Goal: Task Accomplishment & Management: Manage account settings

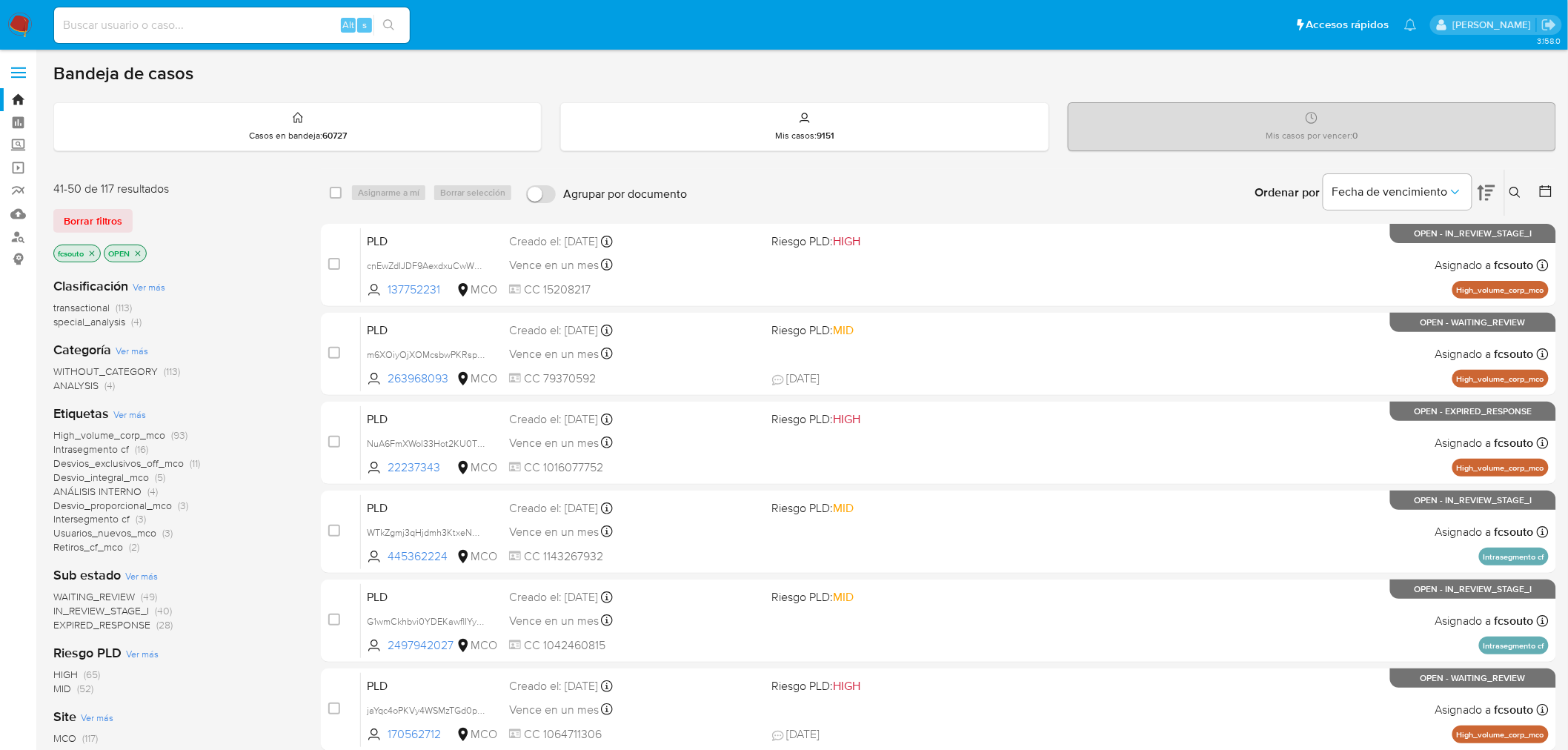
click at [123, 598] on span "WAITING_REVIEW" at bounding box center [94, 596] width 81 height 15
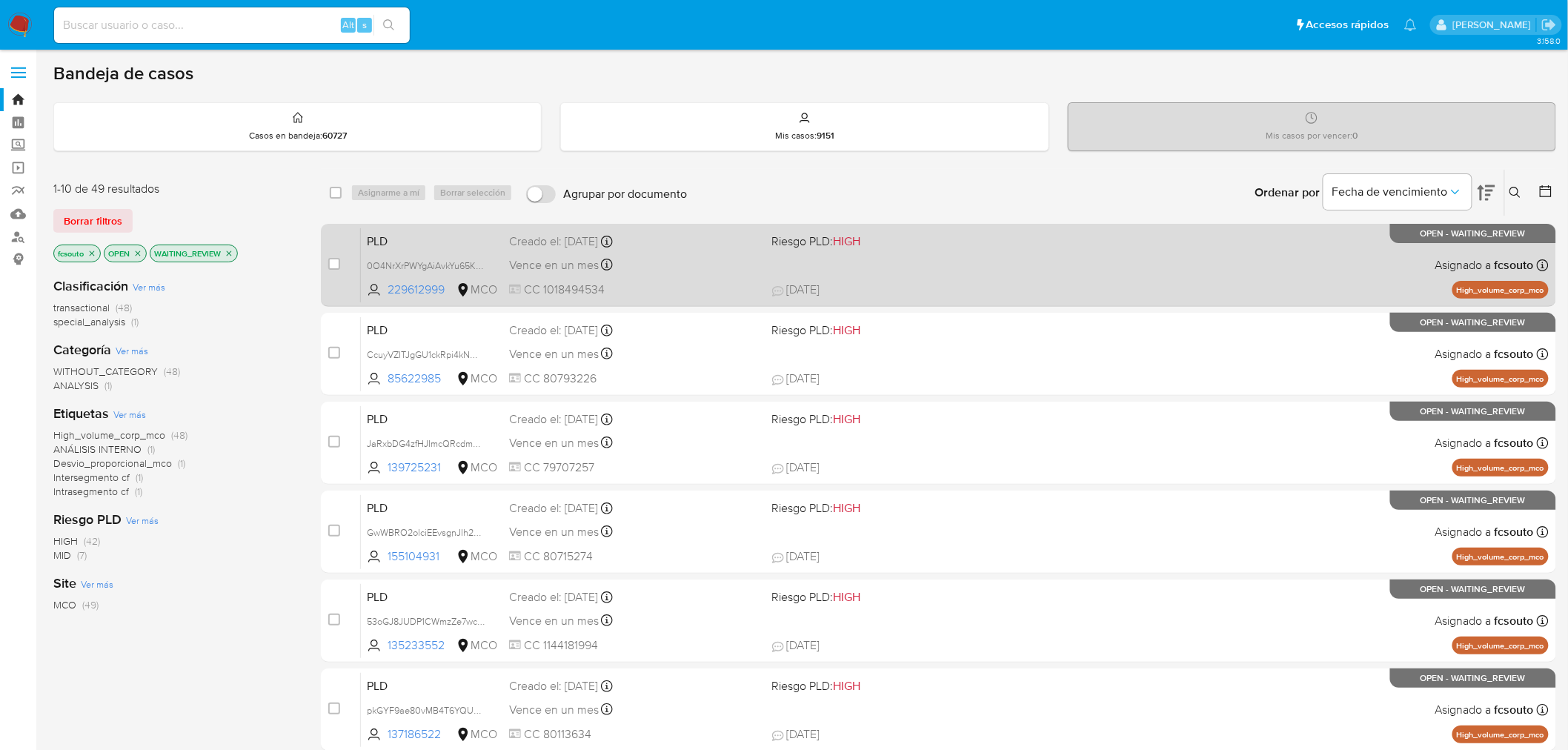
click at [1019, 266] on div "PLD 0O4NrXrPWYgAiAvkYu65KPqW 229612999 MCO Riesgo PLD: HIGH Creado el: 12/07/20…" at bounding box center [954, 265] width 1188 height 75
click at [336, 263] on input "checkbox" at bounding box center [334, 264] width 12 height 12
checkbox input "true"
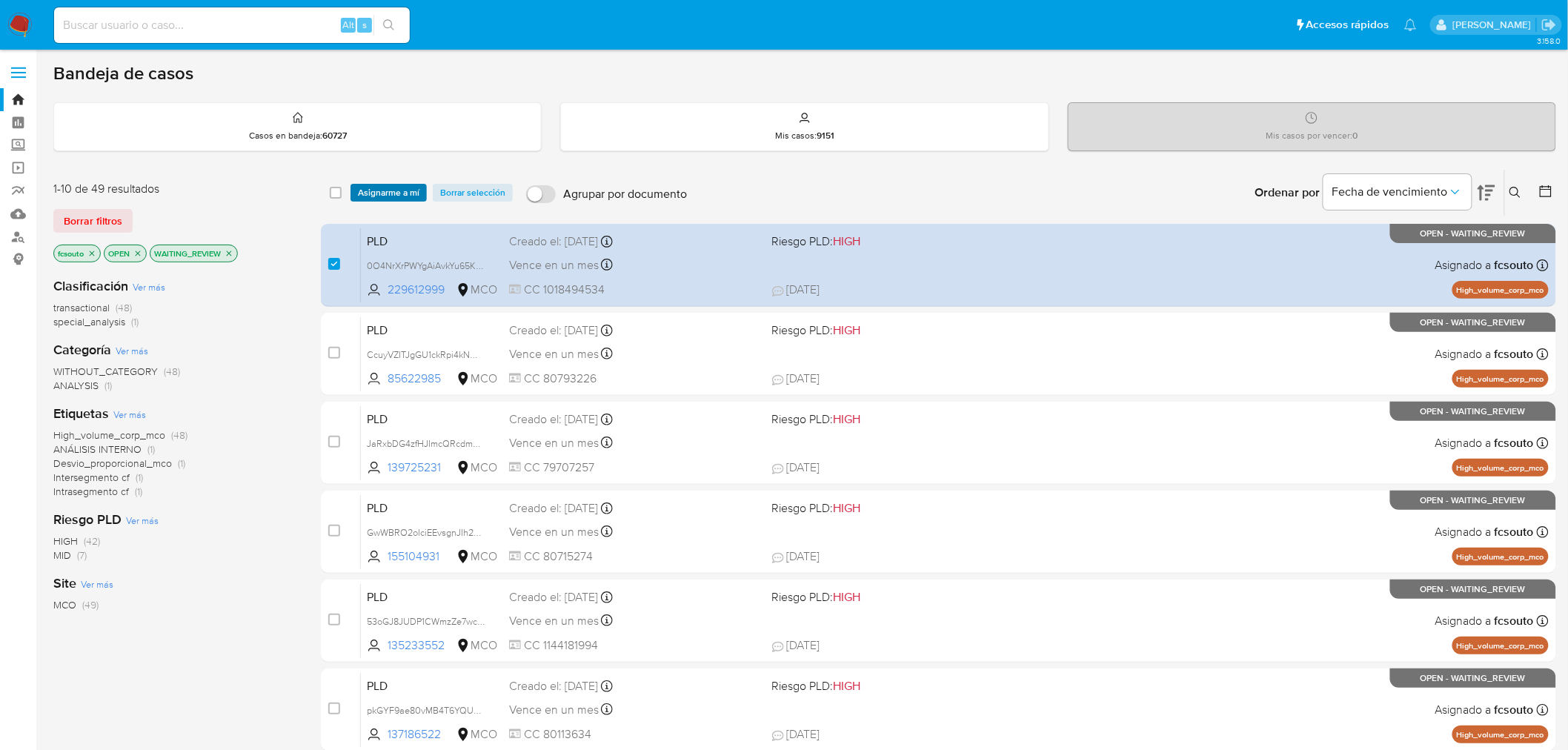
click at [387, 198] on span "Asignarme a mí" at bounding box center [388, 192] width 61 height 15
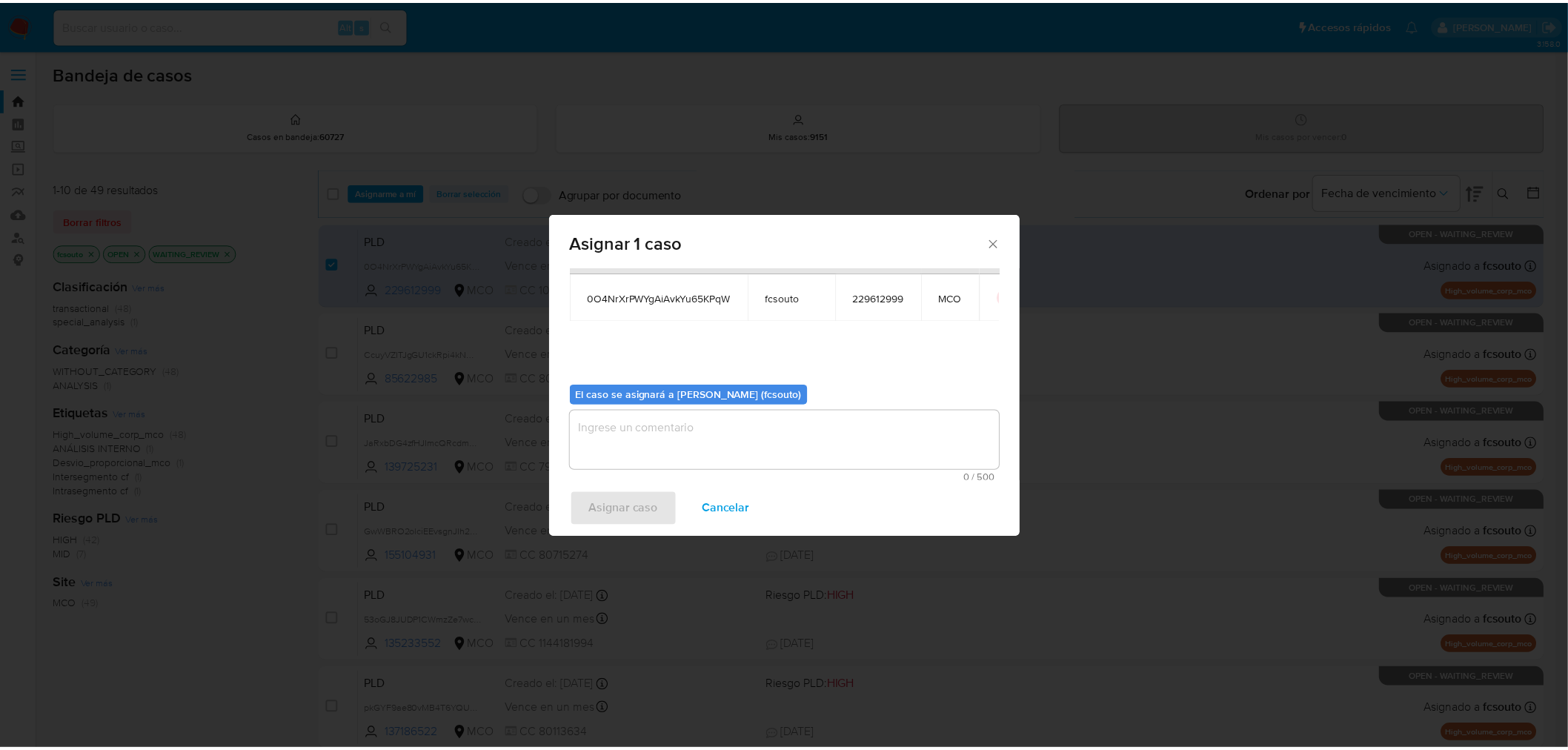
scroll to position [77, 0]
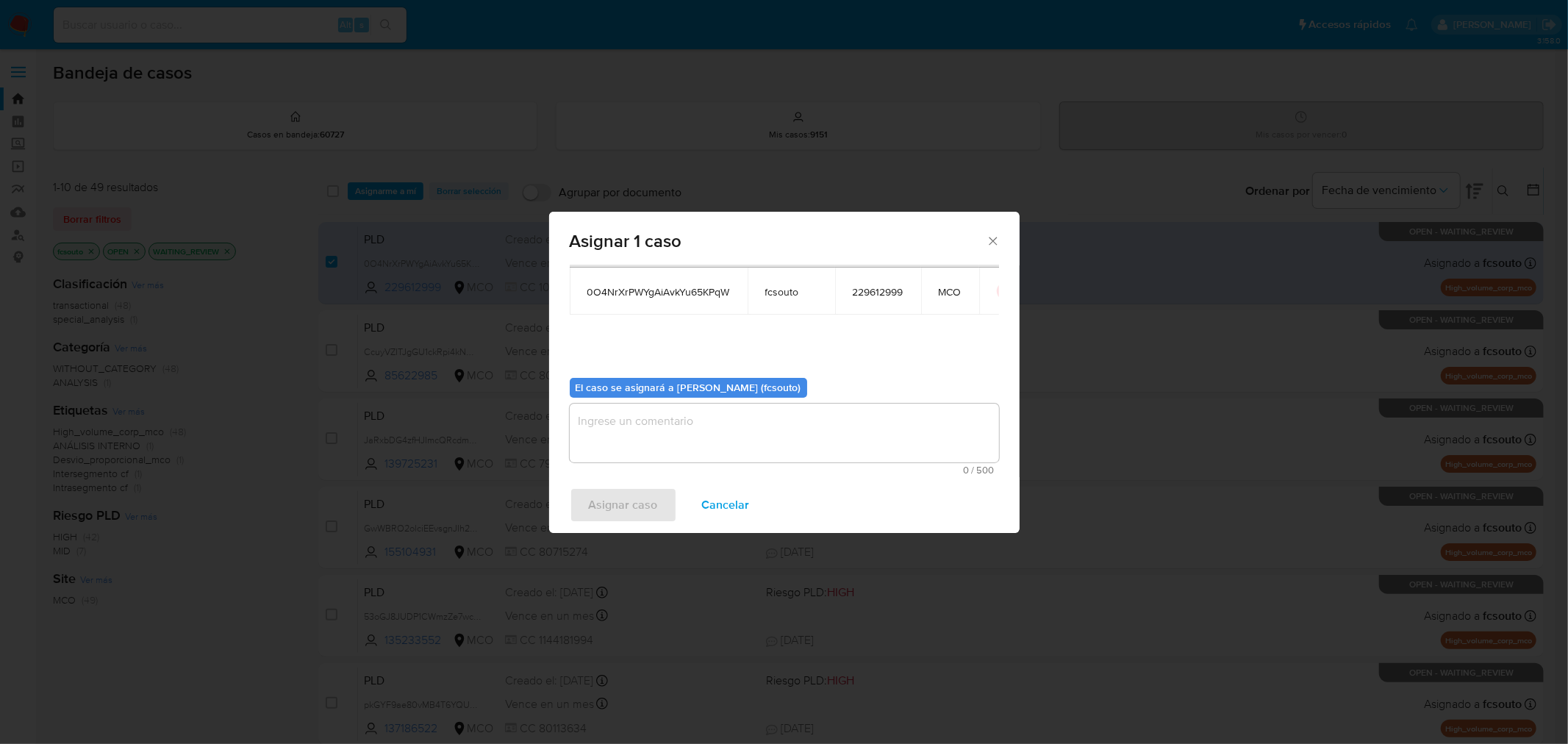
click at [692, 442] on textarea "assign-modal" at bounding box center [784, 432] width 429 height 59
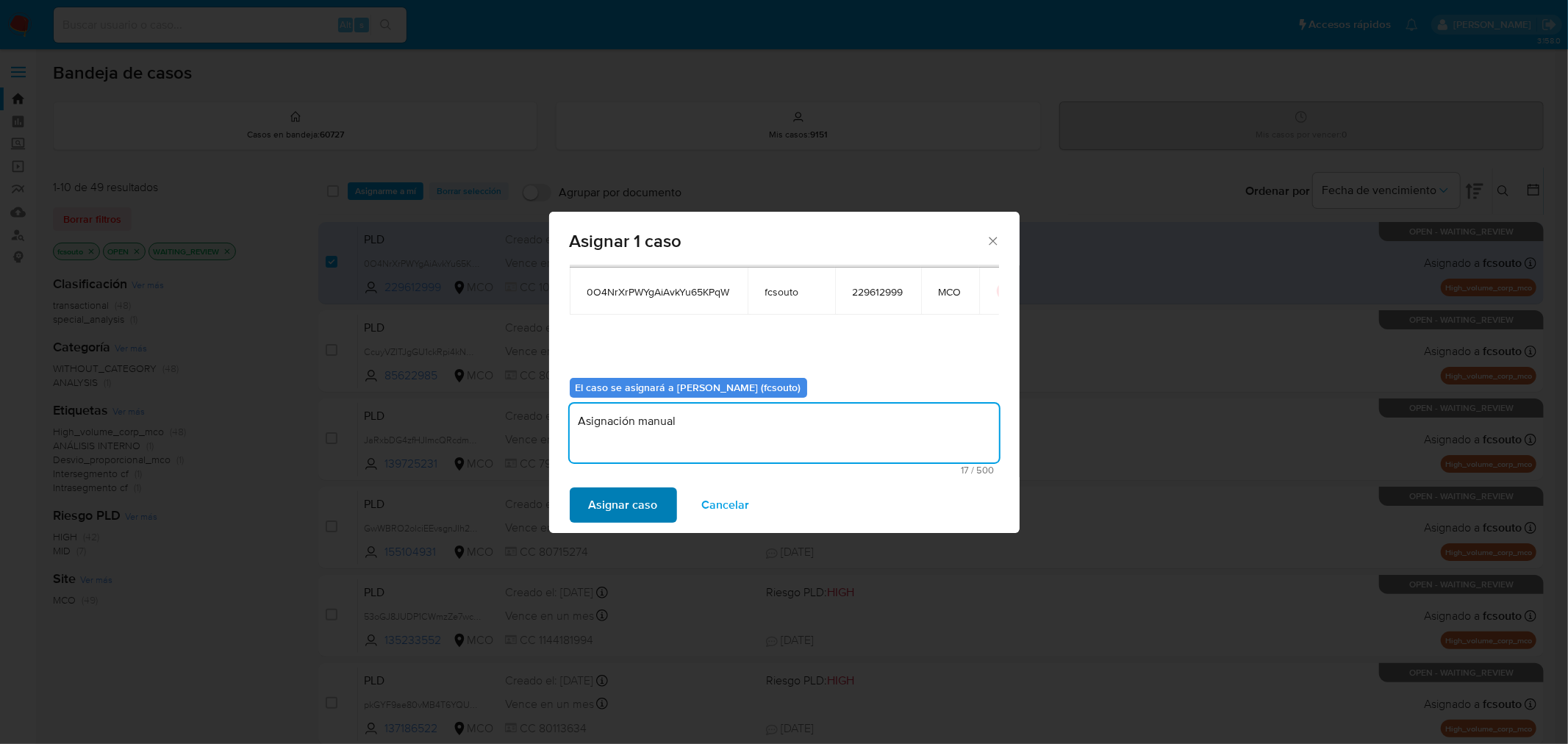
type textarea "Asignación manual"
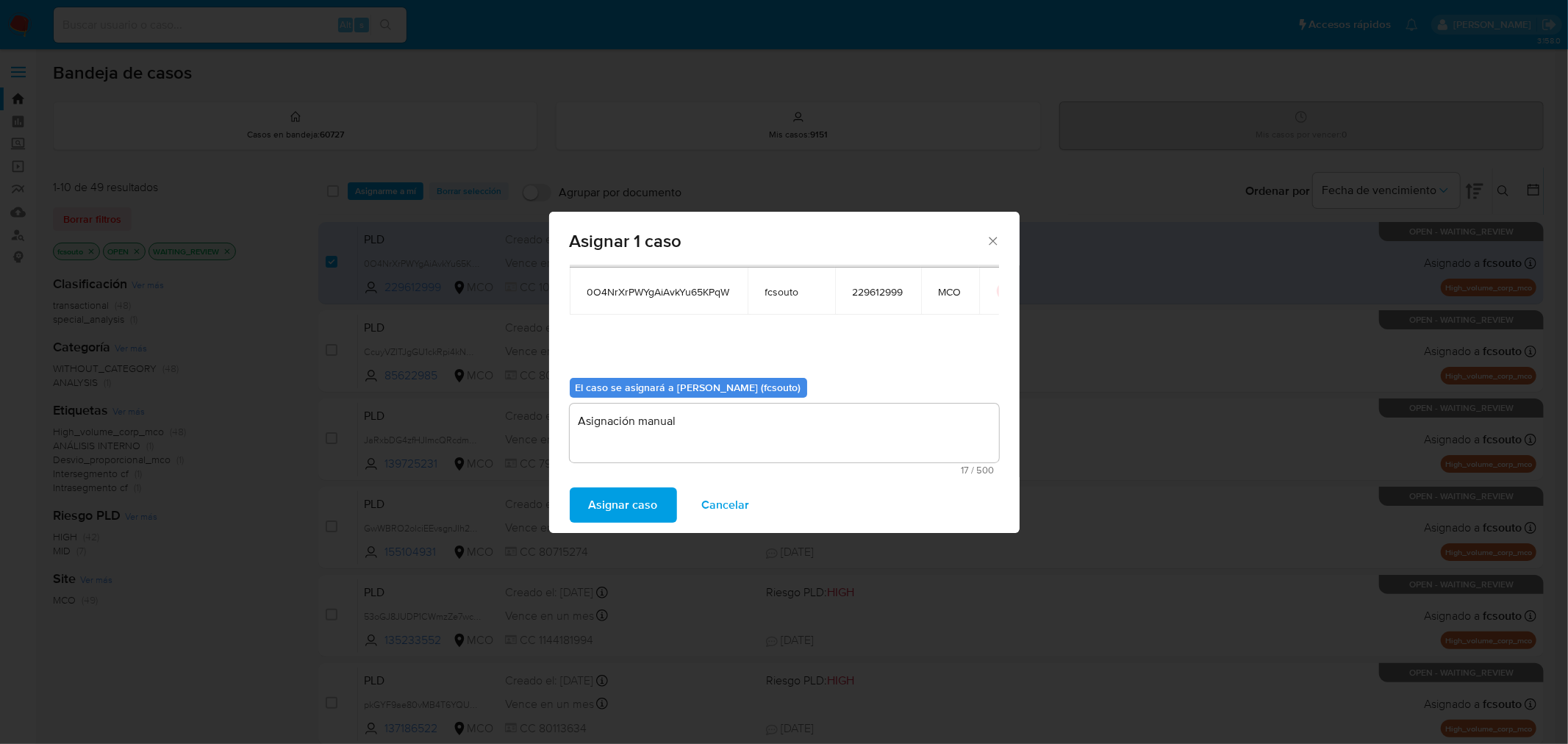
click at [649, 500] on span "Asignar caso" at bounding box center [623, 505] width 69 height 33
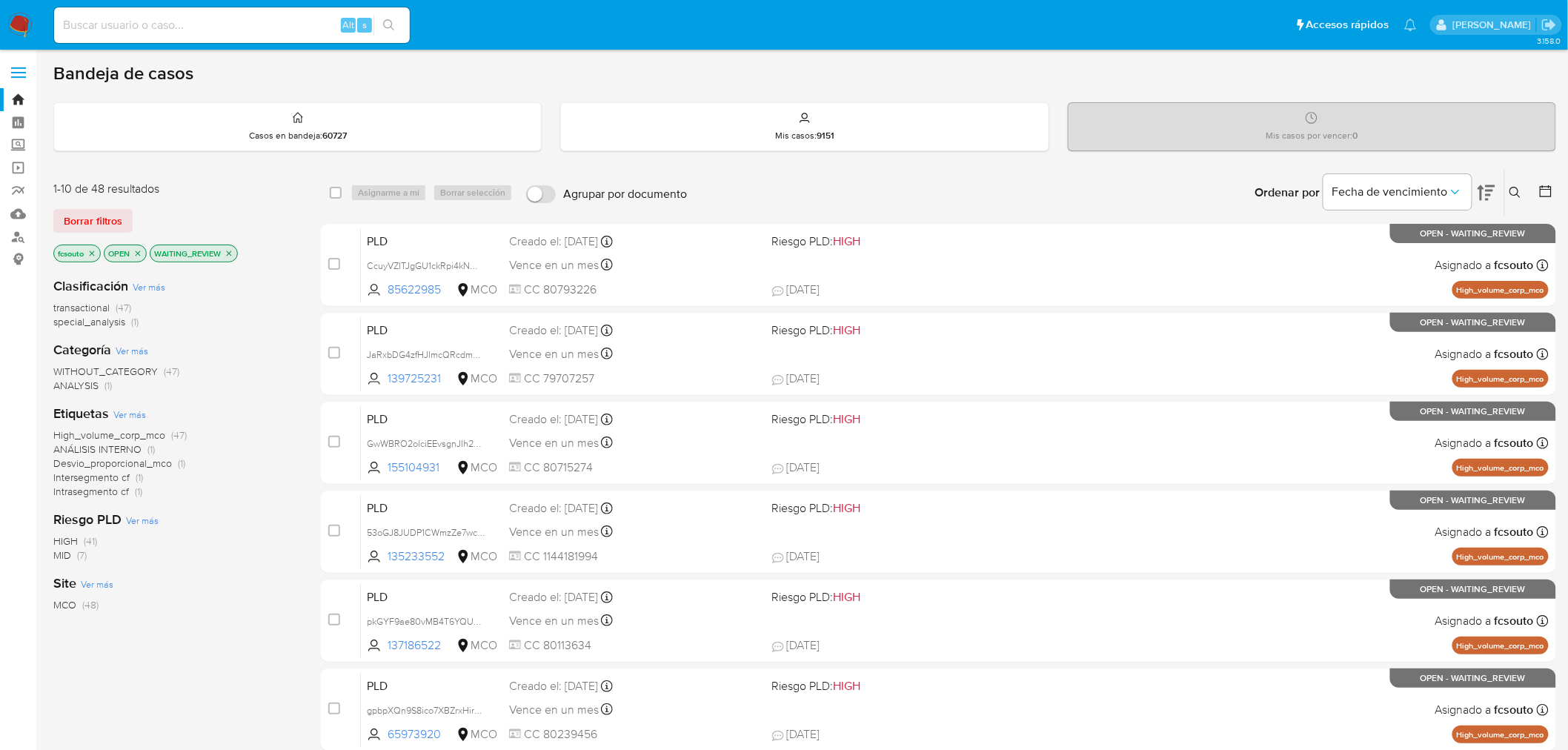
click at [228, 28] on input at bounding box center [232, 25] width 356 height 19
paste input "118807519"
type input "118807519"
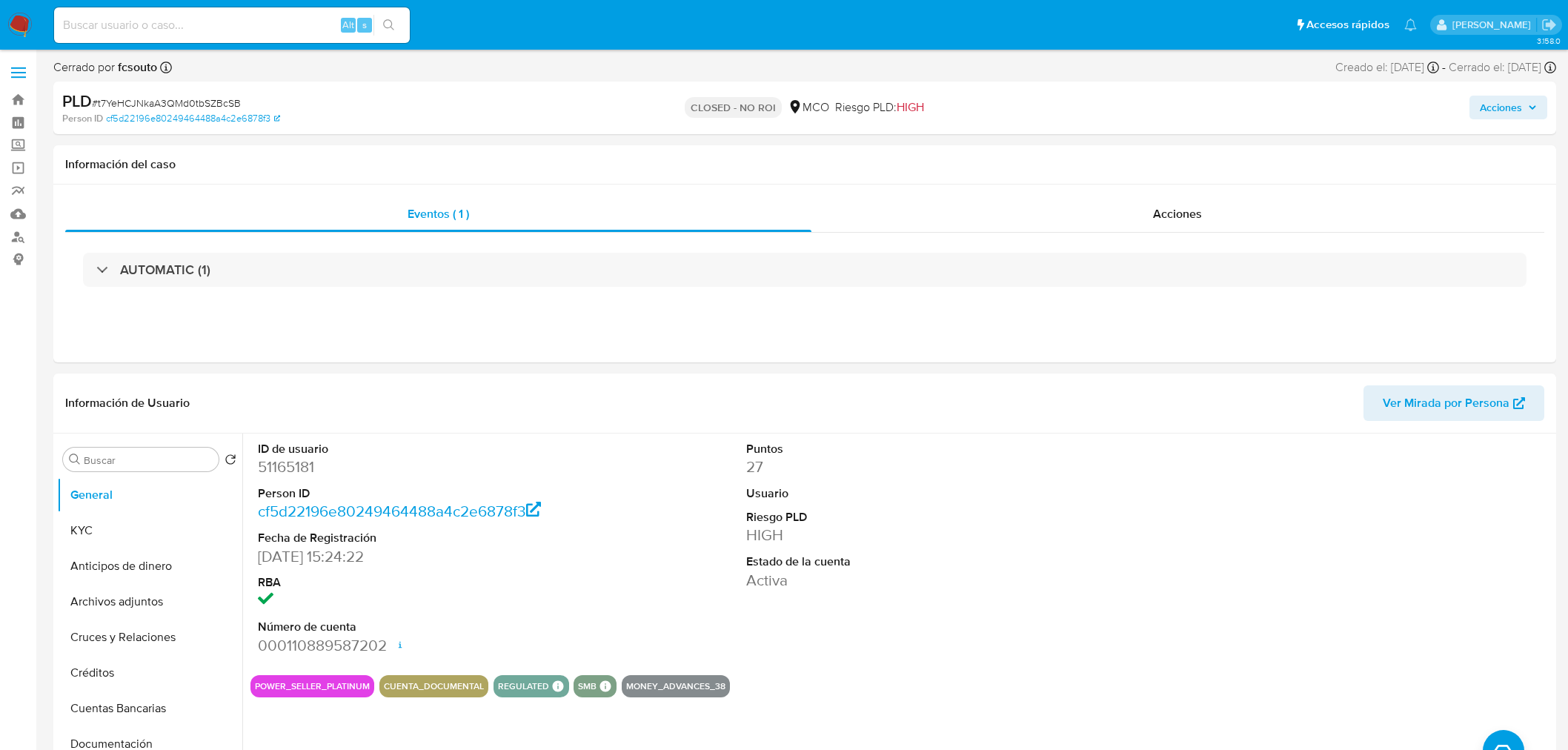
select select "10"
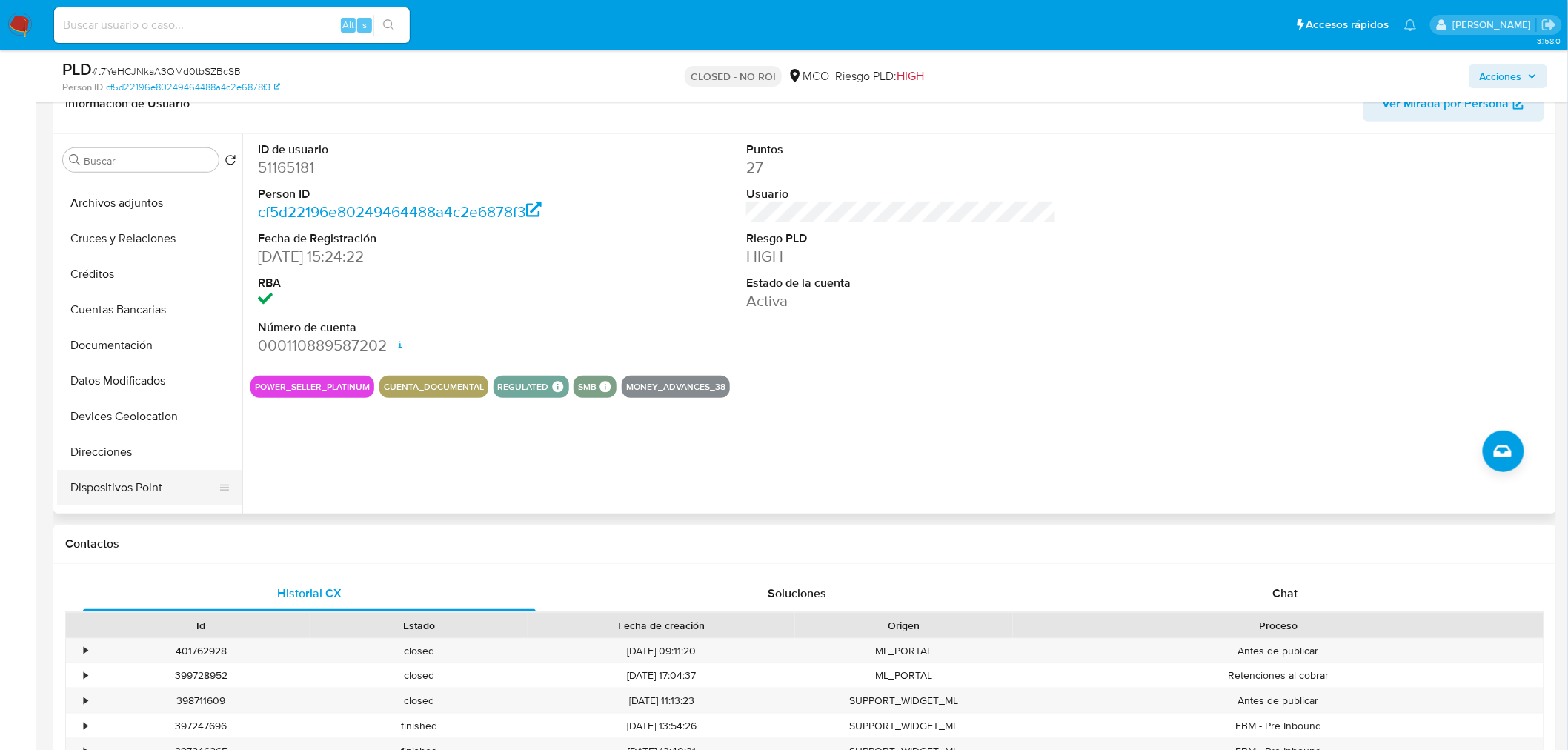
scroll to position [165, 0]
click at [152, 501] on button "Historial Casos" at bounding box center [144, 493] width 174 height 36
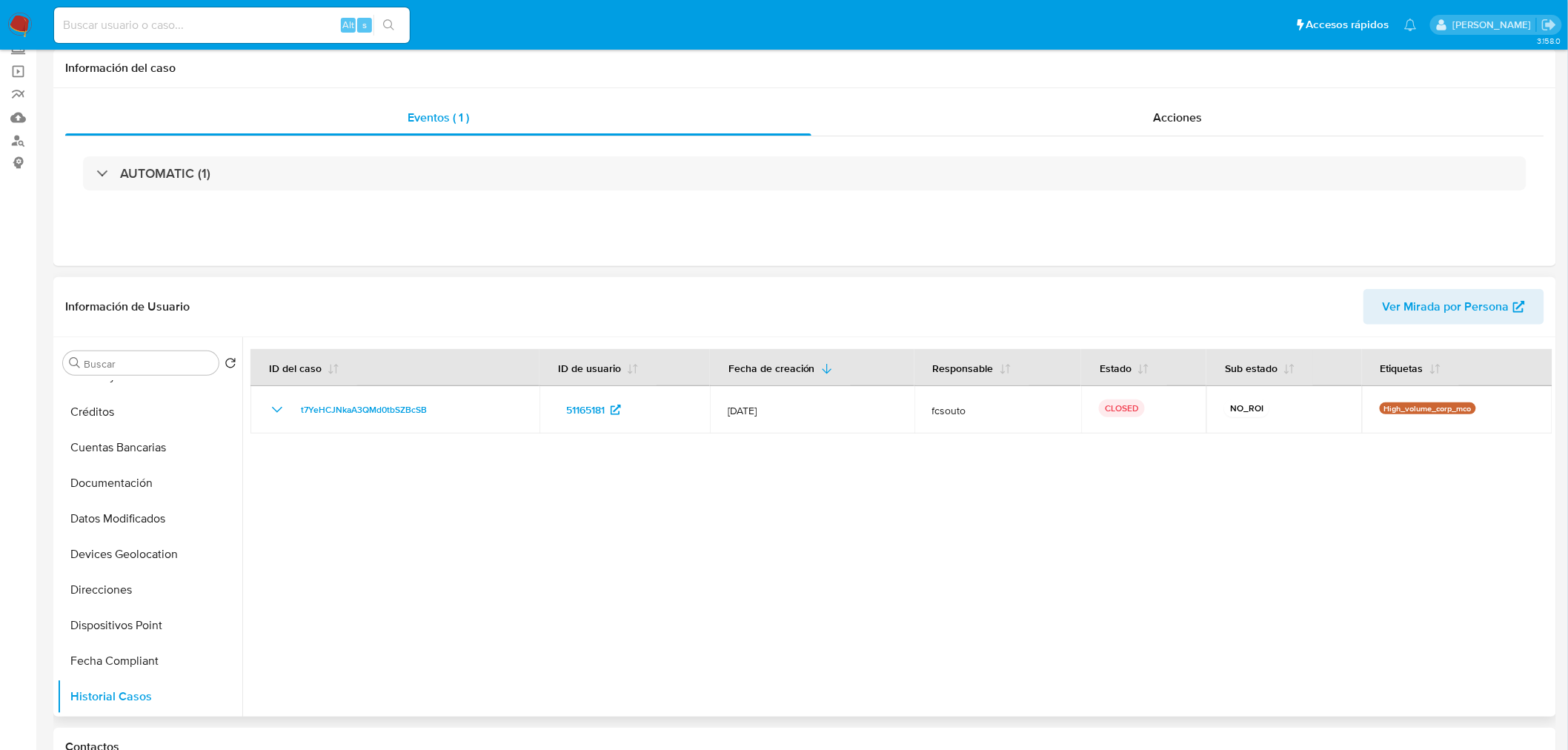
scroll to position [0, 0]
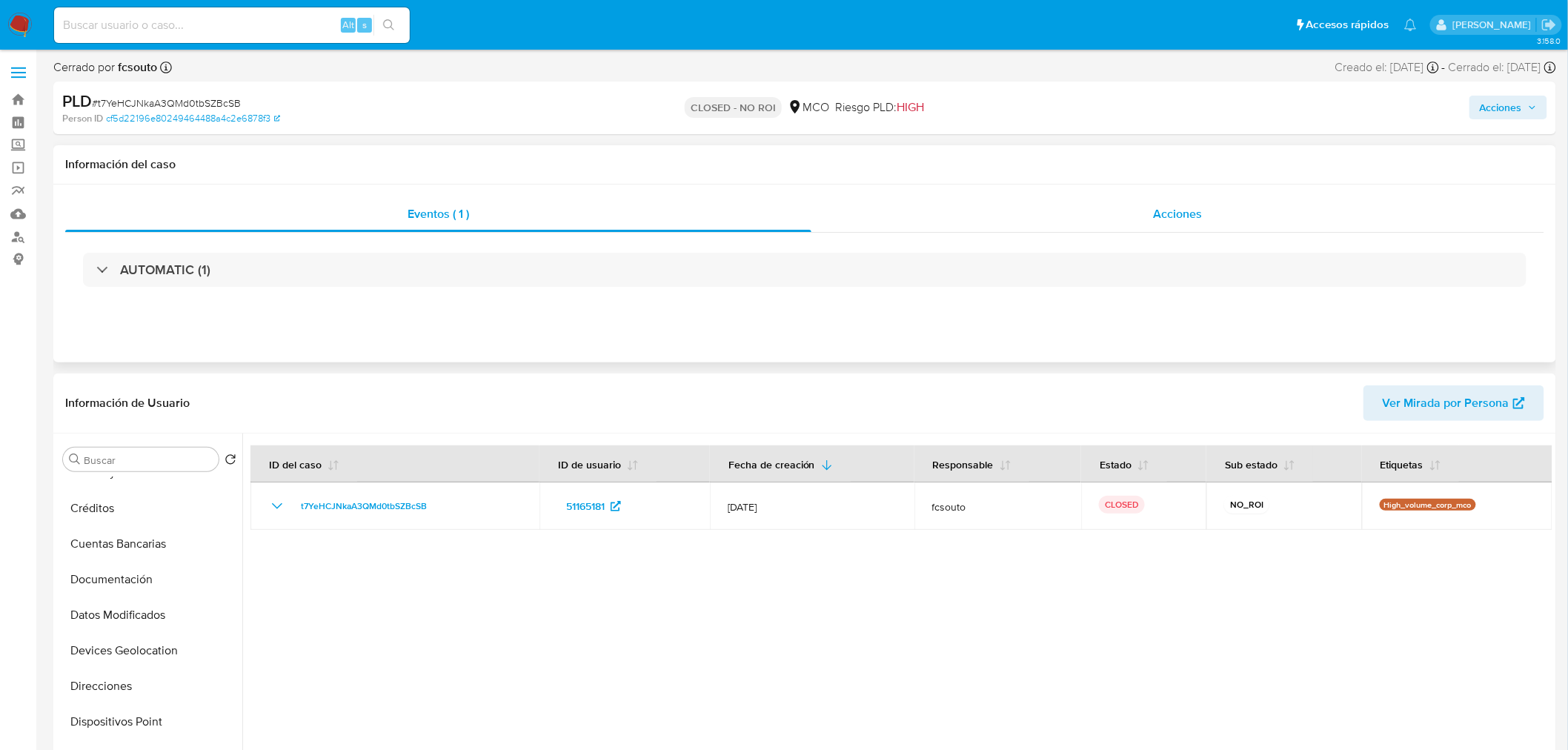
drag, startPoint x: 1213, startPoint y: 224, endPoint x: 1165, endPoint y: 212, distance: 49.5
click at [1211, 222] on div "Acciones" at bounding box center [1178, 213] width 733 height 36
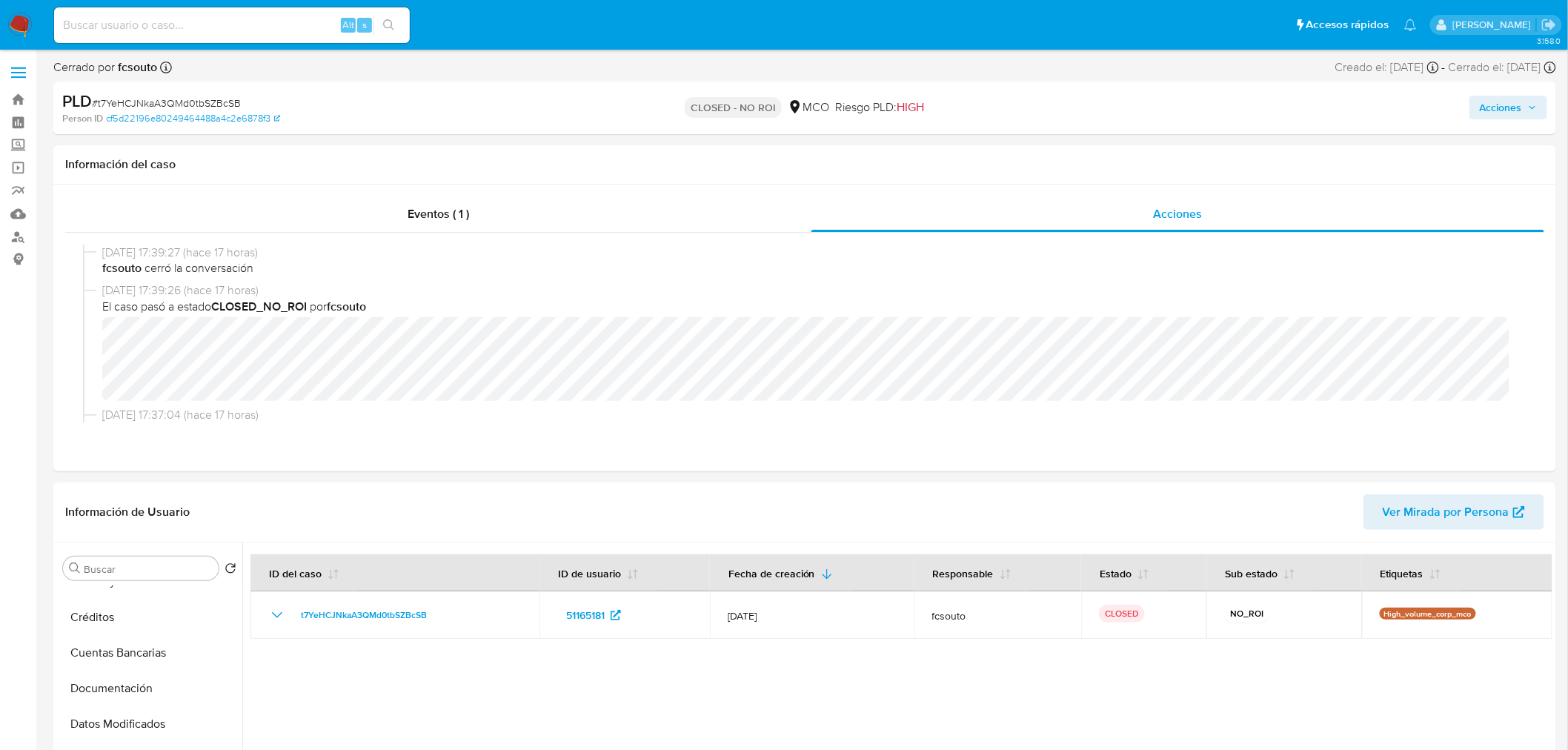
drag, startPoint x: 1515, startPoint y: 115, endPoint x: 1501, endPoint y: 118, distance: 14.3
click at [1506, 116] on span "Acciones" at bounding box center [1501, 108] width 43 height 23
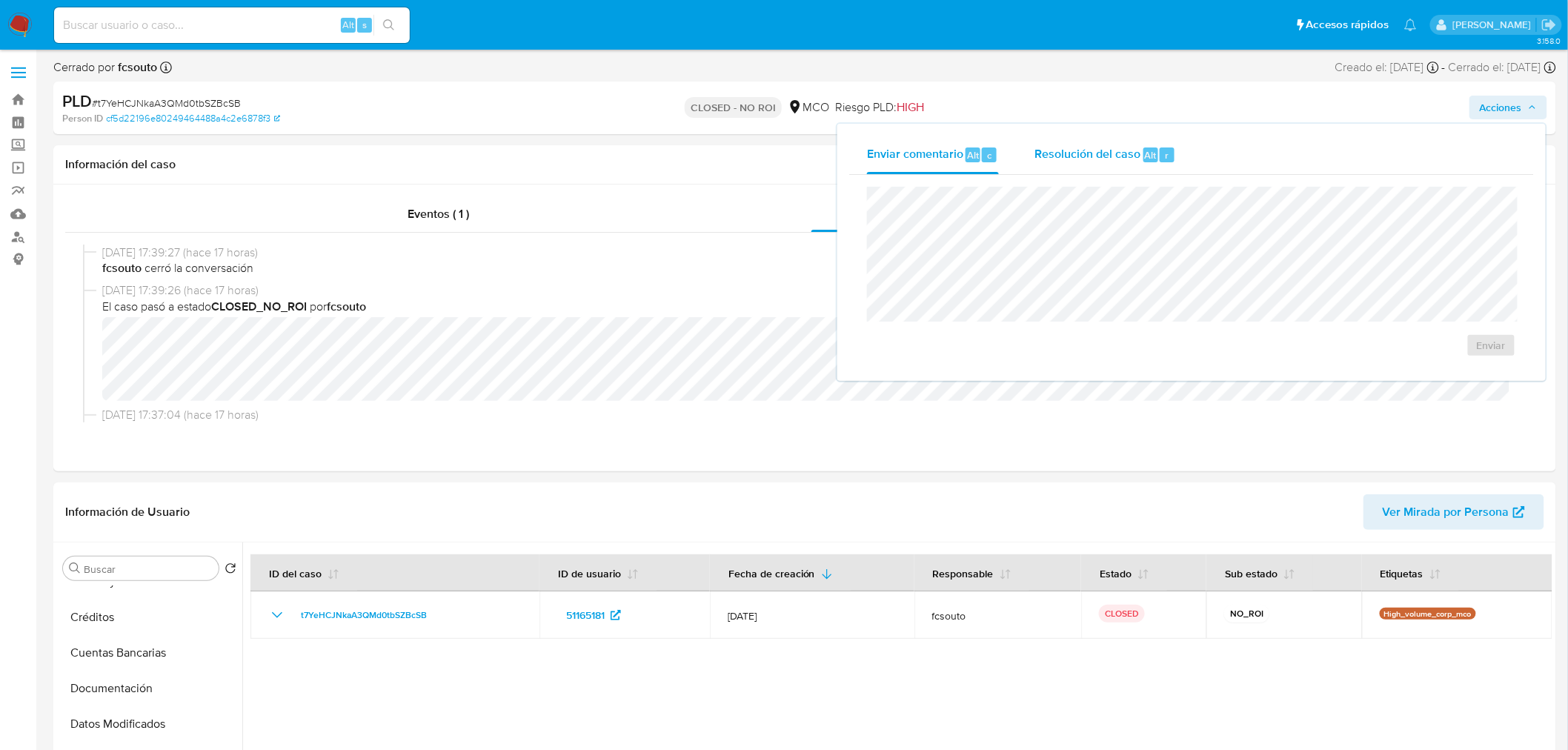
click at [1107, 147] on span "Resolución del caso" at bounding box center [1087, 155] width 106 height 17
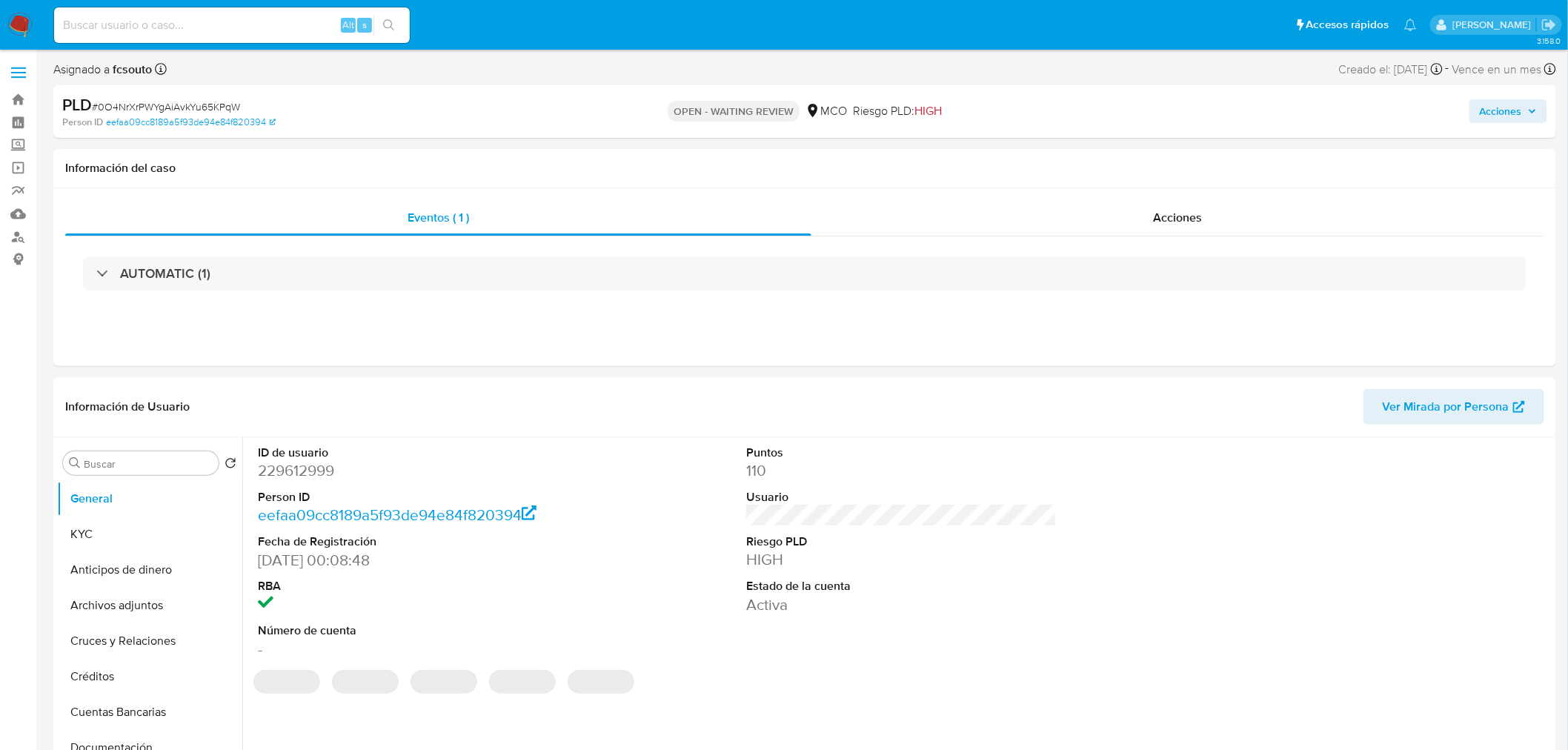
select select "10"
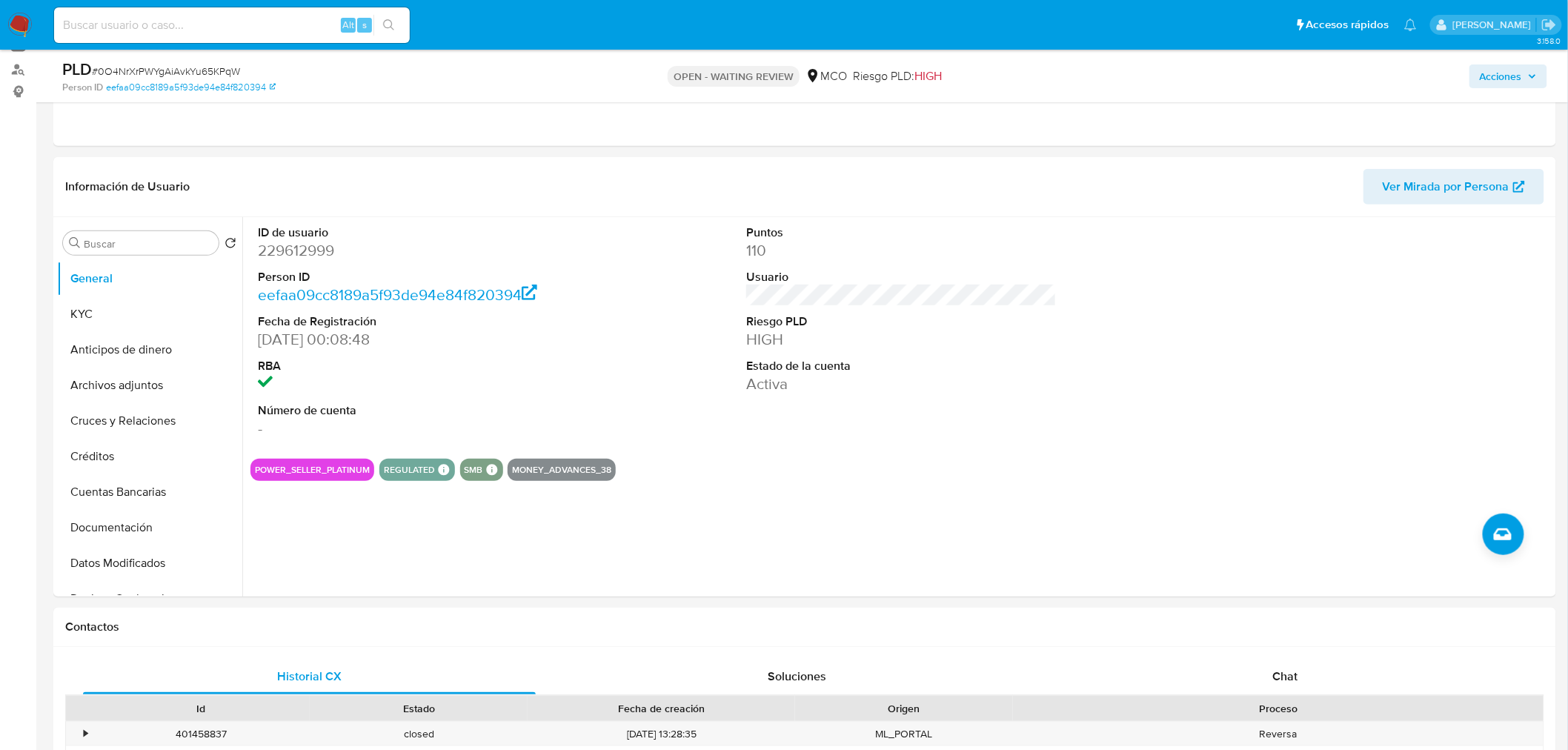
scroll to position [329, 0]
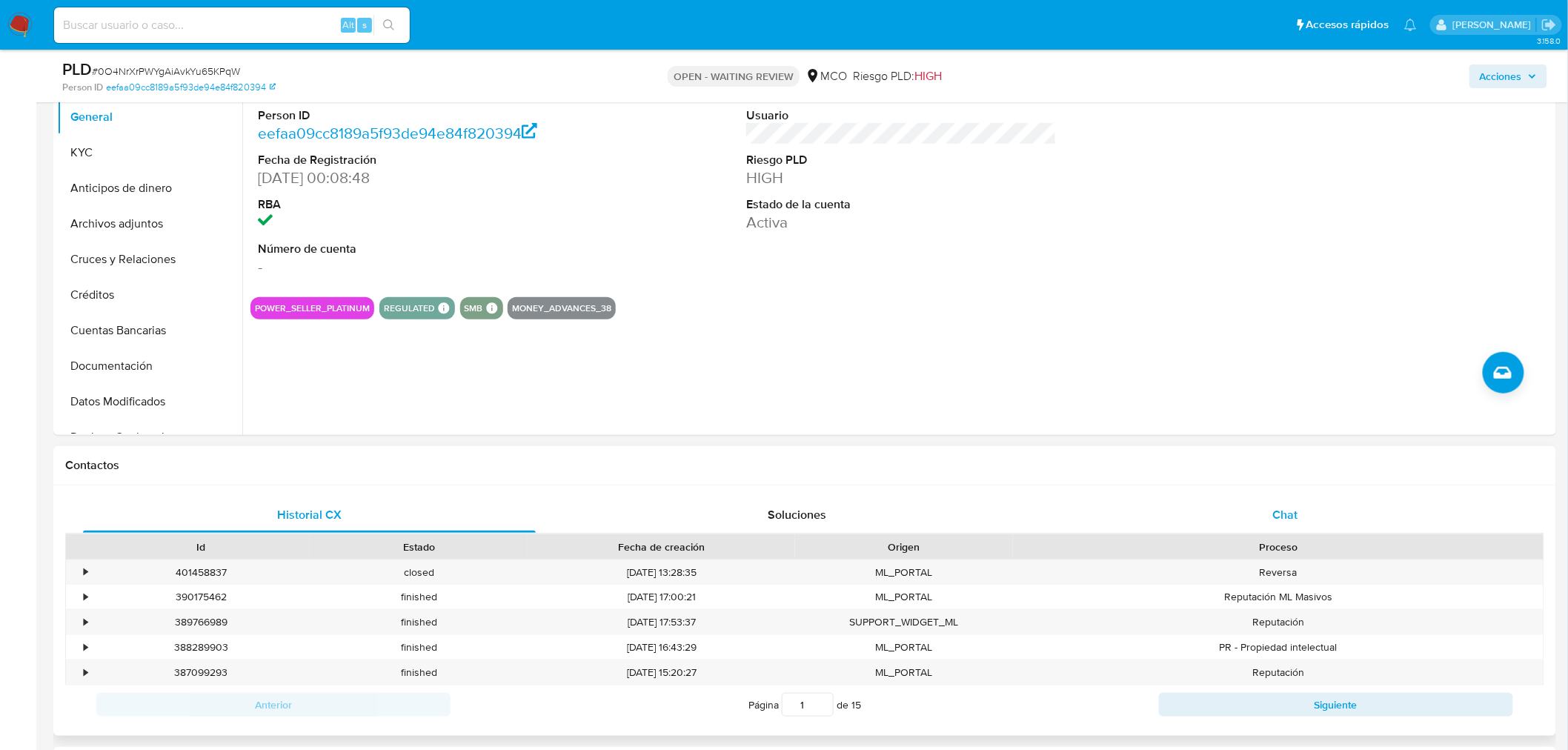
click at [1297, 501] on div "Chat" at bounding box center [1285, 515] width 453 height 36
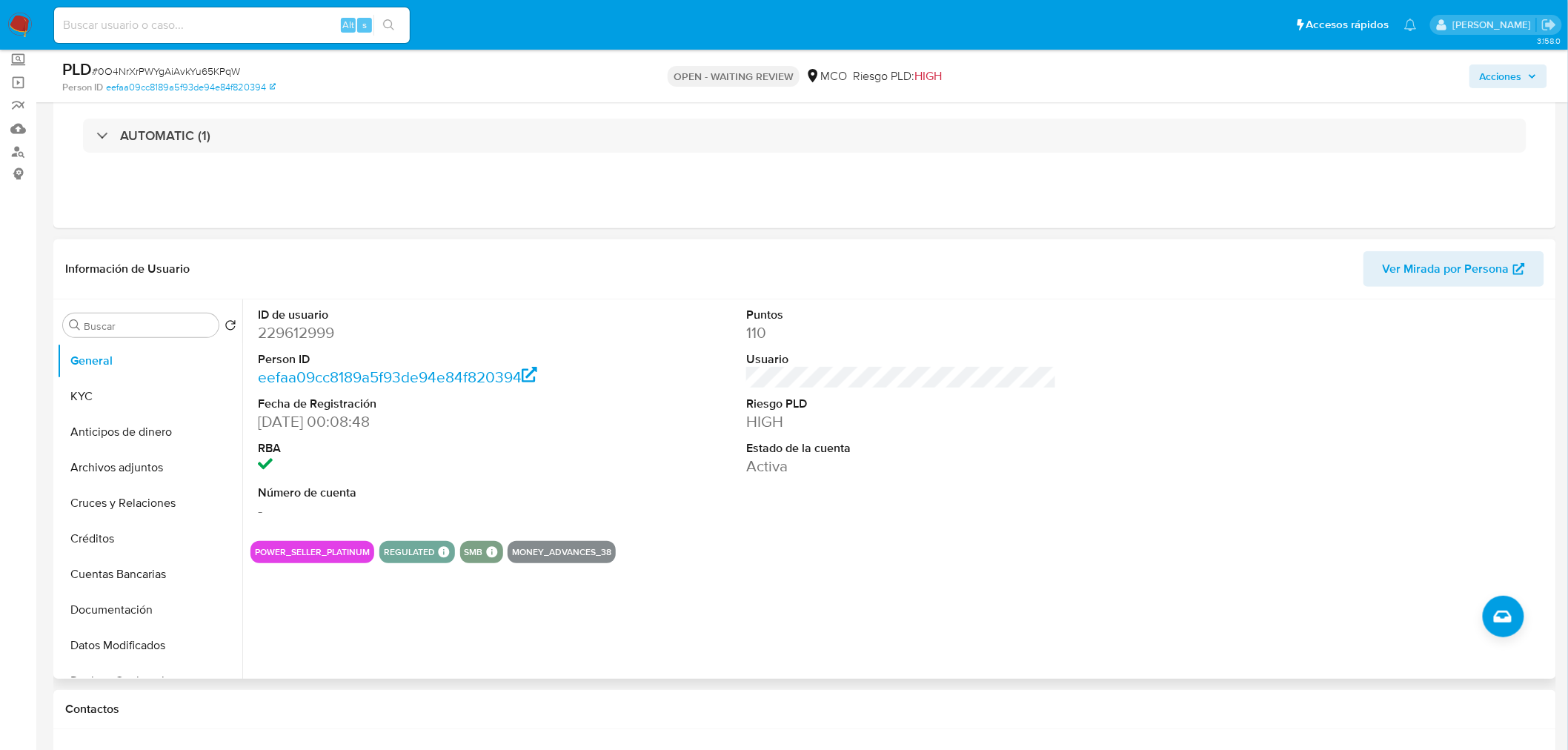
scroll to position [0, 0]
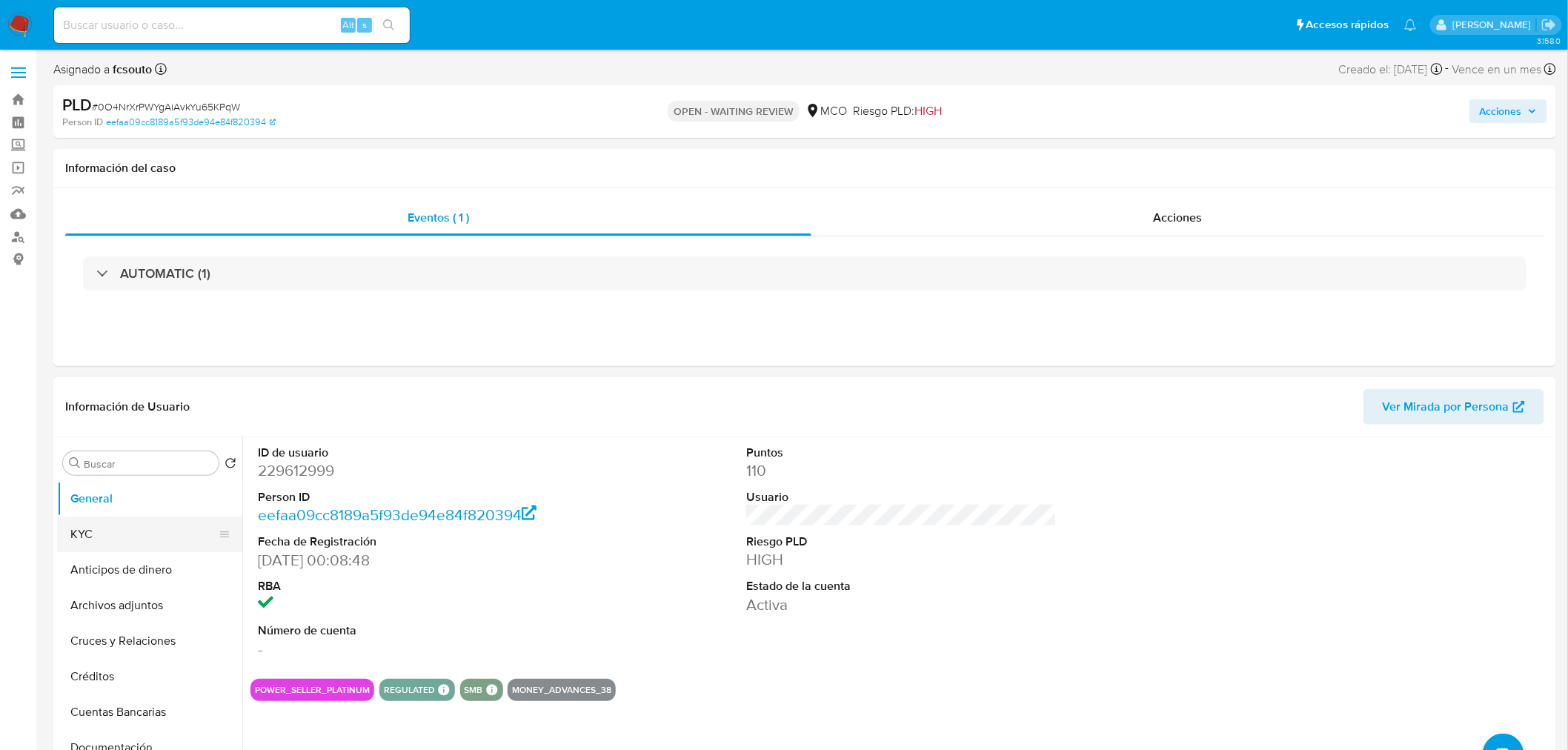
click at [130, 533] on button "KYC" at bounding box center [144, 534] width 174 height 36
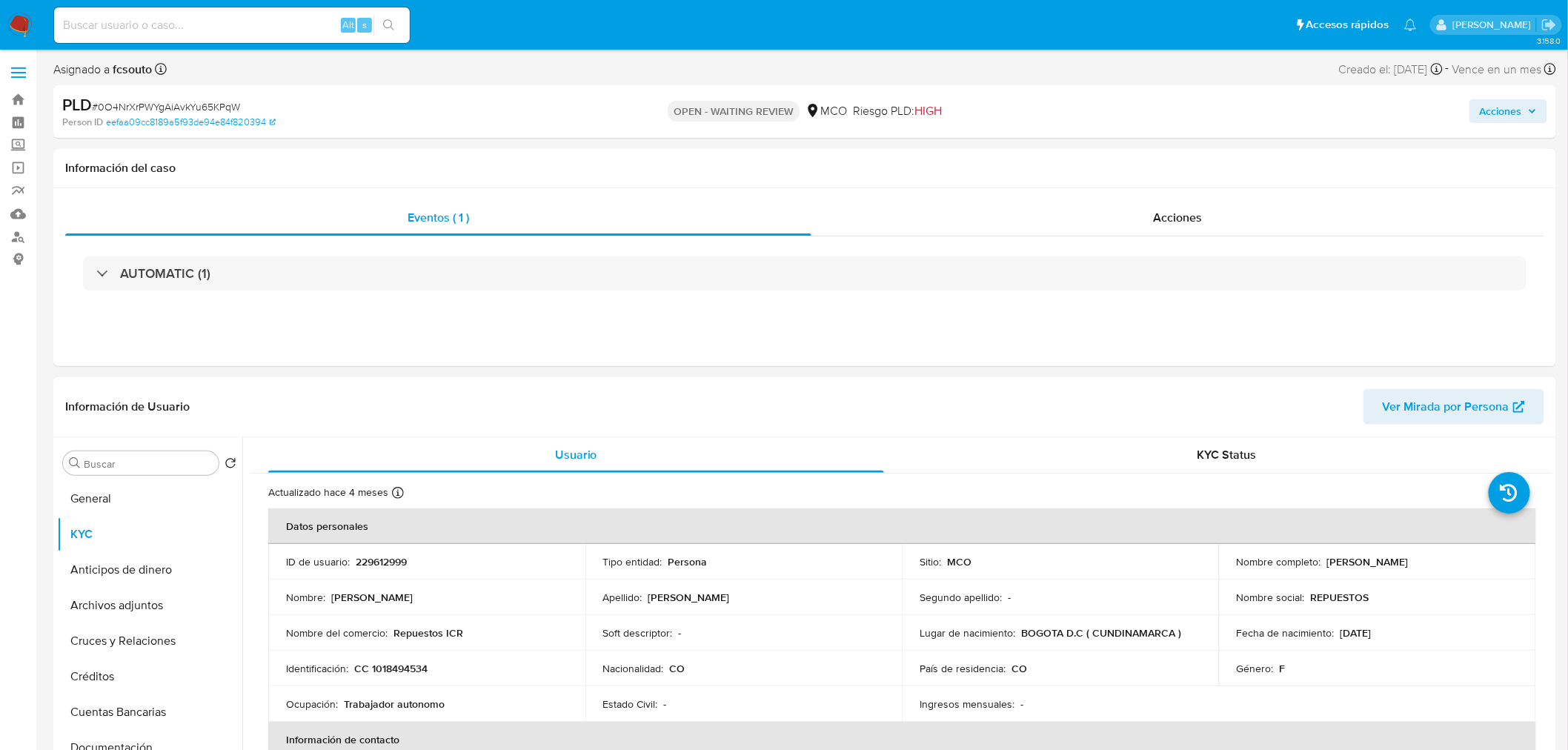
click at [385, 558] on p "229612999" at bounding box center [381, 562] width 51 height 14
copy p "229612999"
click at [376, 567] on p "229612999" at bounding box center [381, 562] width 51 height 14
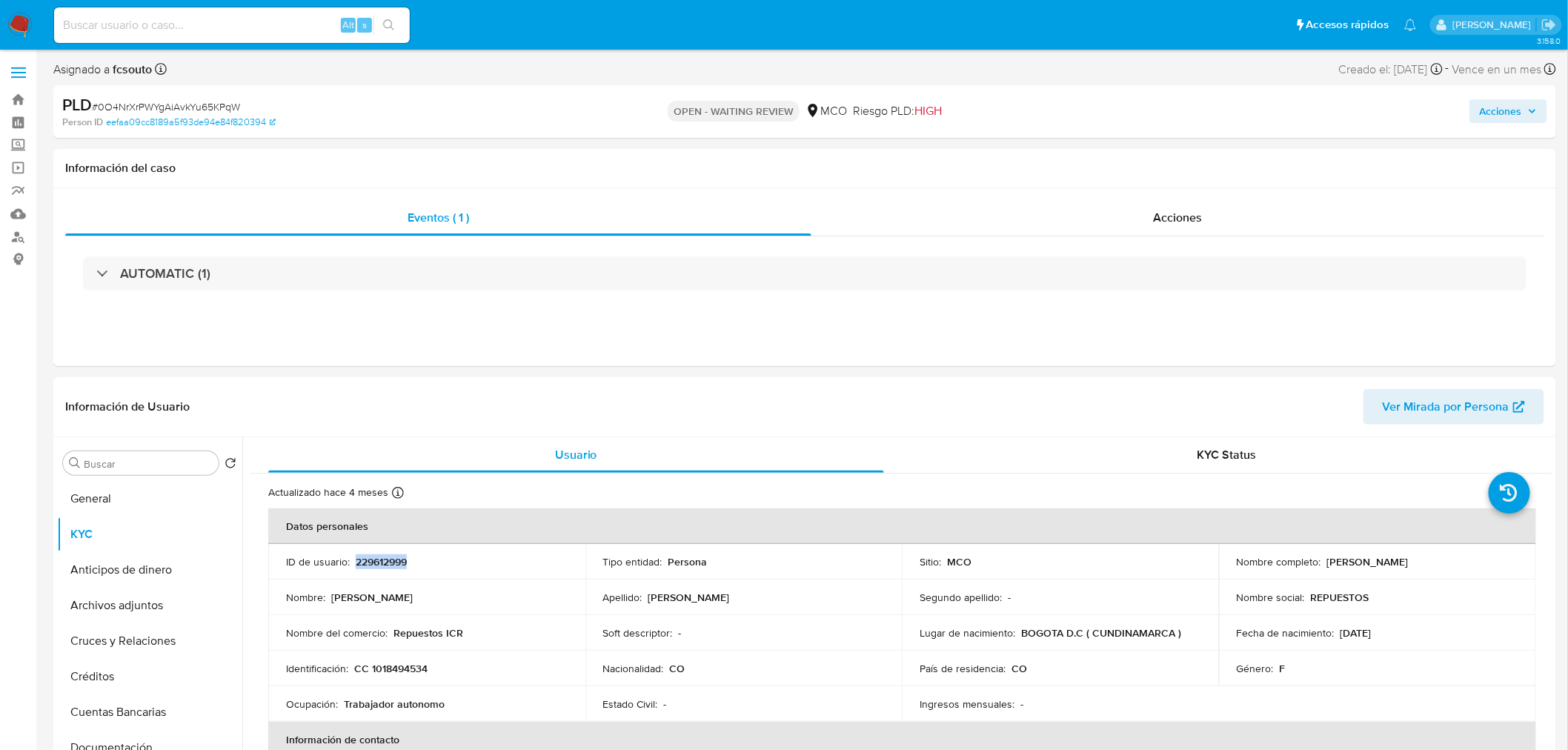
copy p "229612999"
click at [379, 566] on p "229612999" at bounding box center [381, 562] width 51 height 14
click at [397, 565] on p "229612999" at bounding box center [381, 562] width 51 height 14
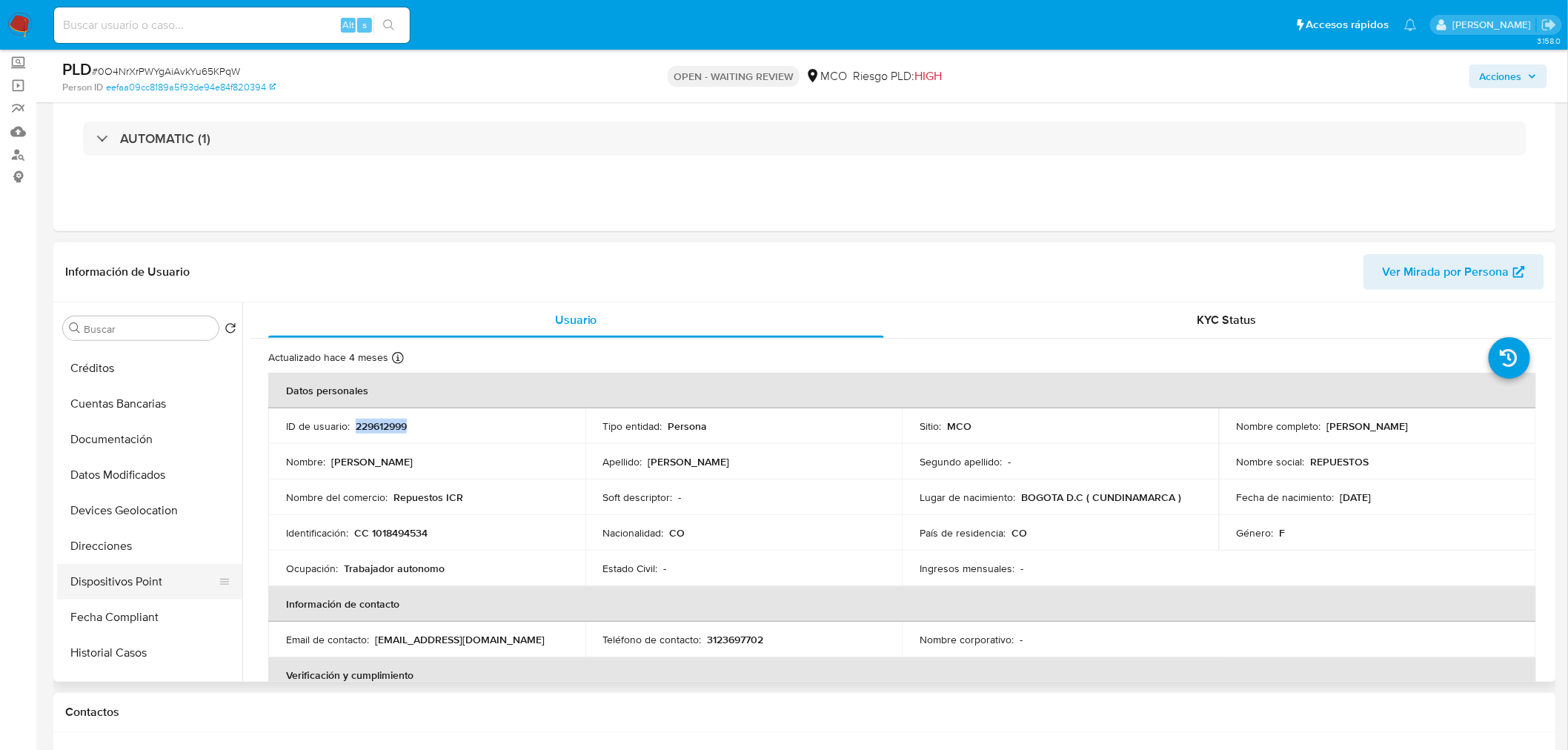
scroll to position [245, 0]
click at [152, 587] on button "Historial Casos" at bounding box center [144, 581] width 174 height 36
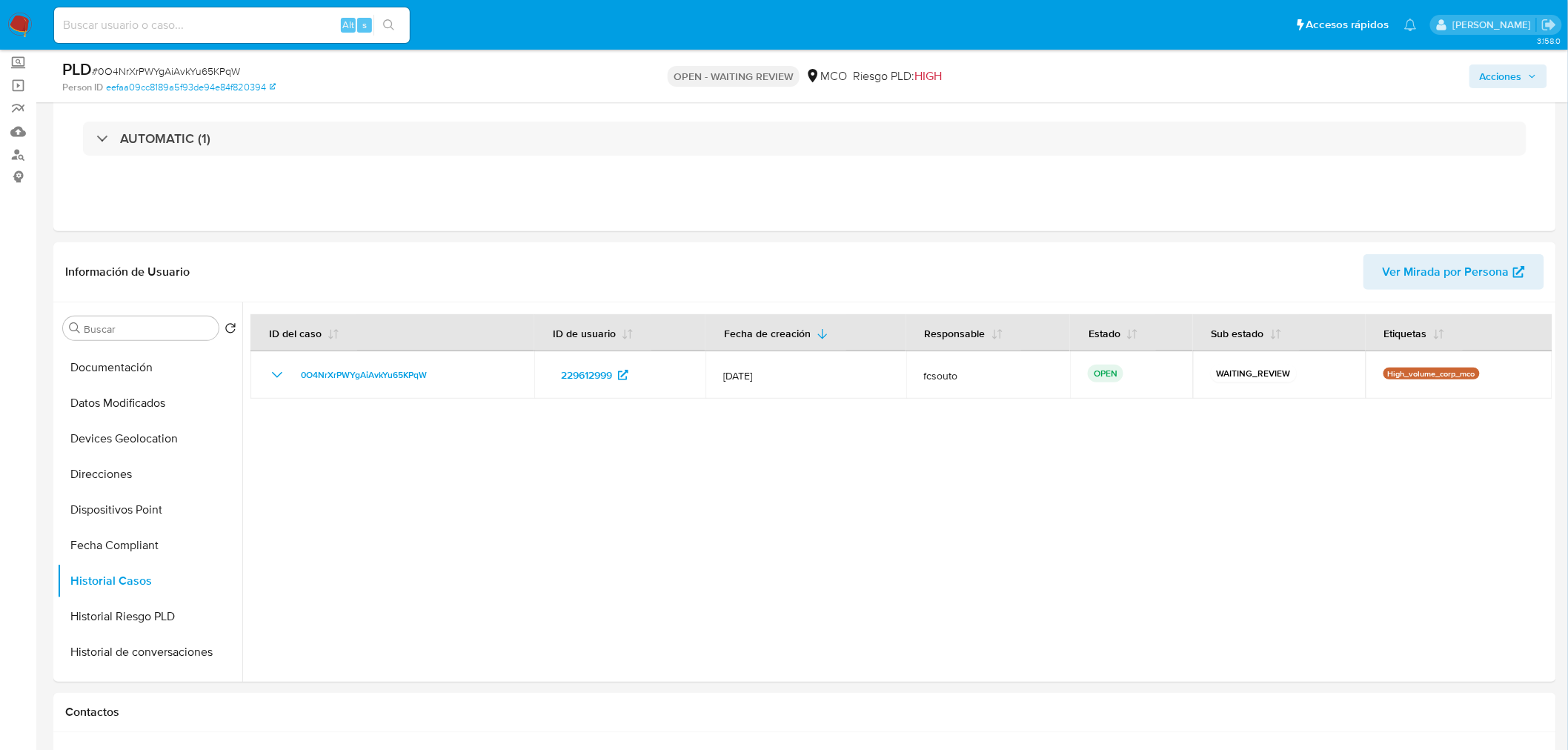
drag, startPoint x: 1492, startPoint y: 65, endPoint x: 1450, endPoint y: 82, distance: 45.3
click at [1489, 67] on span "Acciones" at bounding box center [1501, 76] width 43 height 23
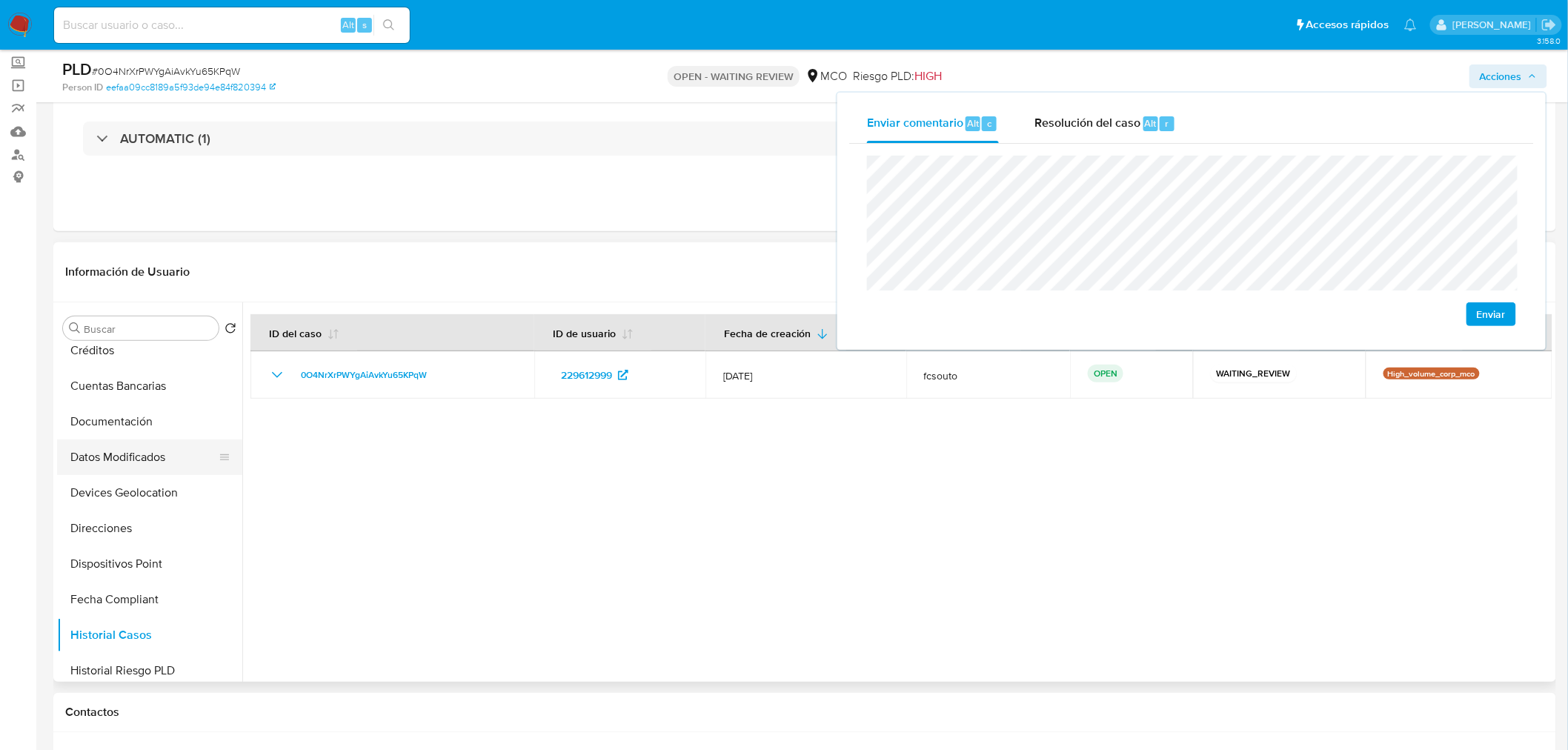
scroll to position [163, 0]
click at [141, 450] on button "Documentación" at bounding box center [144, 449] width 174 height 36
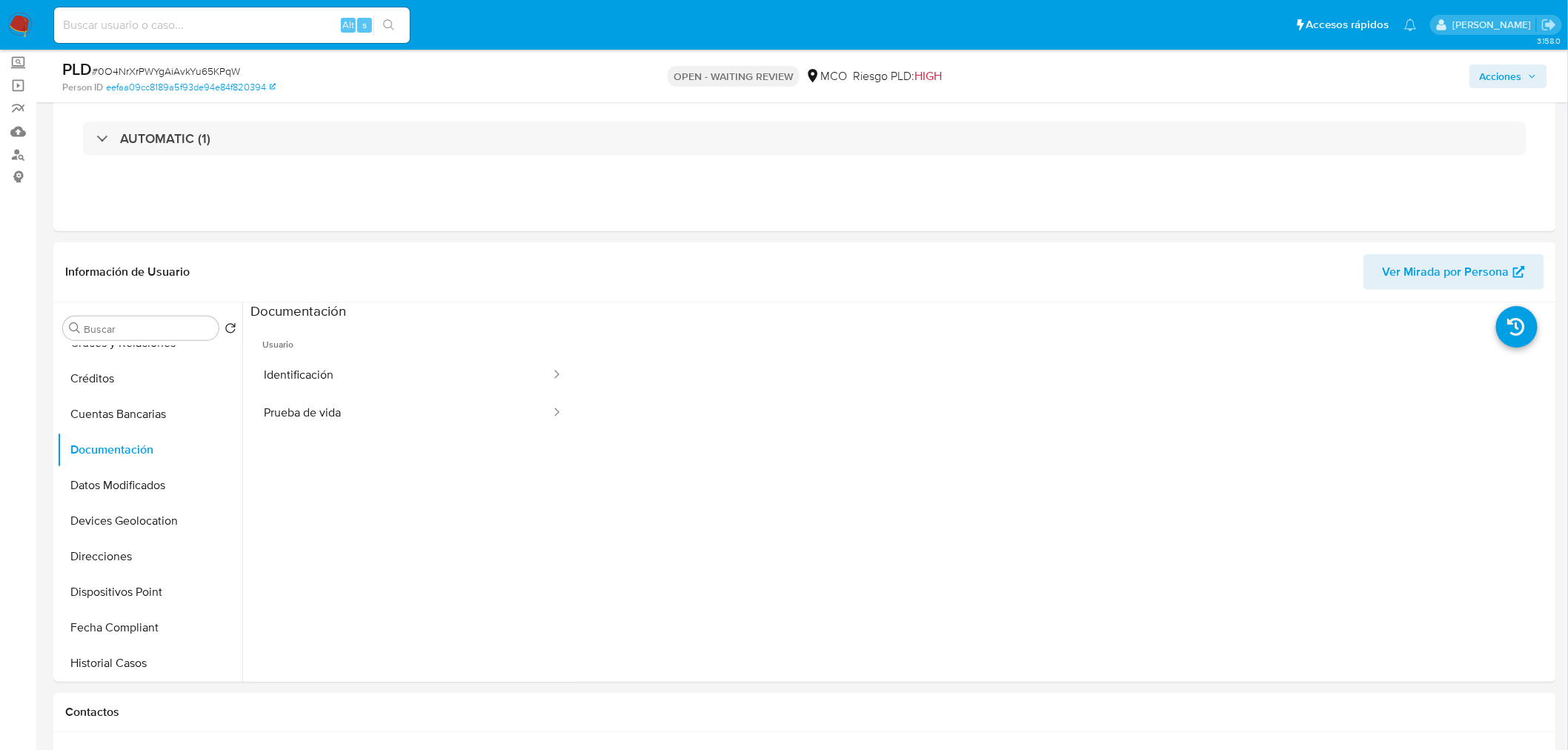
click at [1527, 78] on span "Acciones" at bounding box center [1508, 76] width 57 height 20
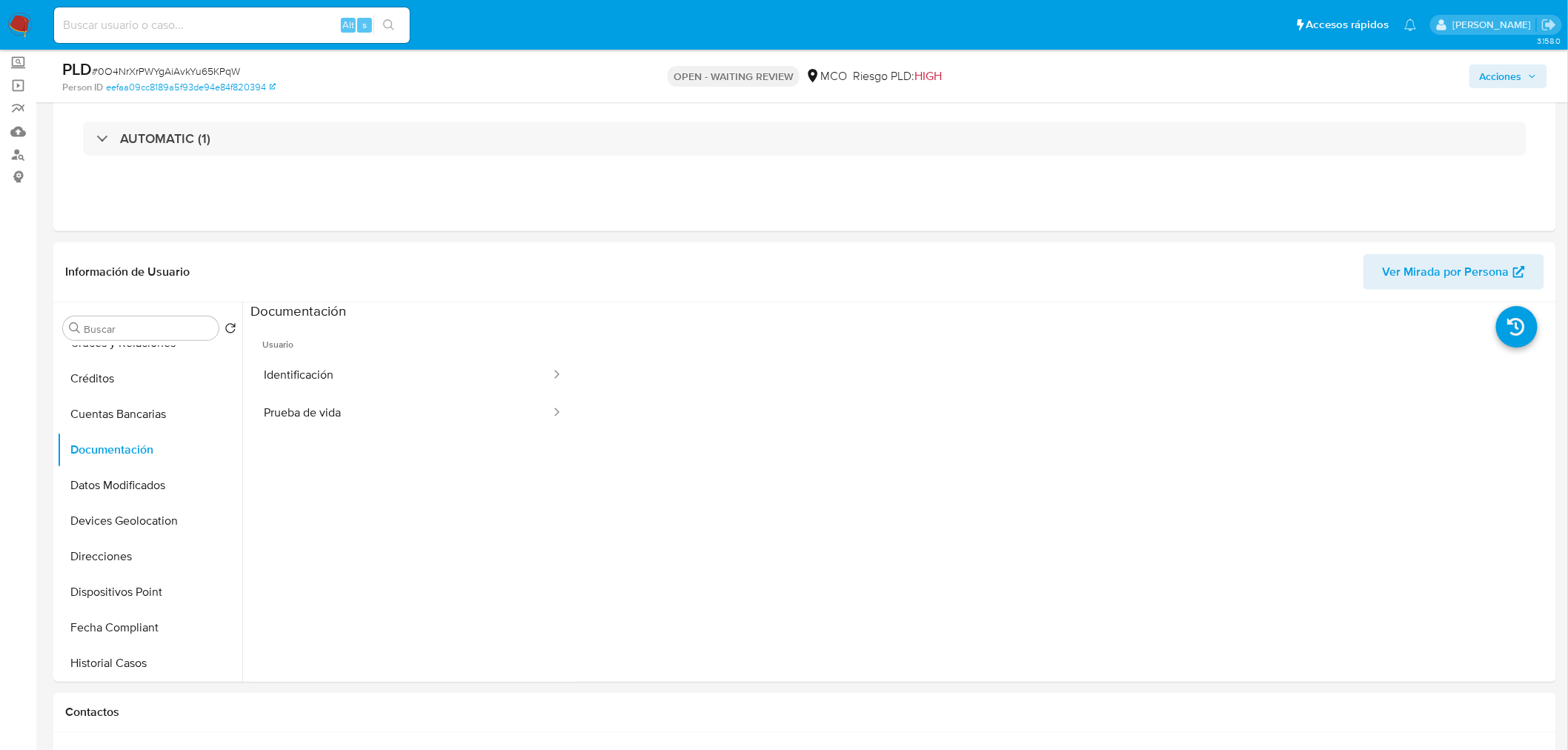
drag, startPoint x: 1499, startPoint y: 71, endPoint x: 1392, endPoint y: 86, distance: 108.0
click at [1479, 75] on button "Acciones" at bounding box center [1508, 76] width 78 height 23
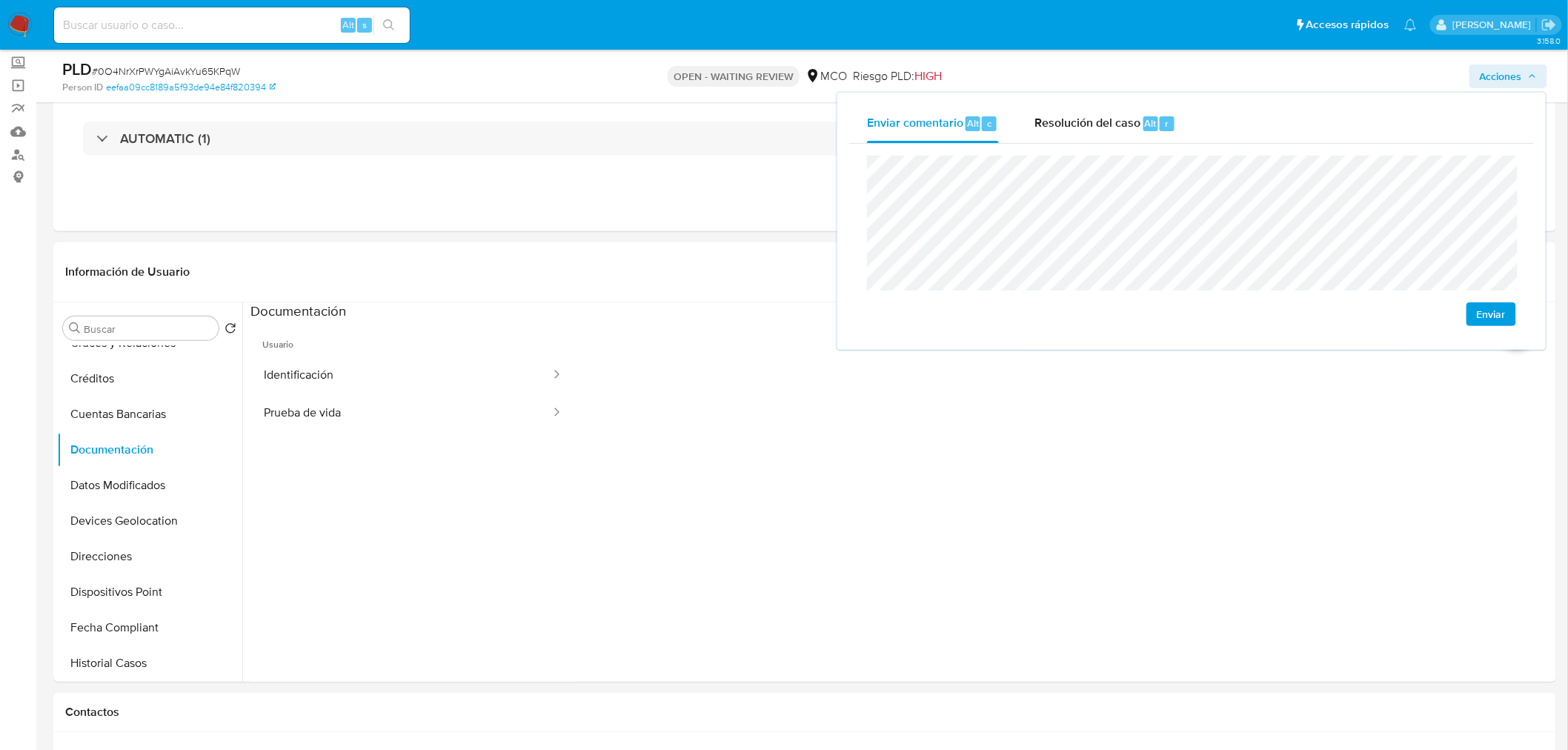
click at [1512, 314] on button "Enviar" at bounding box center [1490, 314] width 49 height 23
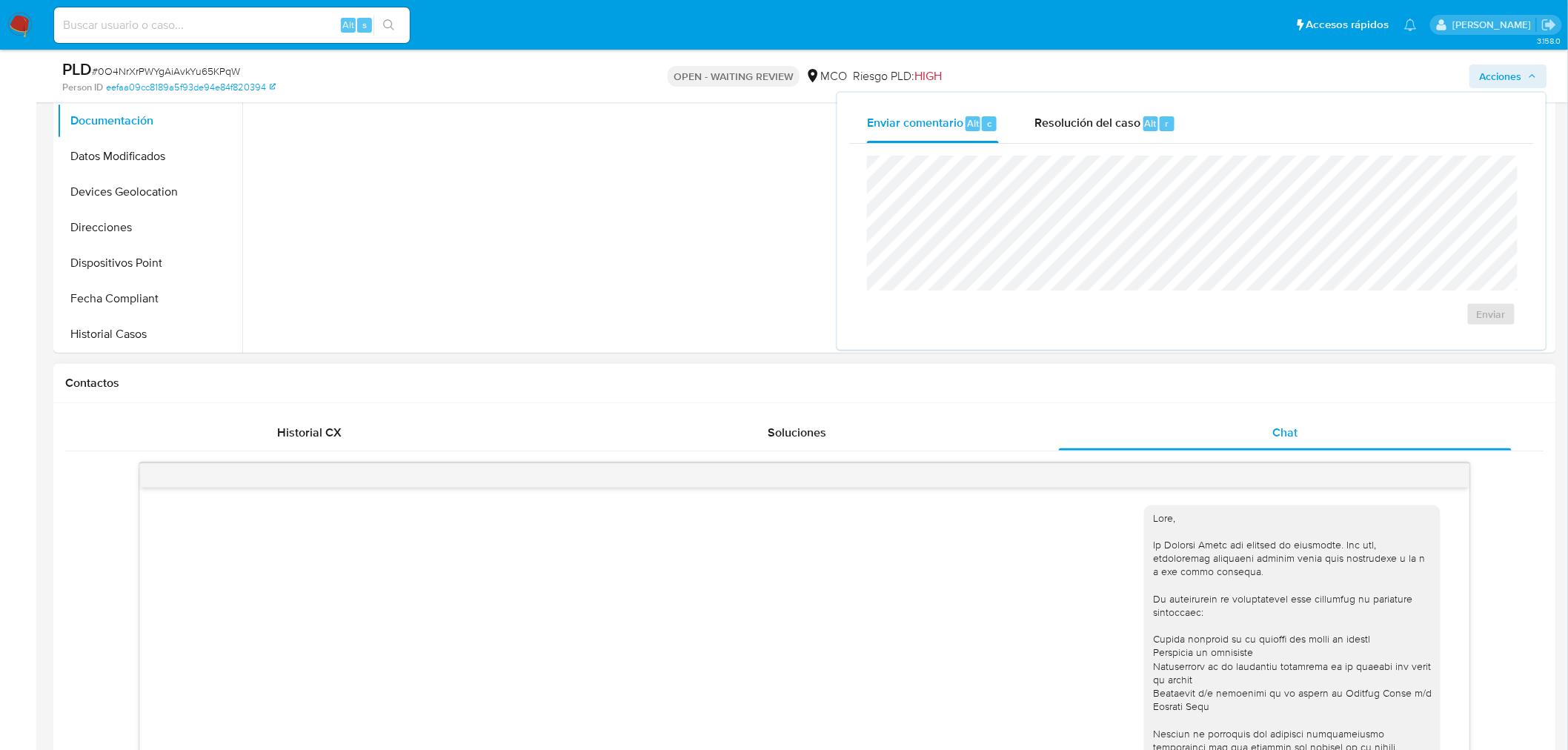
scroll to position [165, 0]
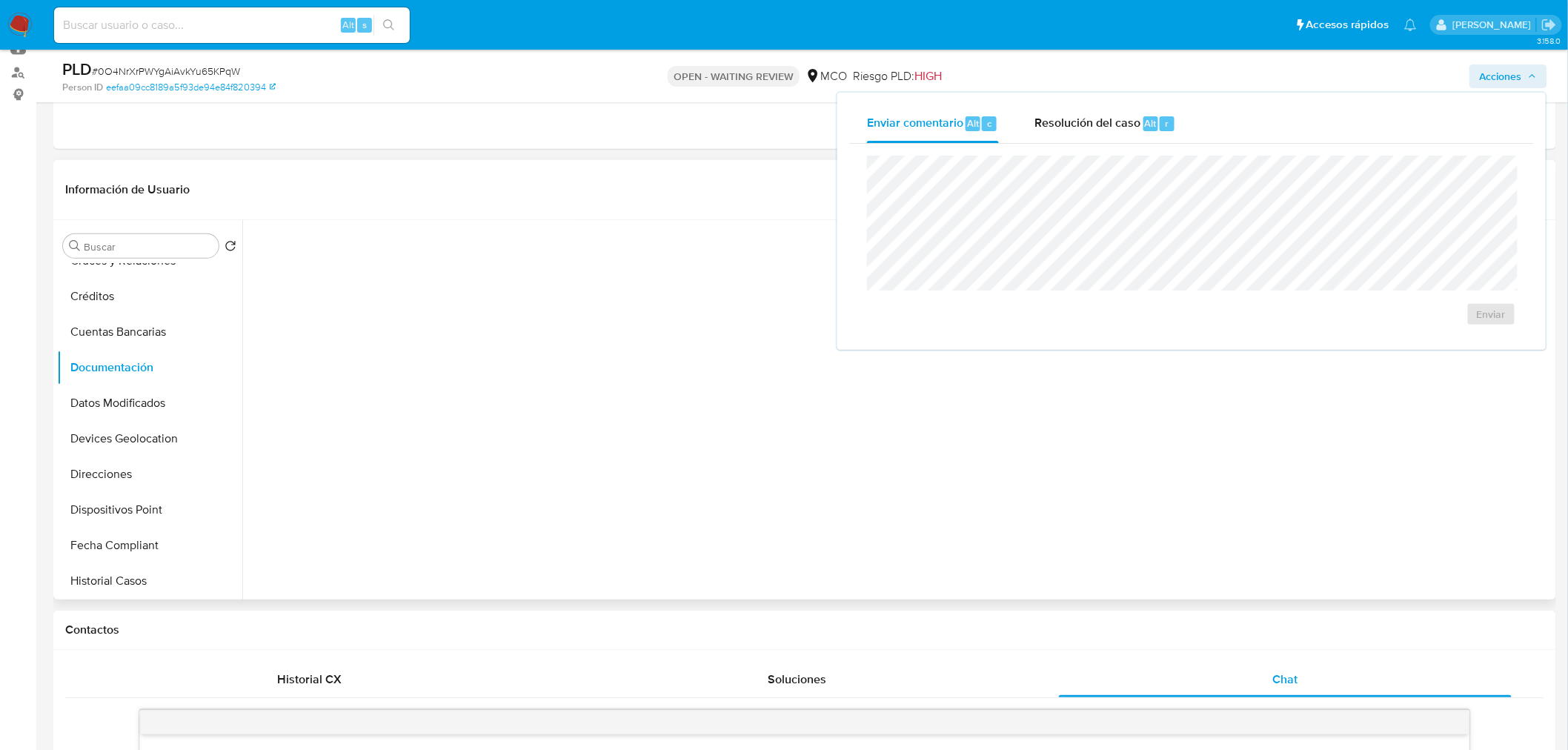
click at [881, 350] on div at bounding box center [1064, 355] width 976 height 474
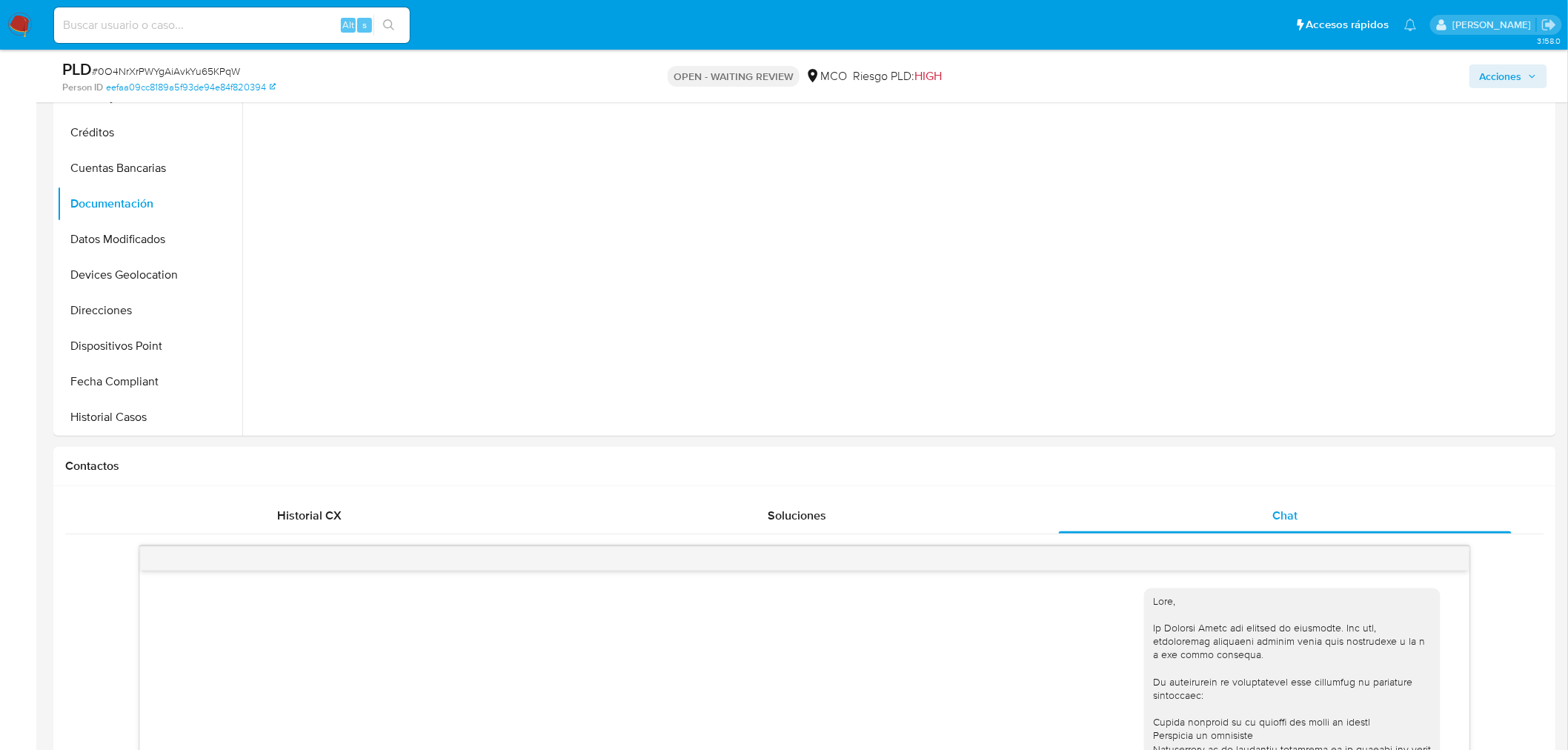
scroll to position [329, 0]
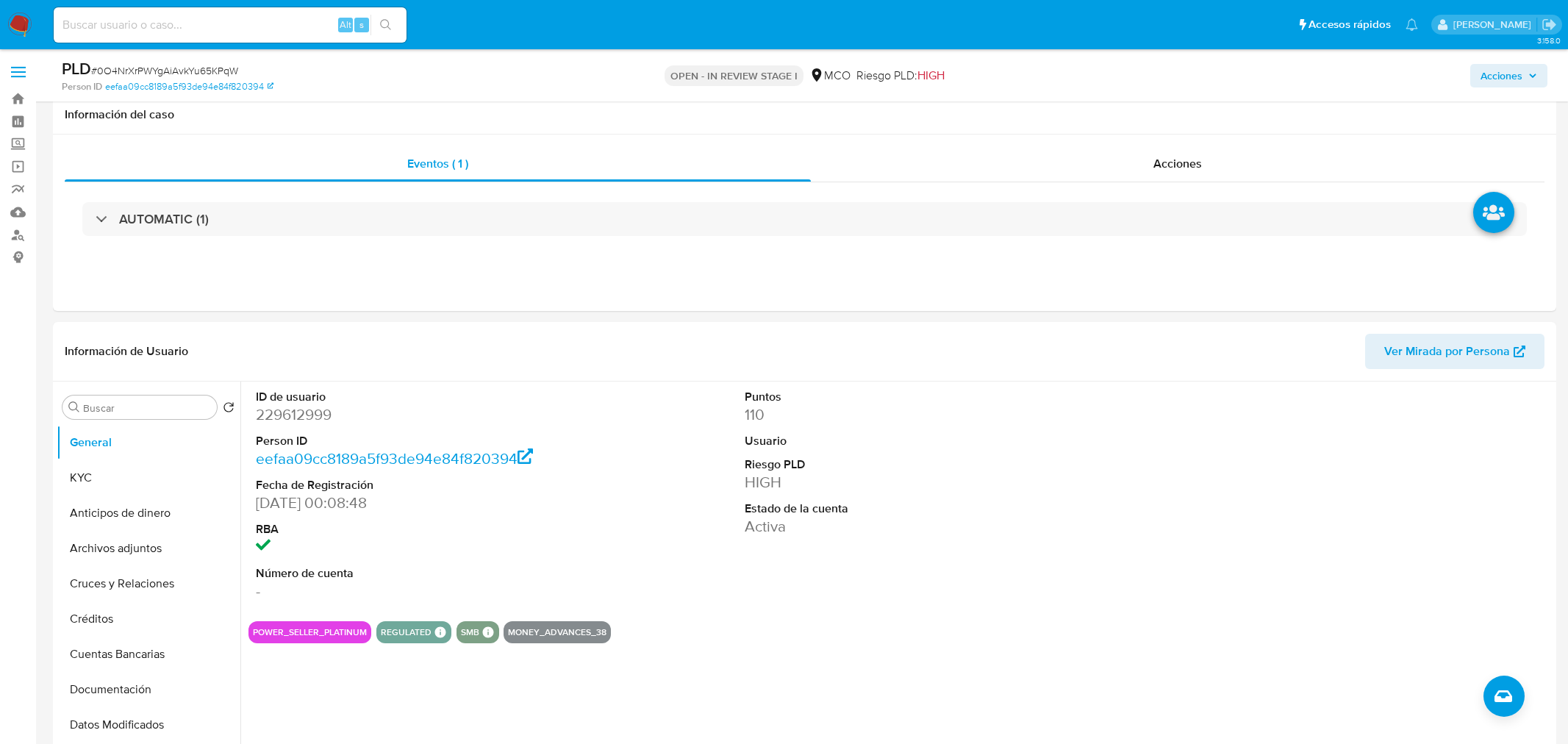
select select "10"
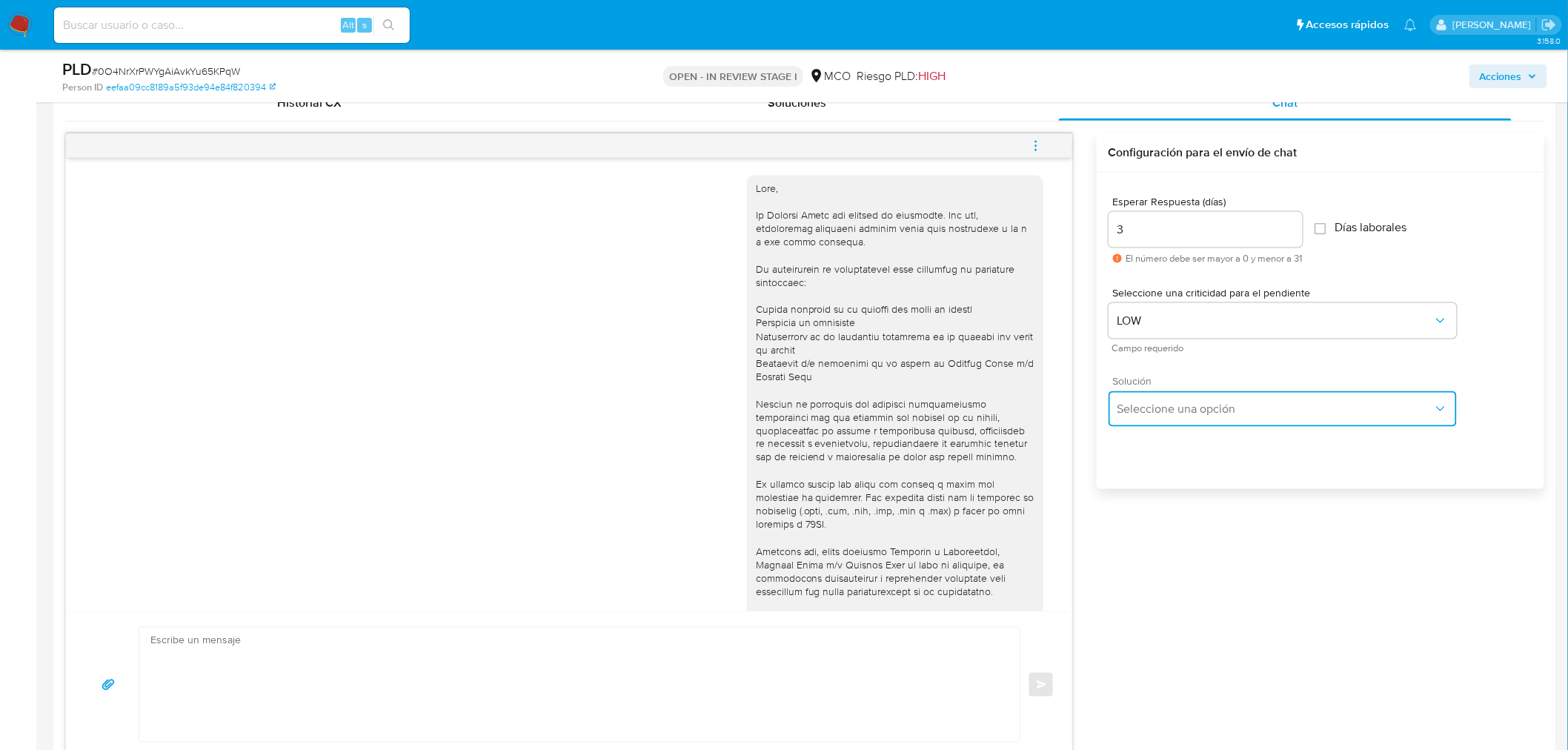
scroll to position [201, 0]
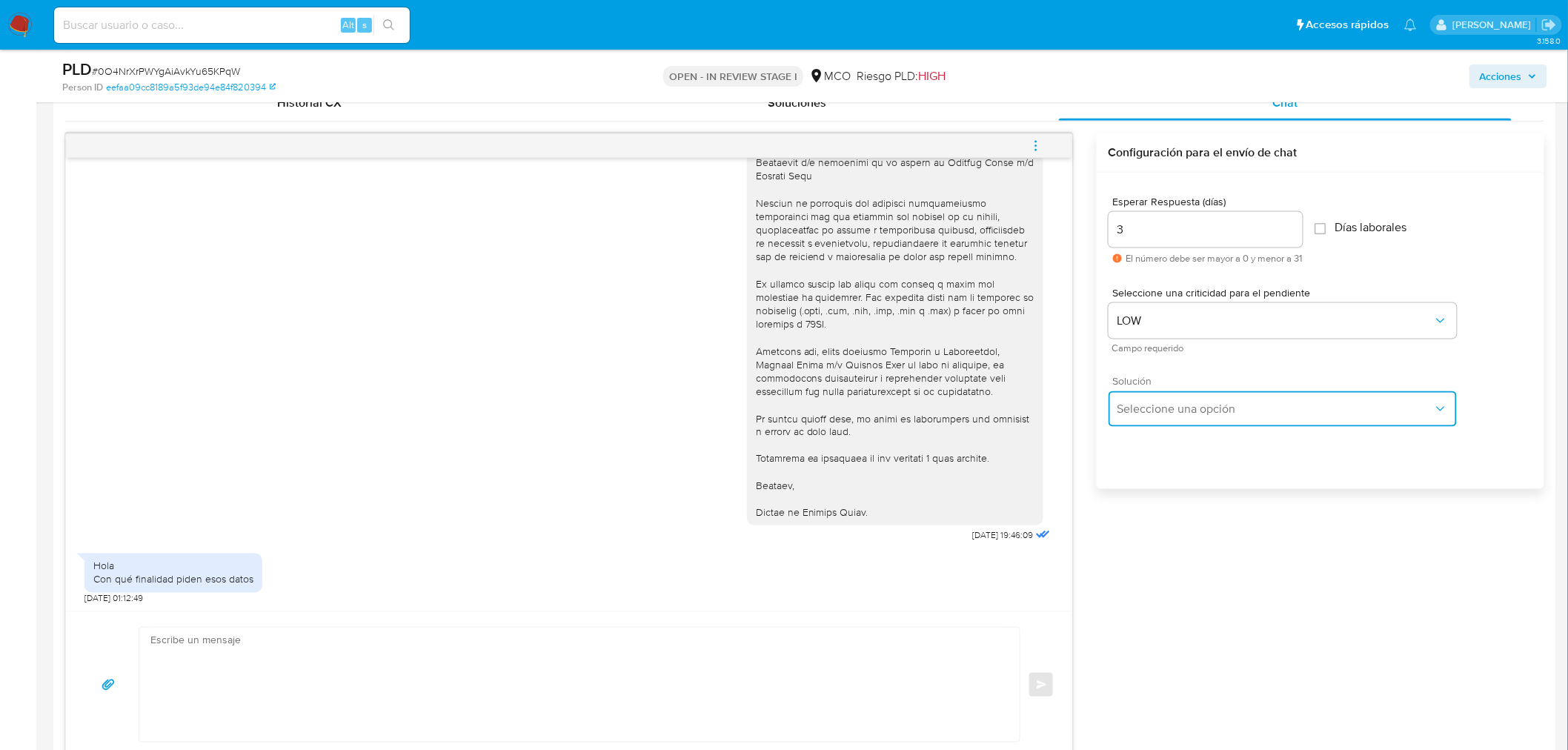
click at [1198, 404] on span "Seleccione una opción" at bounding box center [1274, 408] width 315 height 15
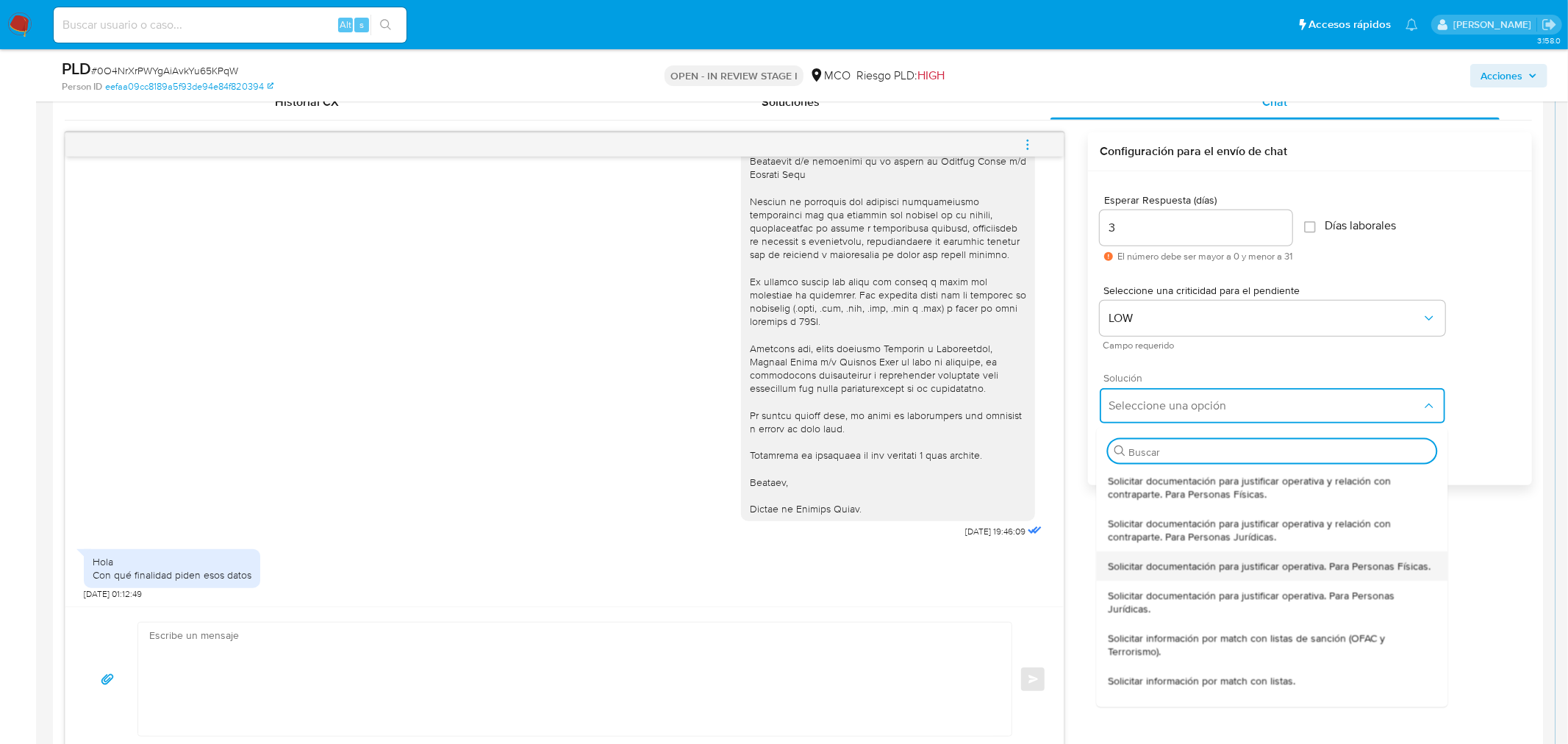
click at [1231, 572] on span "Solicitar documentación para justificar operativa. Para Personas Físicas." at bounding box center [1268, 566] width 322 height 13
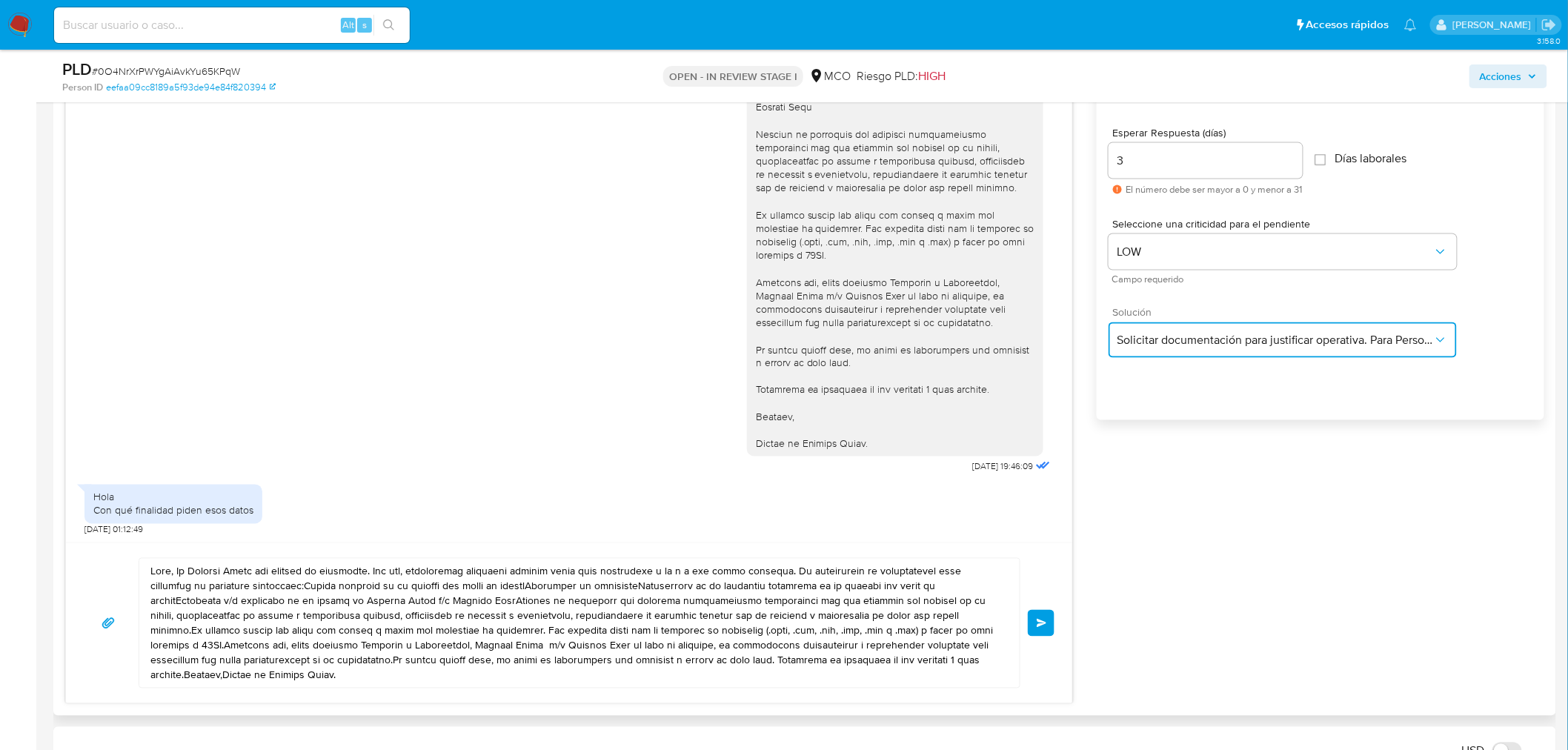
scroll to position [906, 0]
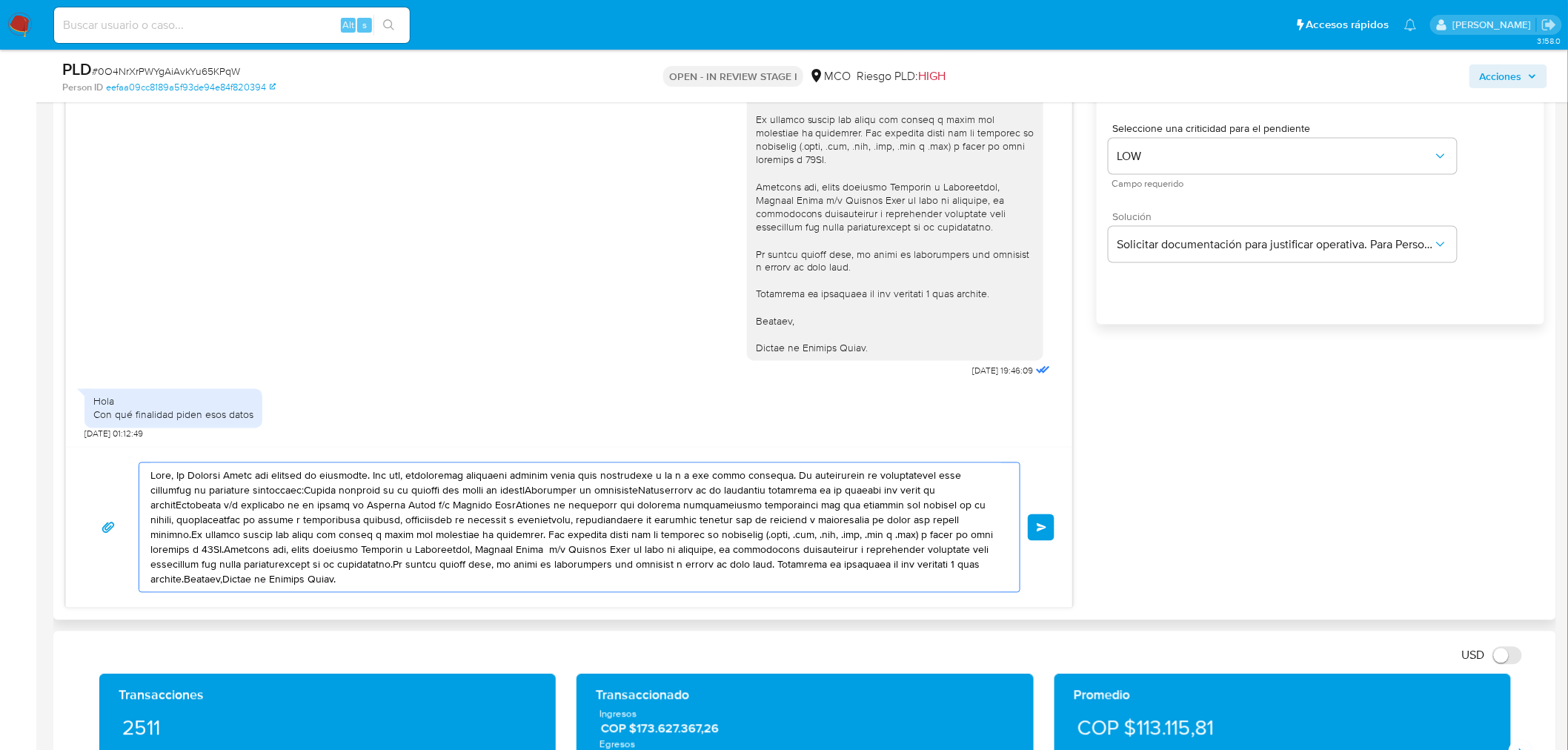
click at [177, 476] on textarea at bounding box center [575, 527] width 850 height 129
drag, startPoint x: 177, startPoint y: 476, endPoint x: 331, endPoint y: 525, distance: 161.6
click at [329, 526] on textarea at bounding box center [575, 527] width 850 height 129
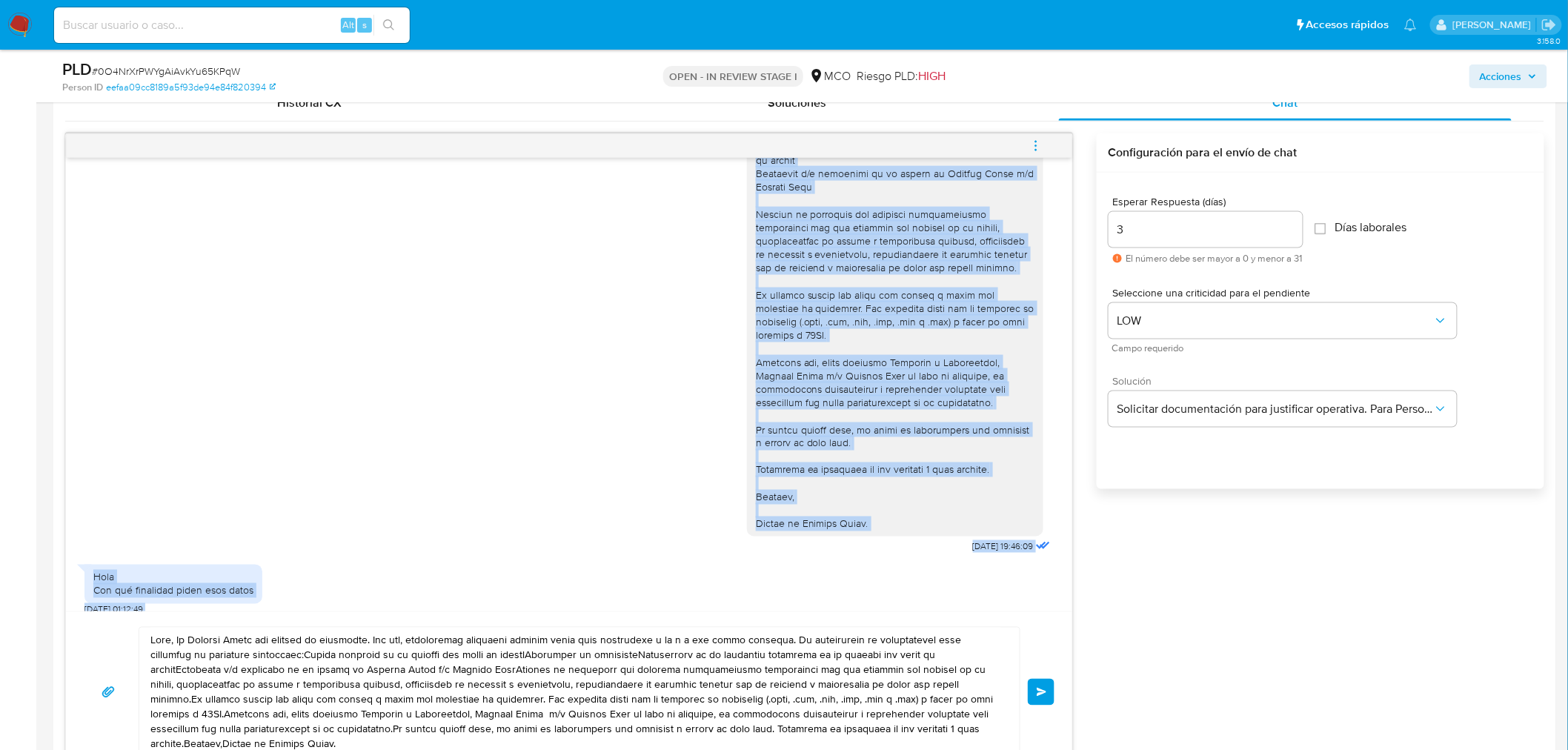
scroll to position [201, 0]
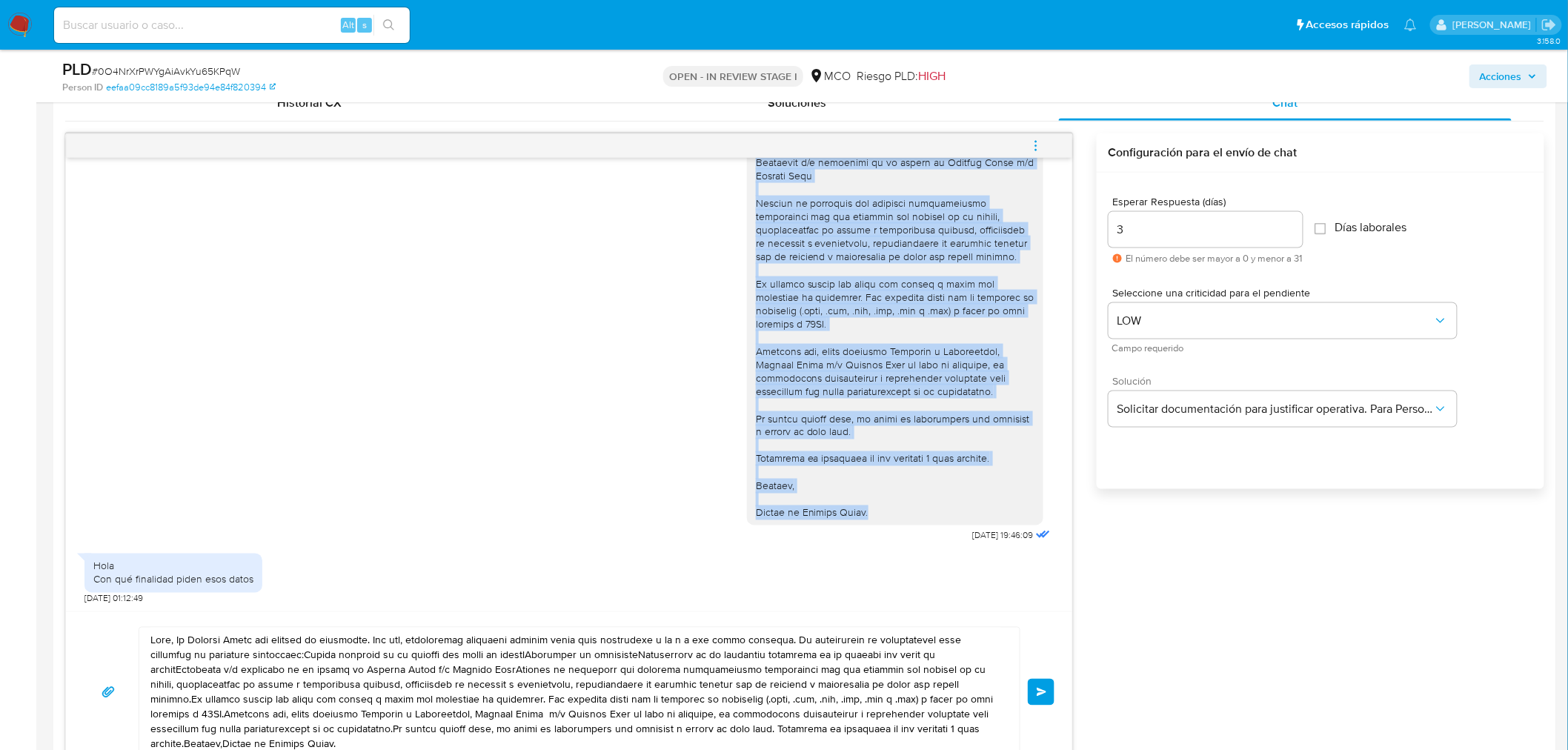
drag, startPoint x: 744, startPoint y: 188, endPoint x: 868, endPoint y: 511, distance: 346.0
click at [868, 511] on div at bounding box center [894, 250] width 278 height 539
copy div "Hola, En Mercado Libre nos importa tu seguridad. Por eso, necesitamos verificar…"
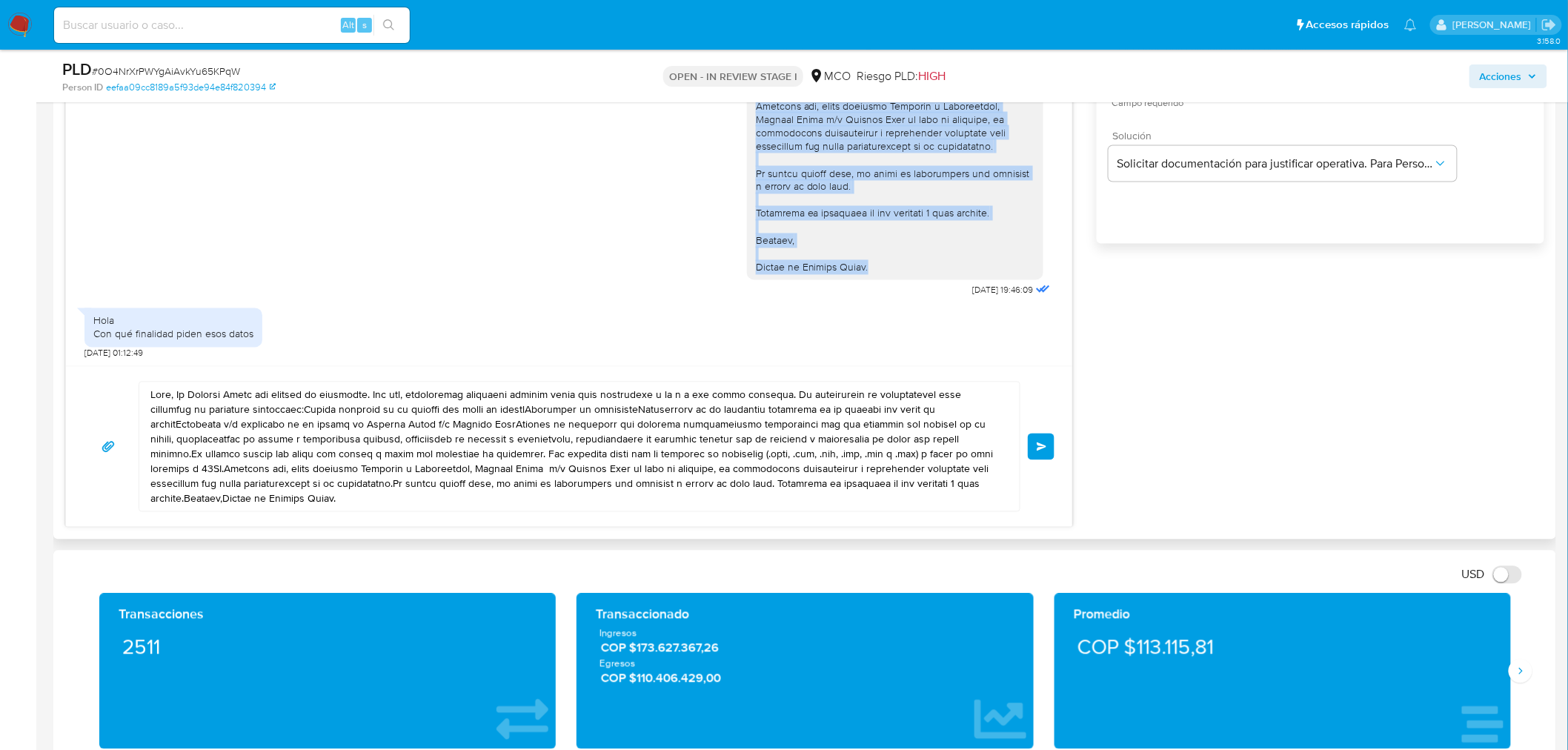
scroll to position [988, 0]
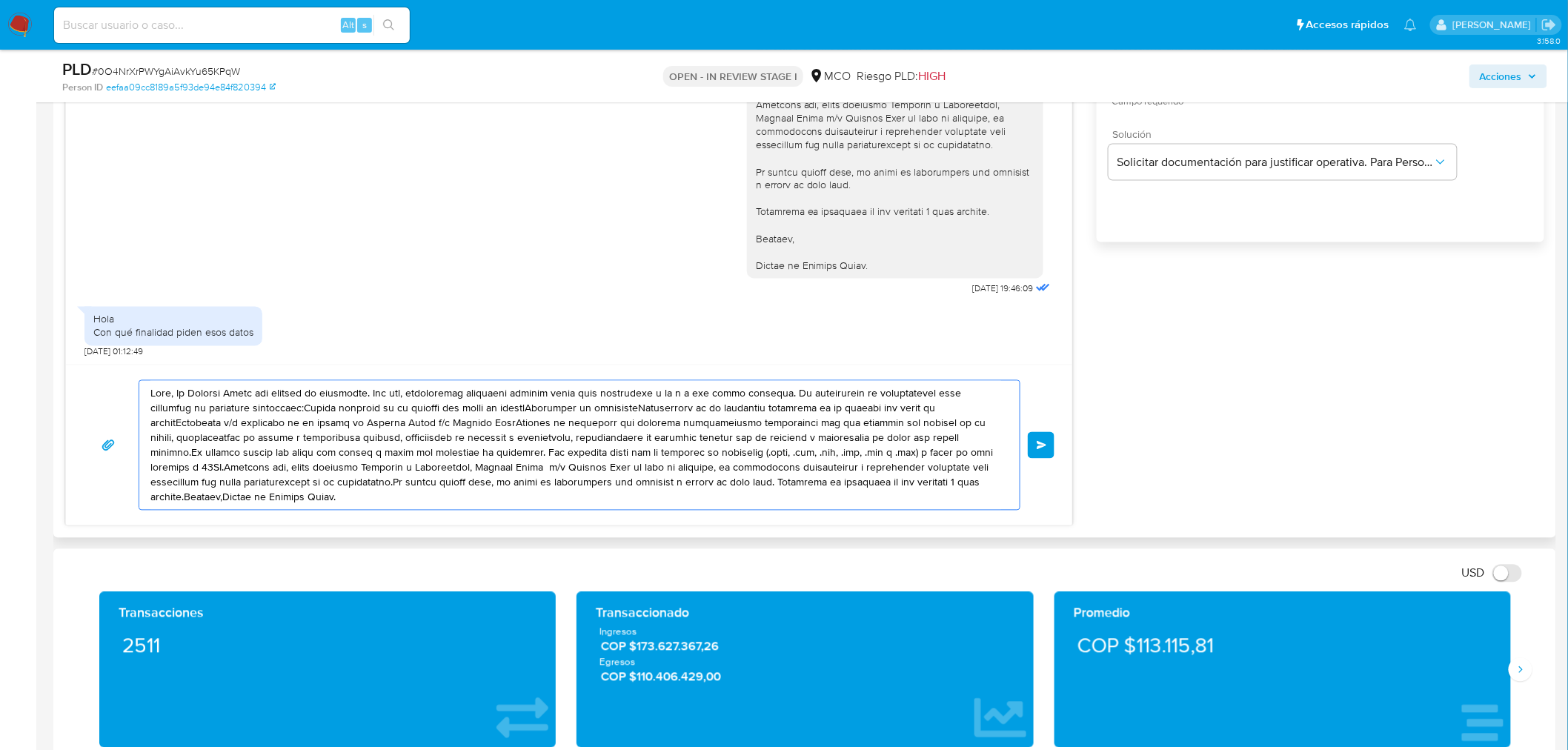
drag, startPoint x: 151, startPoint y: 394, endPoint x: 213, endPoint y: 516, distance: 136.9
click at [213, 516] on div "Enviar" at bounding box center [568, 445] width 1006 height 161
paste textarea "En Mercado Libre nos importa tu seguridad. Por eso, necesitamos verificar algun…"
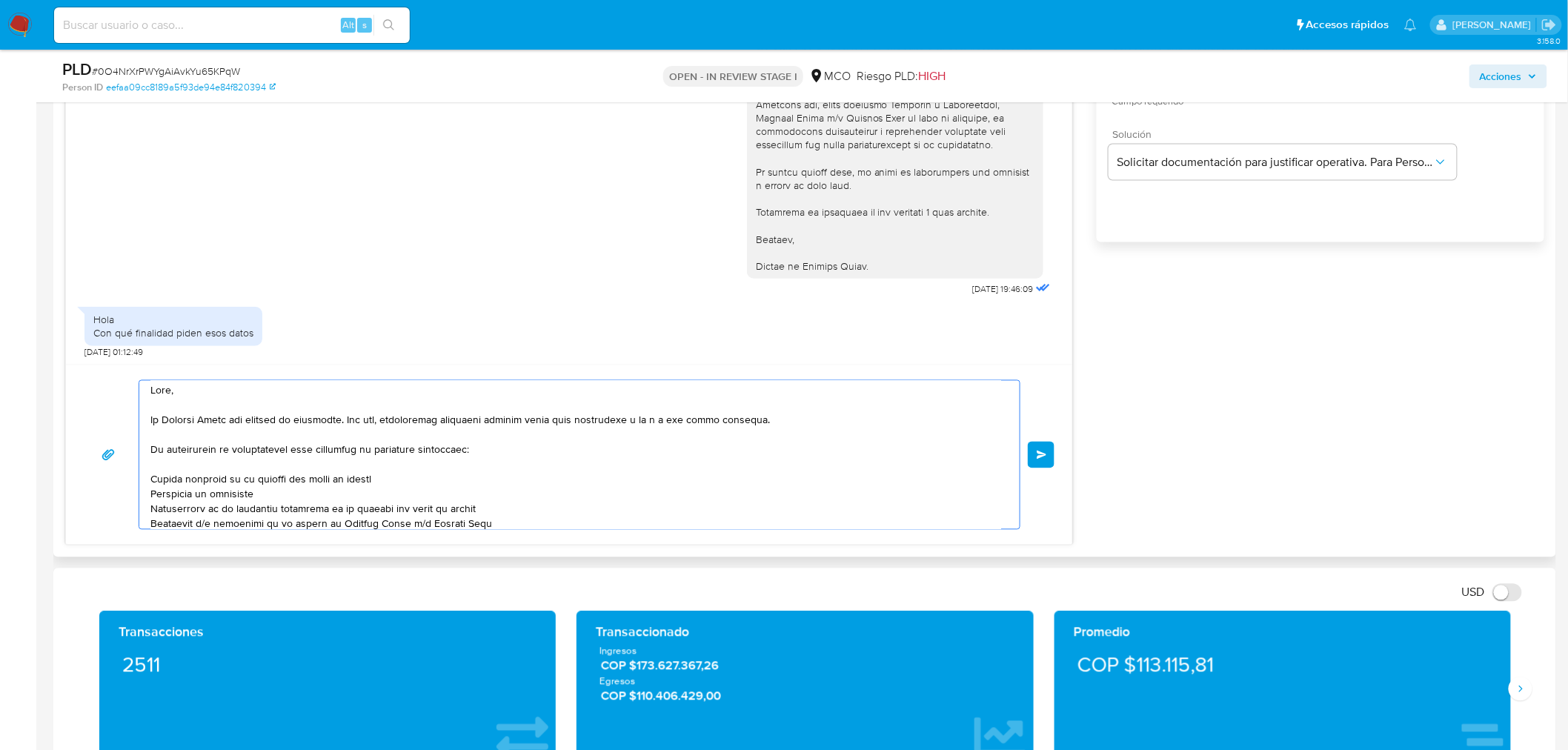
scroll to position [0, 0]
drag, startPoint x: 158, startPoint y: 426, endPoint x: 753, endPoint y: 419, distance: 595.0
click at [753, 419] on textarea at bounding box center [575, 455] width 850 height 148
drag, startPoint x: 668, startPoint y: 435, endPoint x: 148, endPoint y: 419, distance: 520.2
click at [148, 419] on div at bounding box center [576, 455] width 873 height 148
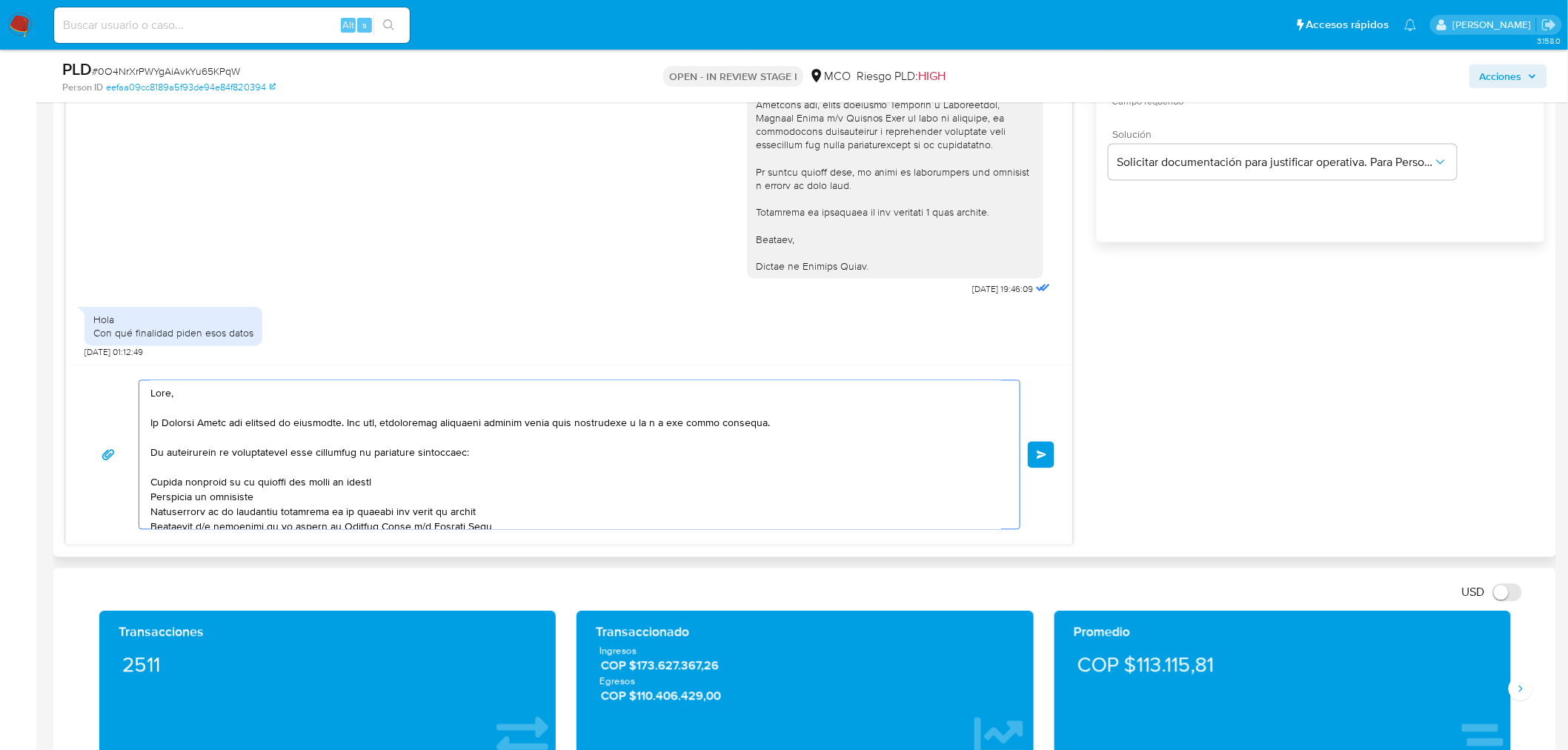
drag, startPoint x: 149, startPoint y: 425, endPoint x: 749, endPoint y: 436, distance: 600.1
click at [749, 436] on textarea at bounding box center [575, 455] width 850 height 148
paste textarea "Desde Mercado Libre solicitamos este tipo de información para mantener el sitio…"
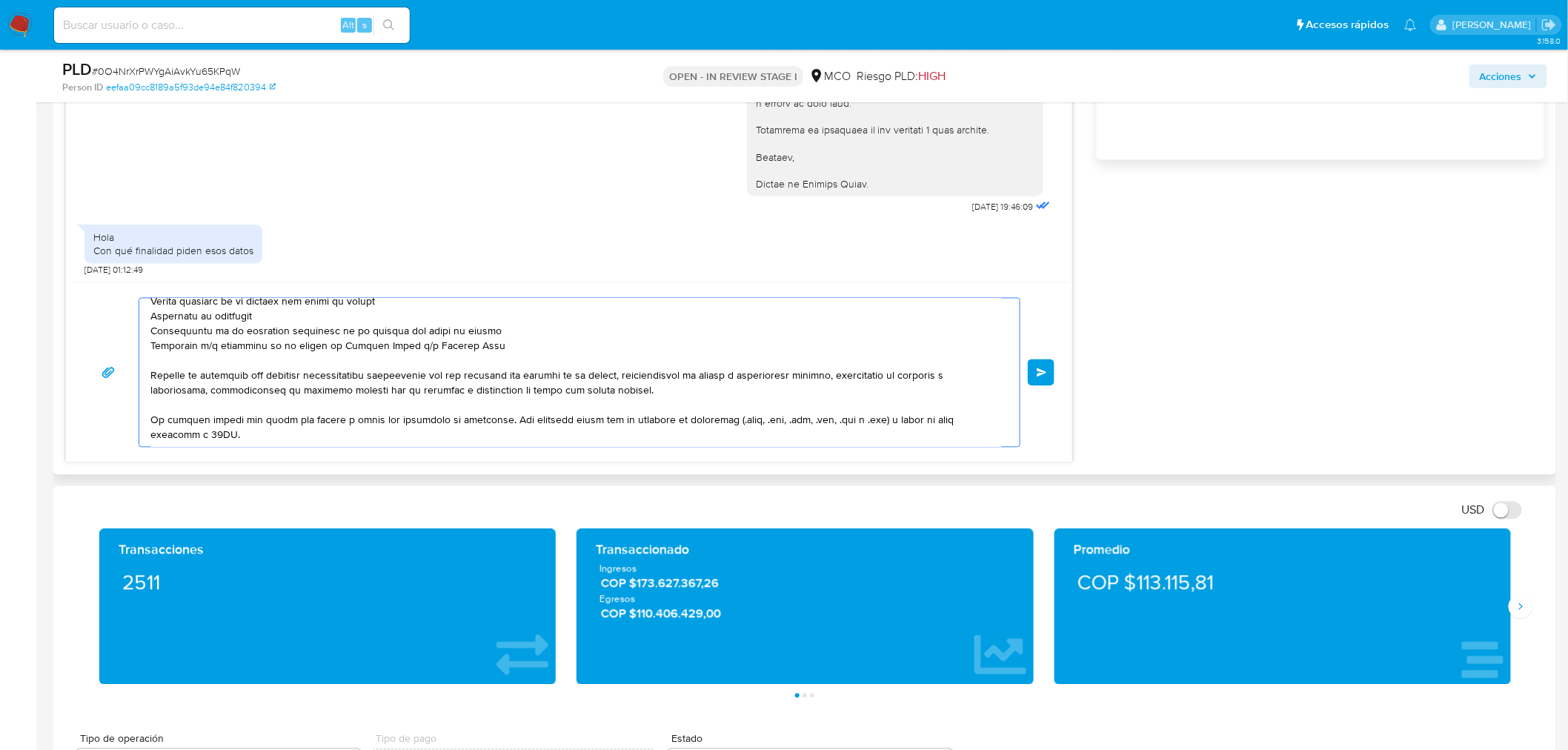
scroll to position [105, 0]
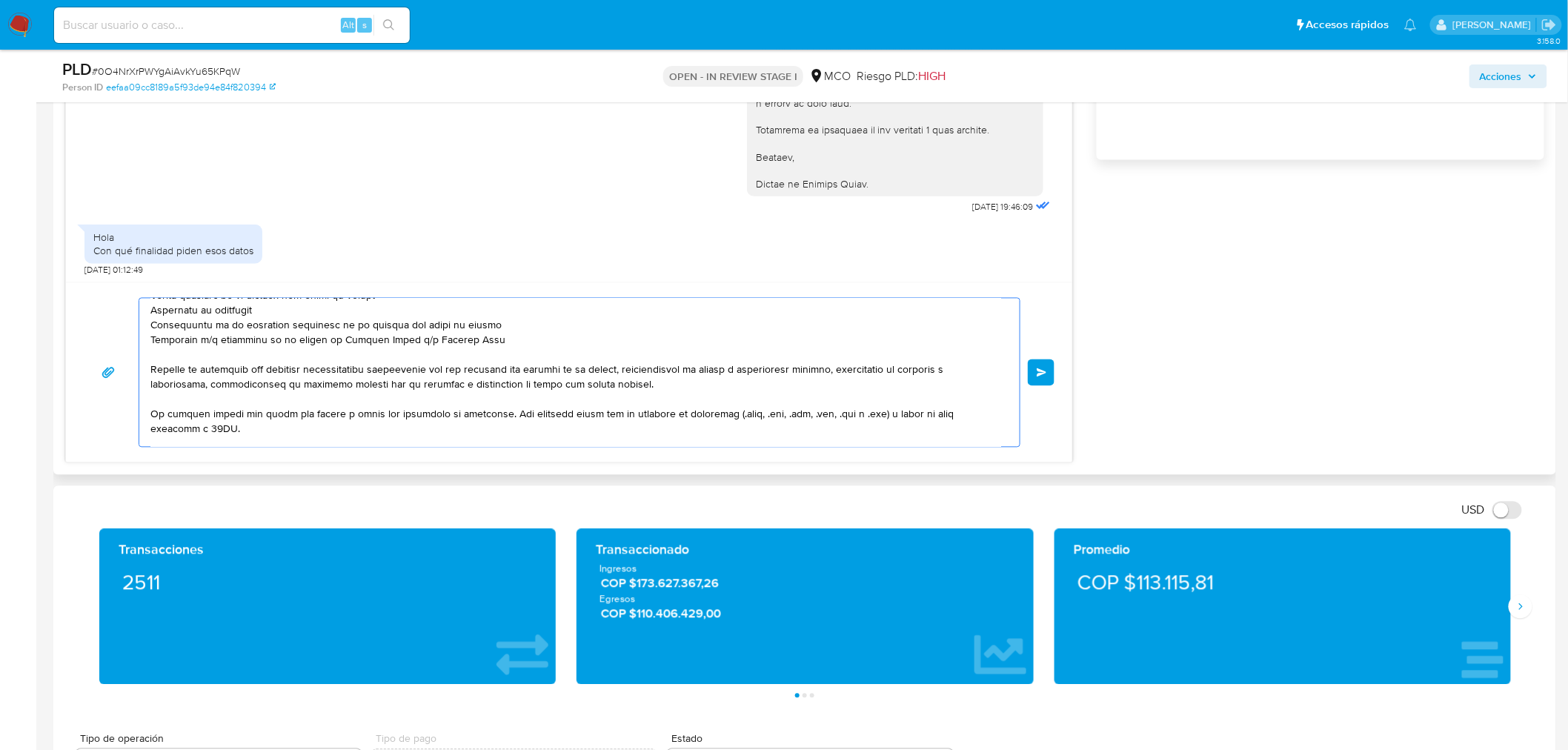
drag, startPoint x: 151, startPoint y: 369, endPoint x: 497, endPoint y: 344, distance: 346.9
click at [497, 344] on textarea at bounding box center [575, 373] width 850 height 148
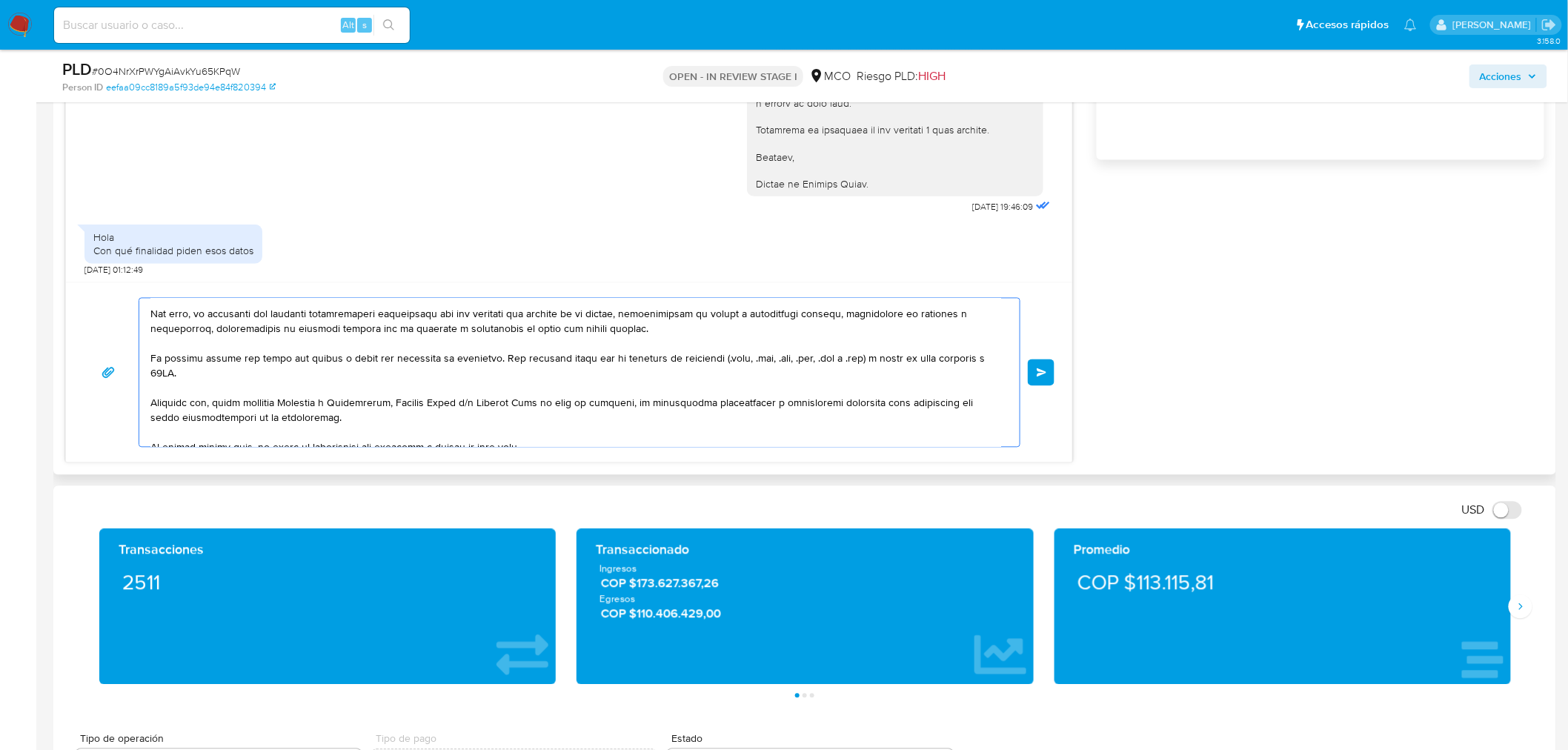
scroll to position [98, 0]
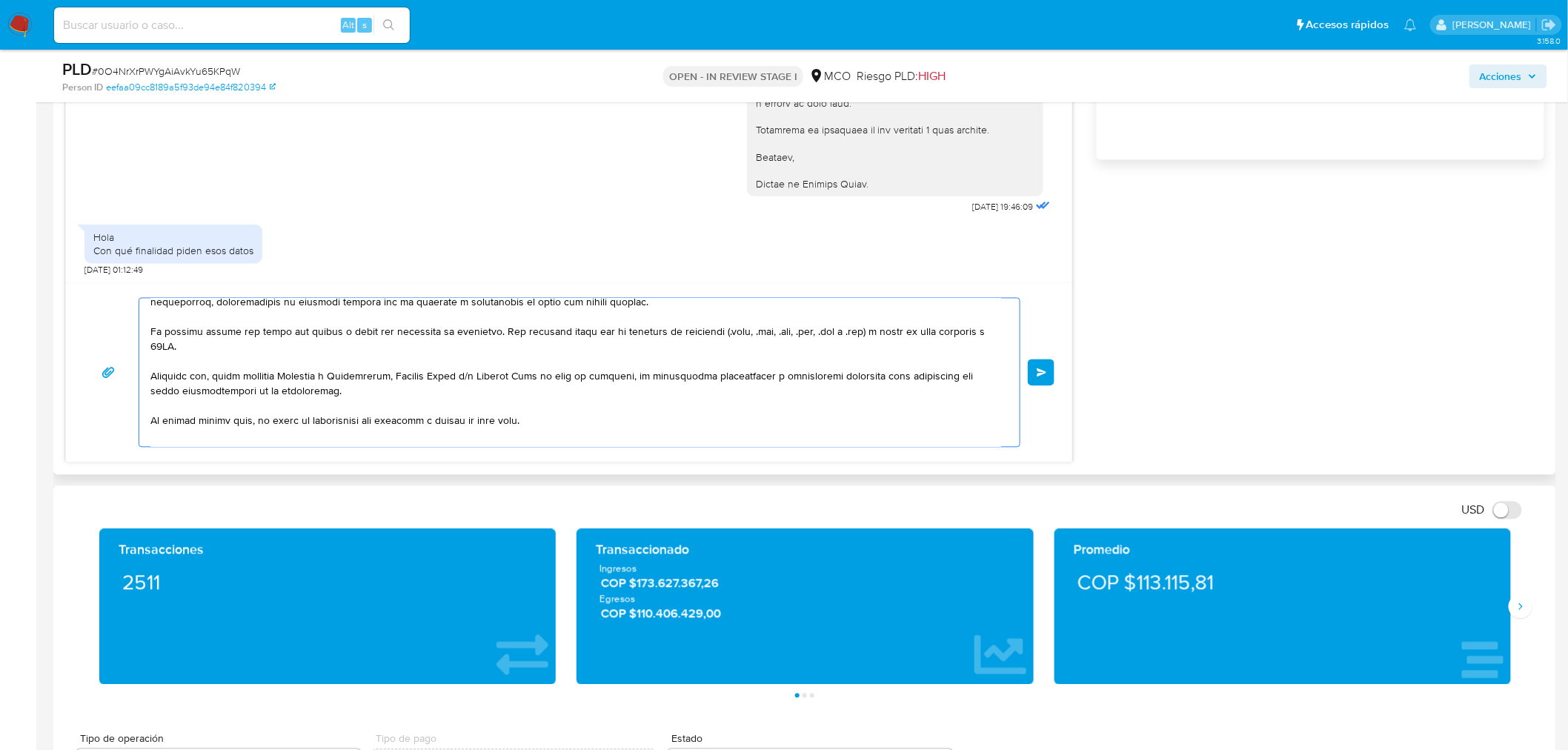
drag, startPoint x: 494, startPoint y: 331, endPoint x: 151, endPoint y: 327, distance: 343.0
click at [150, 326] on textarea at bounding box center [575, 373] width 850 height 148
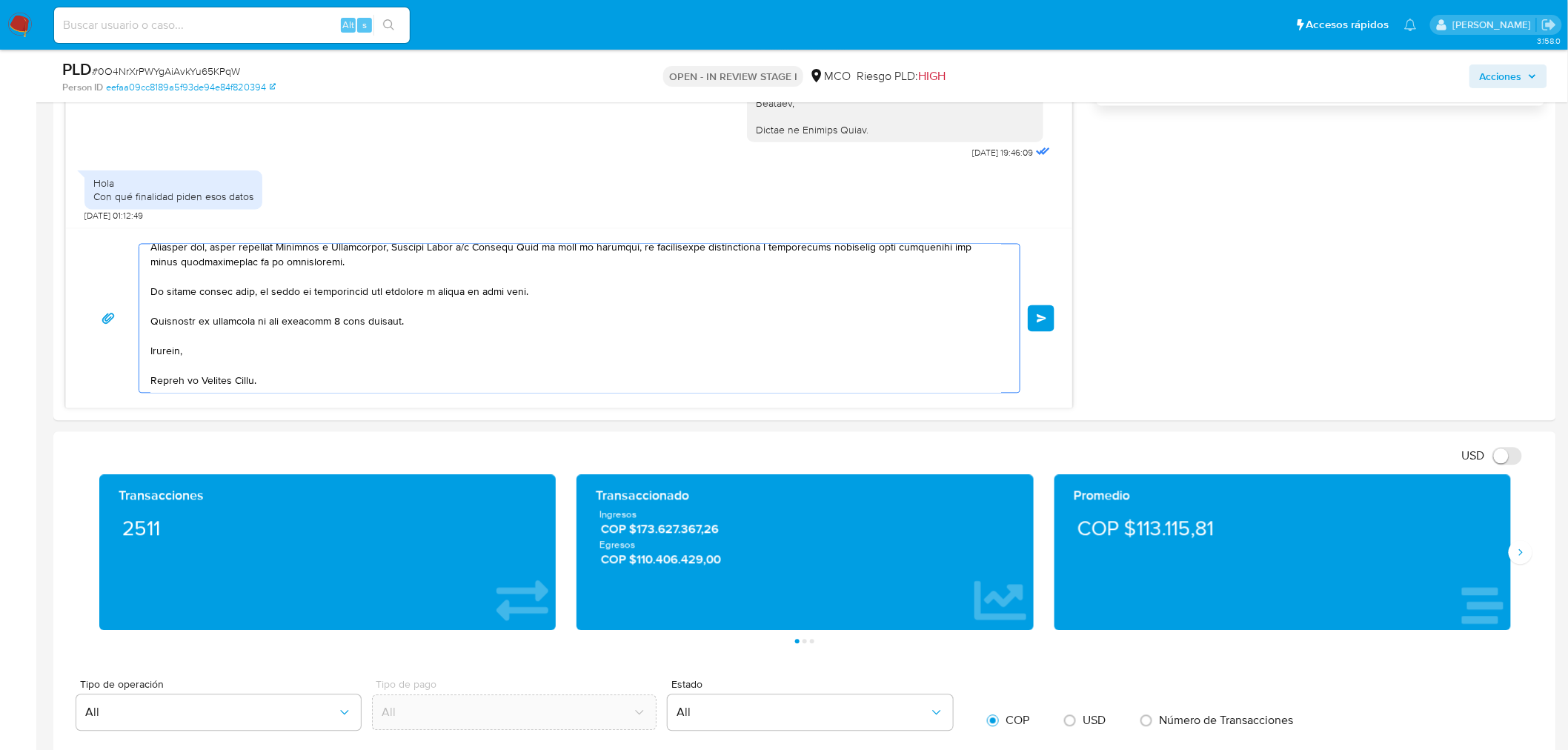
scroll to position [1153, 0]
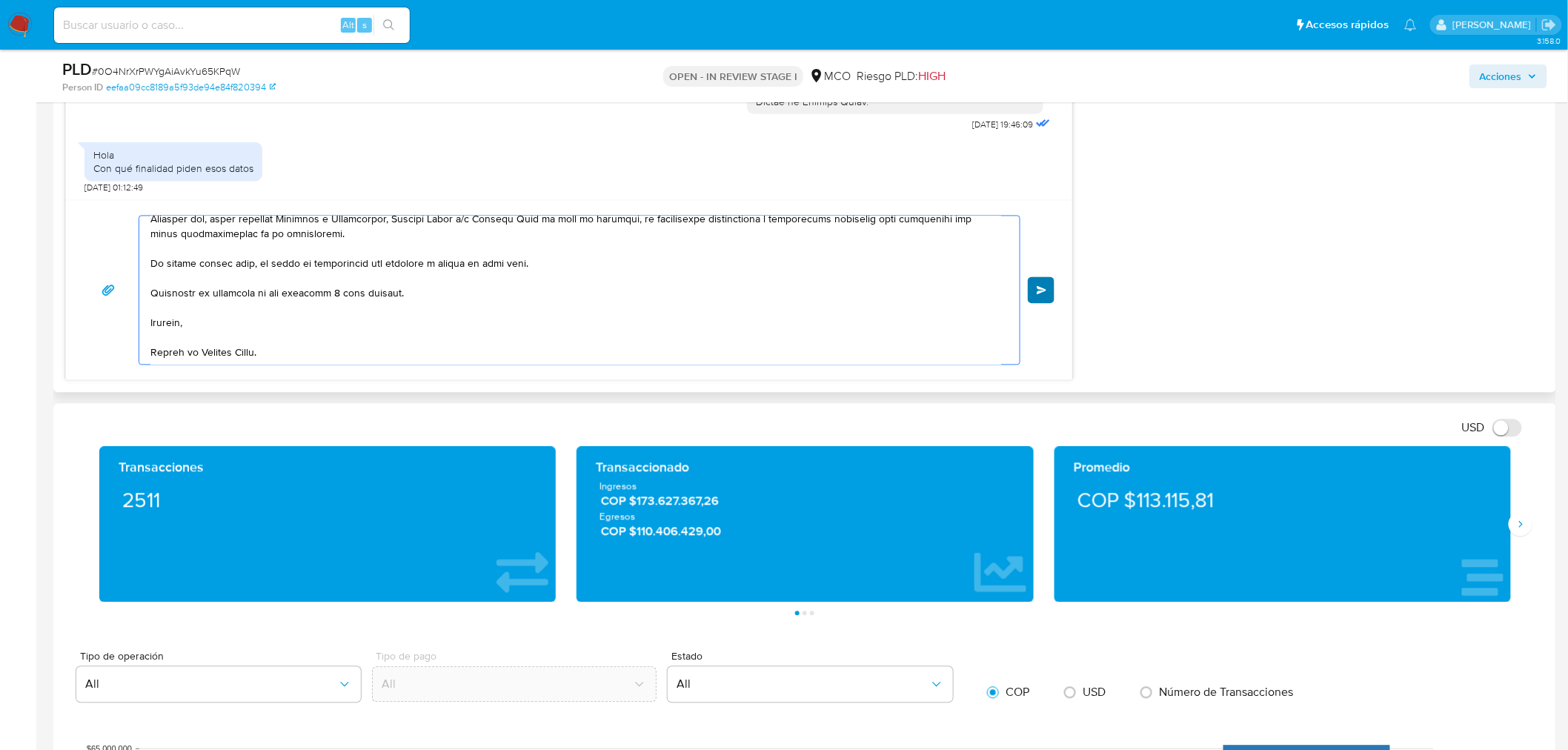
type textarea "Hola, Desde Mercado Libre solicitamos este tipo de información para mantener el…"
click at [1040, 286] on span "Enviar" at bounding box center [1041, 290] width 11 height 9
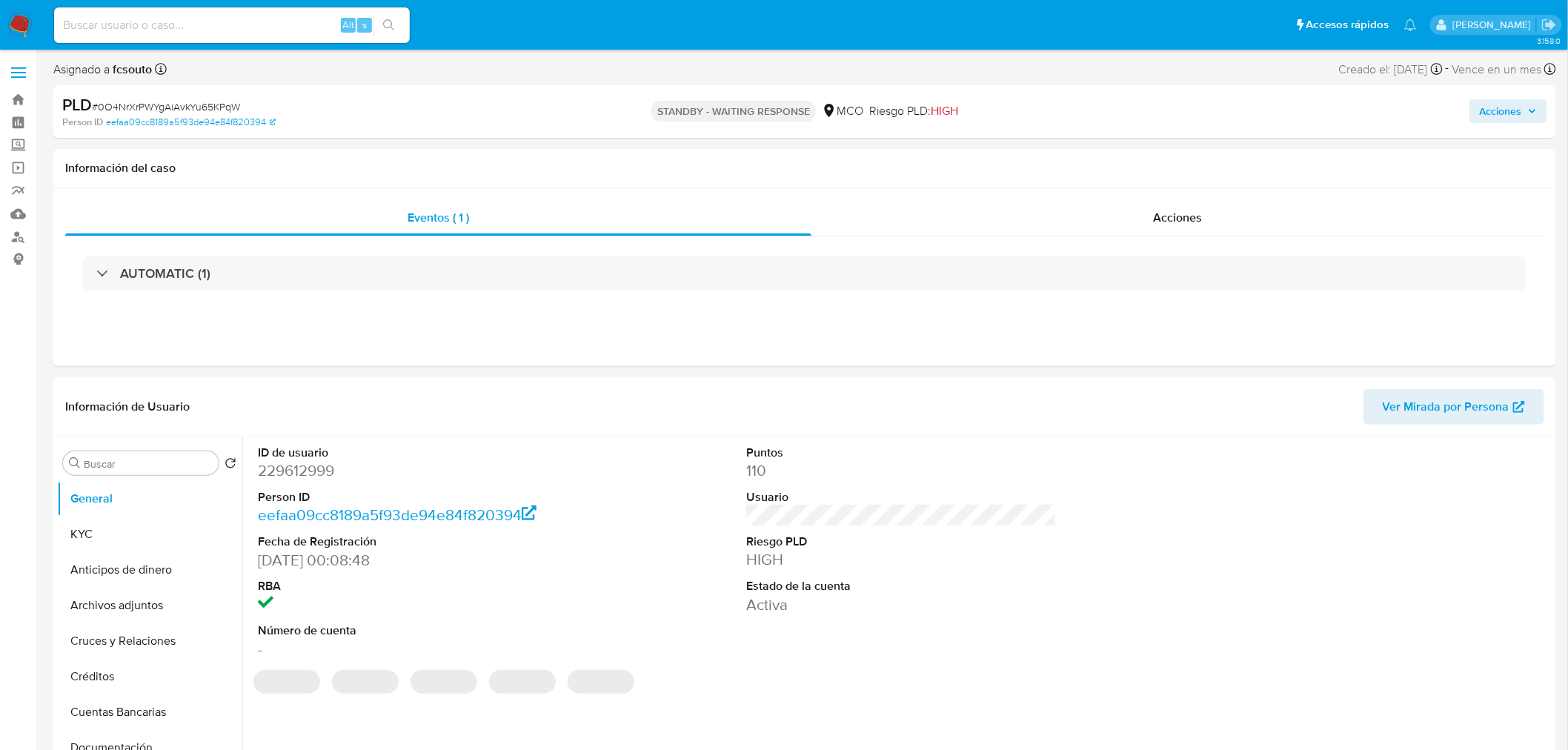
select select "10"
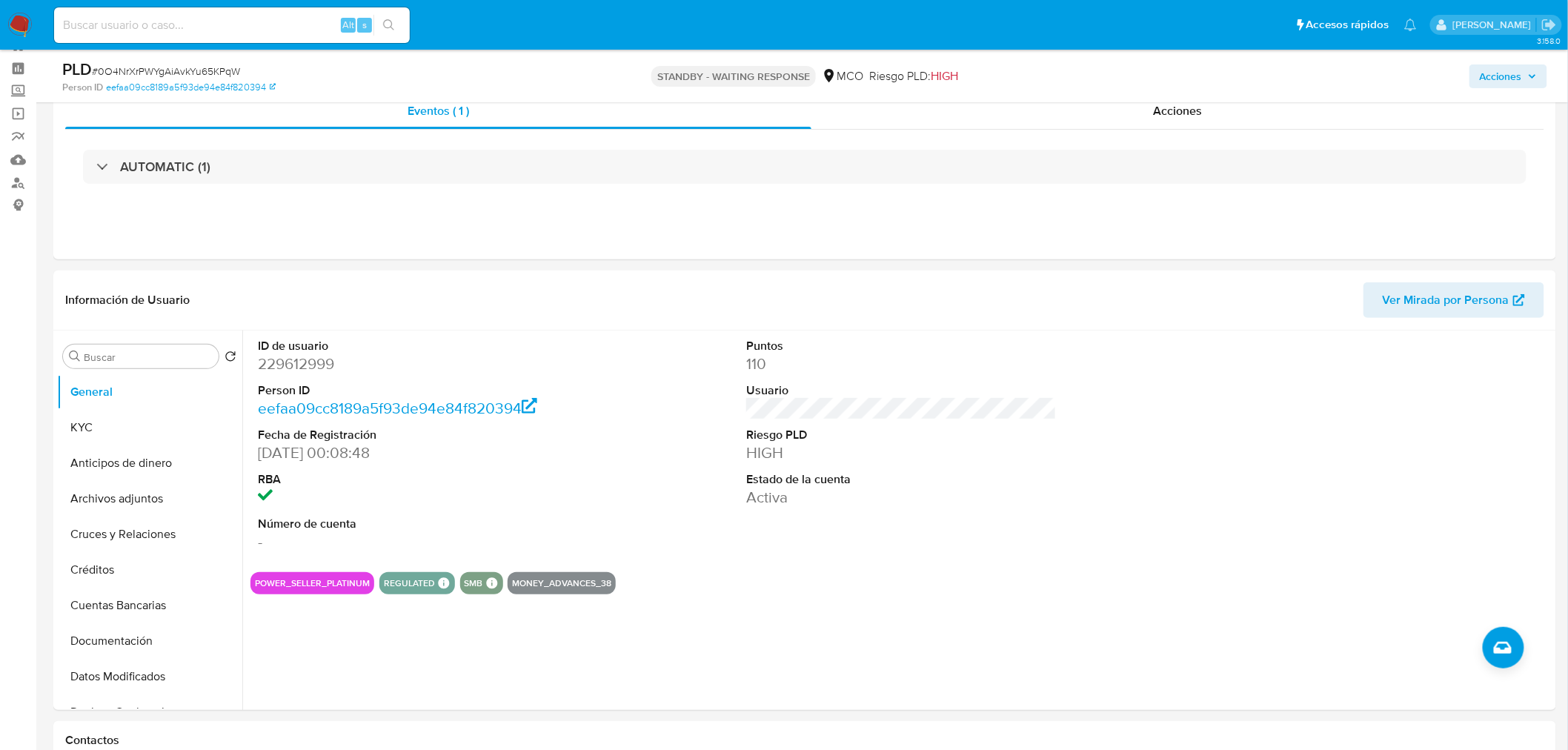
scroll to position [82, 0]
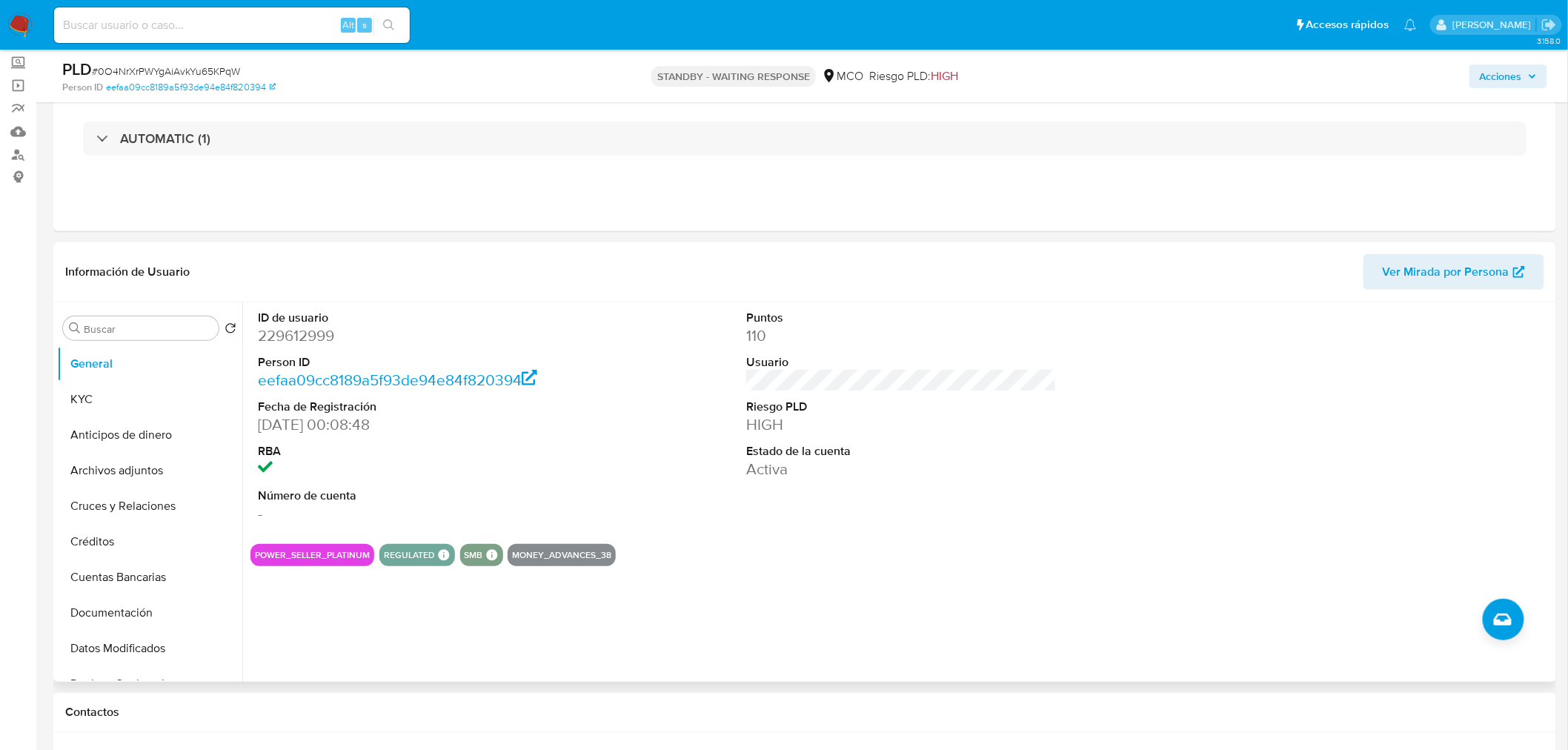
click at [313, 330] on dd "229612999" at bounding box center [413, 335] width 310 height 20
click at [313, 329] on dd "229612999" at bounding box center [413, 335] width 310 height 20
copy dd "229612999"
click at [1527, 86] on span "Acciones" at bounding box center [1508, 76] width 57 height 20
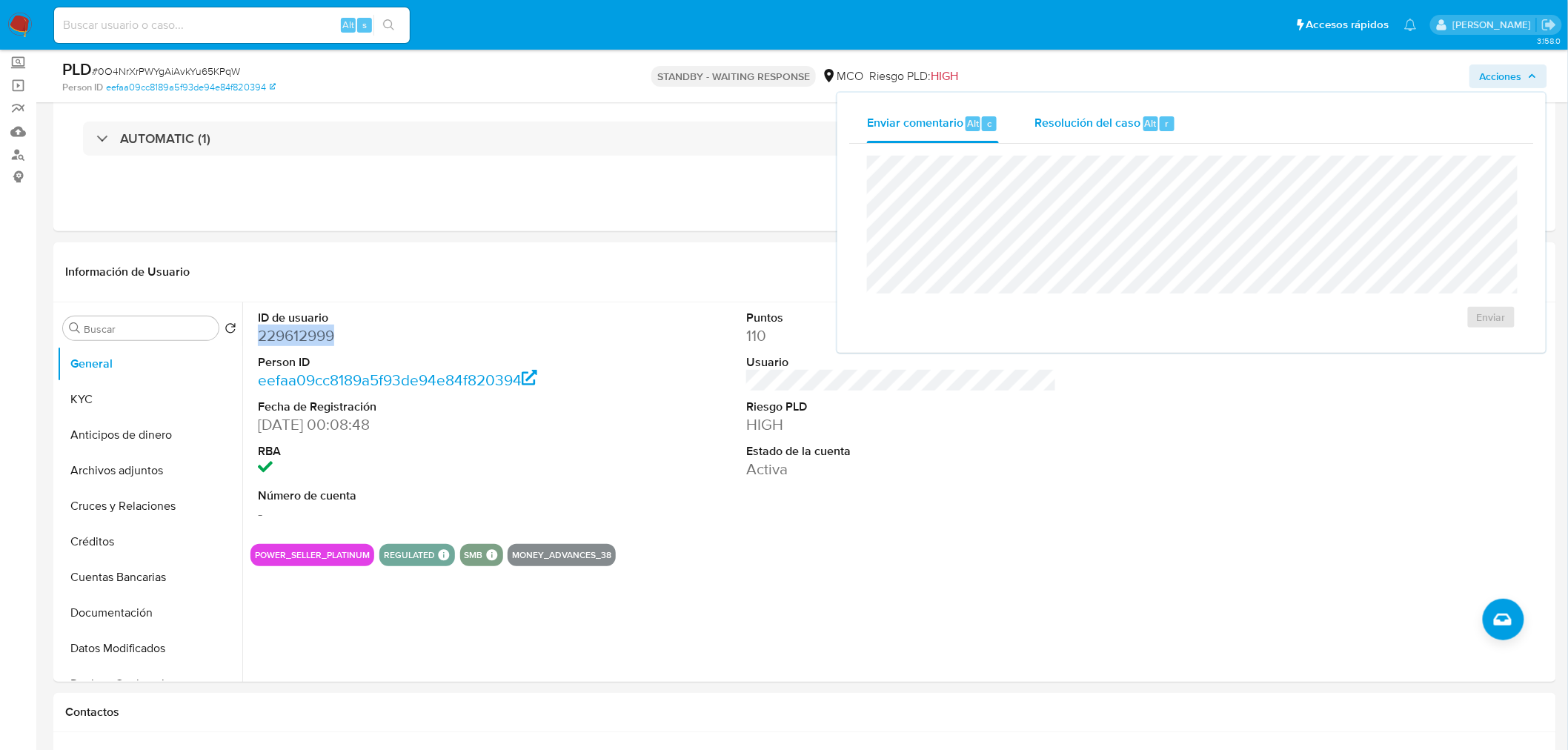
click at [1101, 126] on span "Resolución del caso" at bounding box center [1087, 123] width 106 height 17
click at [944, 130] on span "Enviar comentario" at bounding box center [914, 123] width 96 height 17
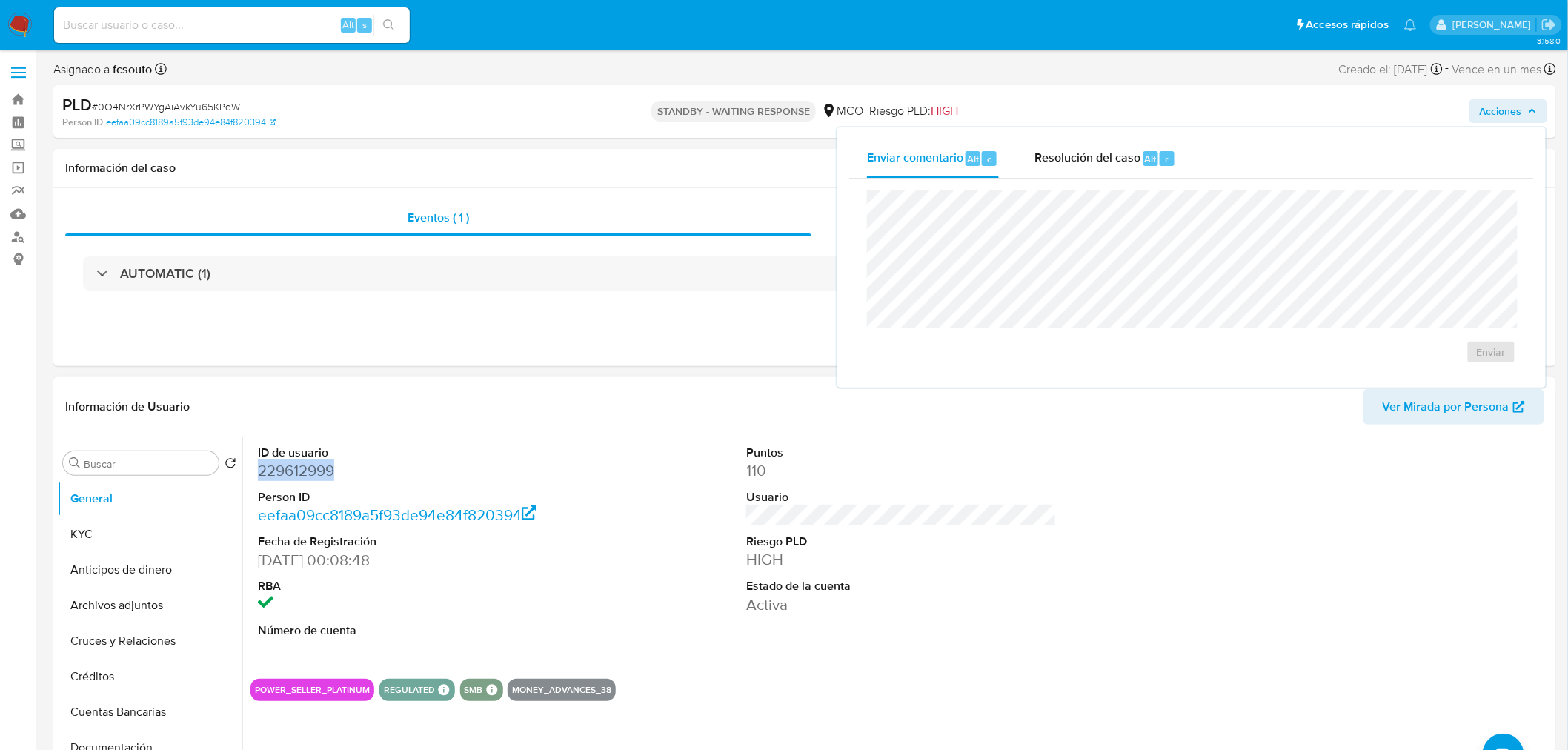
click at [268, 471] on dd "229612999" at bounding box center [413, 470] width 310 height 20
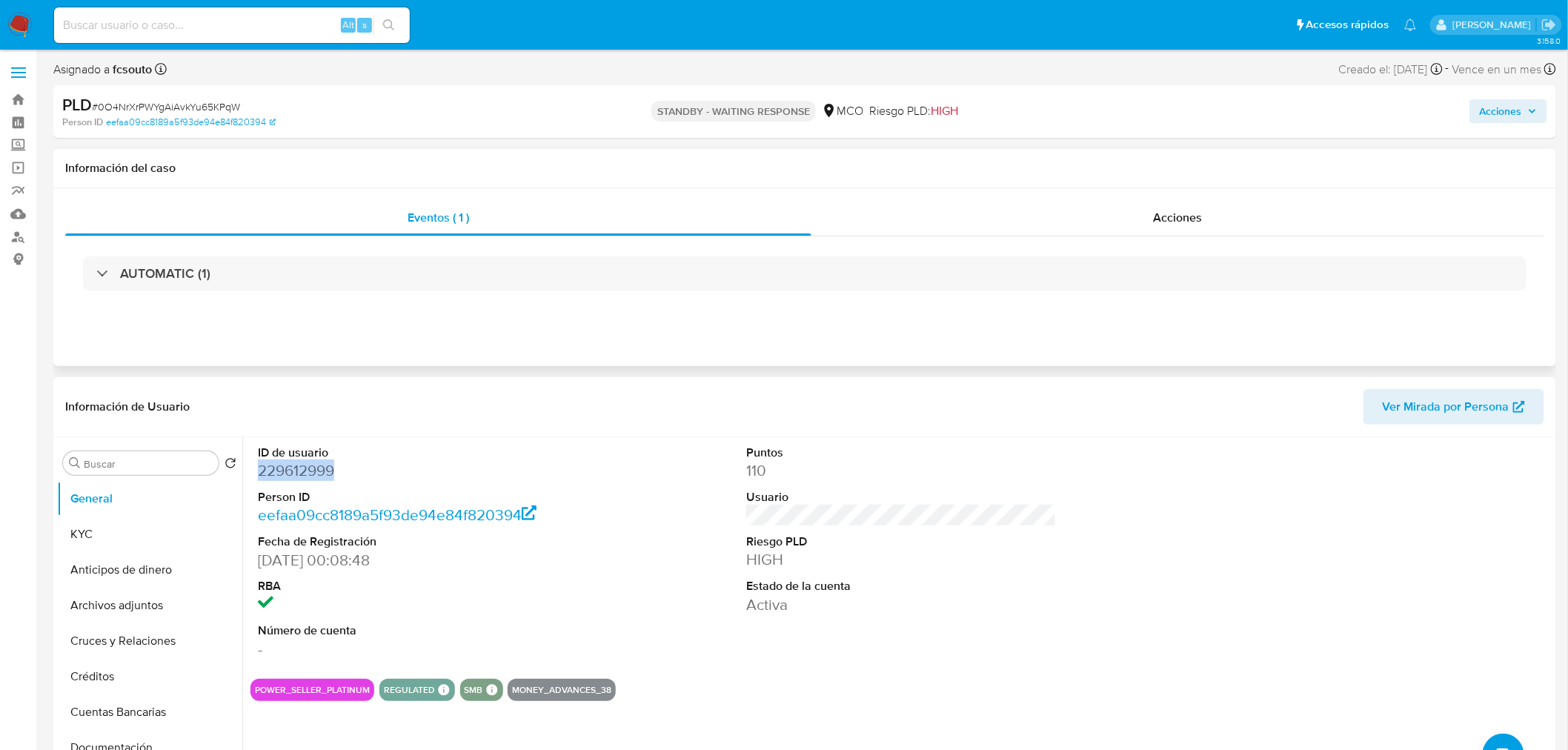
drag, startPoint x: 1223, startPoint y: 223, endPoint x: 1103, endPoint y: 245, distance: 122.0
click at [1221, 223] on div "Acciones" at bounding box center [1178, 217] width 733 height 36
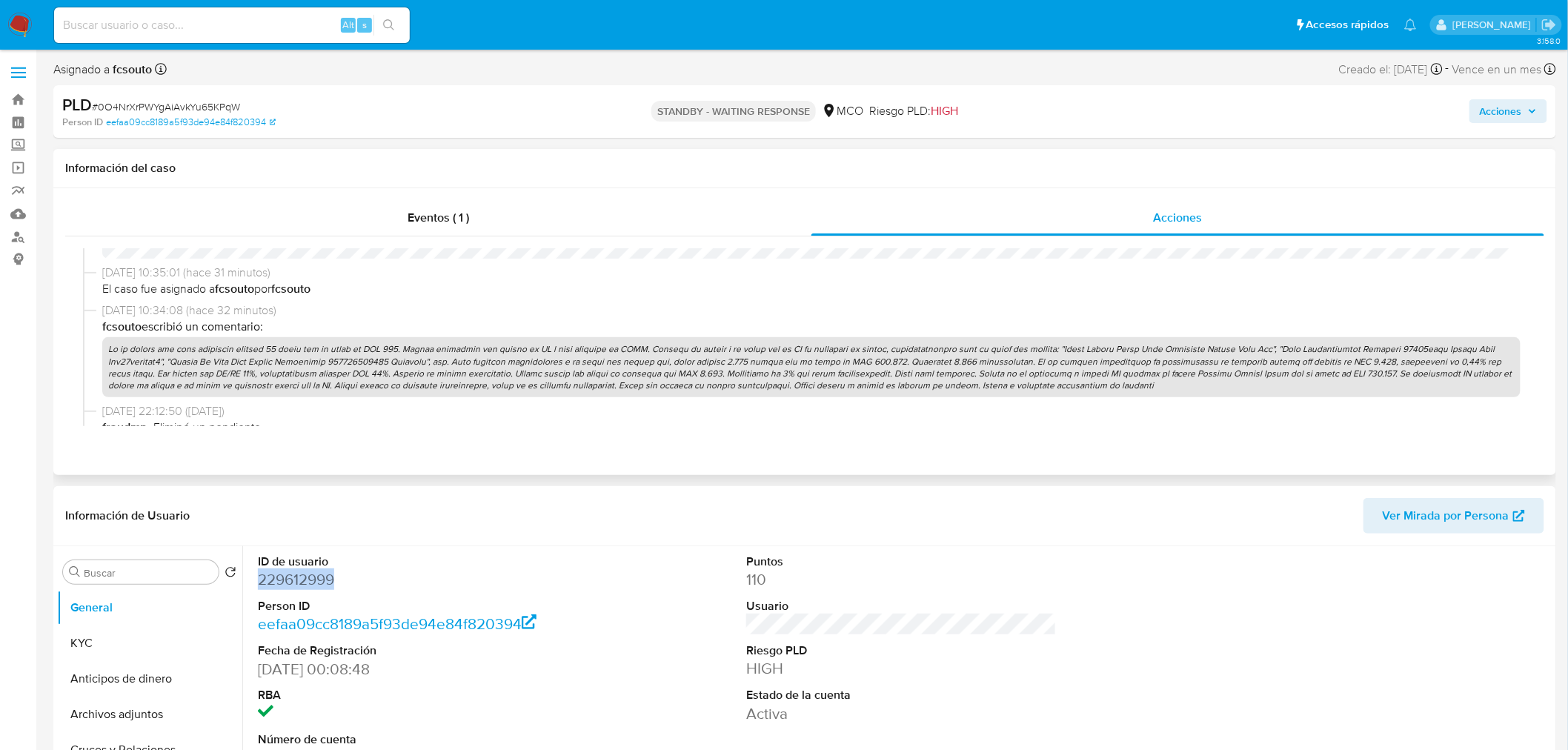
scroll to position [411, 0]
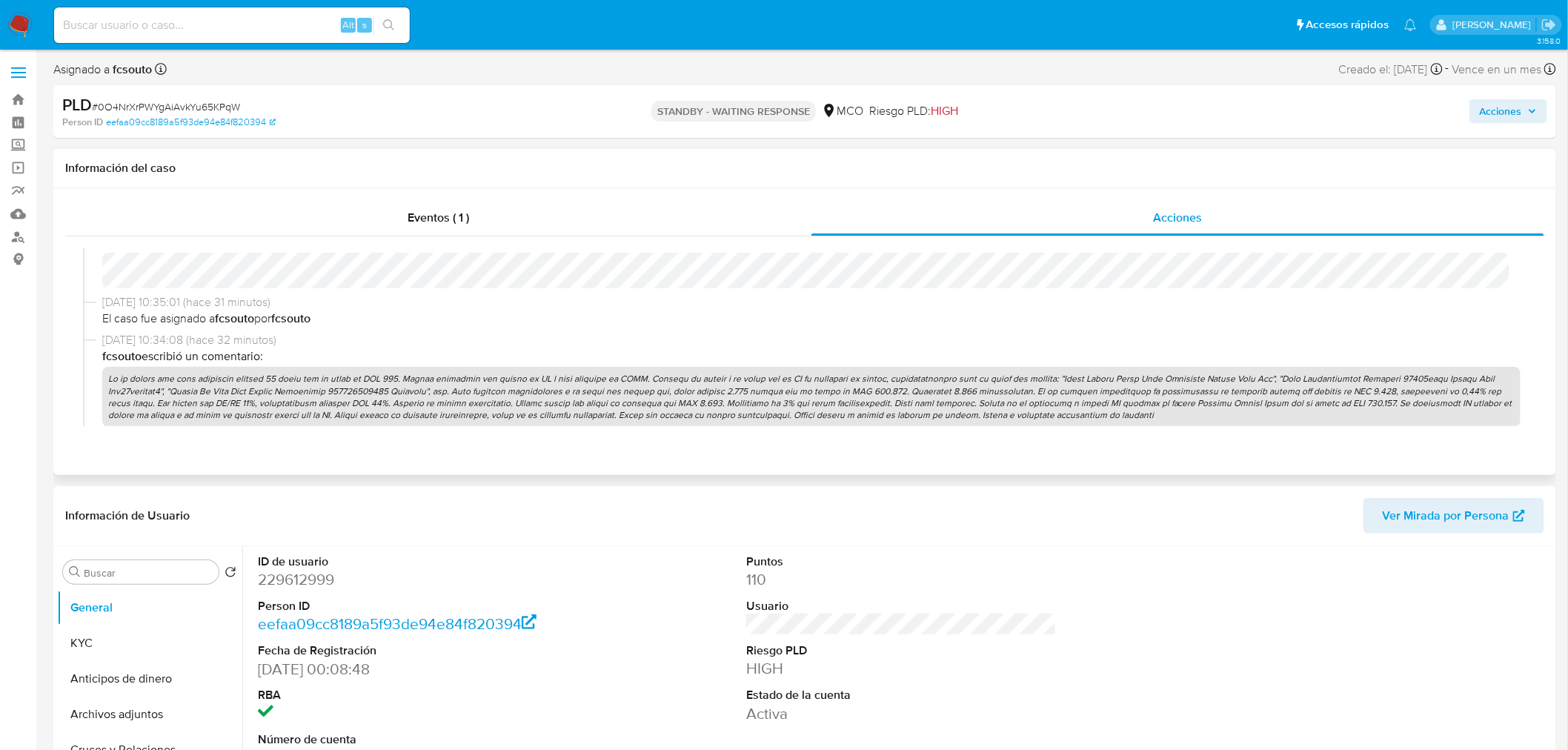
click at [795, 401] on p at bounding box center [811, 397] width 1418 height 60
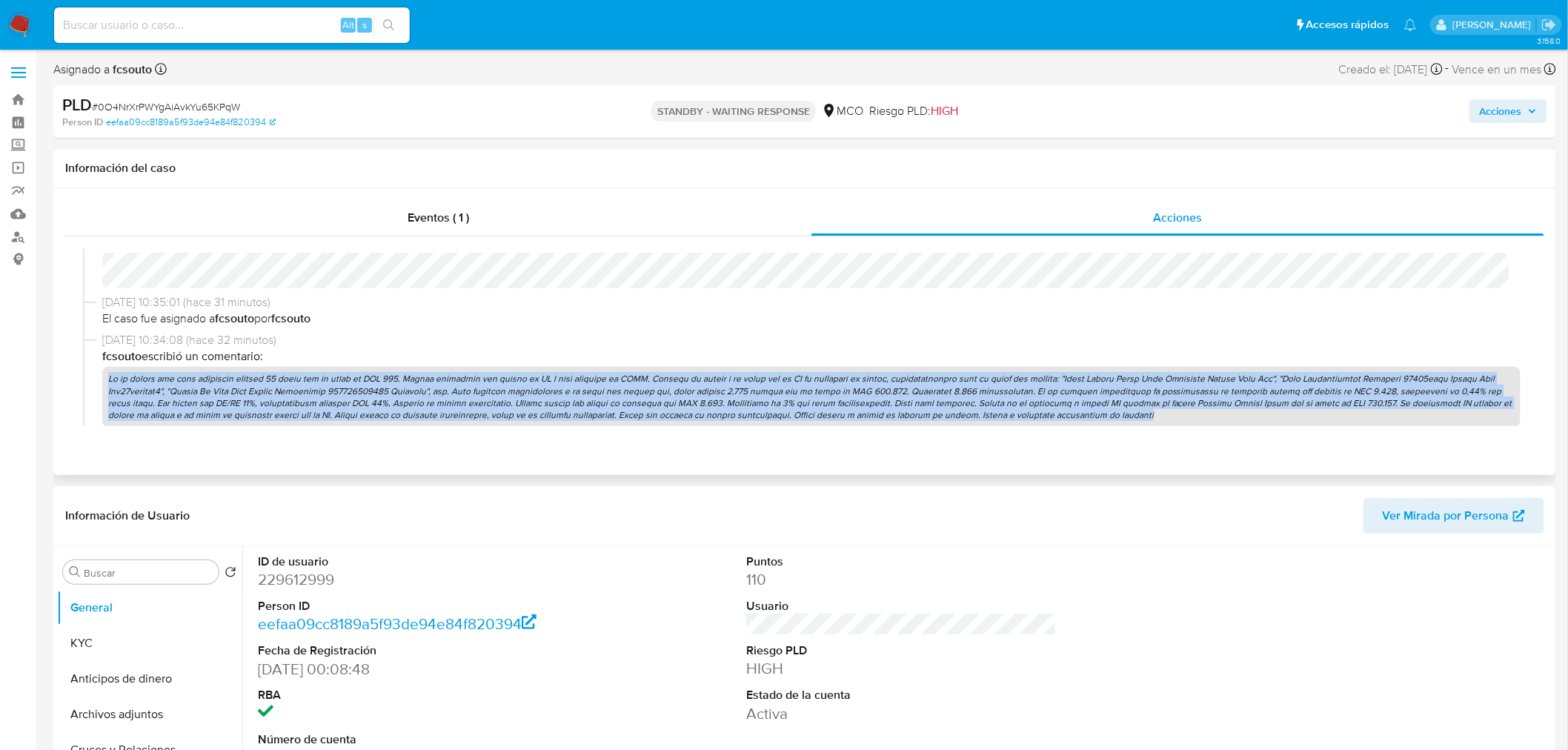
click at [795, 401] on p at bounding box center [811, 397] width 1418 height 60
copy p "En el último año como comprador ingresa 21 pagos por un total de USD 274. Compr…"
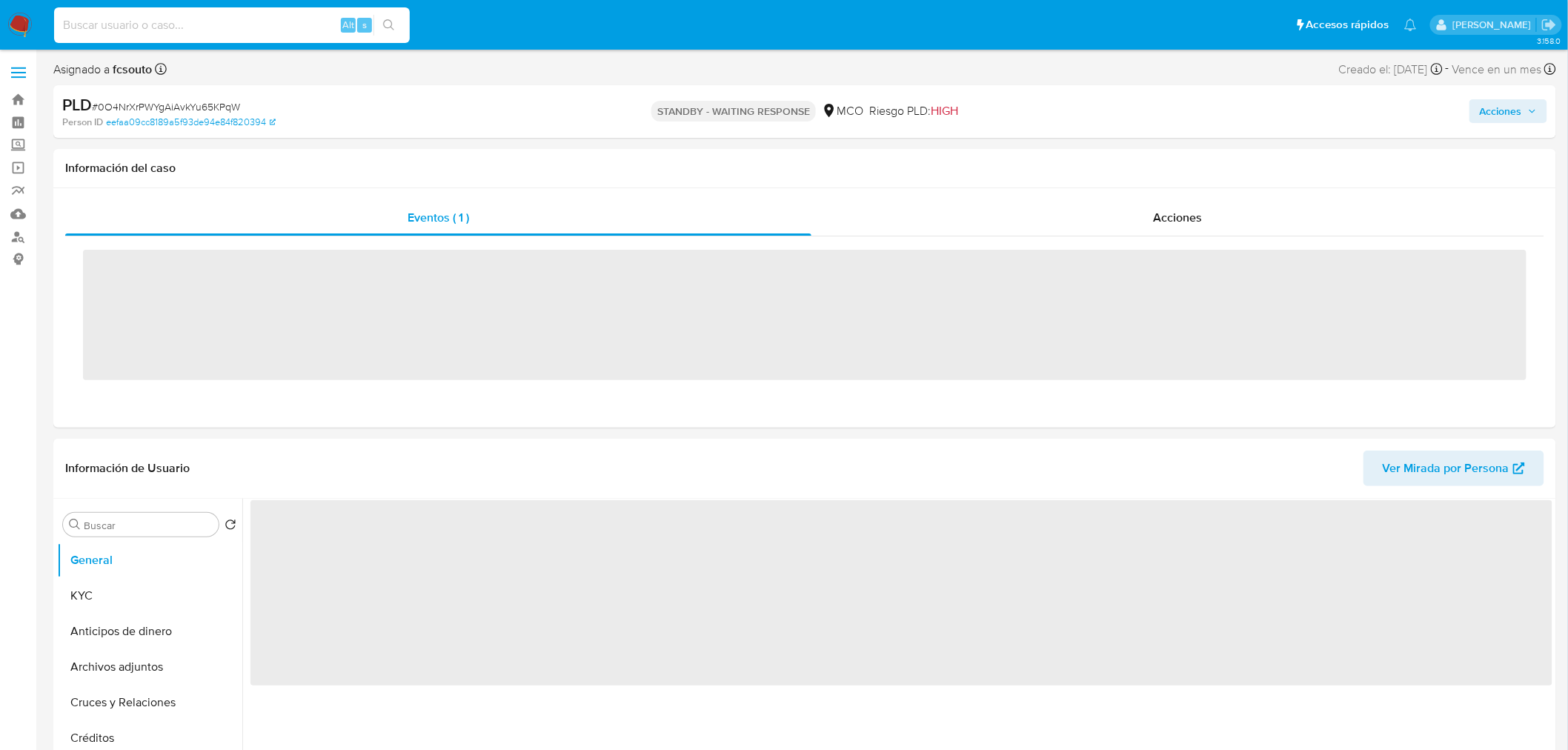
click at [206, 23] on input at bounding box center [232, 25] width 356 height 19
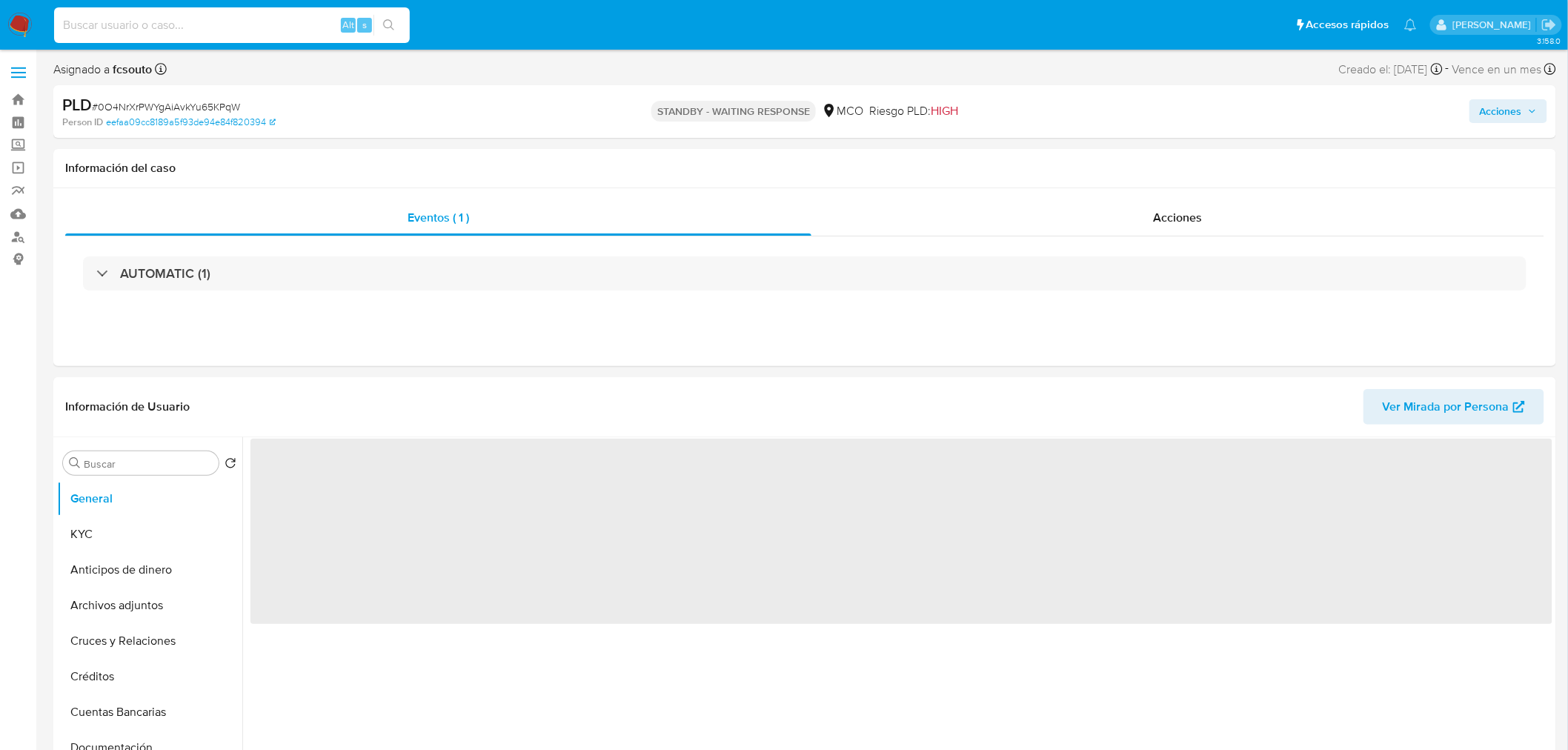
paste input "118807519"
type input "118807519"
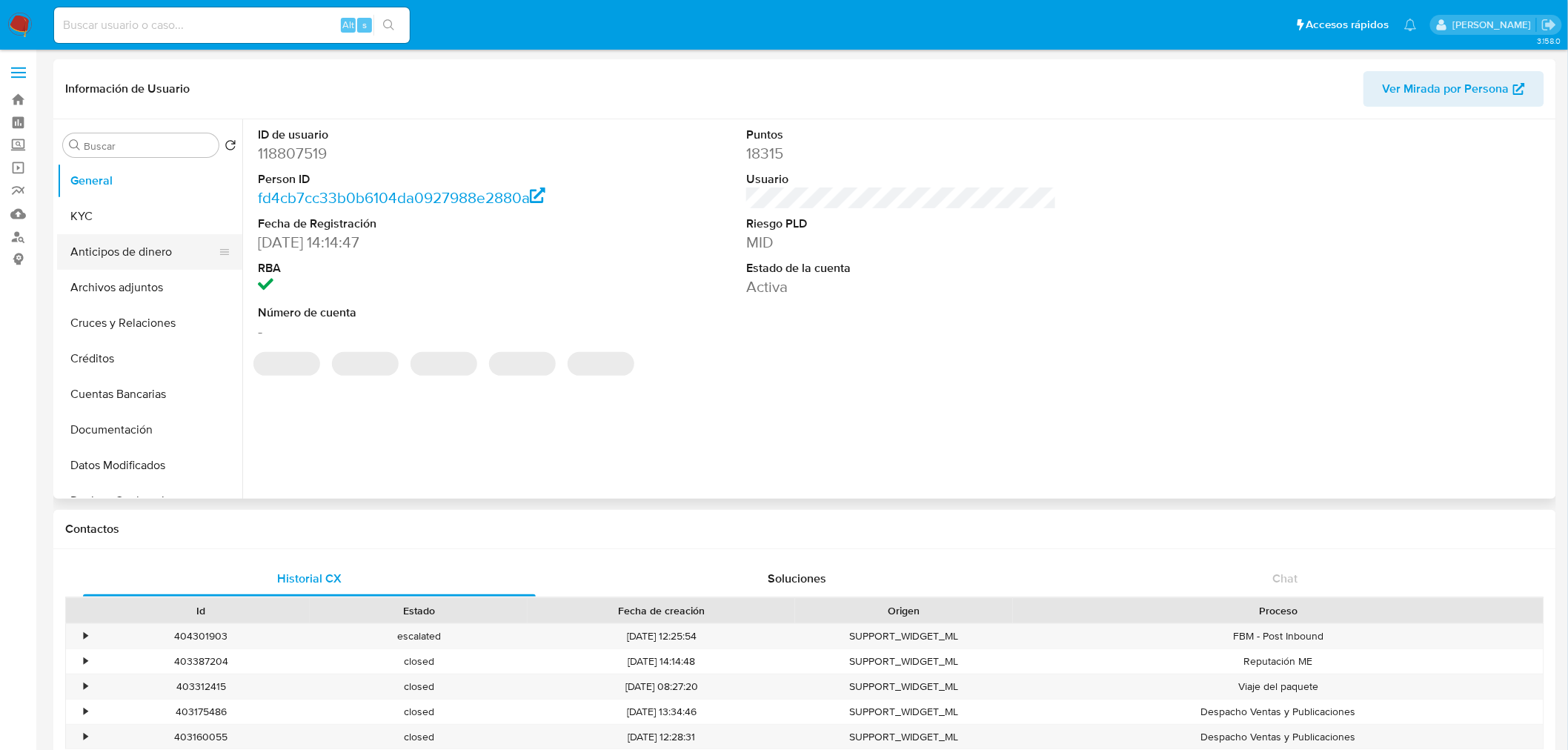
select select "10"
click at [130, 220] on button "KYC" at bounding box center [144, 216] width 174 height 36
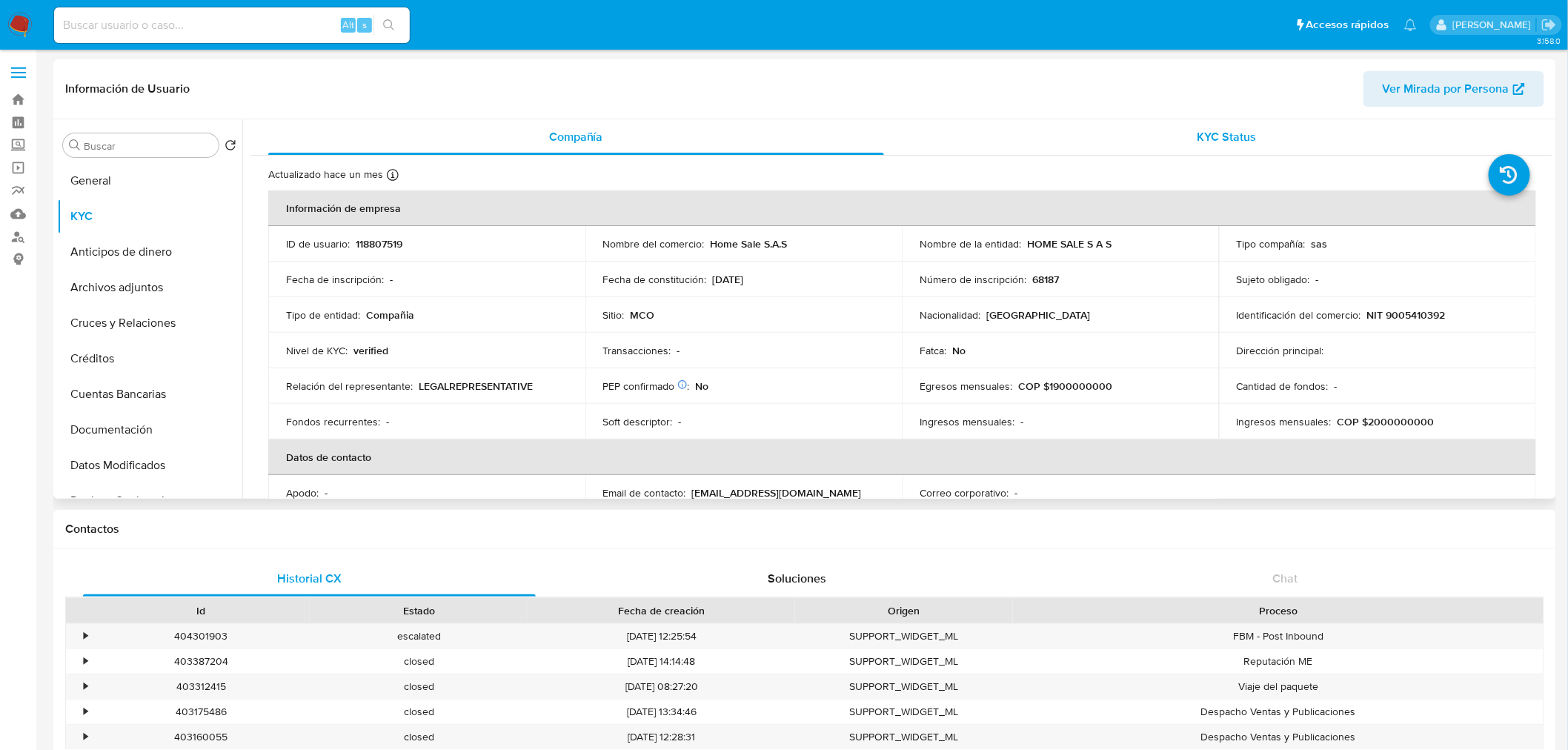
click at [1223, 137] on span "KYC Status" at bounding box center [1227, 137] width 59 height 17
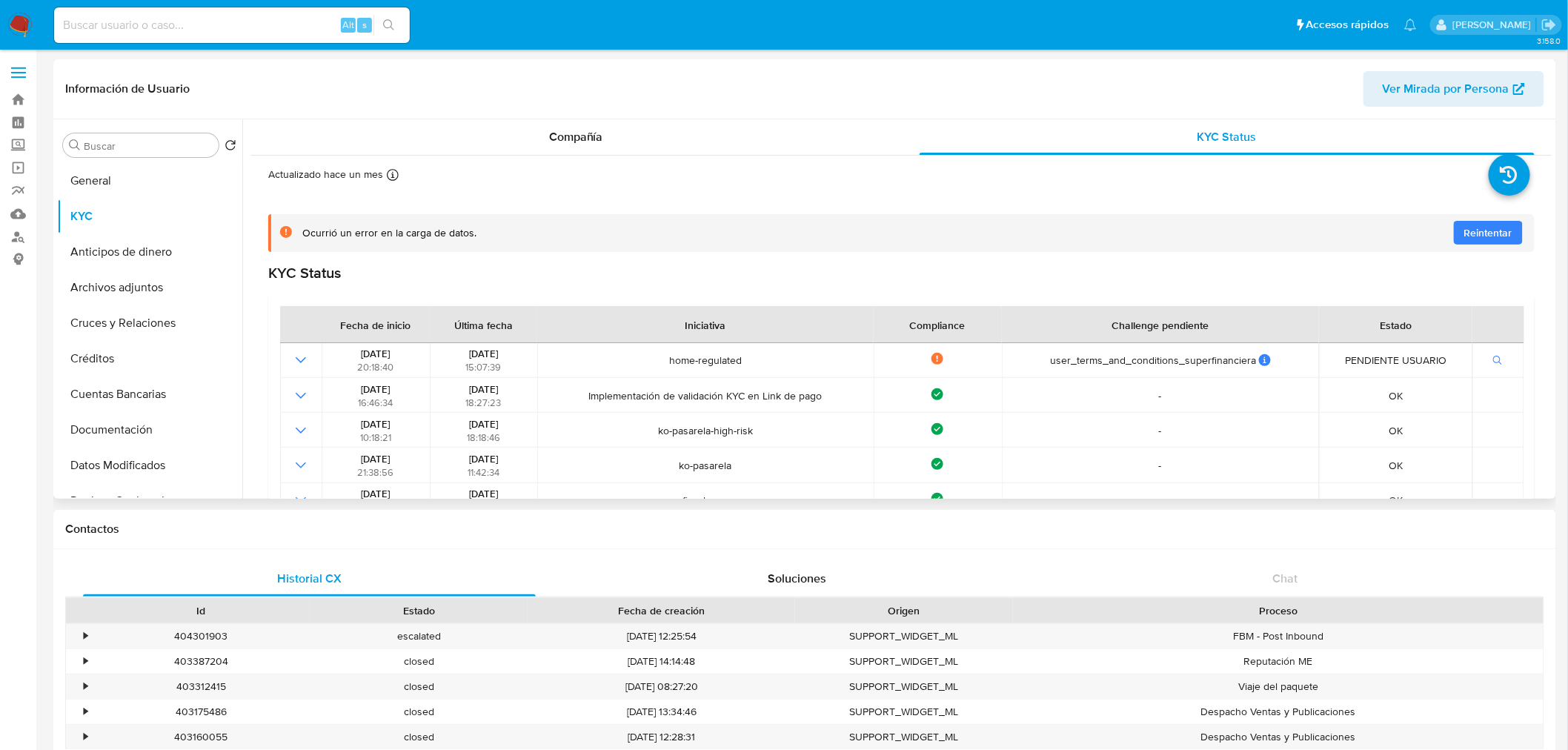
click at [1497, 231] on span "Reintentar" at bounding box center [1488, 233] width 48 height 23
click at [568, 142] on span "Compañía" at bounding box center [576, 137] width 54 height 17
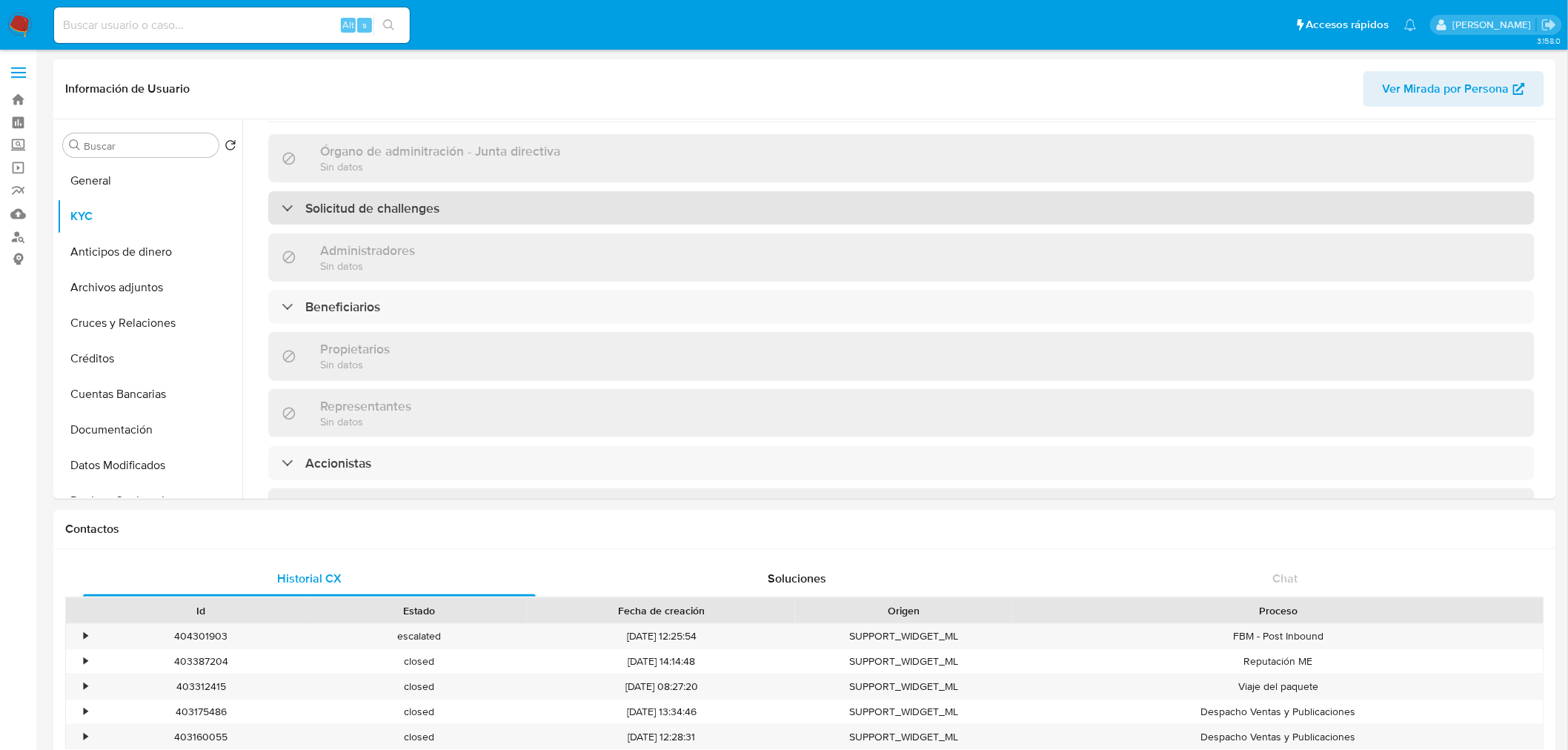
scroll to position [576, 0]
click at [432, 206] on h3 "Solicitud de challenges" at bounding box center [372, 198] width 134 height 16
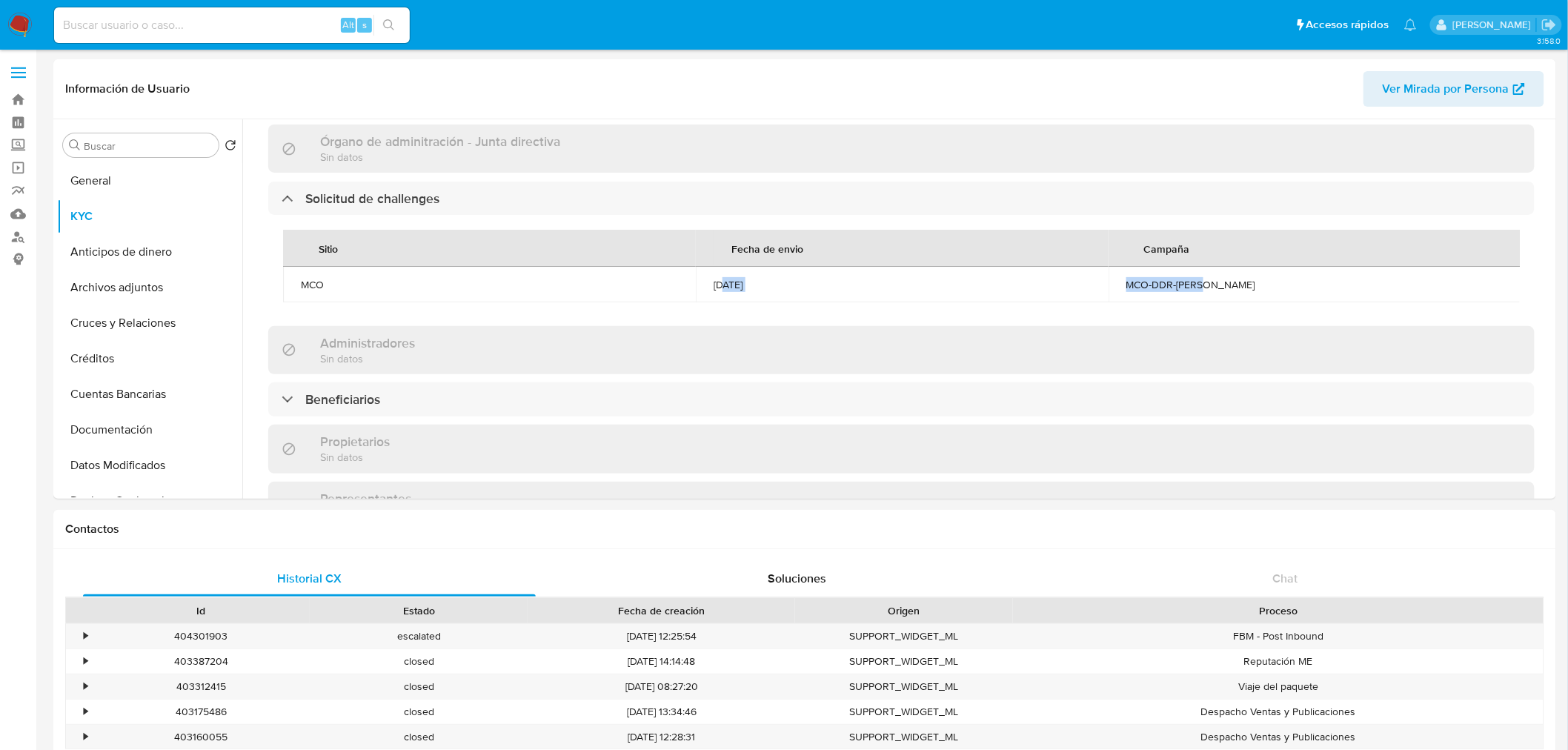
drag, startPoint x: 721, startPoint y: 297, endPoint x: 1218, endPoint y: 279, distance: 497.3
click at [1218, 279] on tr "MCO 20/05/2025 MCO-DDR-CF-PJ" at bounding box center [902, 284] width 1238 height 36
click at [1219, 279] on div "MCO-DDR-CF-PJ" at bounding box center [1314, 284] width 377 height 14
drag, startPoint x: 1219, startPoint y: 279, endPoint x: 702, endPoint y: 277, distance: 517.0
click at [702, 277] on tr "MCO 20/05/2025 MCO-DDR-CF-PJ" at bounding box center [902, 284] width 1238 height 36
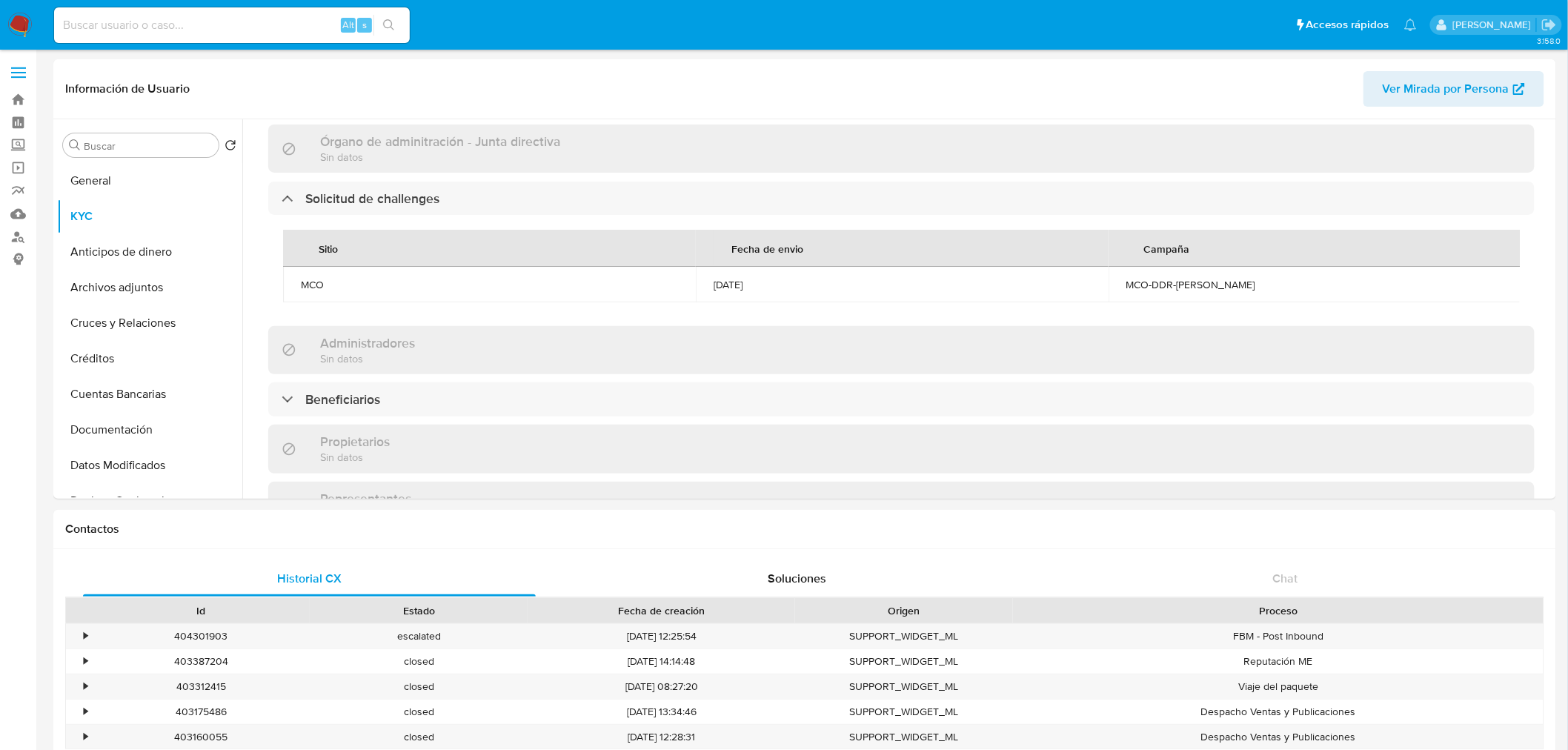
click at [640, 277] on div "MCO" at bounding box center [489, 284] width 377 height 14
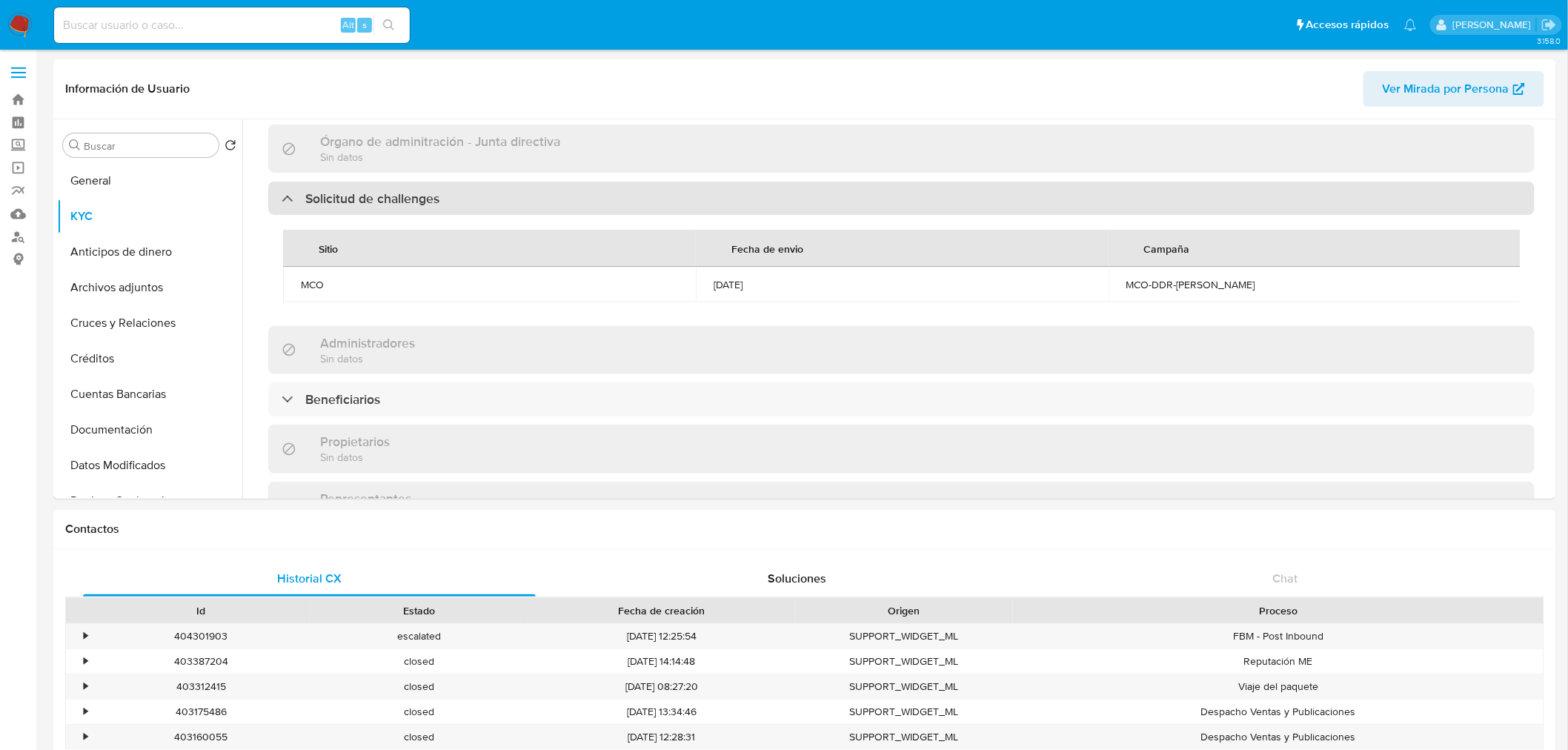
click at [472, 202] on div "Solicitud de challenges" at bounding box center [902, 198] width 1266 height 34
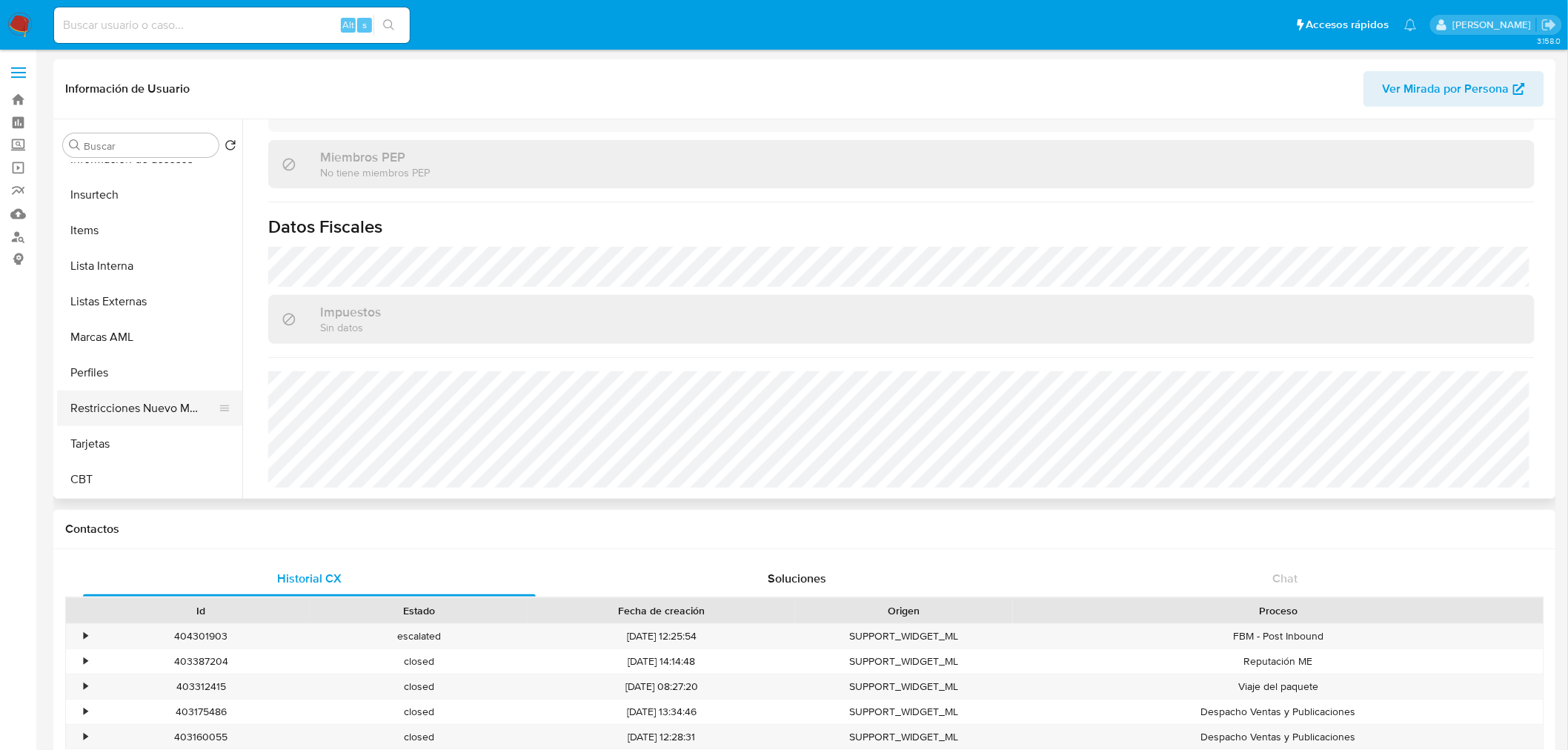
scroll to position [626, 0]
click at [149, 411] on button "Restricciones Nuevo Mundo" at bounding box center [144, 408] width 174 height 36
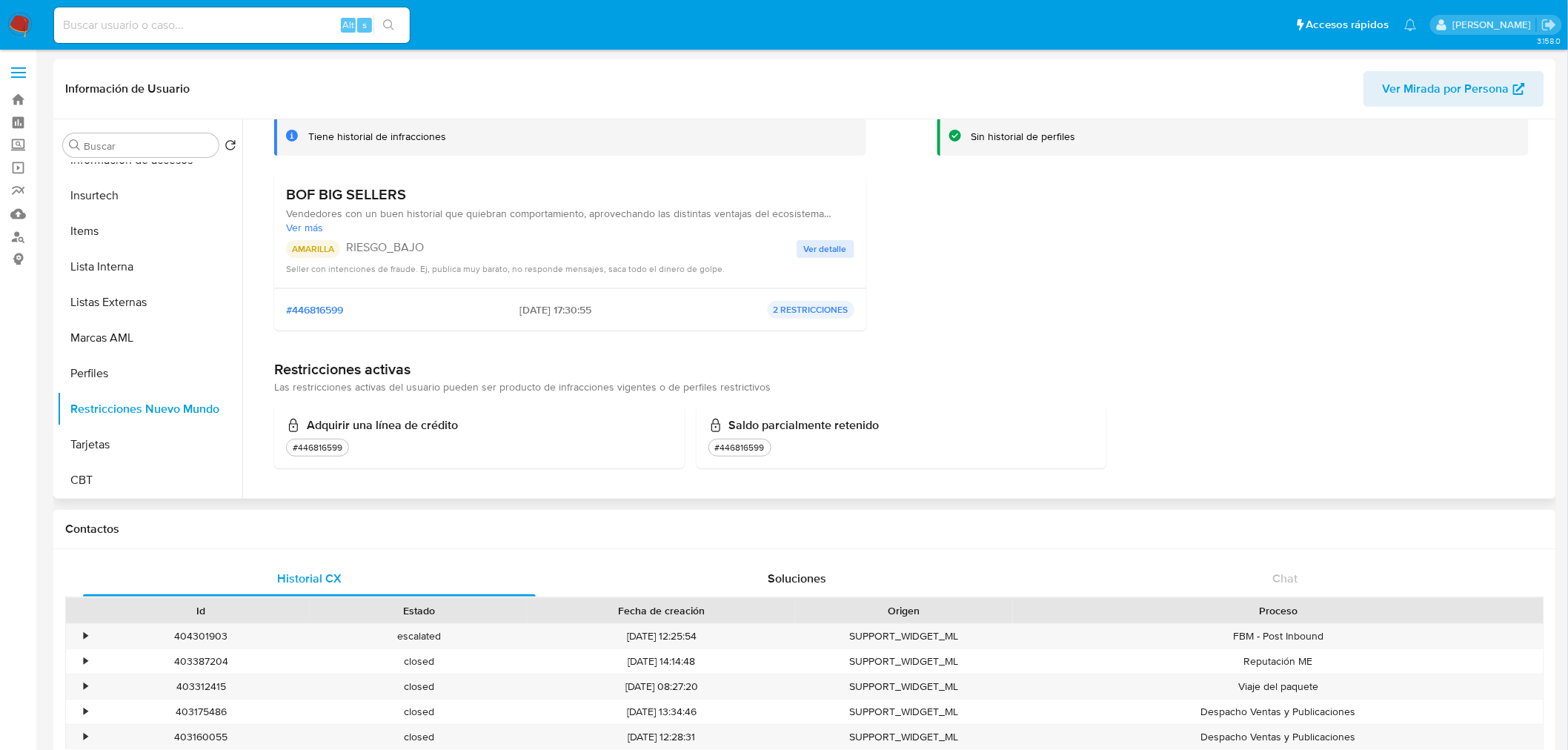
scroll to position [99, 0]
click at [101, 445] on button "Tarjetas" at bounding box center [144, 444] width 174 height 36
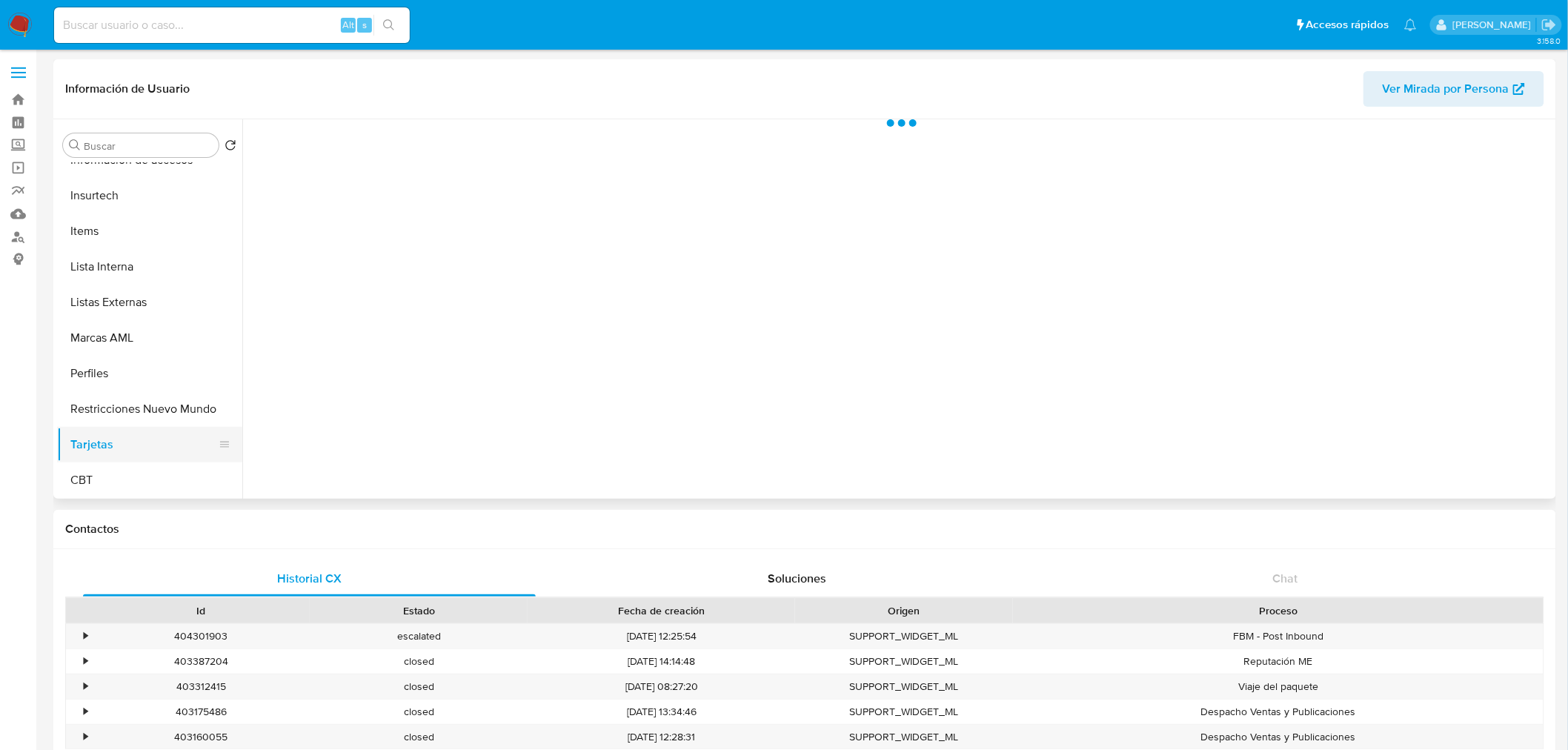
scroll to position [0, 0]
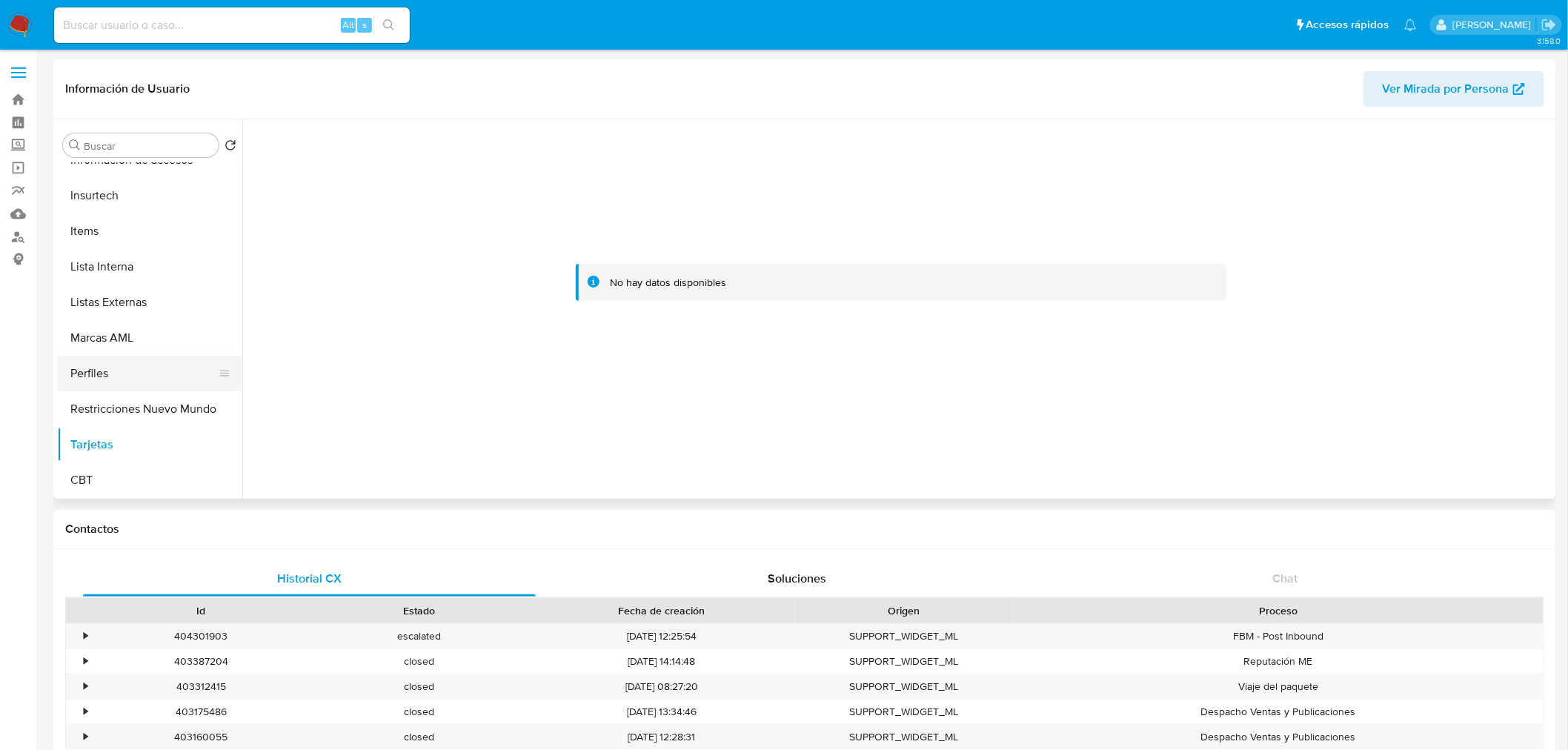
click at [113, 382] on button "Perfiles" at bounding box center [144, 374] width 174 height 36
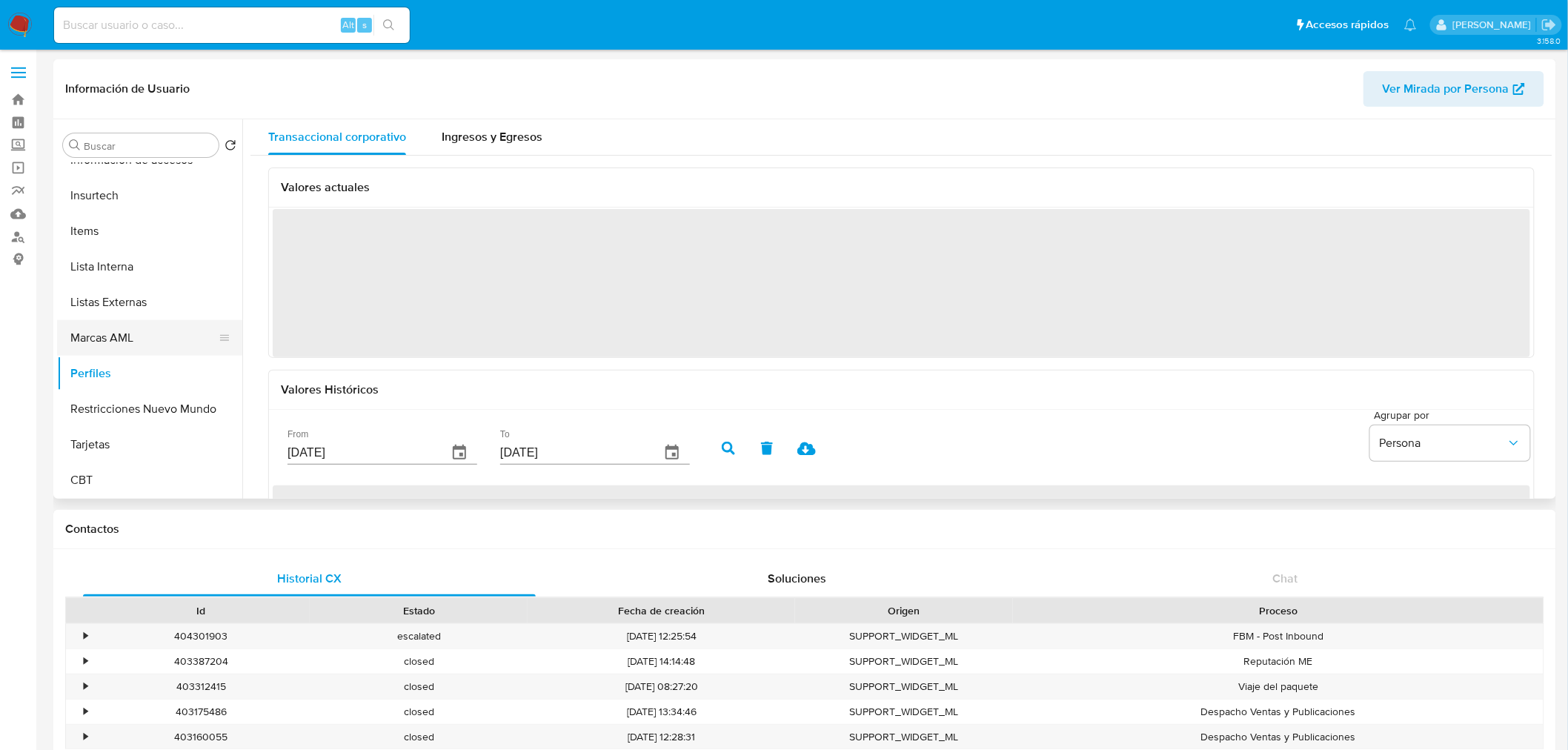
click at [128, 335] on button "Marcas AML" at bounding box center [144, 338] width 174 height 36
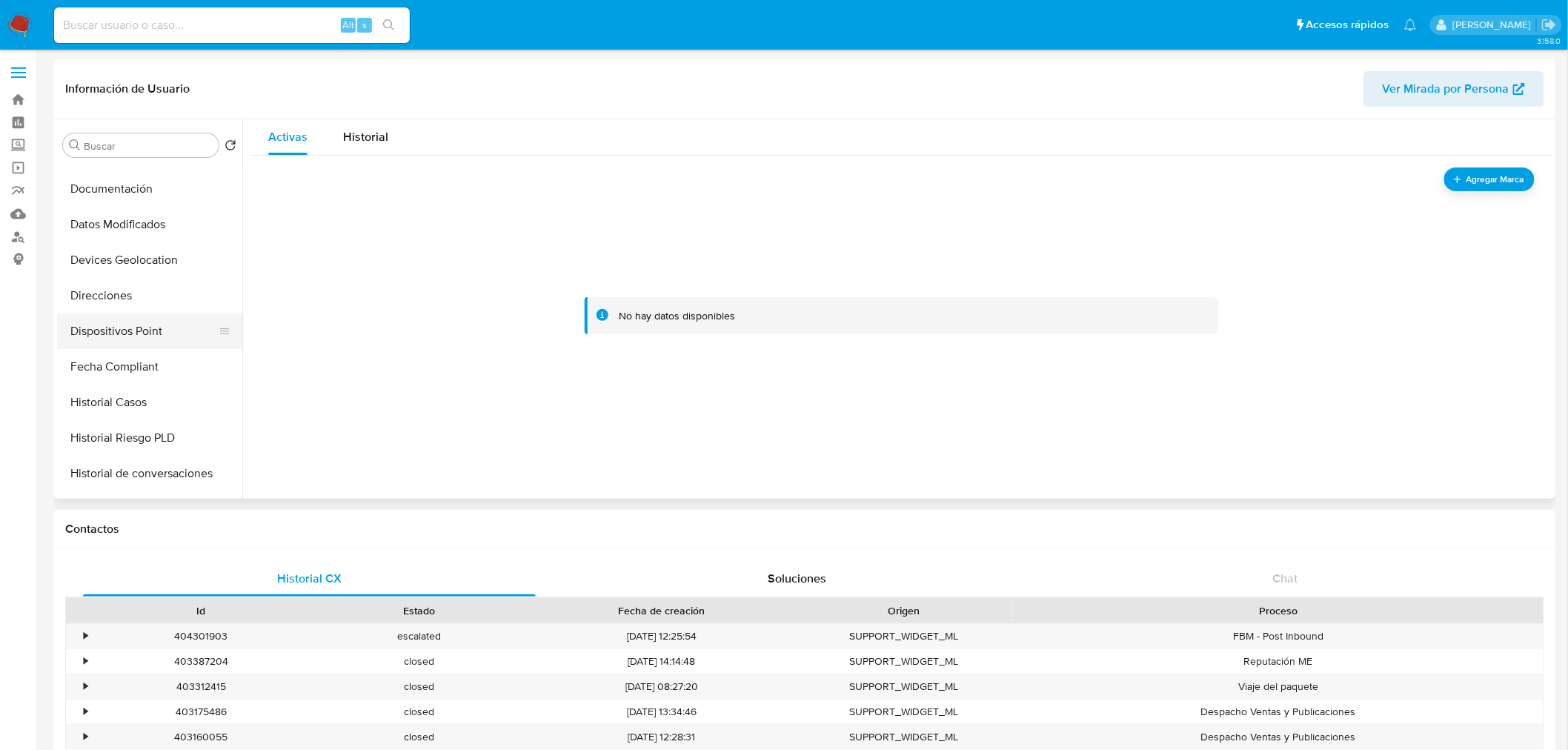
scroll to position [213, 0]
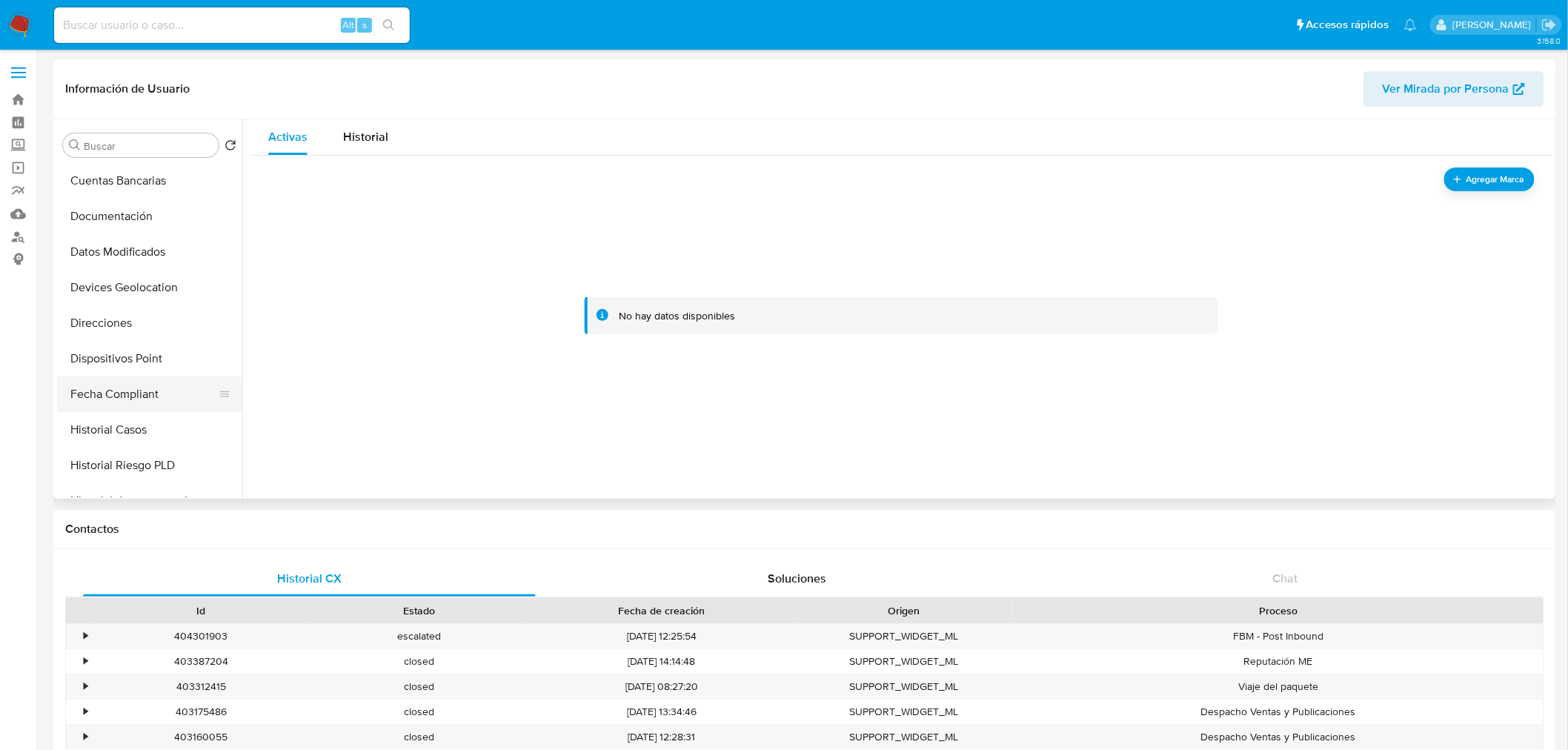
click at [148, 399] on button "Fecha Compliant" at bounding box center [144, 394] width 174 height 36
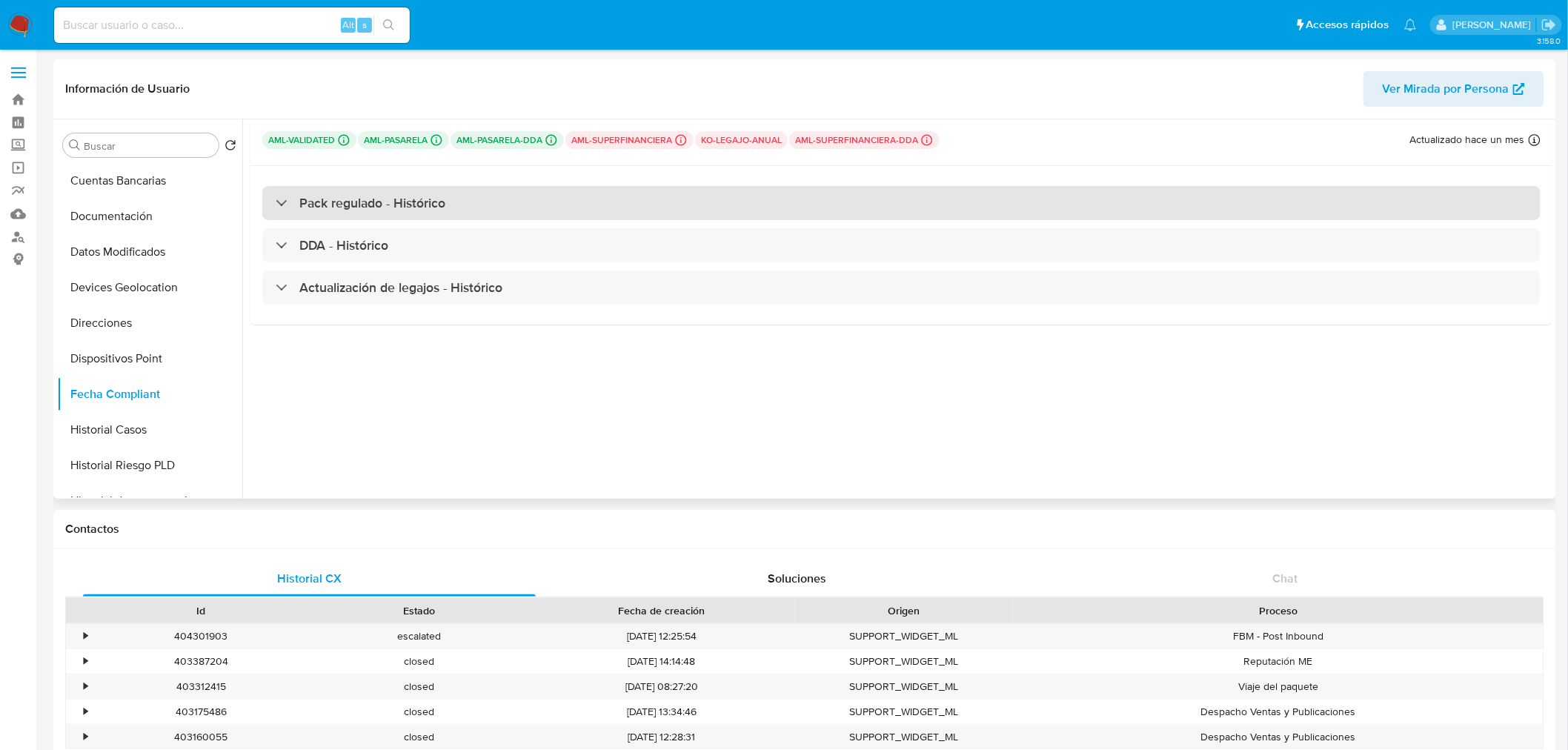
click at [475, 201] on div "Pack regulado - Histórico" at bounding box center [901, 203] width 1278 height 34
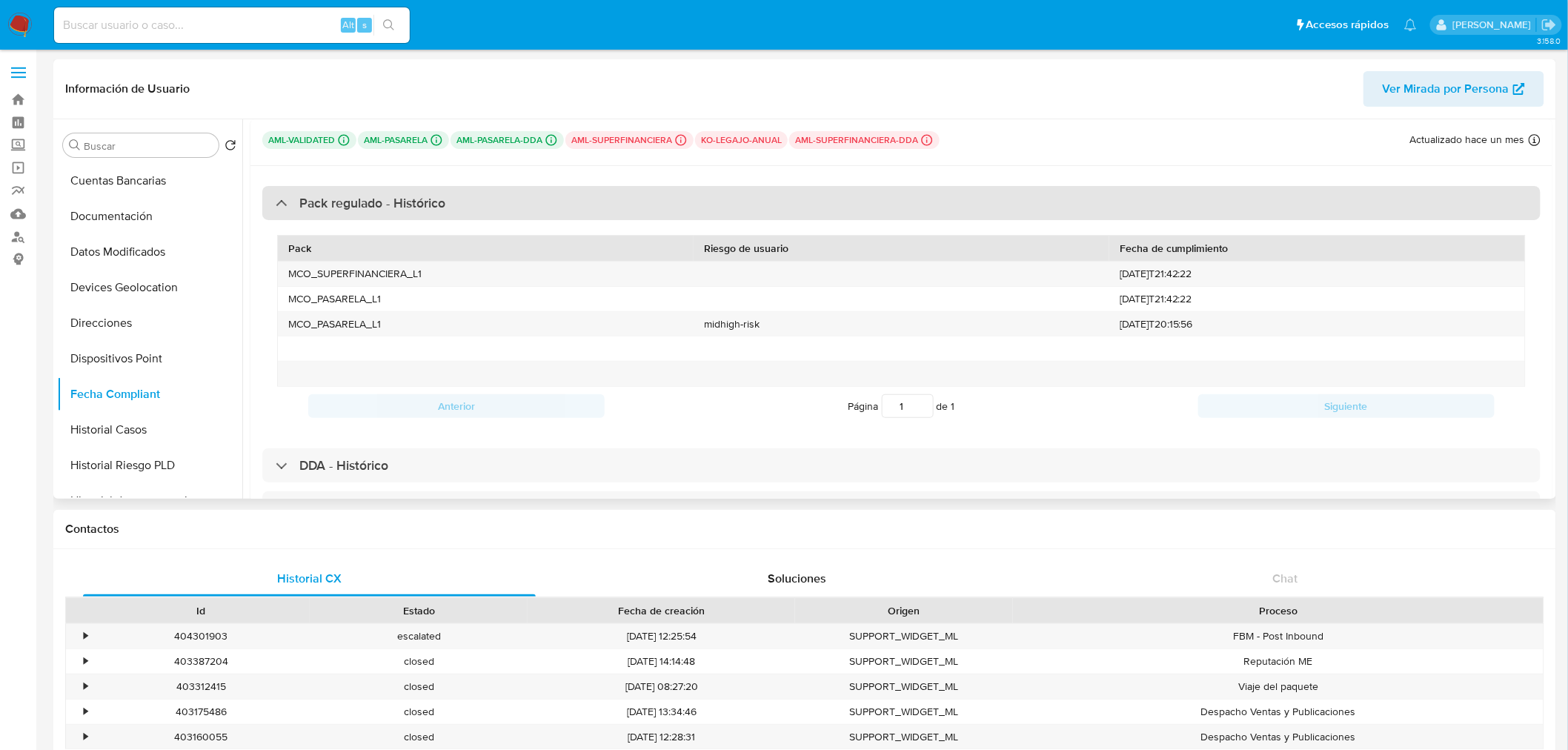
click at [475, 201] on div "Pack regulado - Histórico" at bounding box center [901, 203] width 1278 height 34
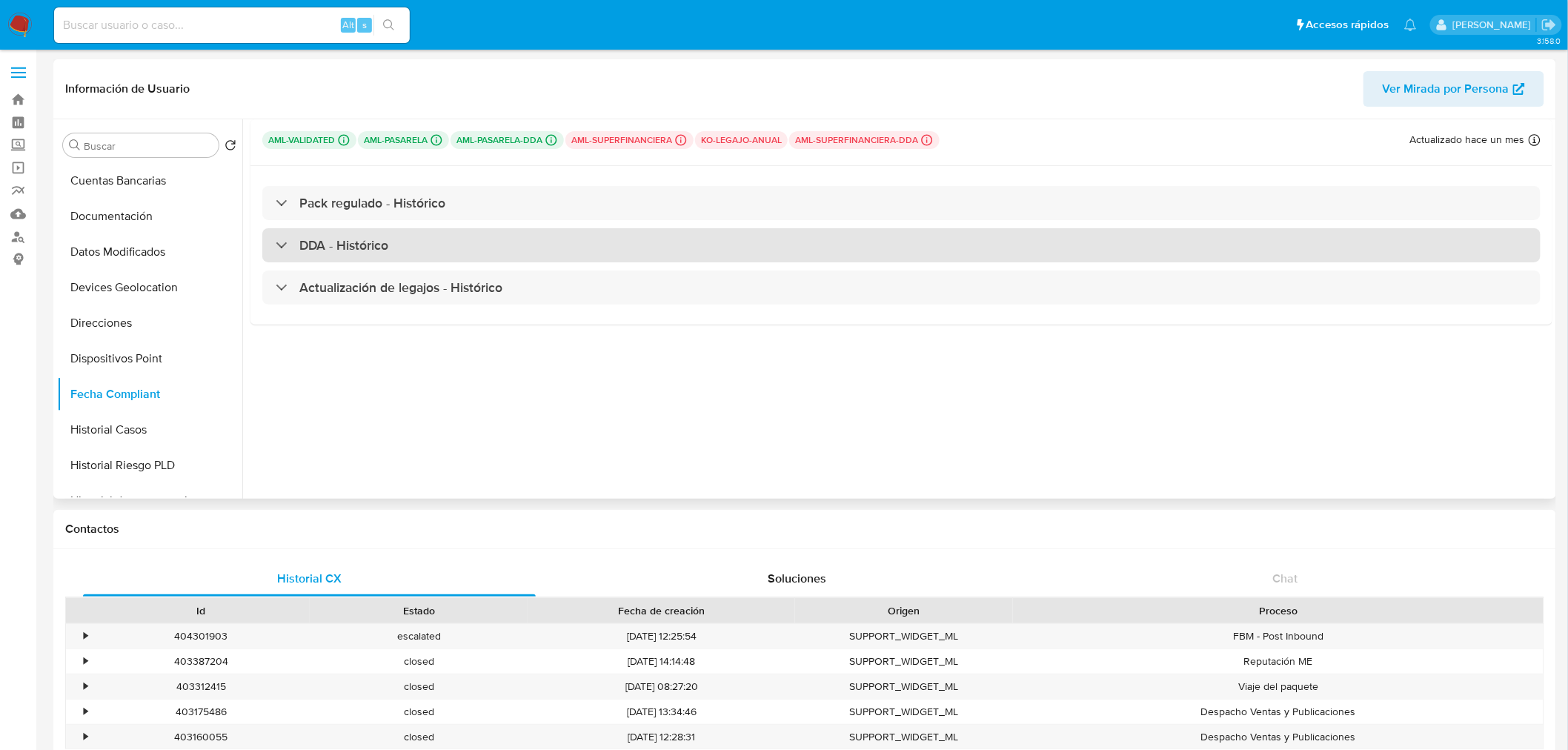
click at [486, 255] on div "DDA - Histórico" at bounding box center [901, 245] width 1278 height 34
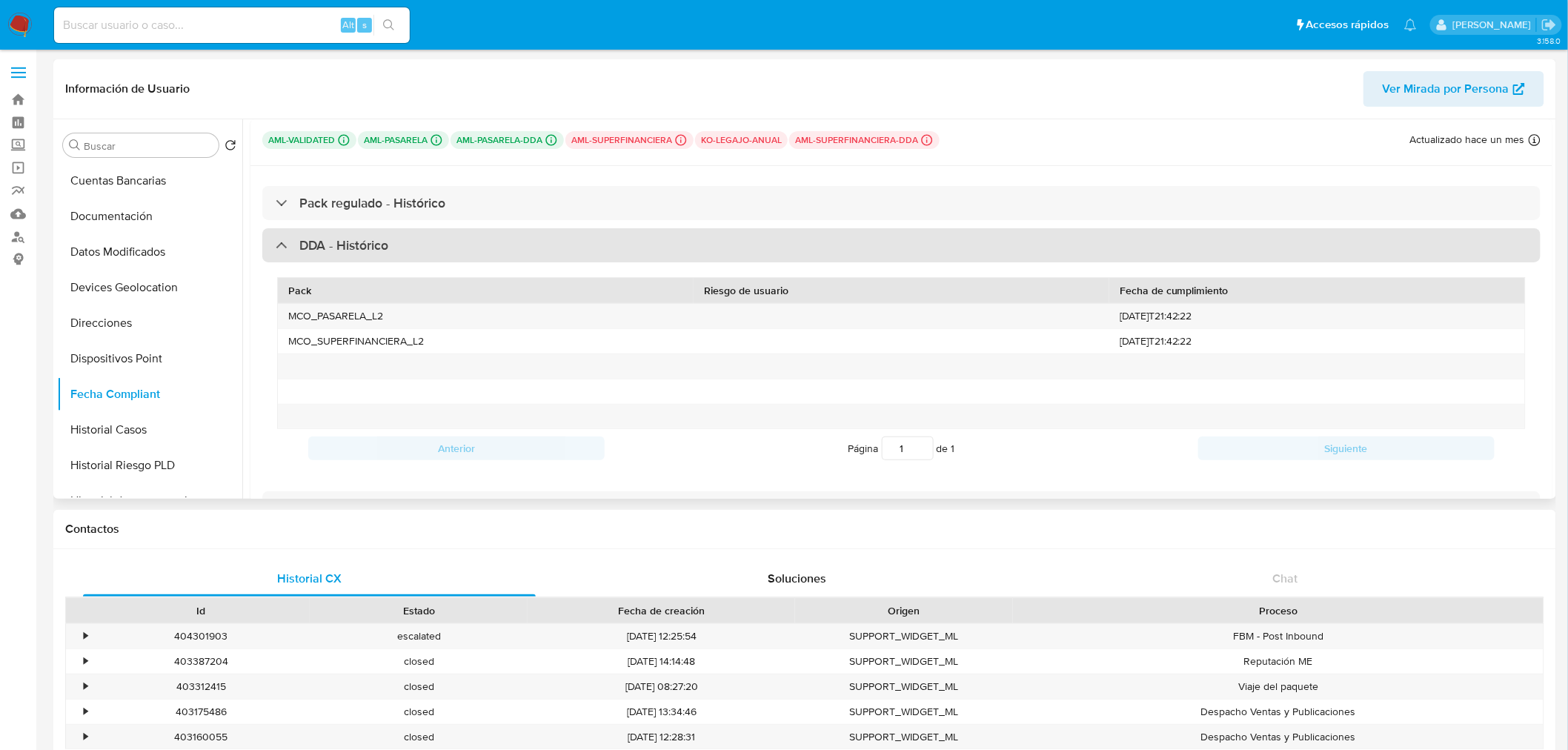
click at [486, 255] on div "DDA - Histórico" at bounding box center [901, 245] width 1278 height 34
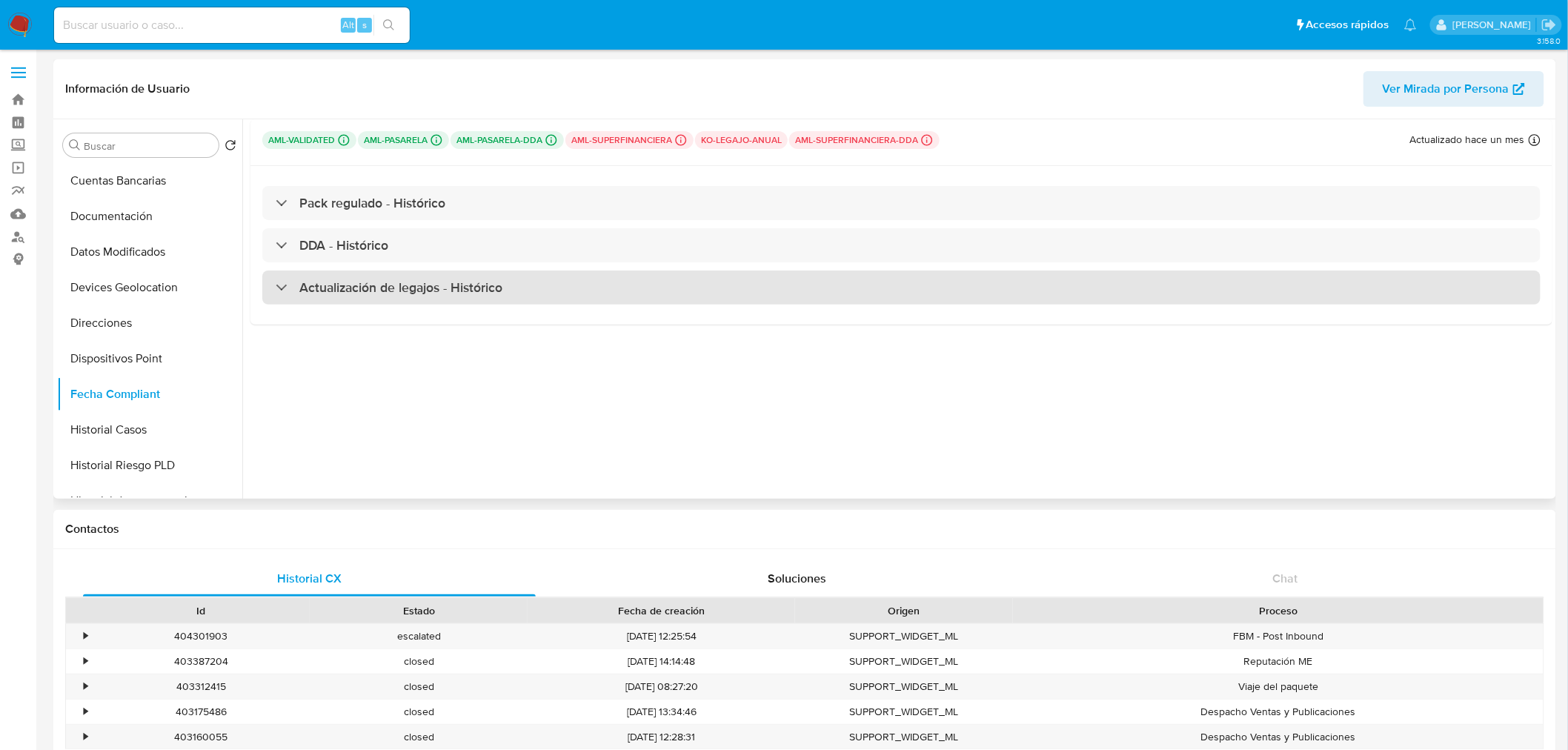
click at [474, 287] on h3 "Actualización de legajos - Histórico" at bounding box center [400, 287] width 203 height 16
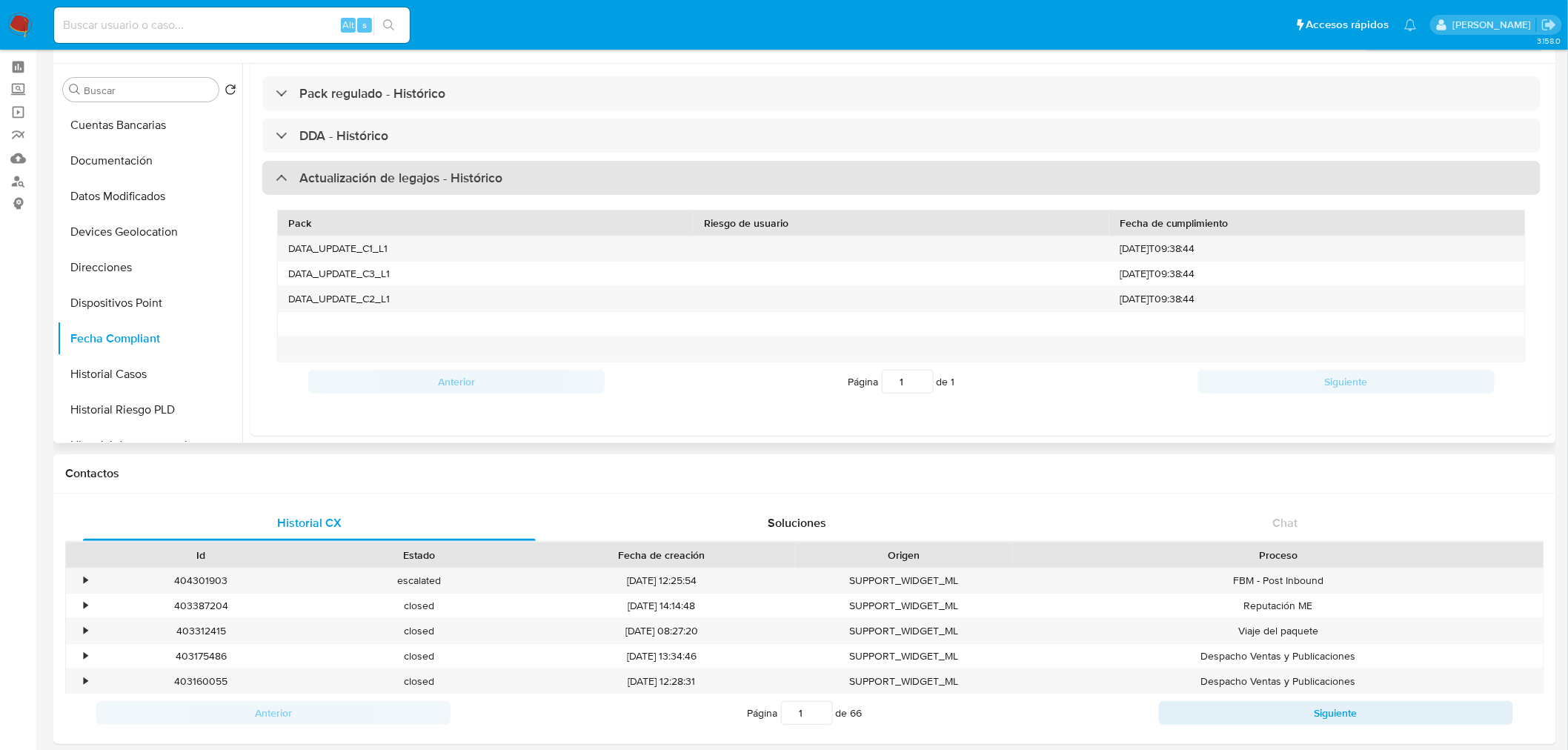
scroll to position [82, 0]
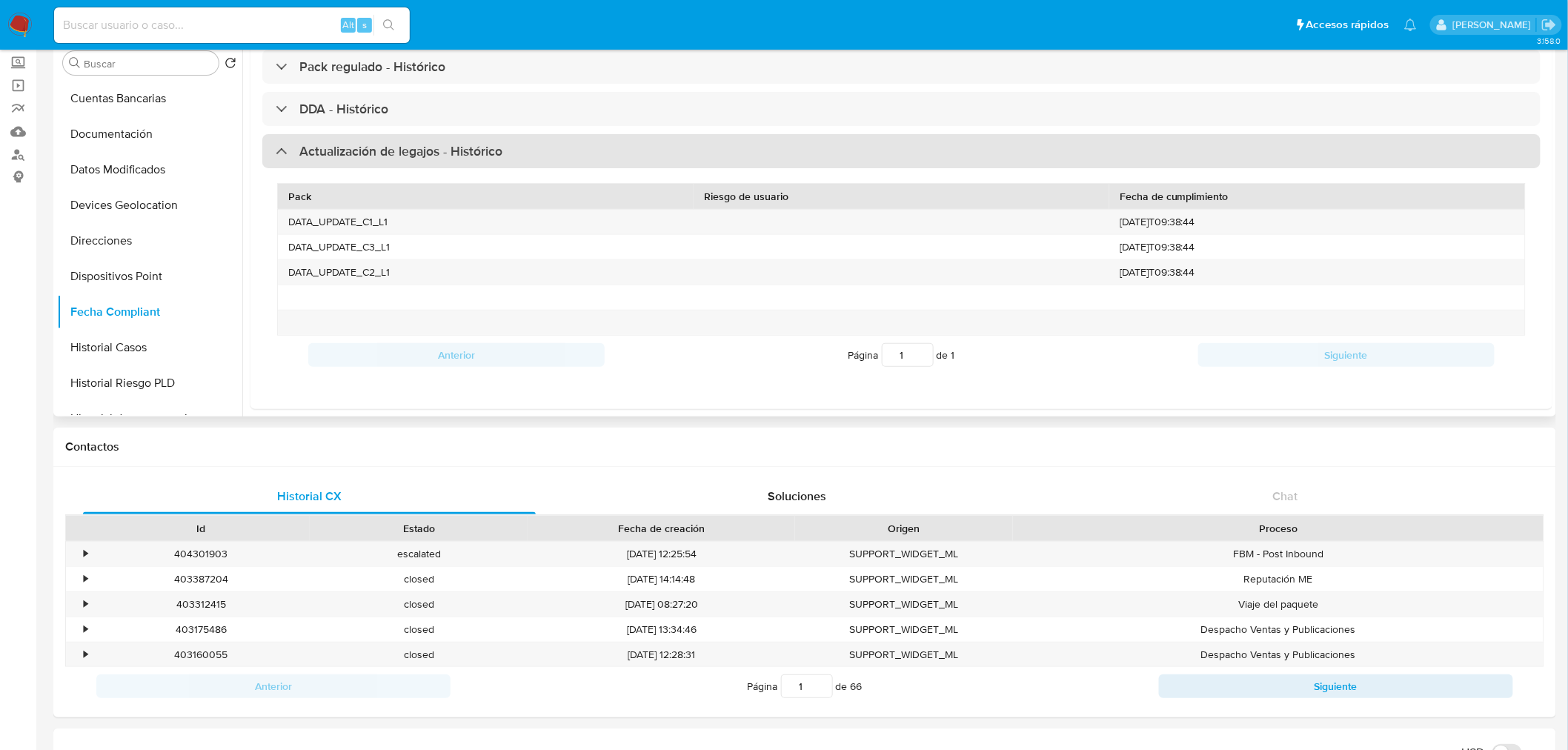
click at [401, 159] on div "Actualización de legajos - Histórico" at bounding box center [901, 150] width 1278 height 34
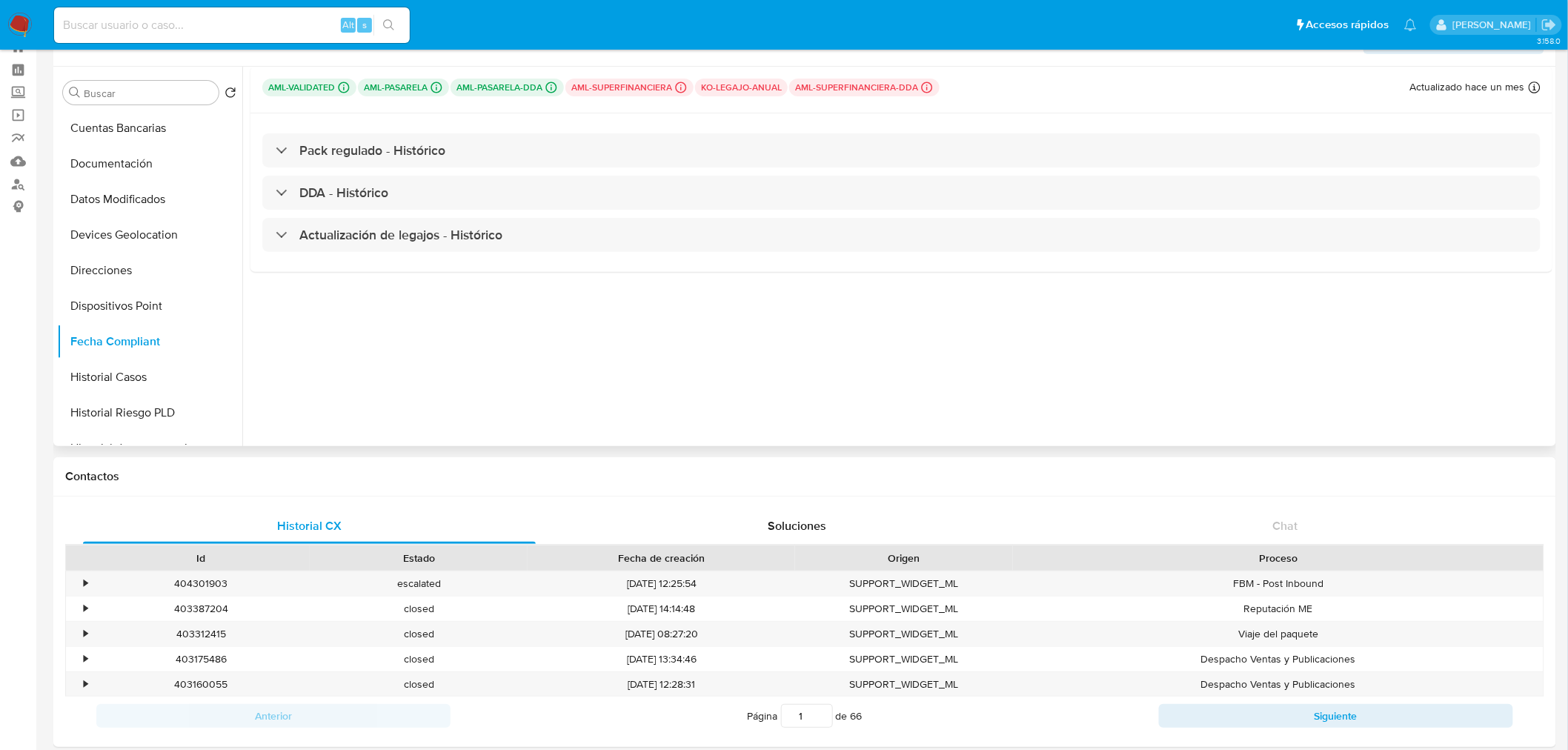
scroll to position [0, 0]
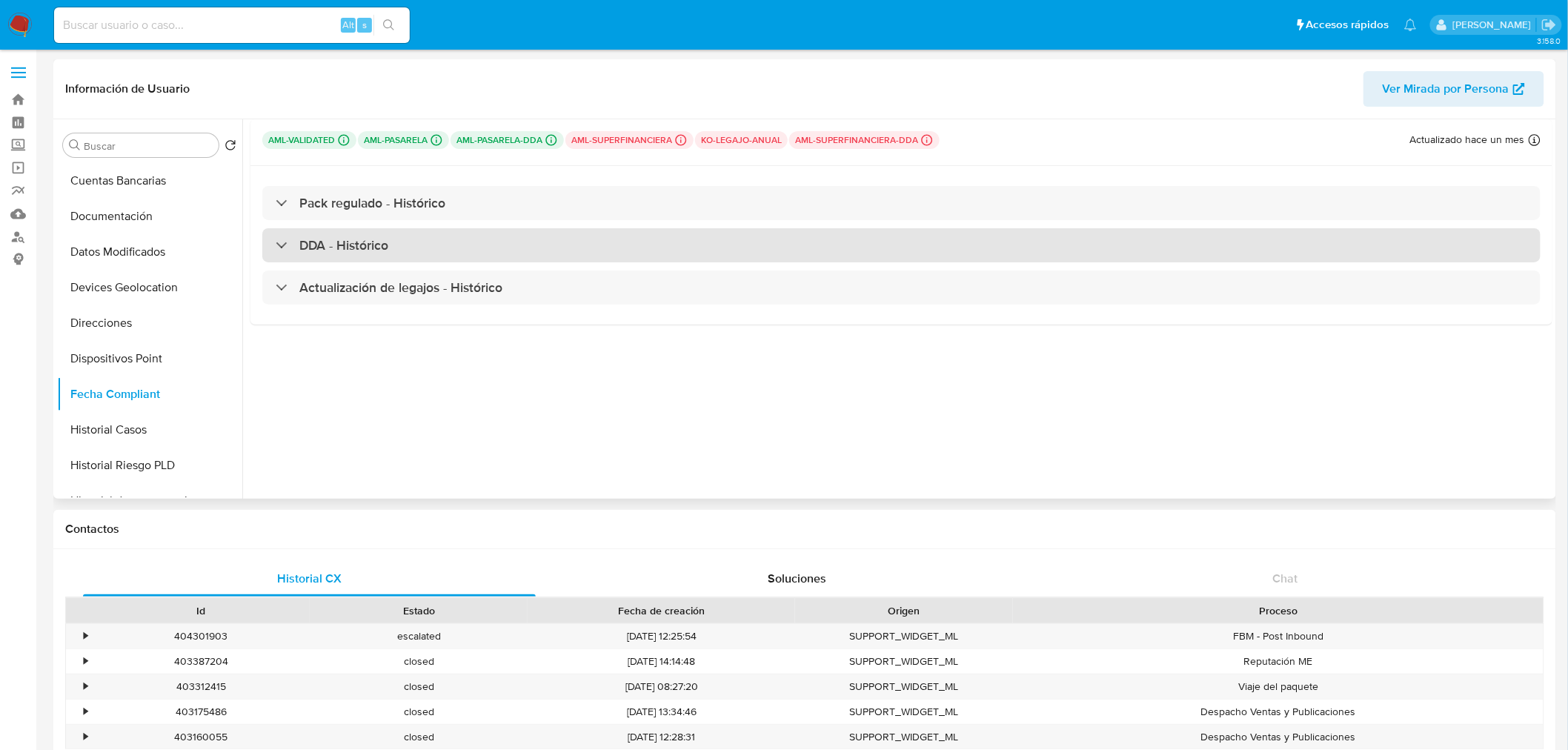
click at [449, 248] on div "DDA - Histórico" at bounding box center [901, 245] width 1278 height 34
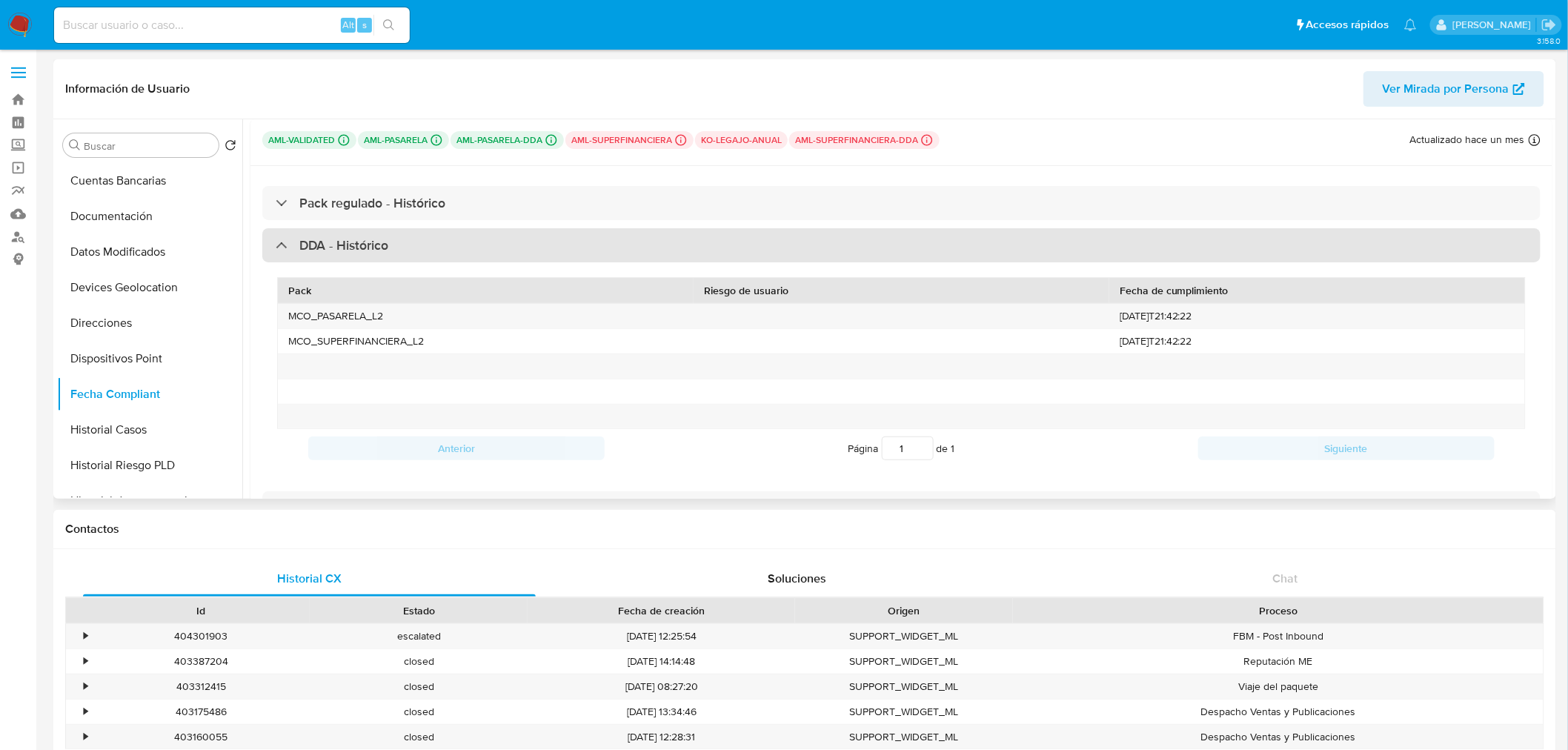
click at [449, 248] on div "DDA - Histórico" at bounding box center [901, 245] width 1278 height 34
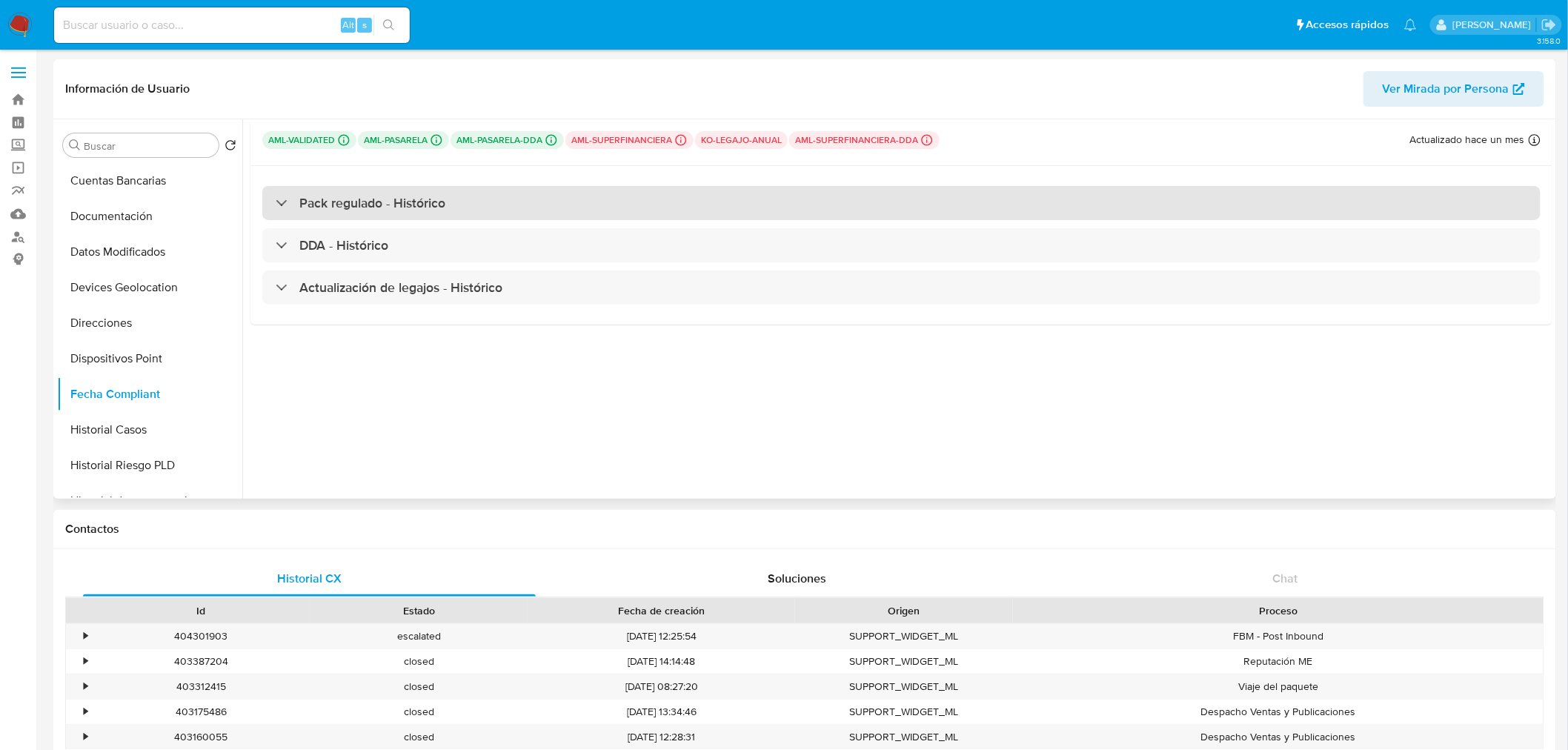
click at [464, 216] on div "Pack regulado - Histórico" at bounding box center [901, 203] width 1278 height 34
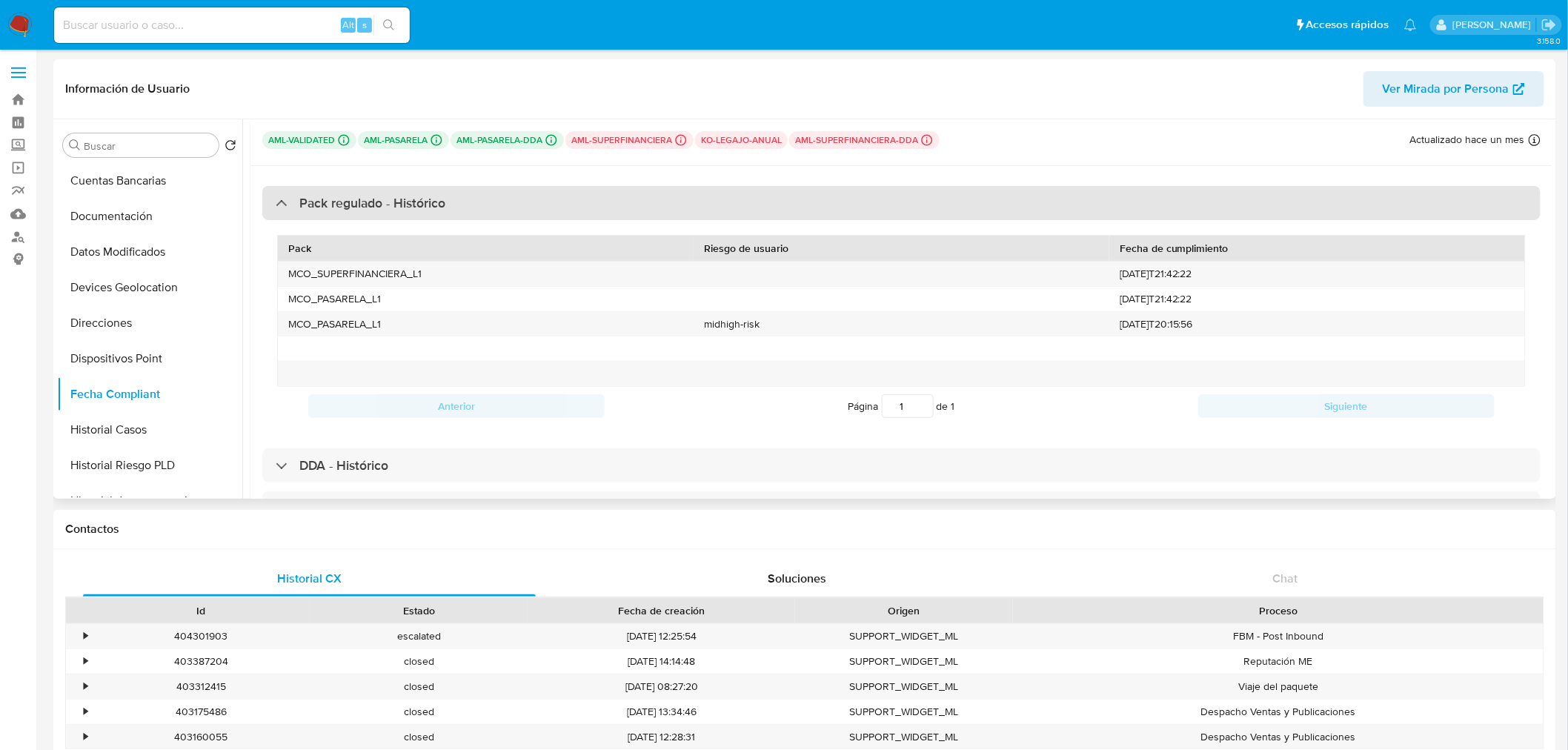
click at [469, 209] on div "Pack regulado - Histórico" at bounding box center [901, 203] width 1278 height 34
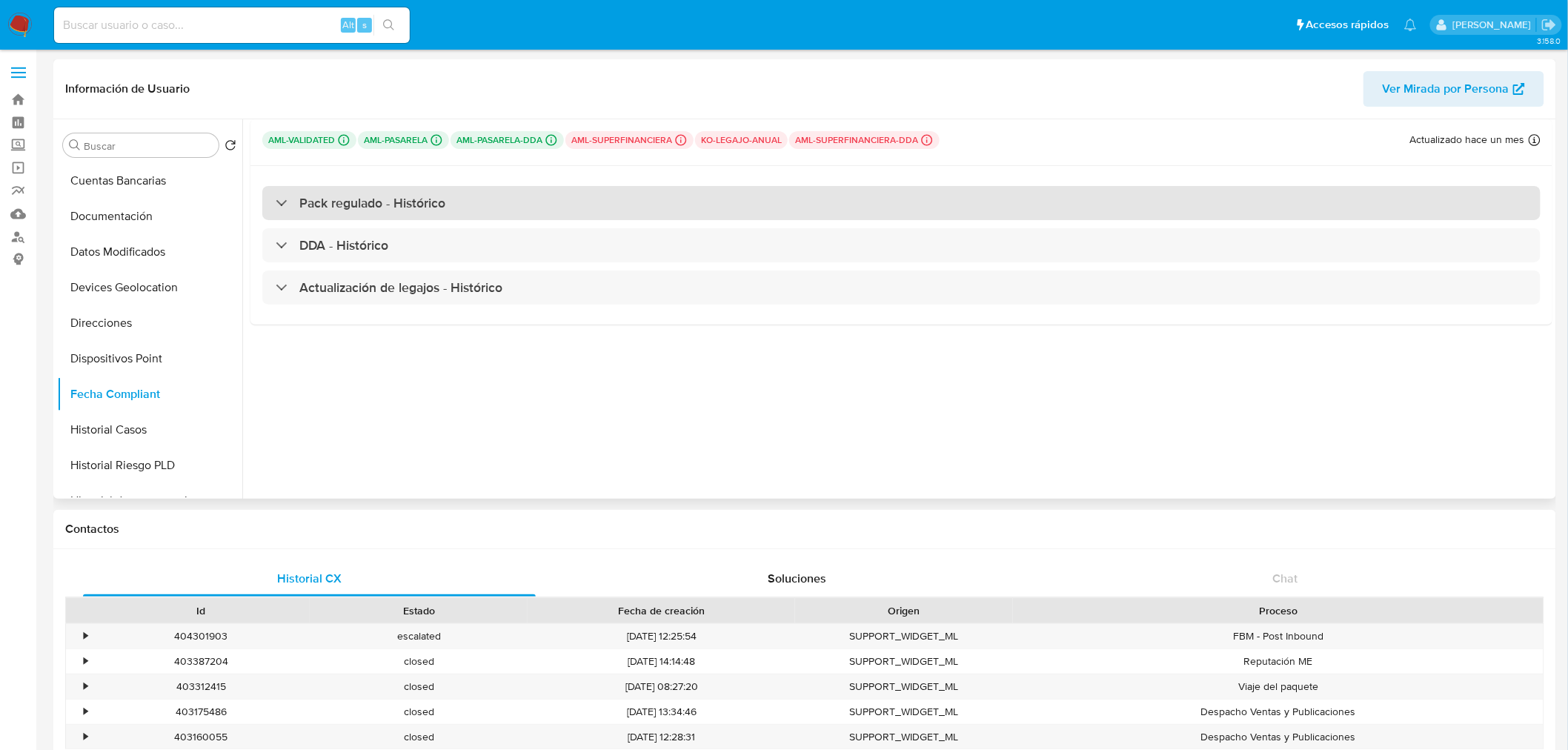
click at [469, 209] on div "Pack regulado - Histórico" at bounding box center [901, 203] width 1278 height 34
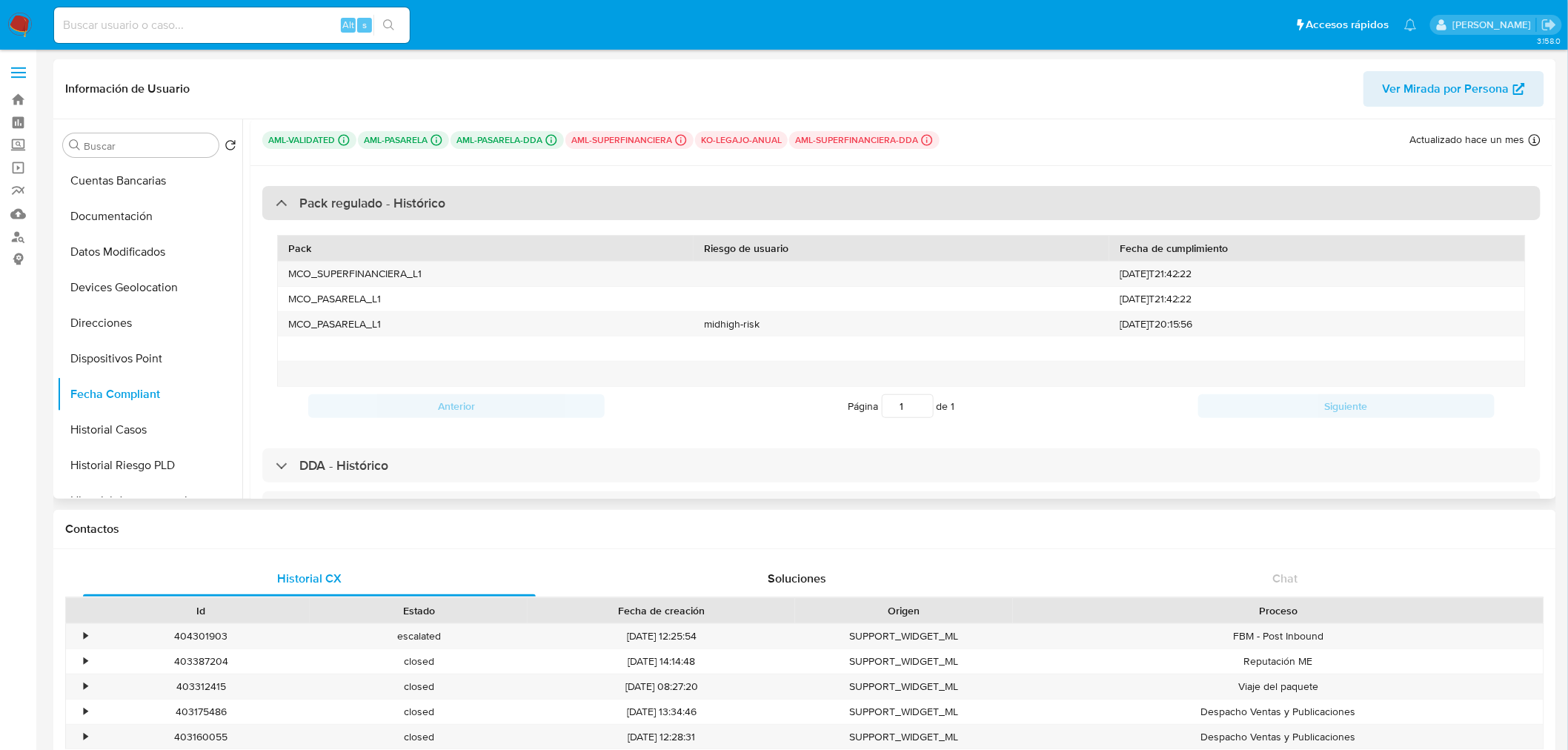
click at [469, 209] on div "Pack regulado - Histórico" at bounding box center [901, 203] width 1278 height 34
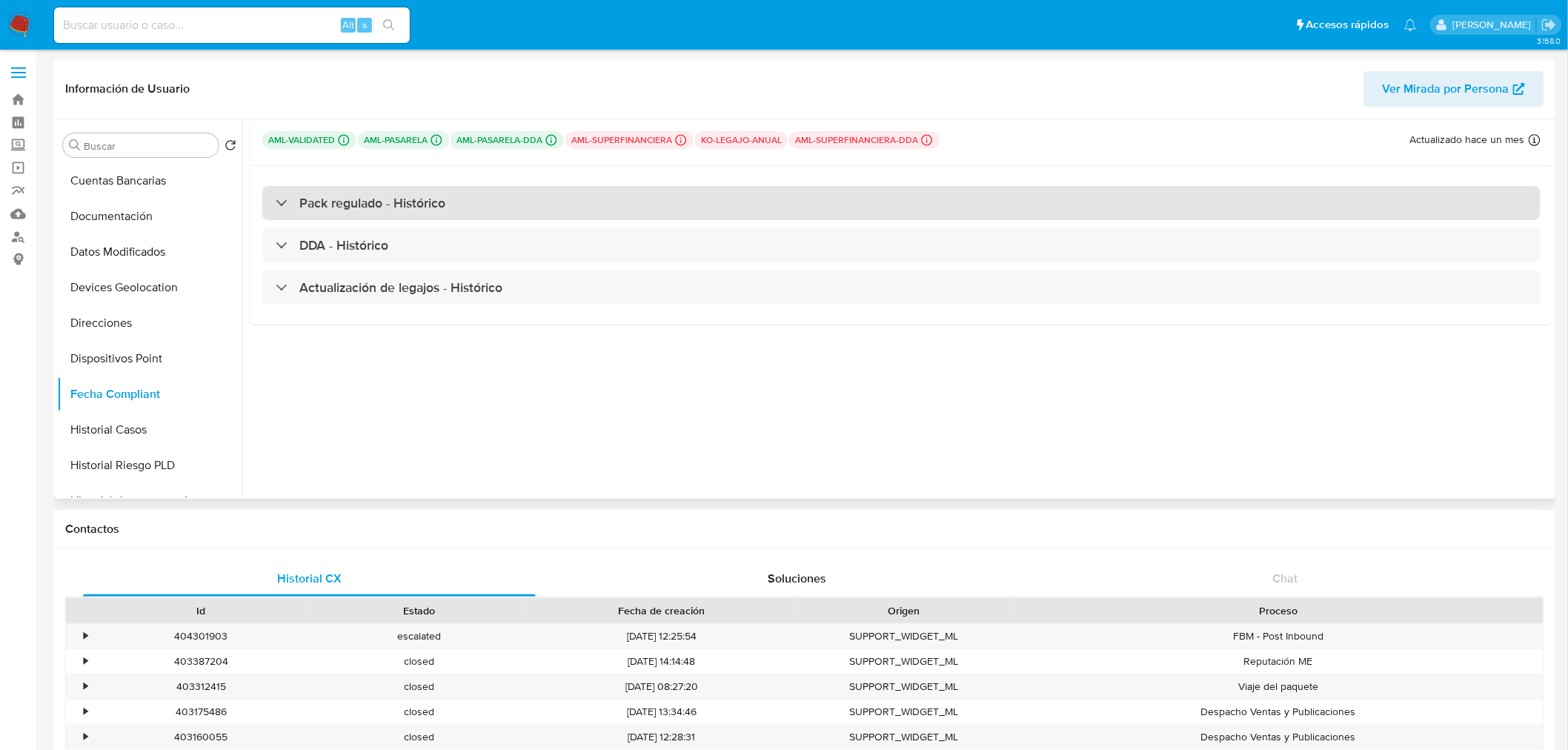
click at [449, 210] on div "Pack regulado - Histórico" at bounding box center [901, 203] width 1278 height 34
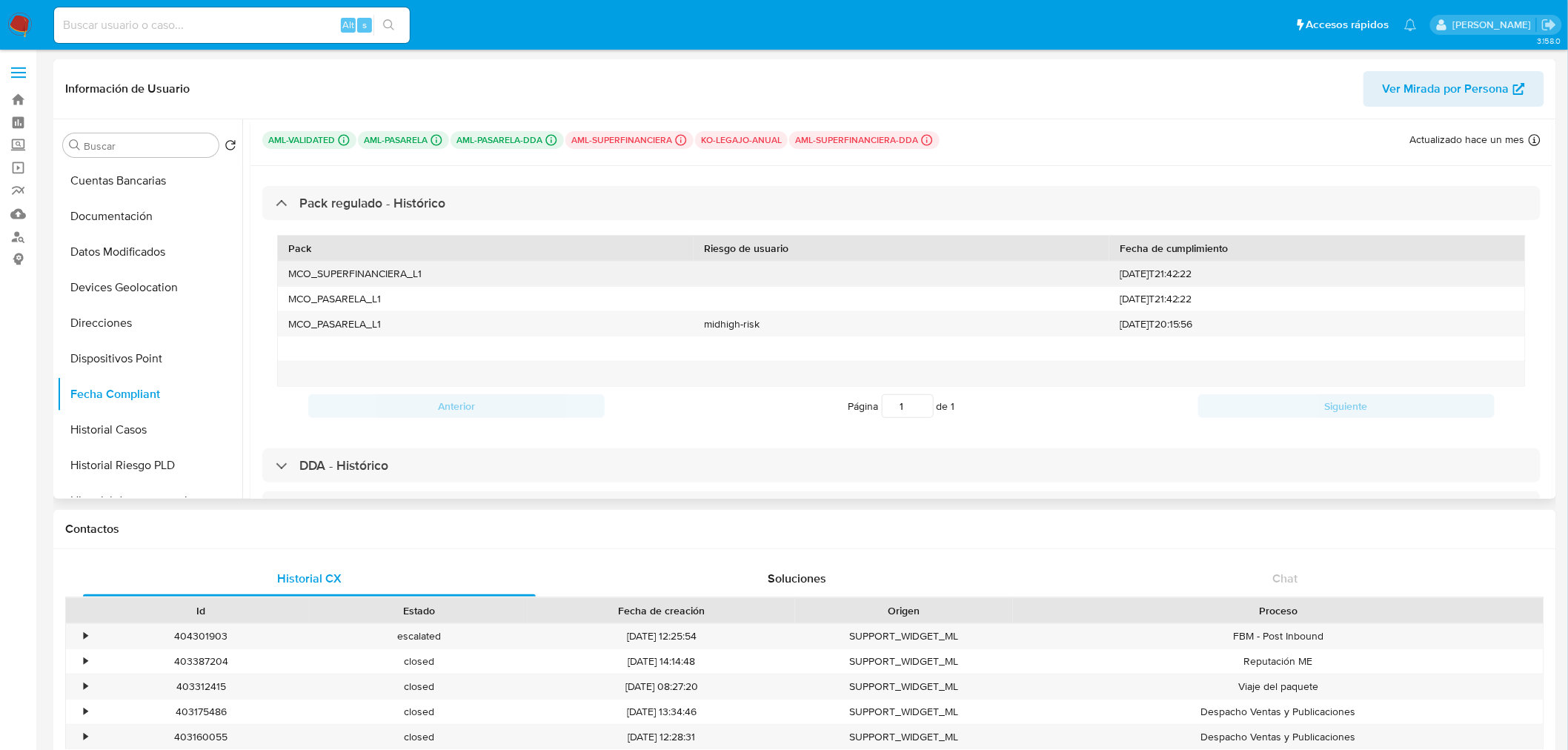
drag, startPoint x: 1123, startPoint y: 275, endPoint x: 1233, endPoint y: 277, distance: 110.0
click at [1233, 277] on div "2025-04-25T21:42:22" at bounding box center [1317, 274] width 416 height 24
drag, startPoint x: 1233, startPoint y: 277, endPoint x: 1072, endPoint y: 269, distance: 161.2
click at [1072, 269] on div "MCO_SUPERFINANCIERA_L1 2025-04-25T21:42:22" at bounding box center [901, 274] width 1247 height 24
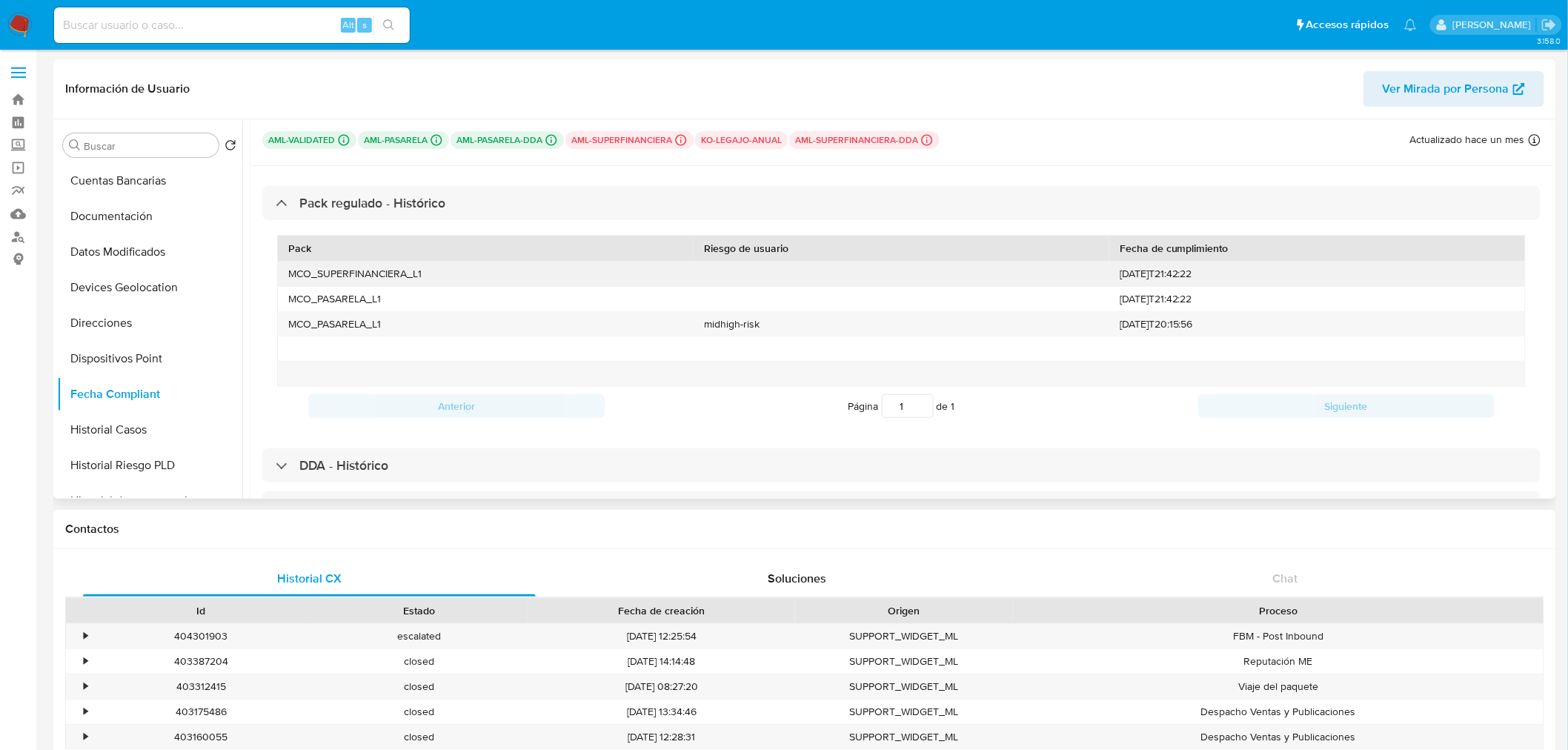
click at [1072, 269] on div at bounding box center [901, 274] width 416 height 24
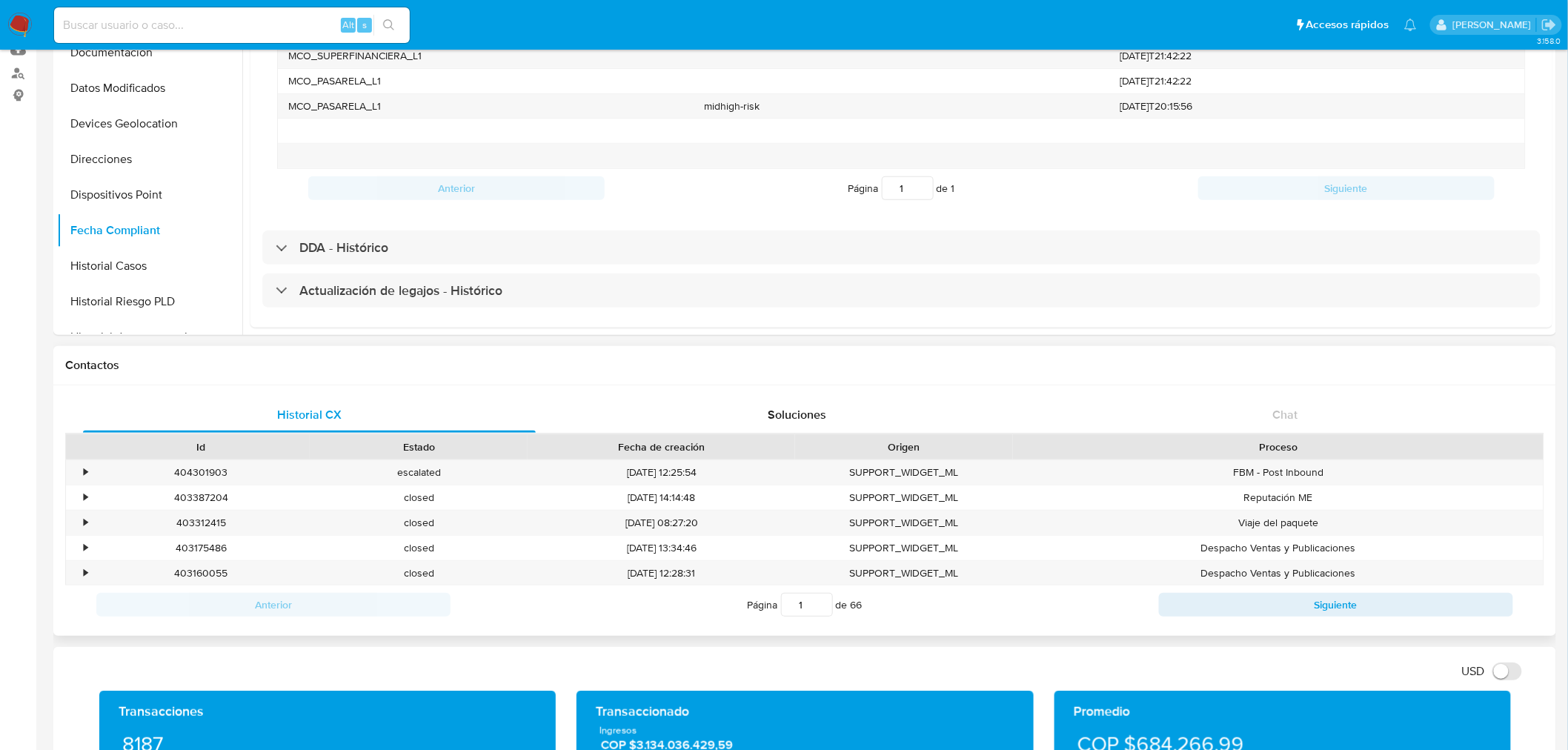
scroll to position [165, 0]
click at [1262, 607] on button "Siguiente" at bounding box center [1335, 603] width 354 height 23
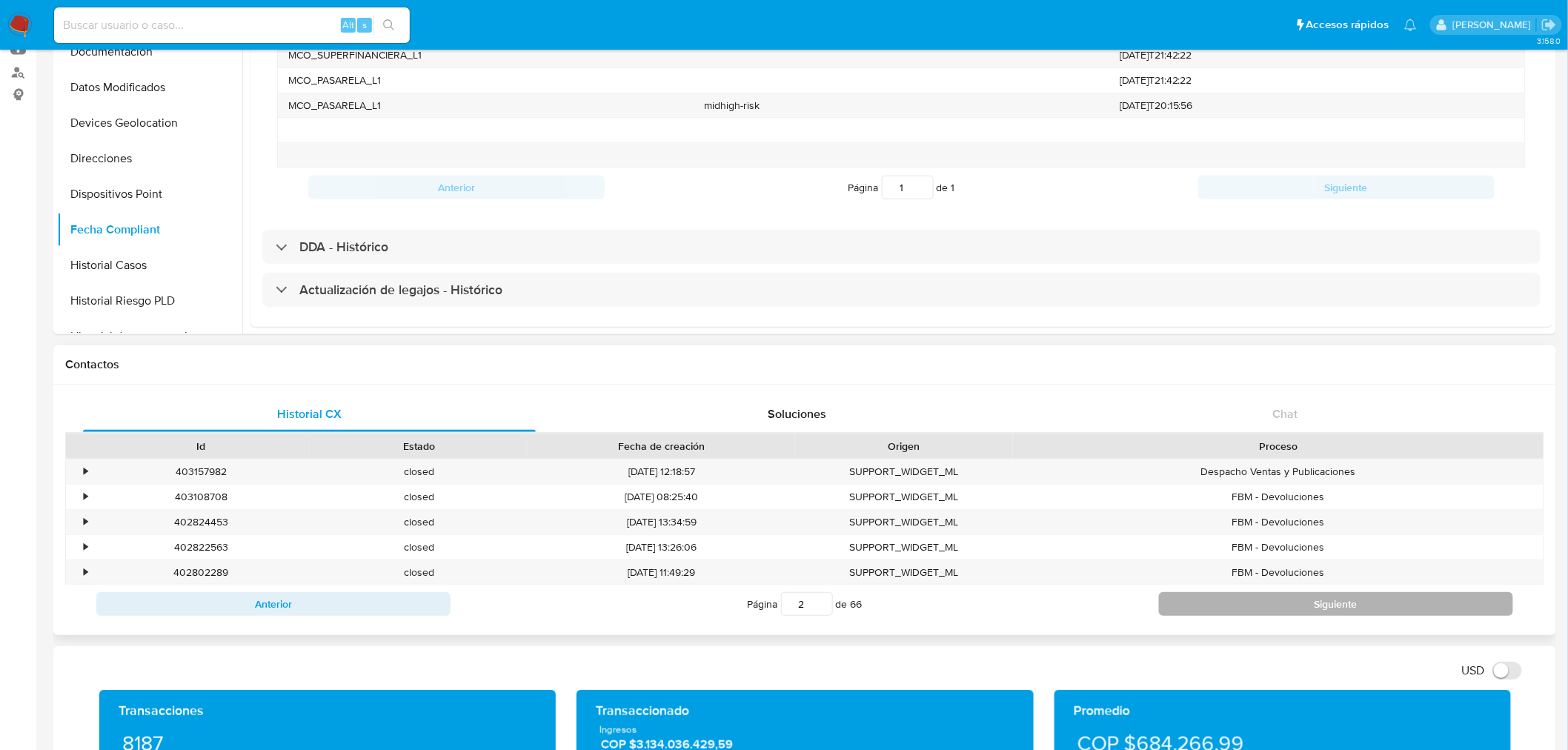
click at [1262, 607] on button "Siguiente" at bounding box center [1335, 603] width 354 height 23
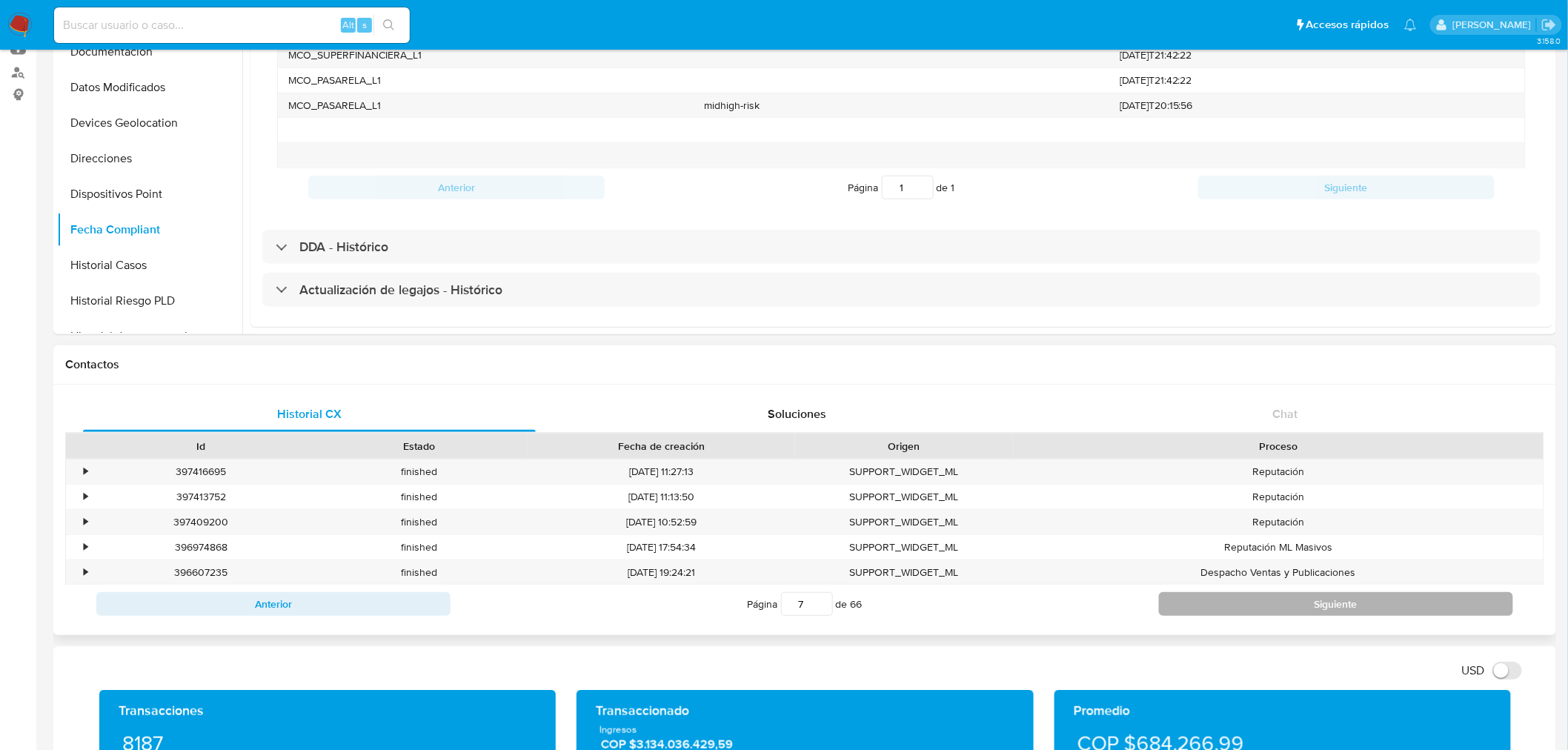
click at [1262, 607] on button "Siguiente" at bounding box center [1335, 603] width 354 height 23
type input "9"
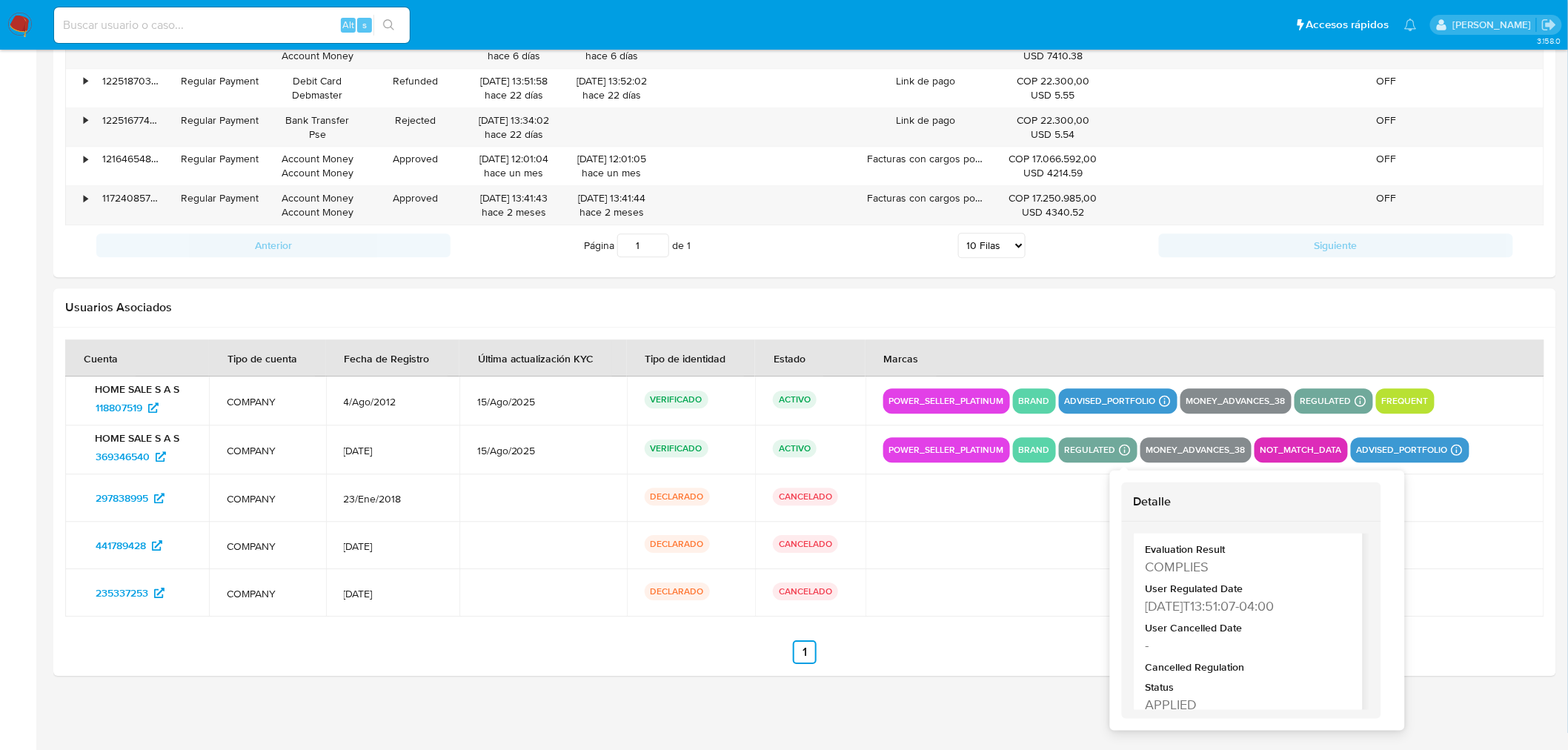
scroll to position [72, 0]
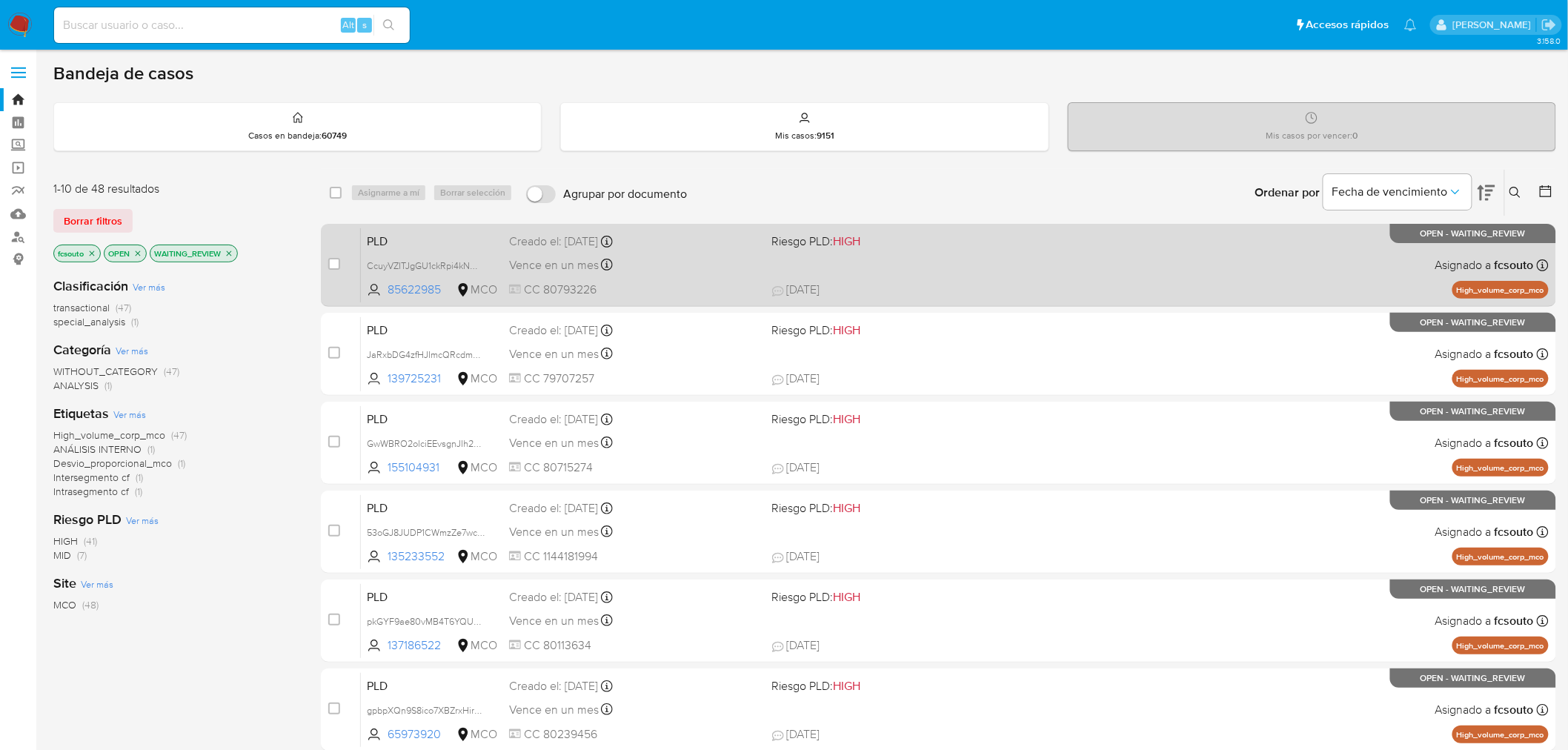
click at [680, 255] on div "Vence en un mes Vence el 10/10/2025 07:03:07" at bounding box center [634, 265] width 251 height 20
click at [331, 259] on input "checkbox" at bounding box center [334, 264] width 12 height 12
checkbox input "true"
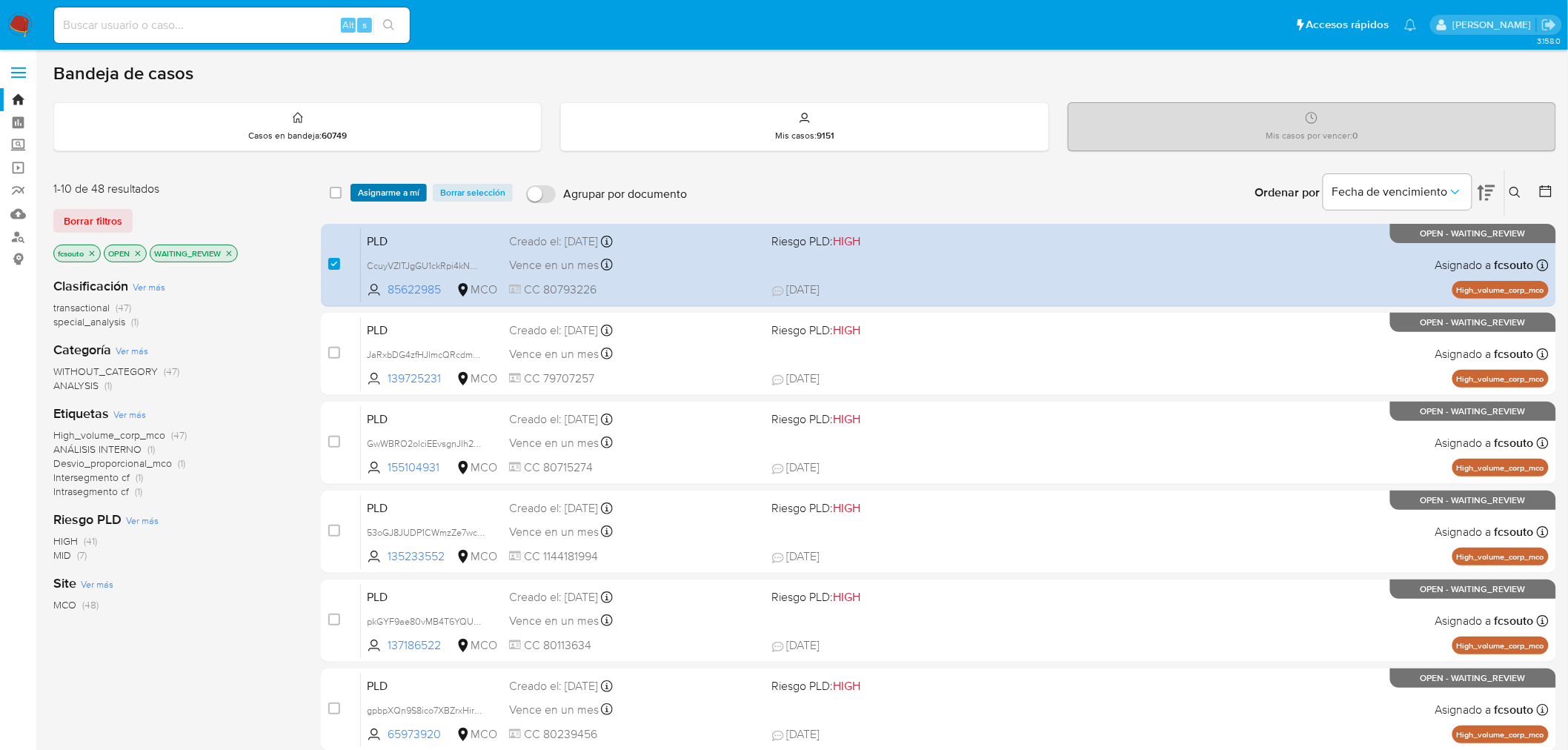
click at [385, 193] on span "Asignarme a mí" at bounding box center [388, 192] width 61 height 15
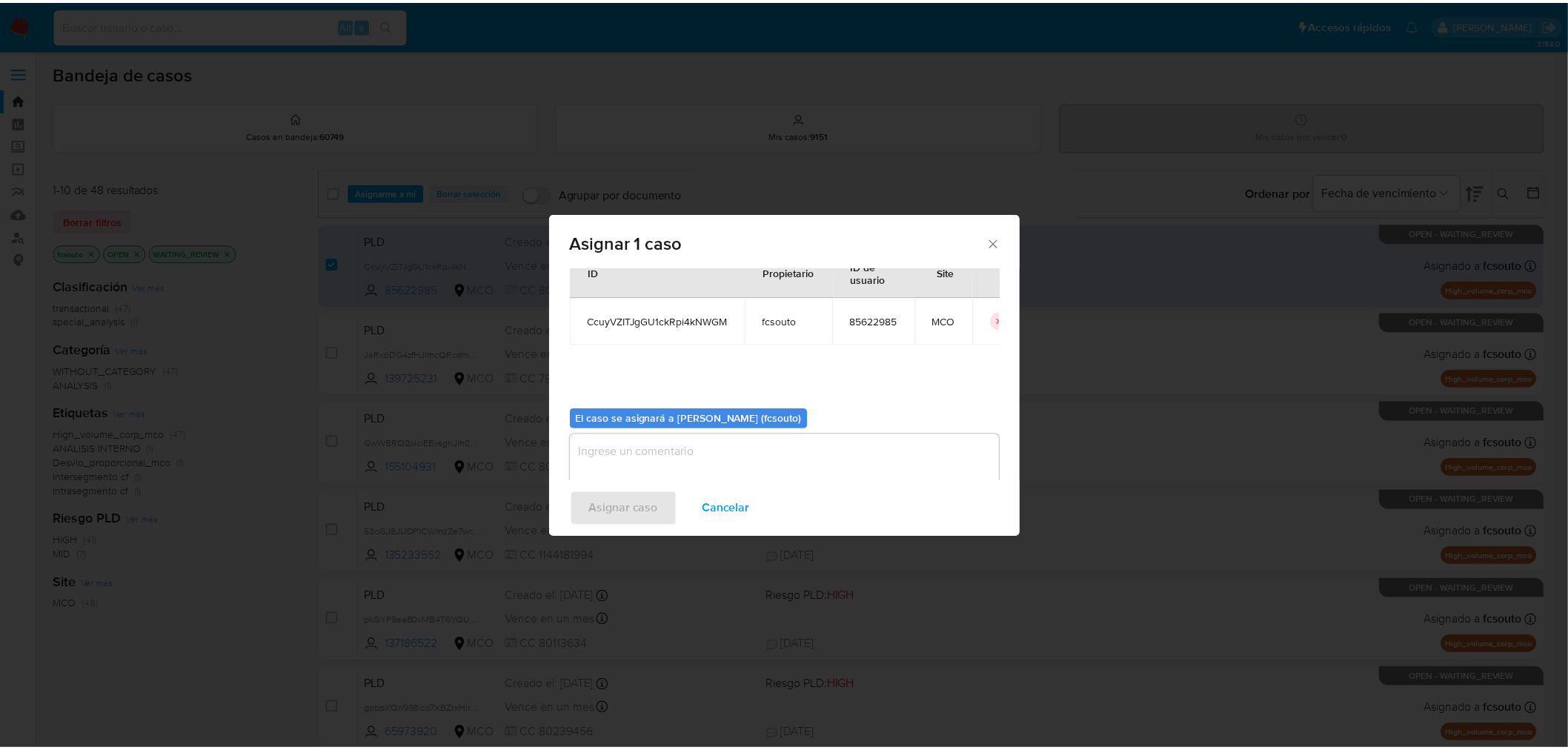
scroll to position [77, 0]
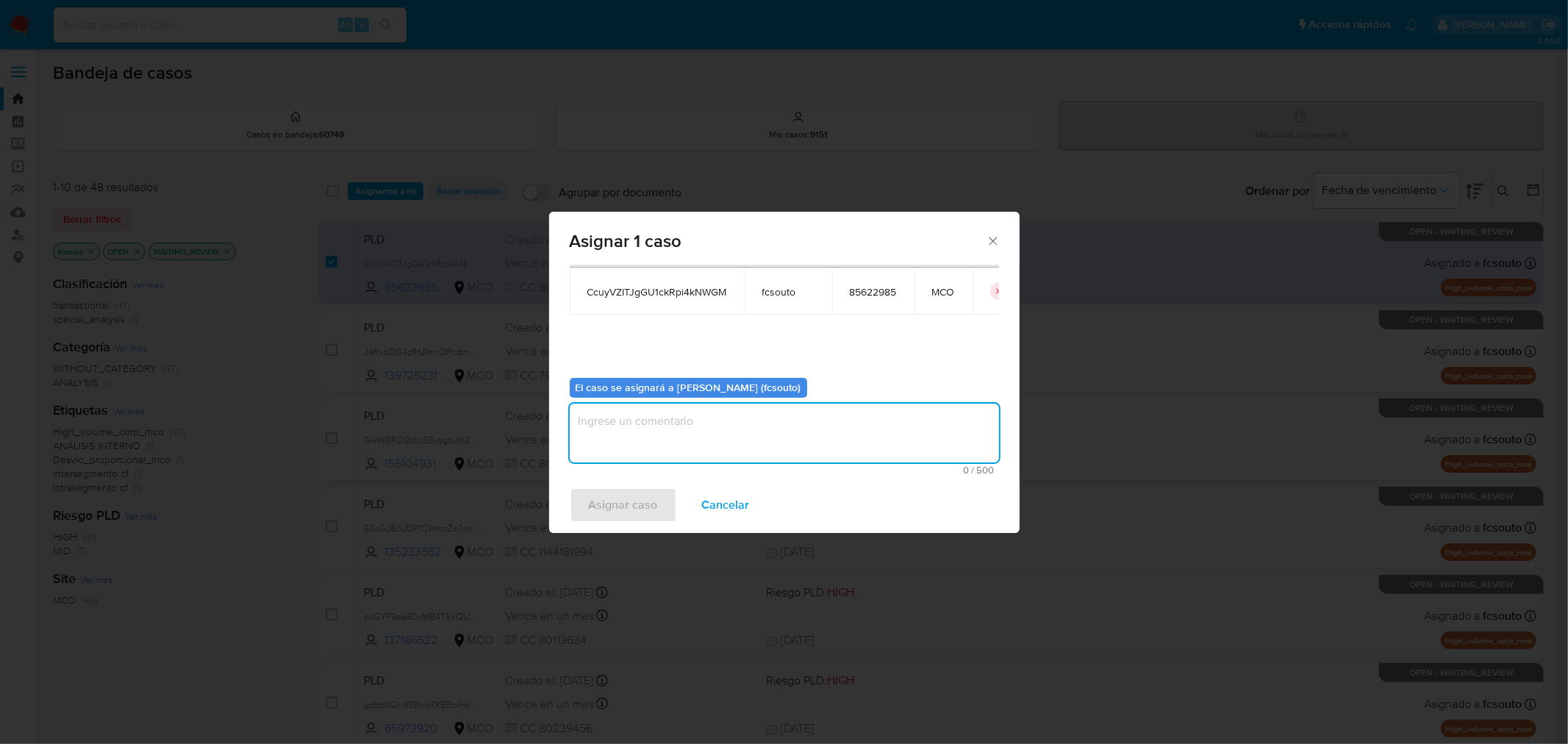
click at [708, 439] on textarea "assign-modal" at bounding box center [784, 432] width 429 height 59
type textarea "Asignación manual"
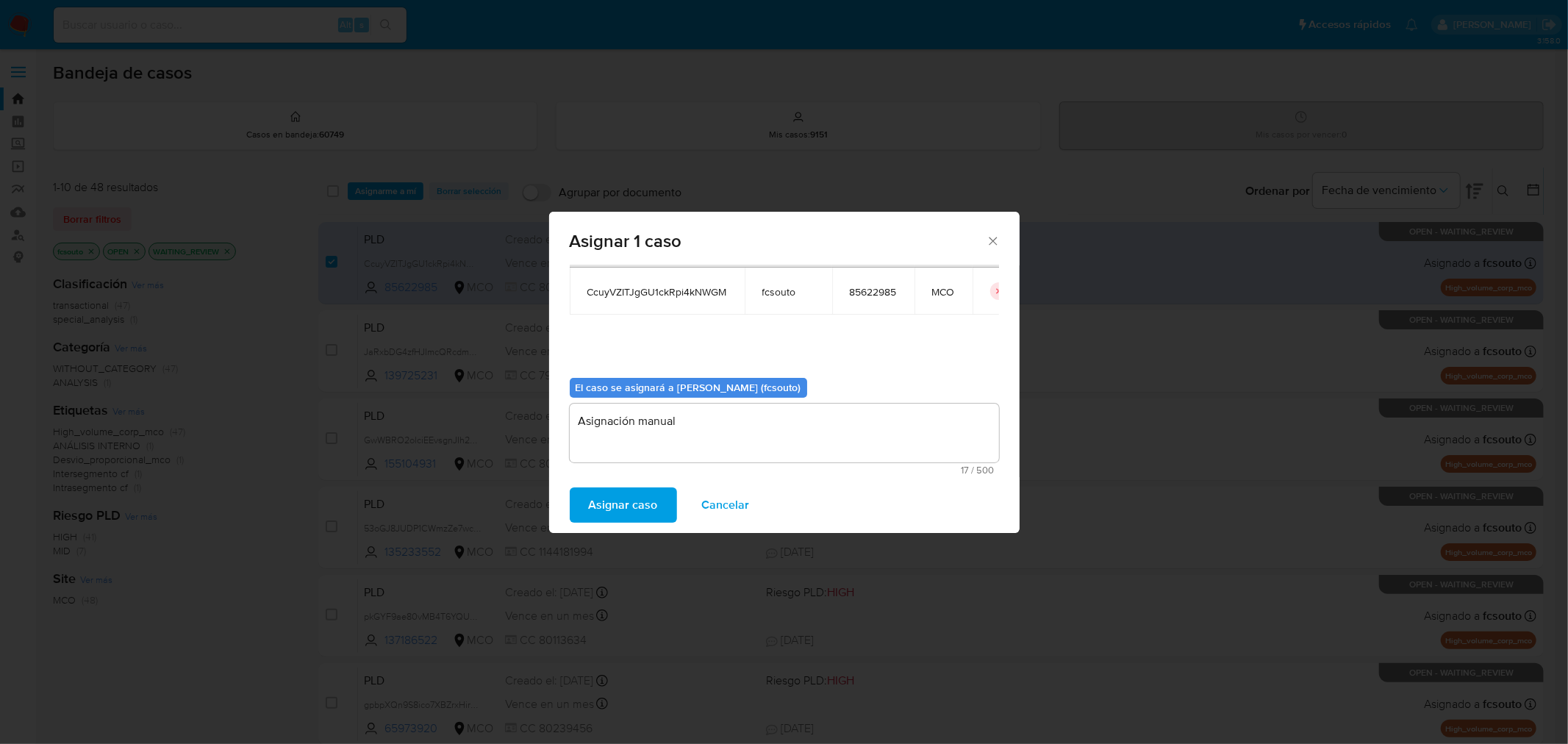
click at [638, 504] on span "Asignar caso" at bounding box center [623, 505] width 69 height 33
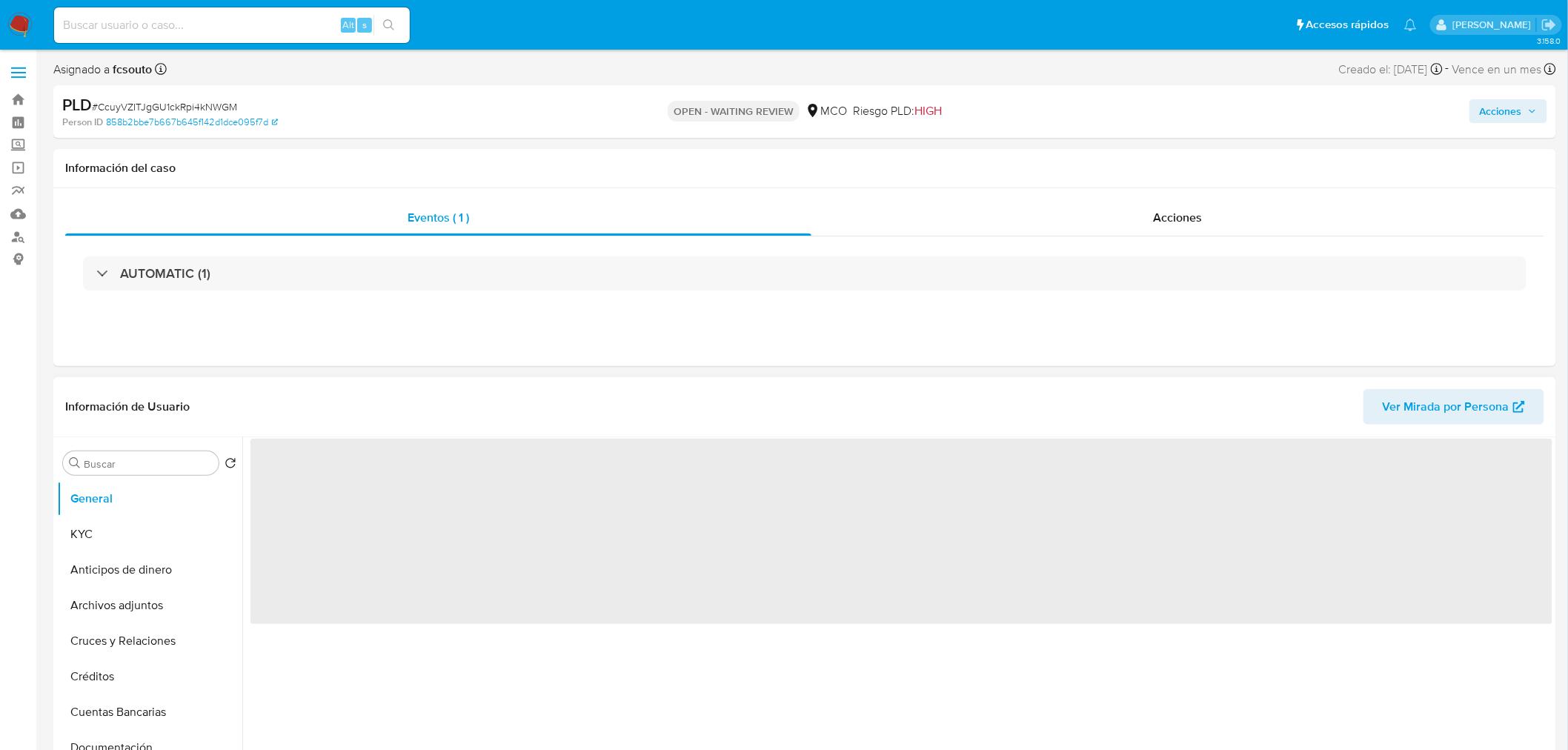
scroll to position [82, 0]
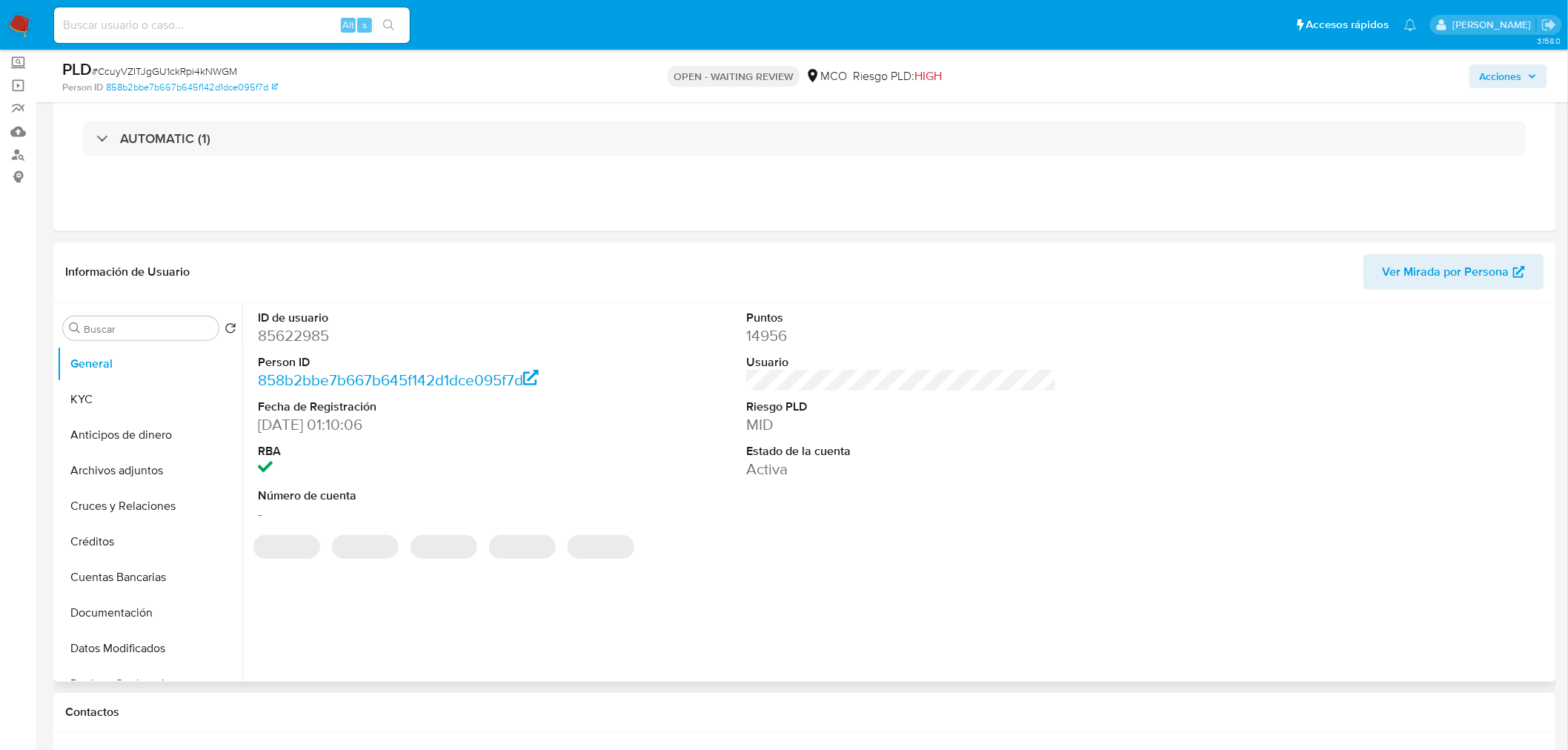
select select "10"
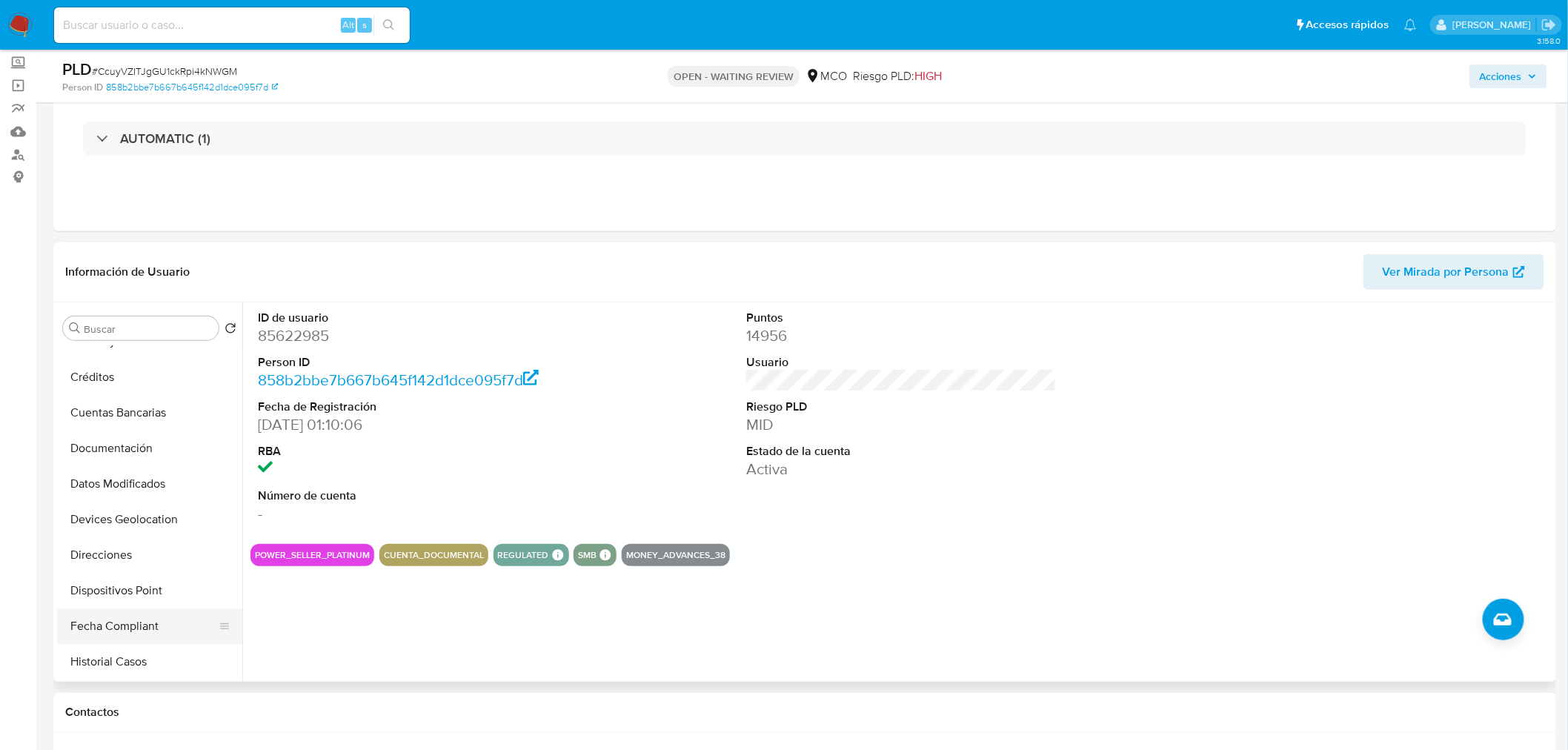
scroll to position [246, 0]
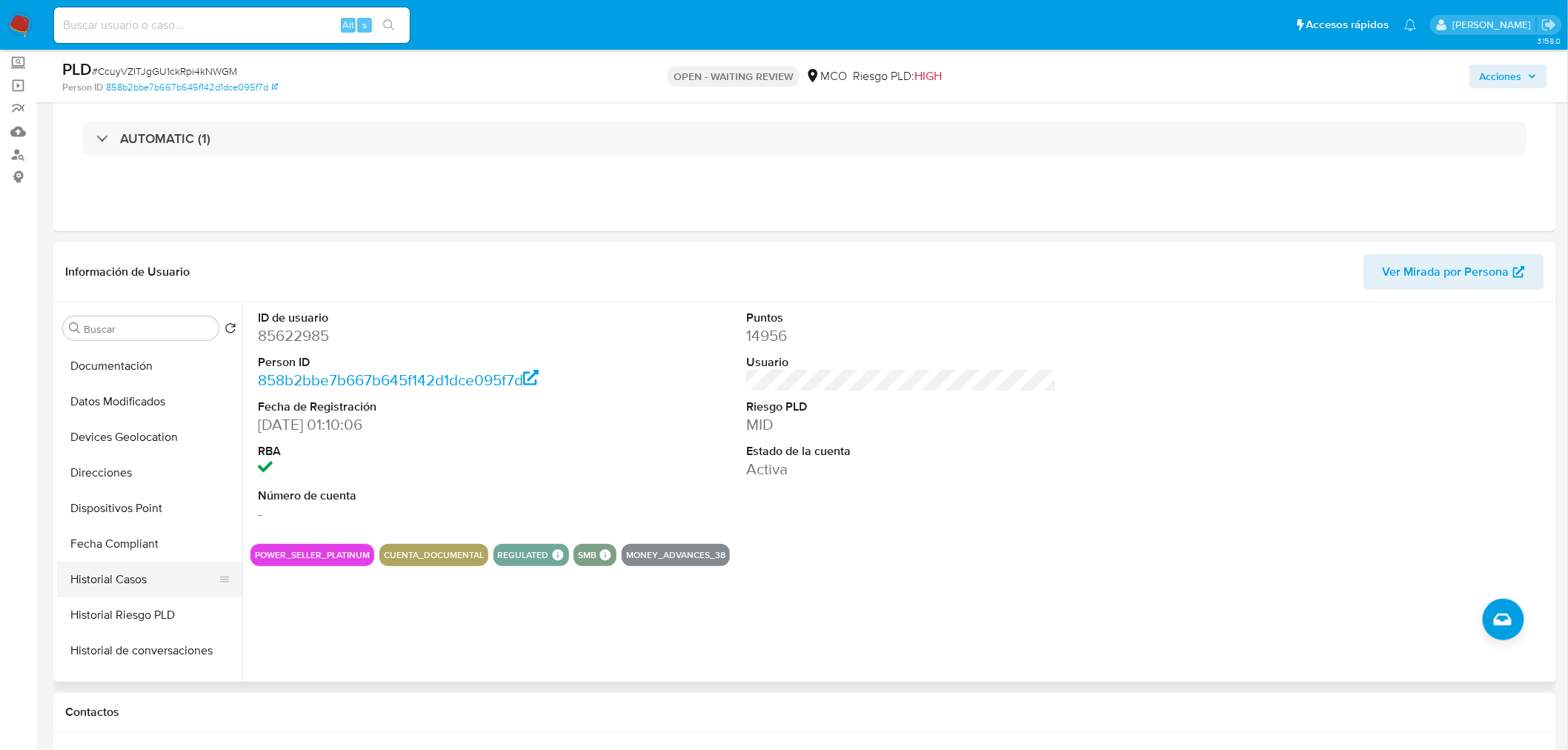
click at [149, 586] on button "Historial Casos" at bounding box center [144, 579] width 174 height 36
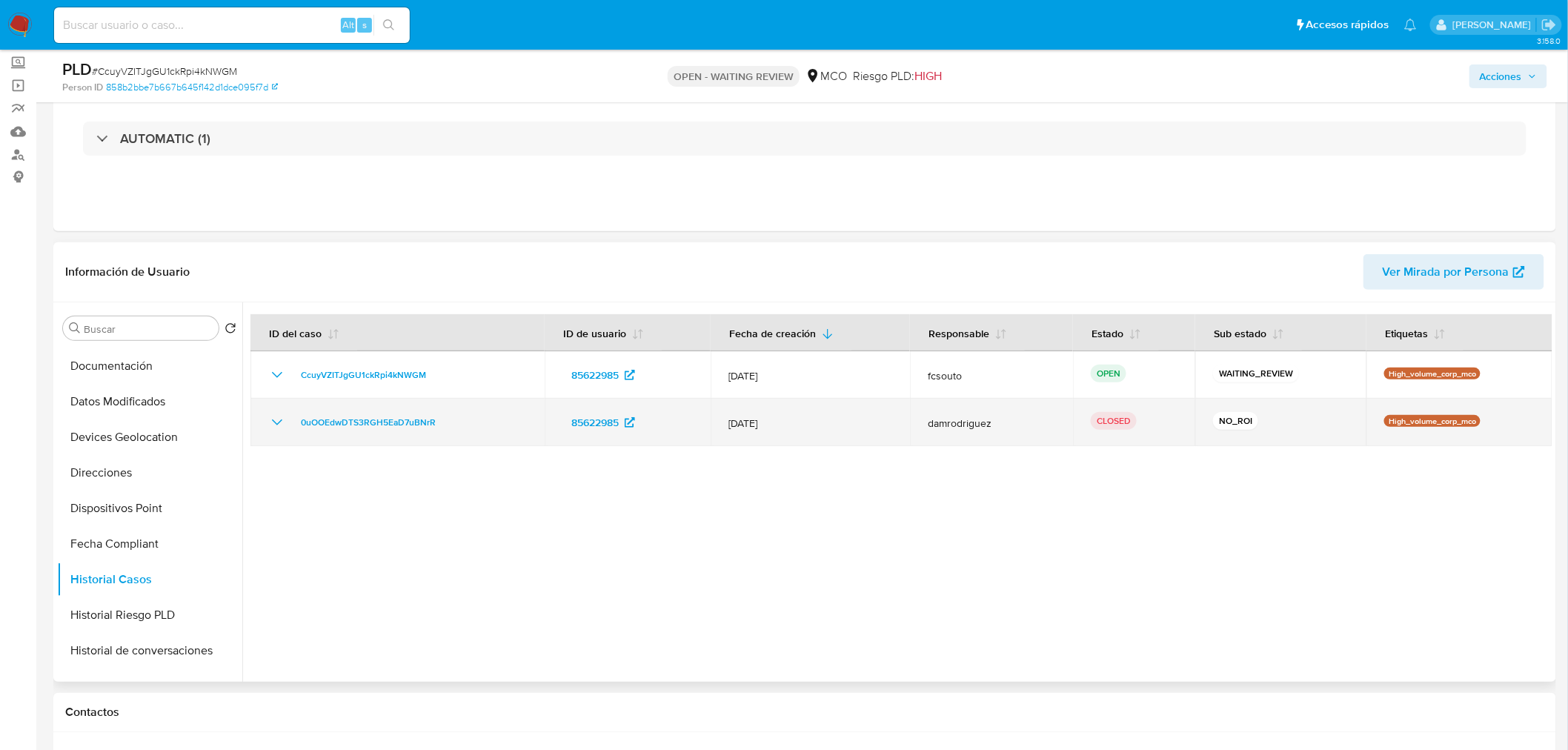
click at [284, 424] on div "0uOOEdwDTS3RGH5EaD7uBNrR" at bounding box center [398, 422] width 259 height 17
click at [270, 423] on icon "Mostrar/Ocultar" at bounding box center [277, 422] width 17 height 17
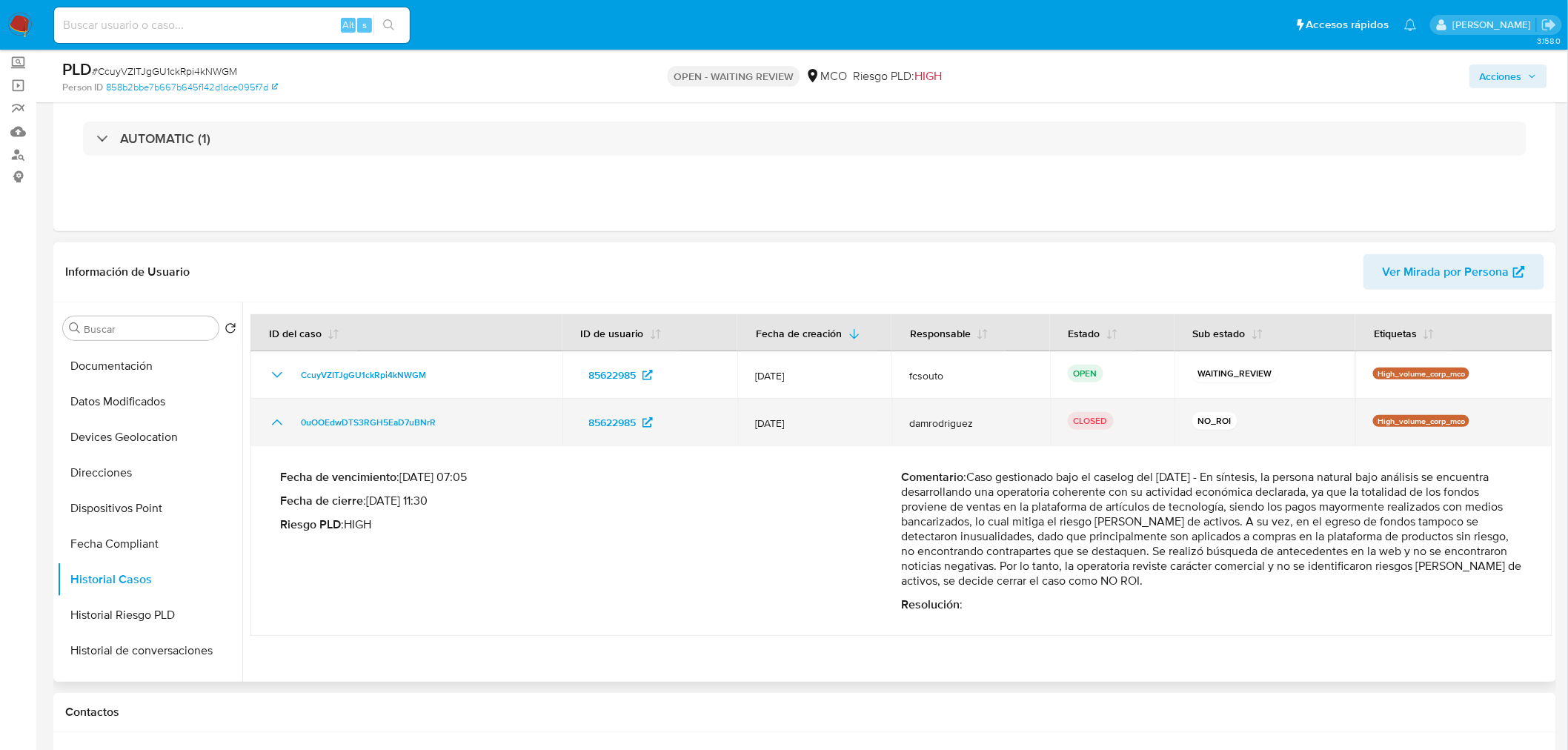
click at [272, 424] on icon "Mostrar/Ocultar" at bounding box center [277, 422] width 17 height 17
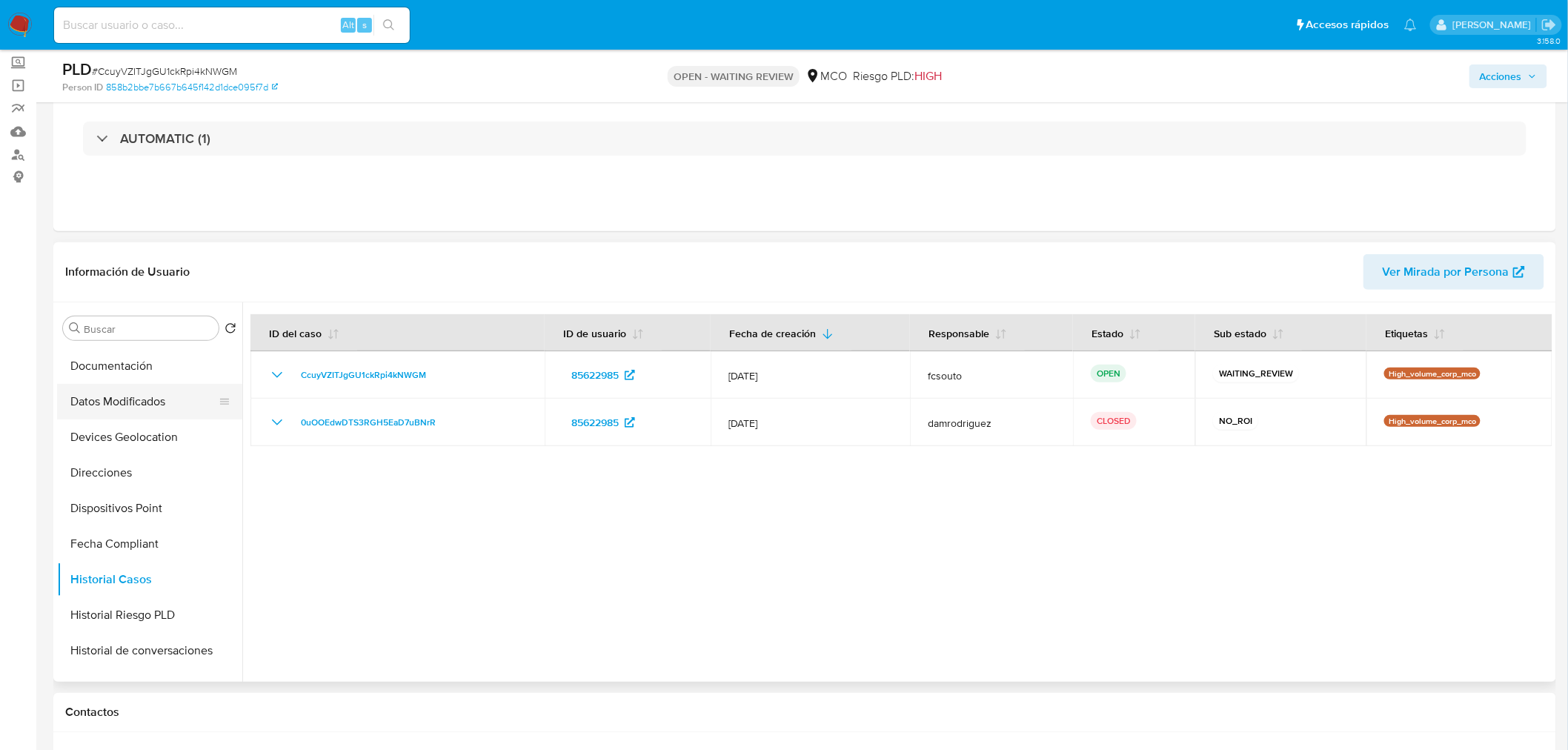
scroll to position [0, 0]
click at [121, 366] on button "General" at bounding box center [144, 364] width 174 height 36
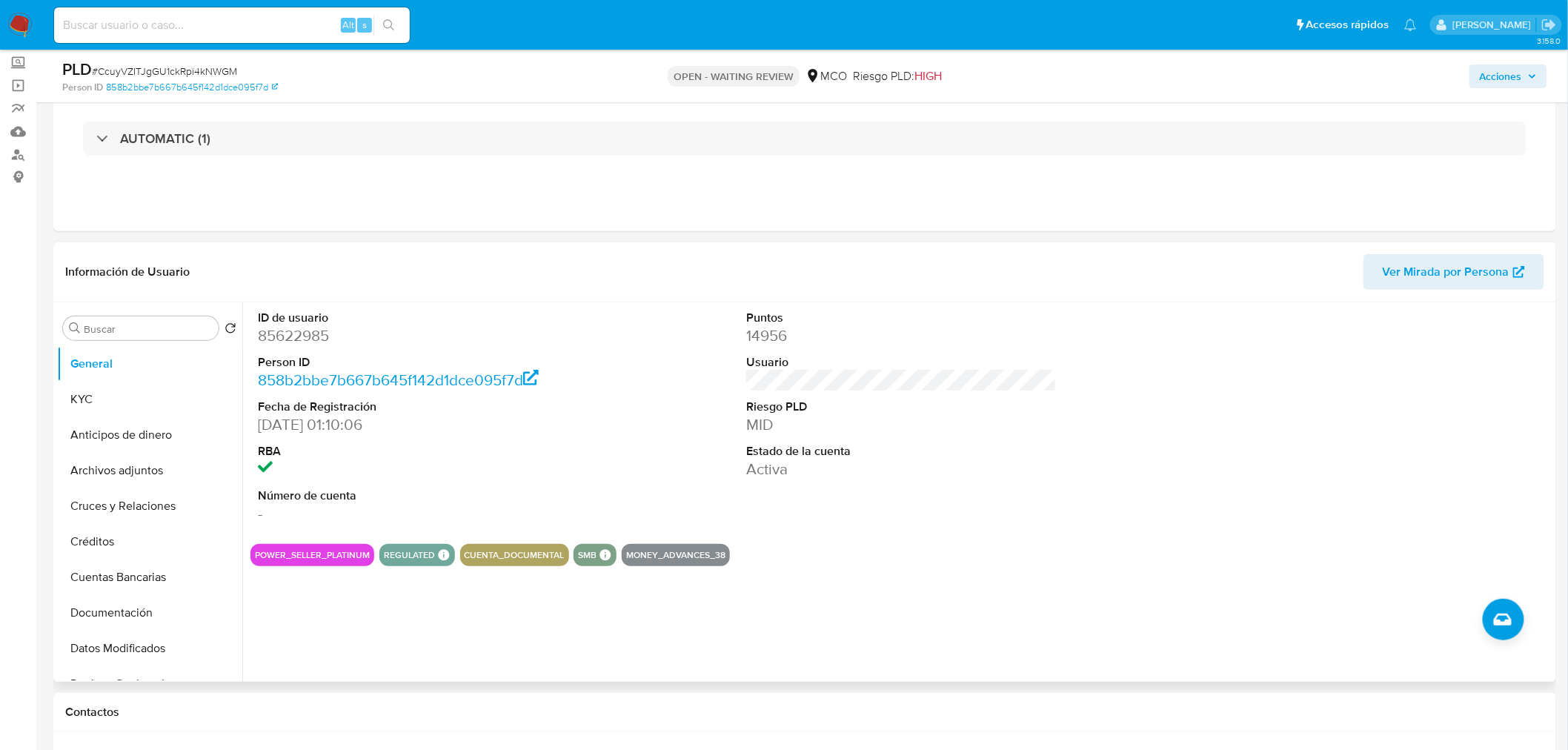
click at [312, 338] on dd "85622985" at bounding box center [413, 335] width 310 height 20
copy dd "85622985"
click at [312, 342] on dd "85622985" at bounding box center [413, 335] width 310 height 20
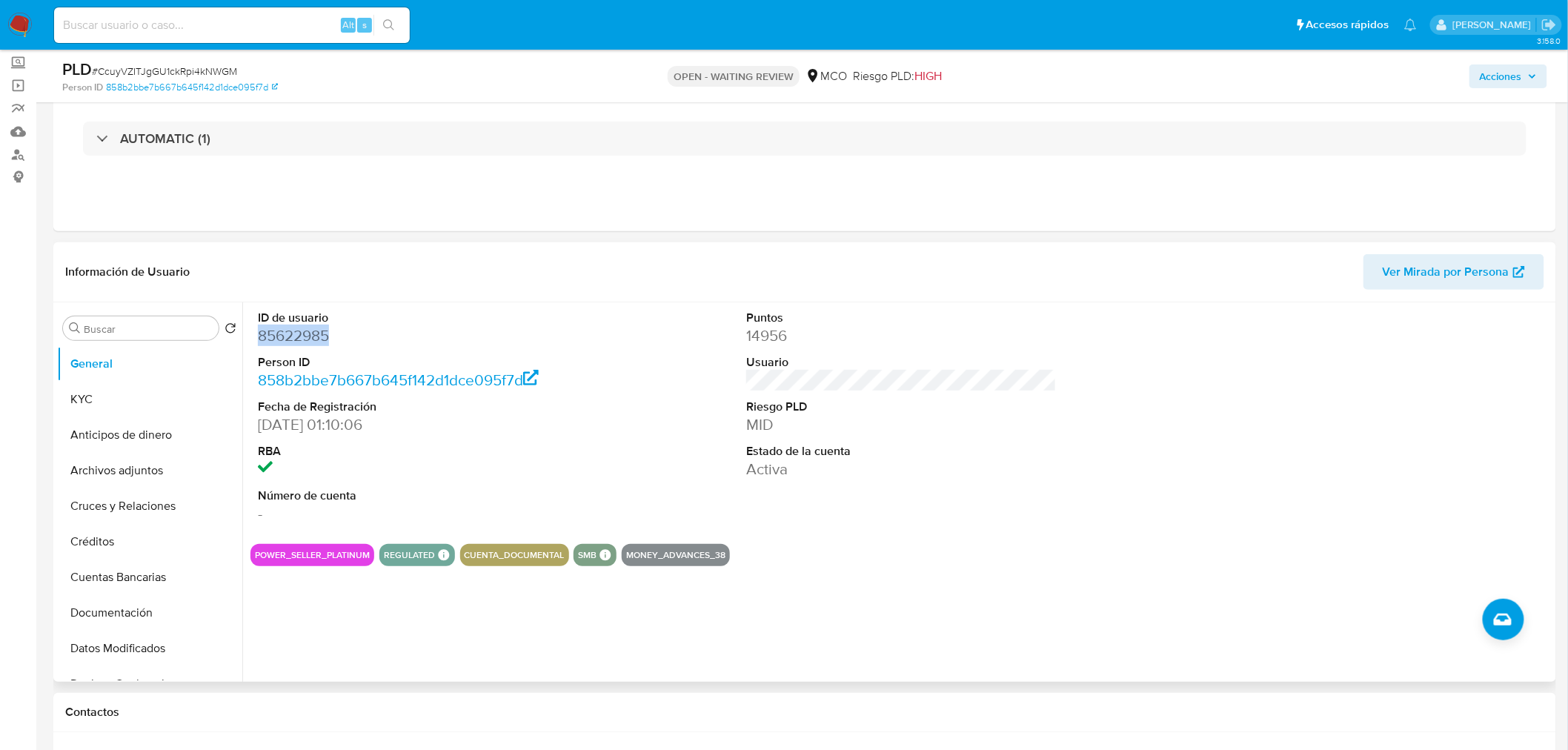
click at [304, 339] on dd "85622985" at bounding box center [413, 335] width 310 height 20
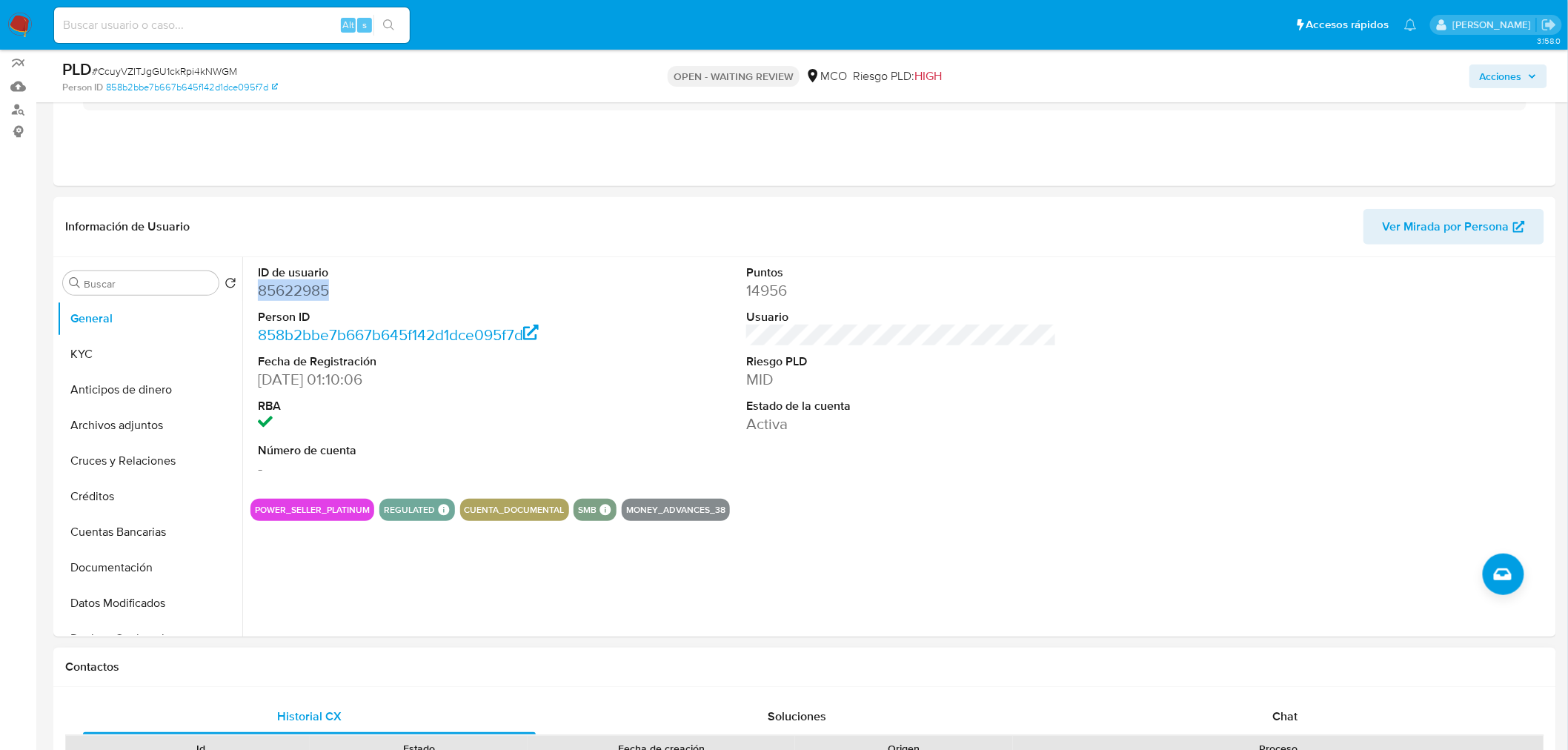
scroll to position [329, 0]
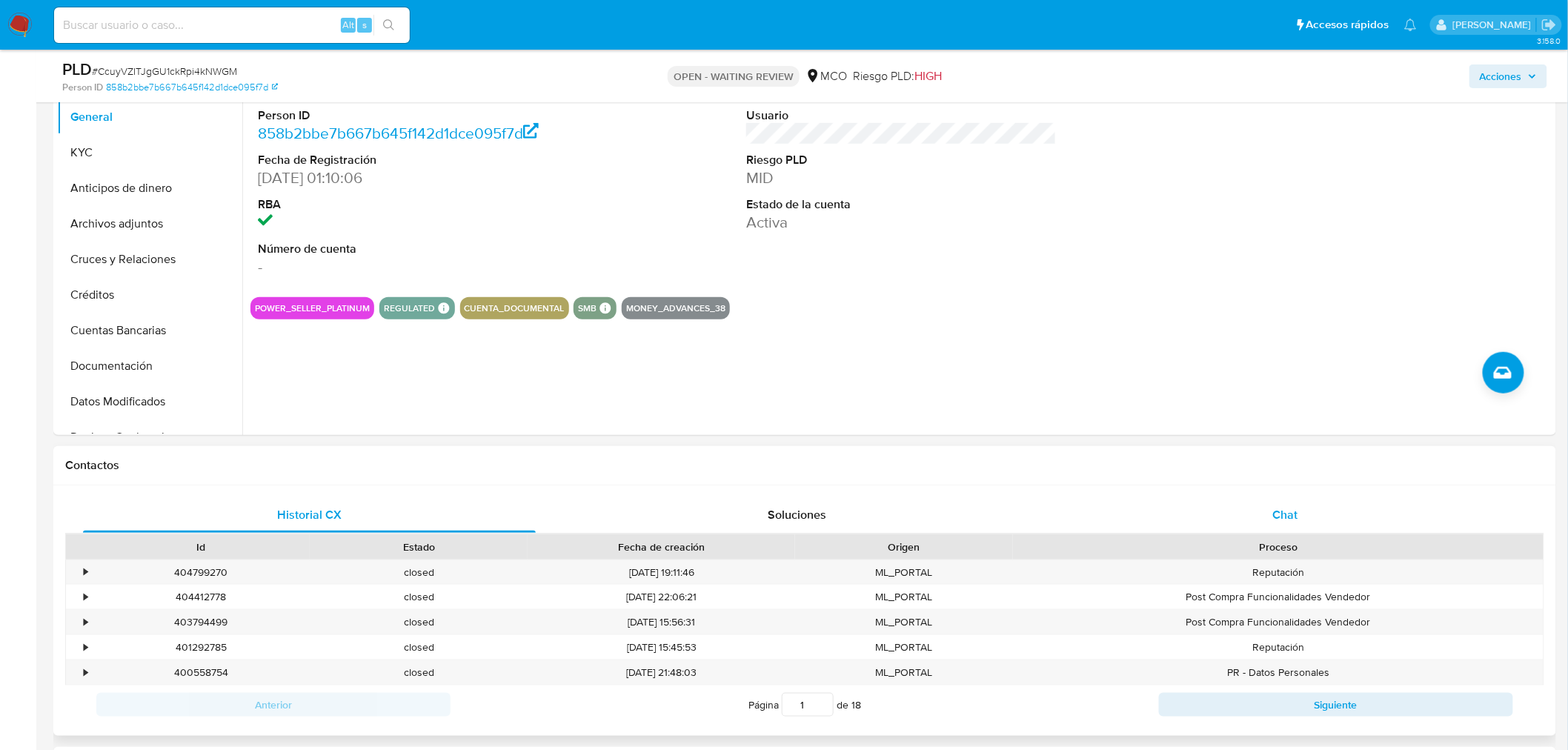
click at [1289, 511] on span "Chat" at bounding box center [1286, 515] width 25 height 17
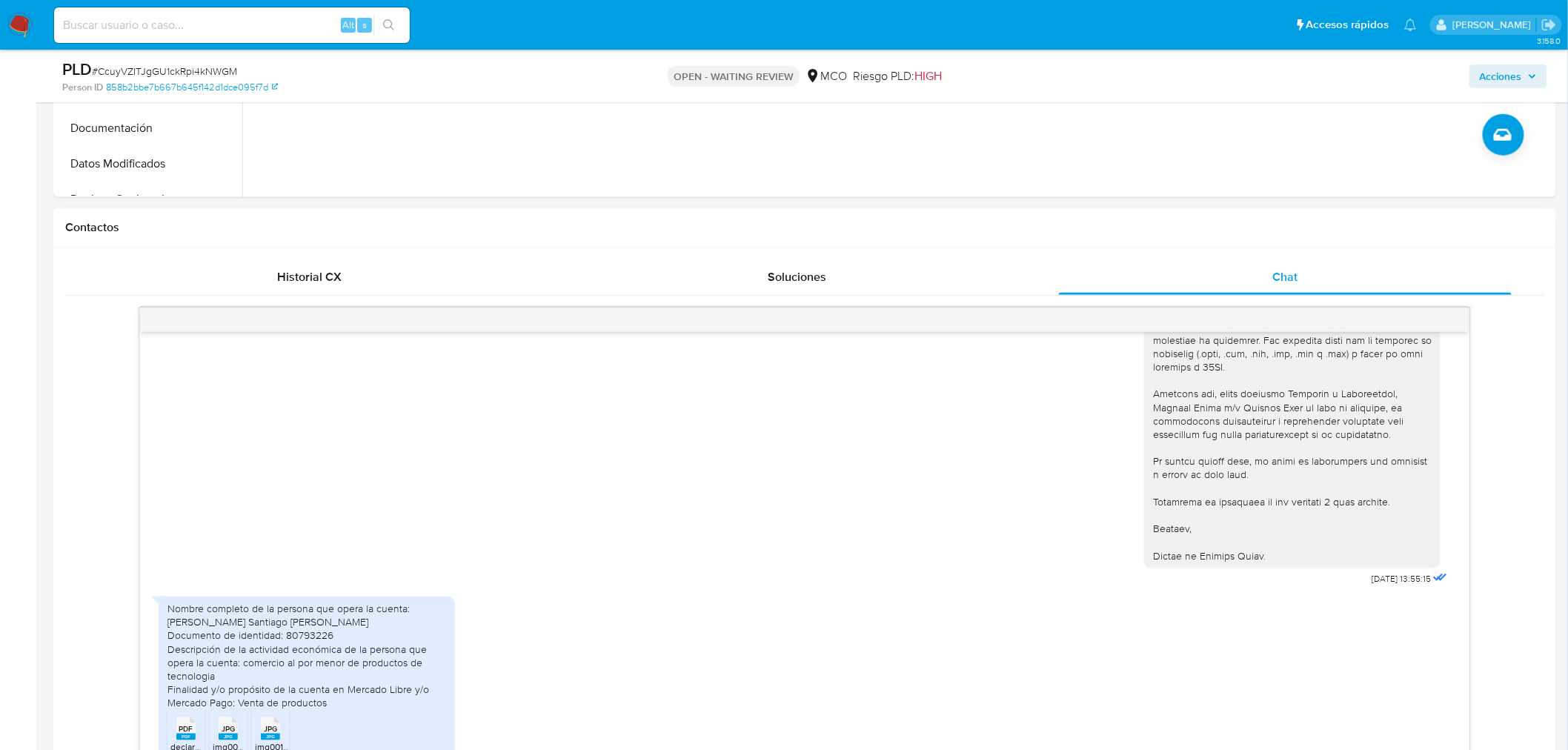
scroll to position [658, 0]
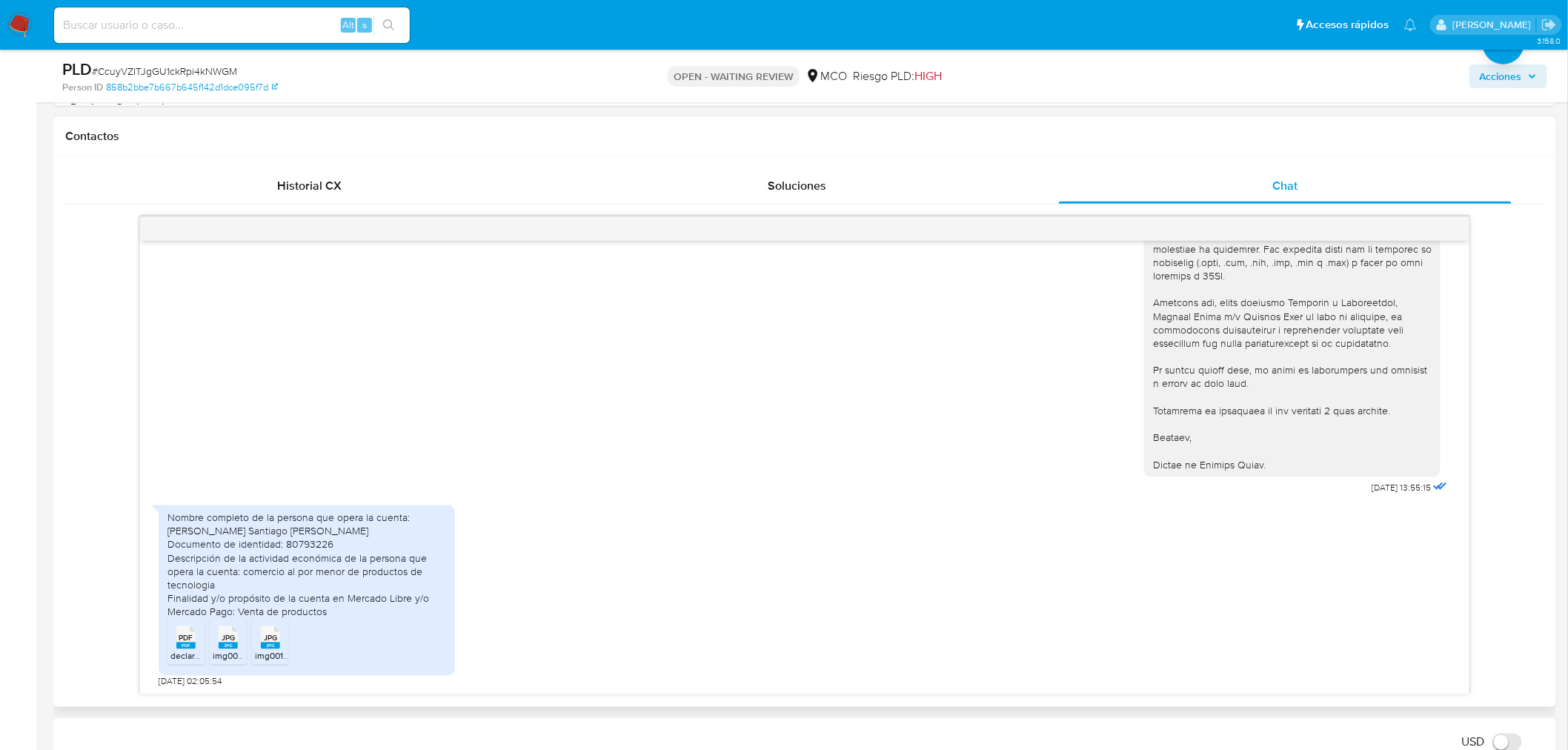
click at [270, 646] on rect at bounding box center [271, 645] width 19 height 7
click at [225, 645] on rect at bounding box center [228, 645] width 19 height 7
click at [183, 641] on span "PDF" at bounding box center [185, 638] width 15 height 10
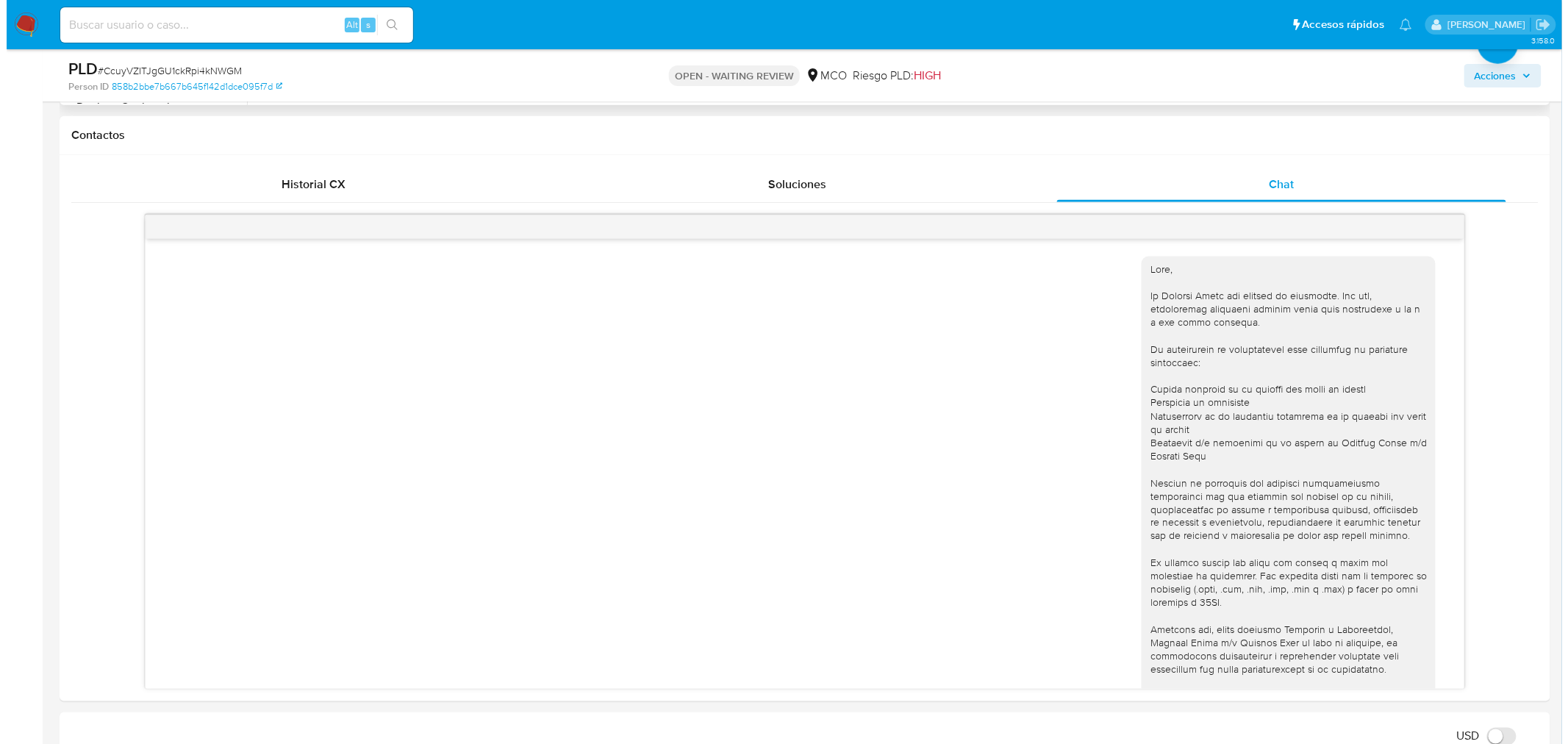
scroll to position [82, 0]
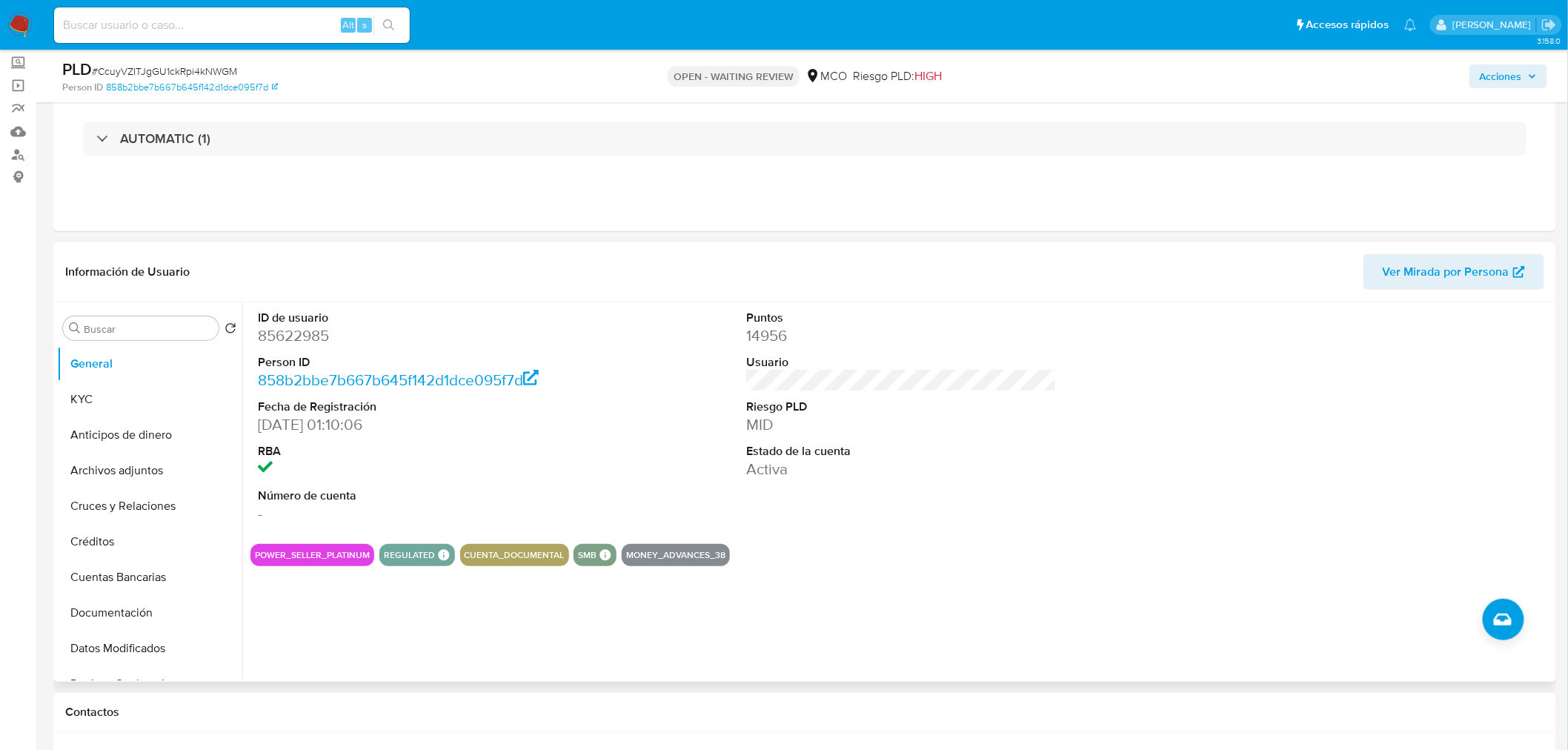
click at [306, 334] on dd "85622985" at bounding box center [413, 335] width 310 height 20
copy dd "85622985"
drag, startPoint x: 1521, startPoint y: 73, endPoint x: 1486, endPoint y: 89, distance: 38.5
click at [1520, 74] on span "Acciones" at bounding box center [1501, 76] width 43 height 23
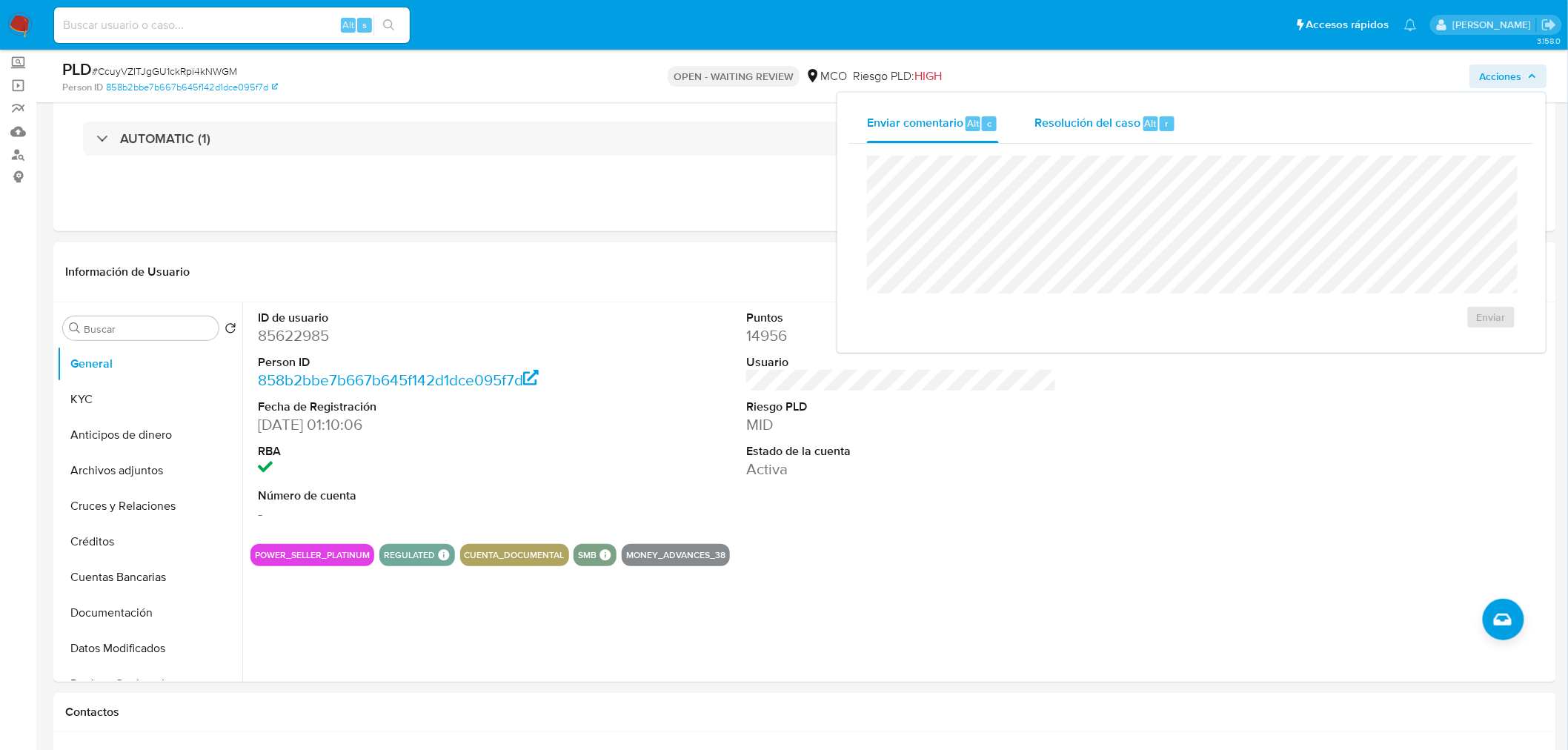
click at [1097, 138] on div "Resolución del caso Alt r" at bounding box center [1105, 124] width 142 height 39
click at [959, 124] on span "Enviar comentario" at bounding box center [914, 123] width 96 height 17
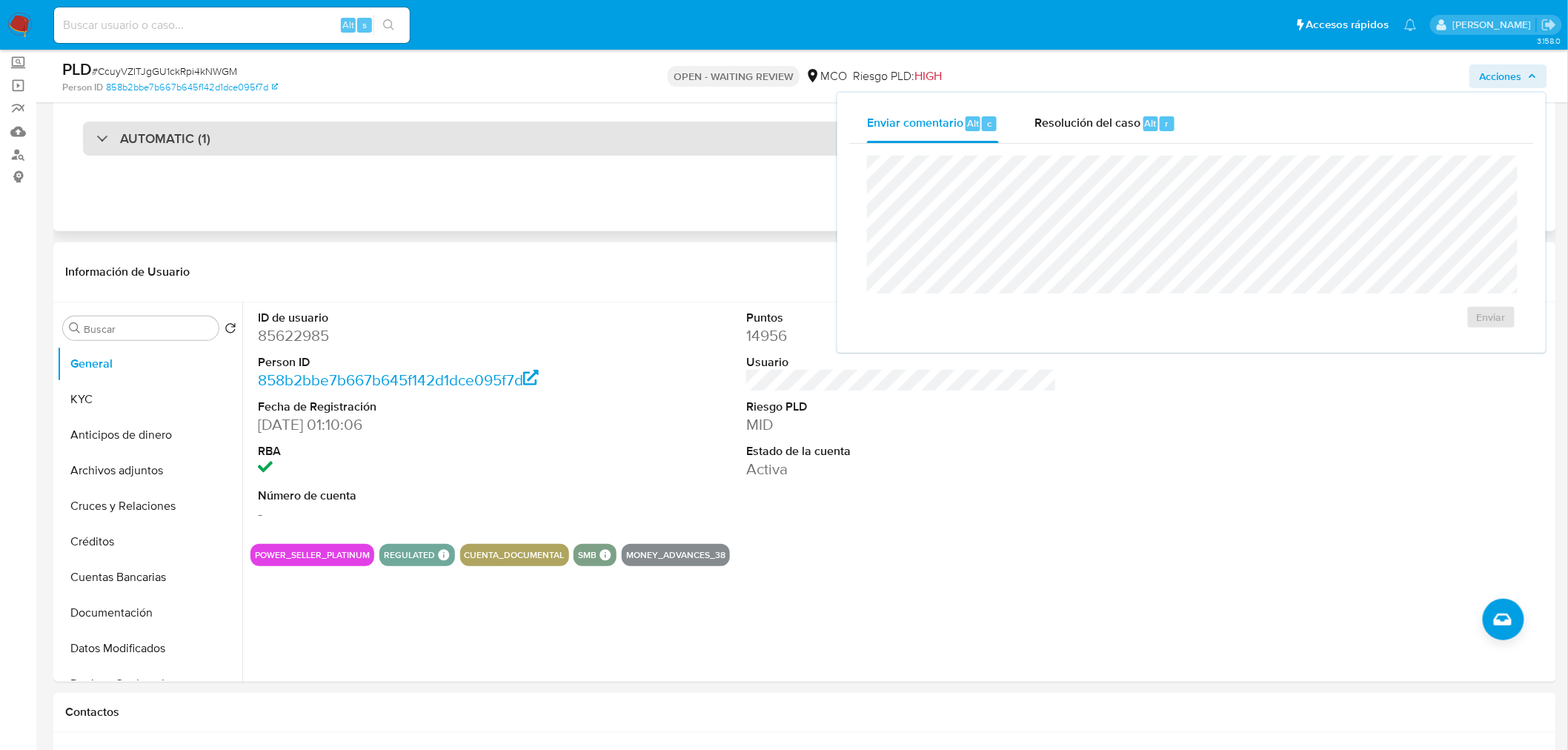
click at [563, 141] on div "AUTOMATIC (1)" at bounding box center [805, 138] width 1443 height 34
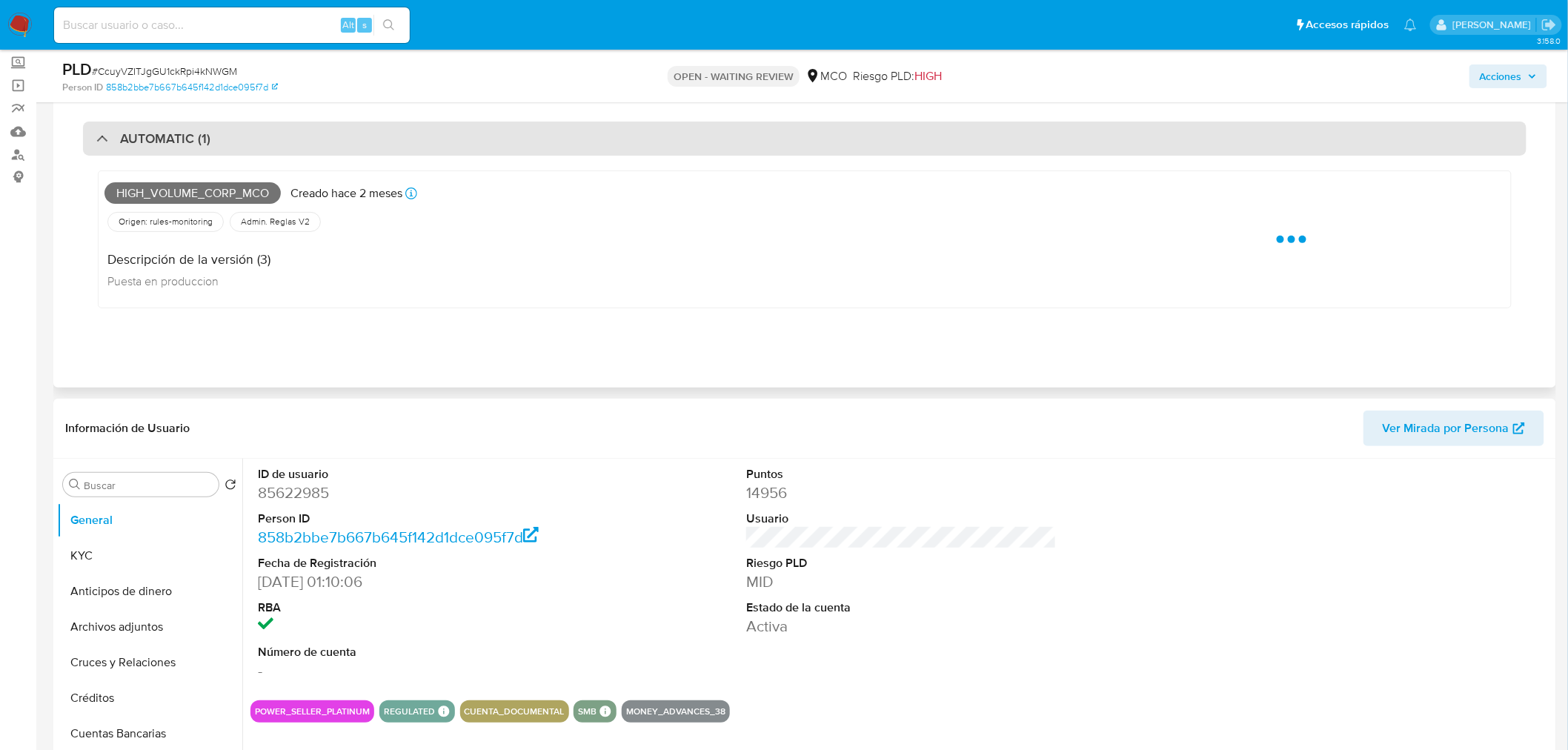
click at [558, 143] on div "AUTOMATIC (1)" at bounding box center [805, 138] width 1443 height 34
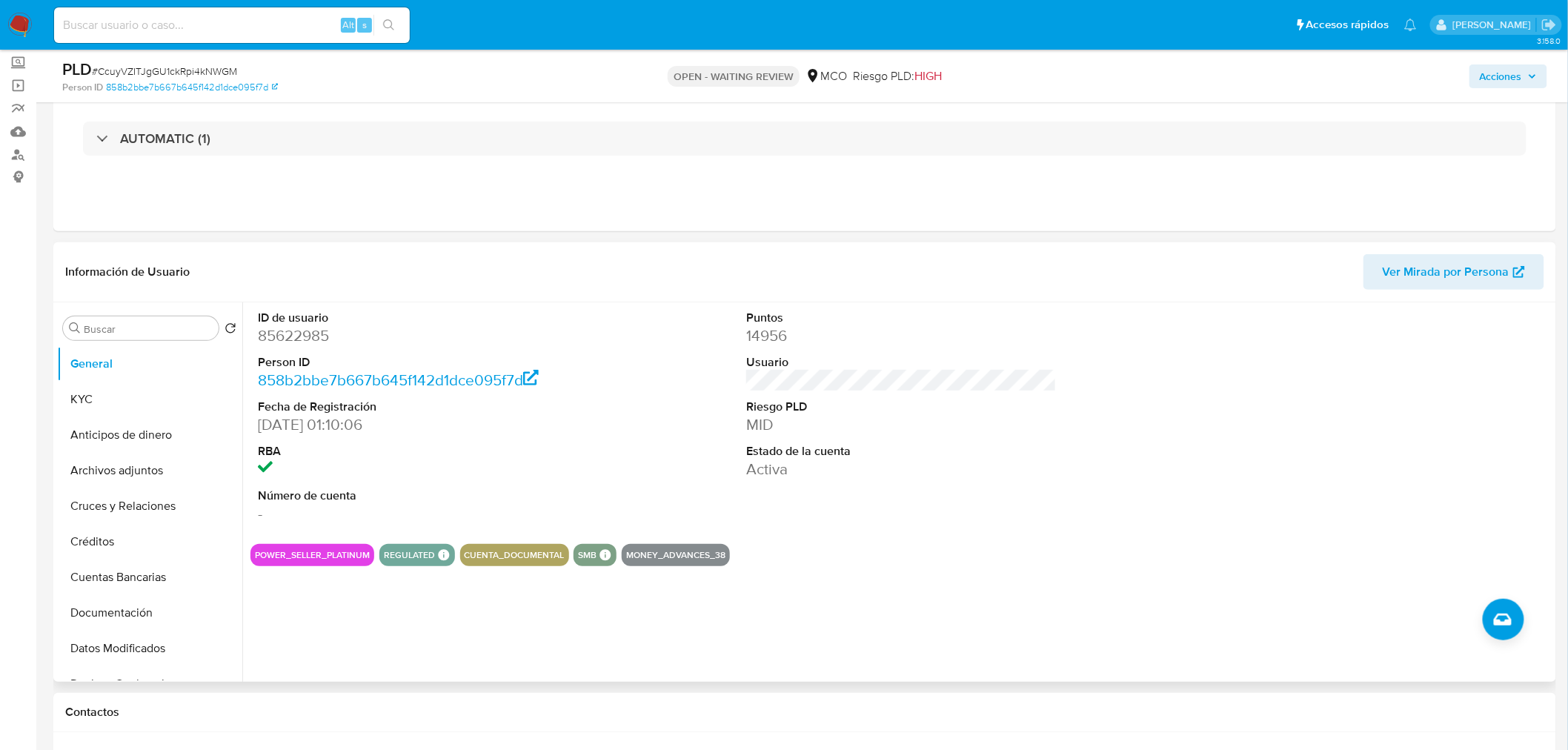
click at [309, 343] on dd "85622985" at bounding box center [413, 335] width 310 height 20
copy dd "85622985"
click at [304, 338] on dd "85622985" at bounding box center [413, 335] width 310 height 20
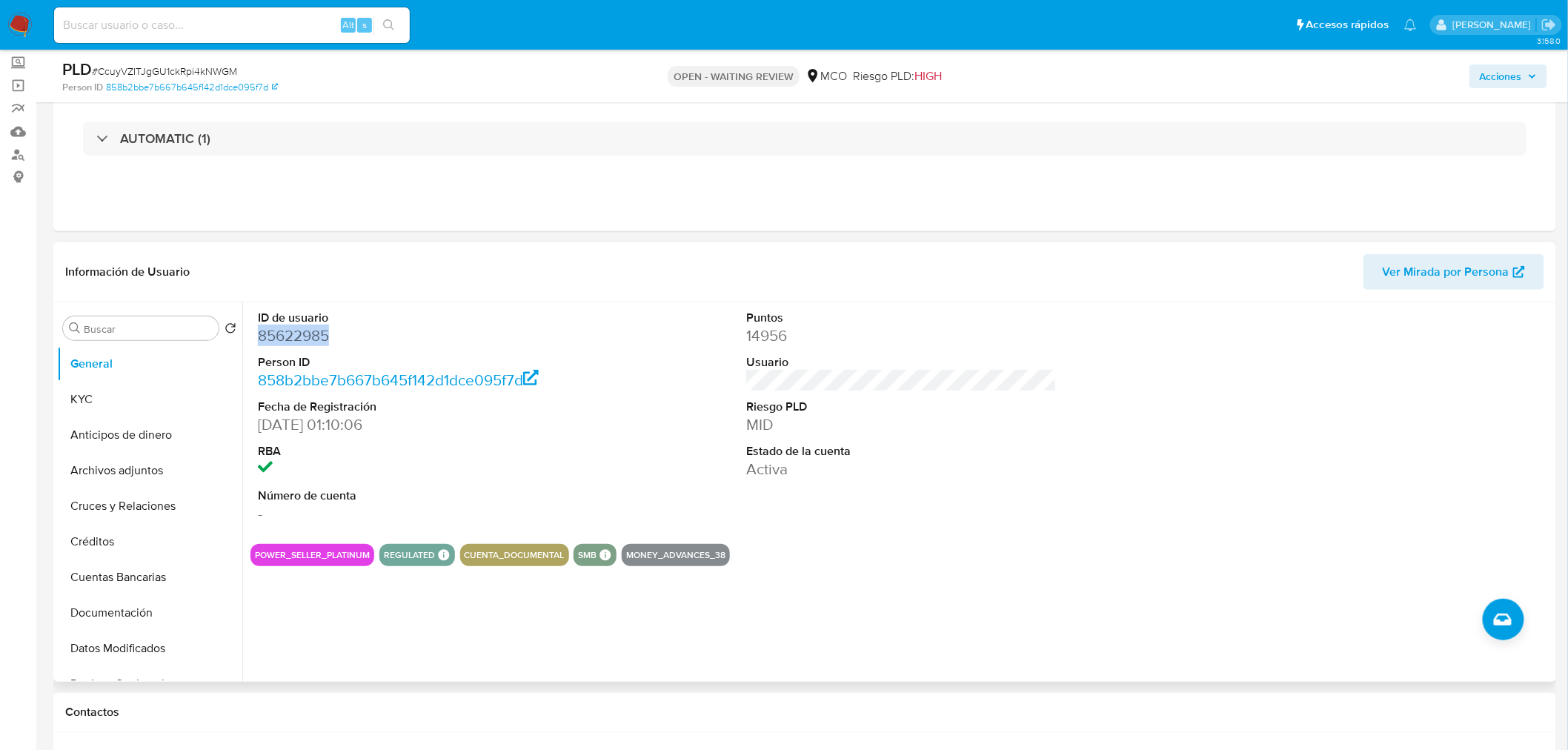
click at [304, 338] on dd "85622985" at bounding box center [413, 335] width 310 height 20
click at [303, 337] on dd "85622985" at bounding box center [413, 335] width 310 height 20
click at [291, 341] on dd "85622985" at bounding box center [413, 335] width 310 height 20
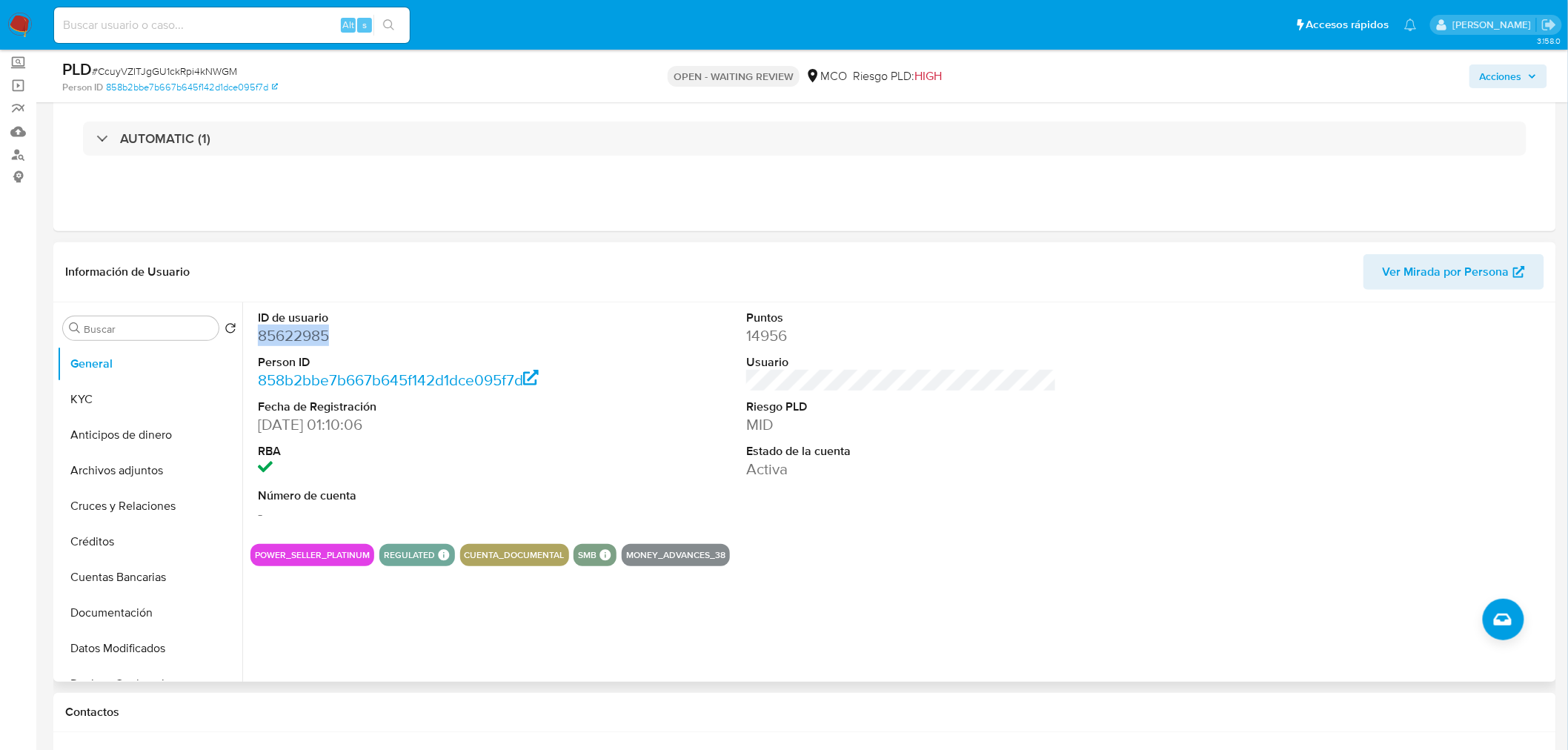
click at [291, 341] on dd "85622985" at bounding box center [413, 335] width 310 height 20
click at [290, 339] on dd "85622985" at bounding box center [413, 335] width 310 height 20
click at [1505, 82] on span "Acciones" at bounding box center [1501, 76] width 43 height 23
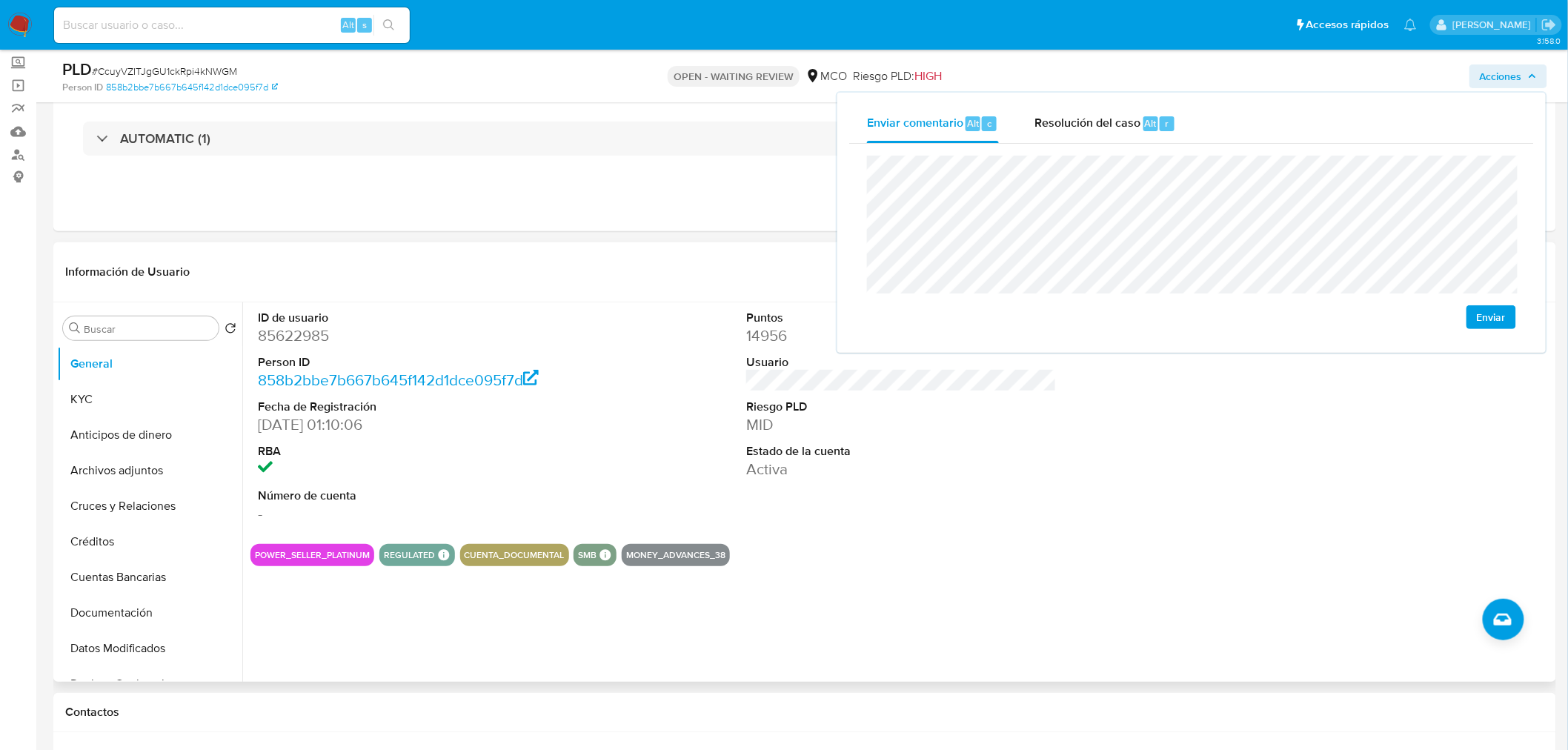
drag, startPoint x: 300, startPoint y: 347, endPoint x: 302, endPoint y: 339, distance: 8.2
click at [300, 346] on dl "ID de usuario 85622985 Person ID 858b2bbe7b667b645f142d1dce095f7d Fecha de Regi…" at bounding box center [413, 417] width 310 height 215
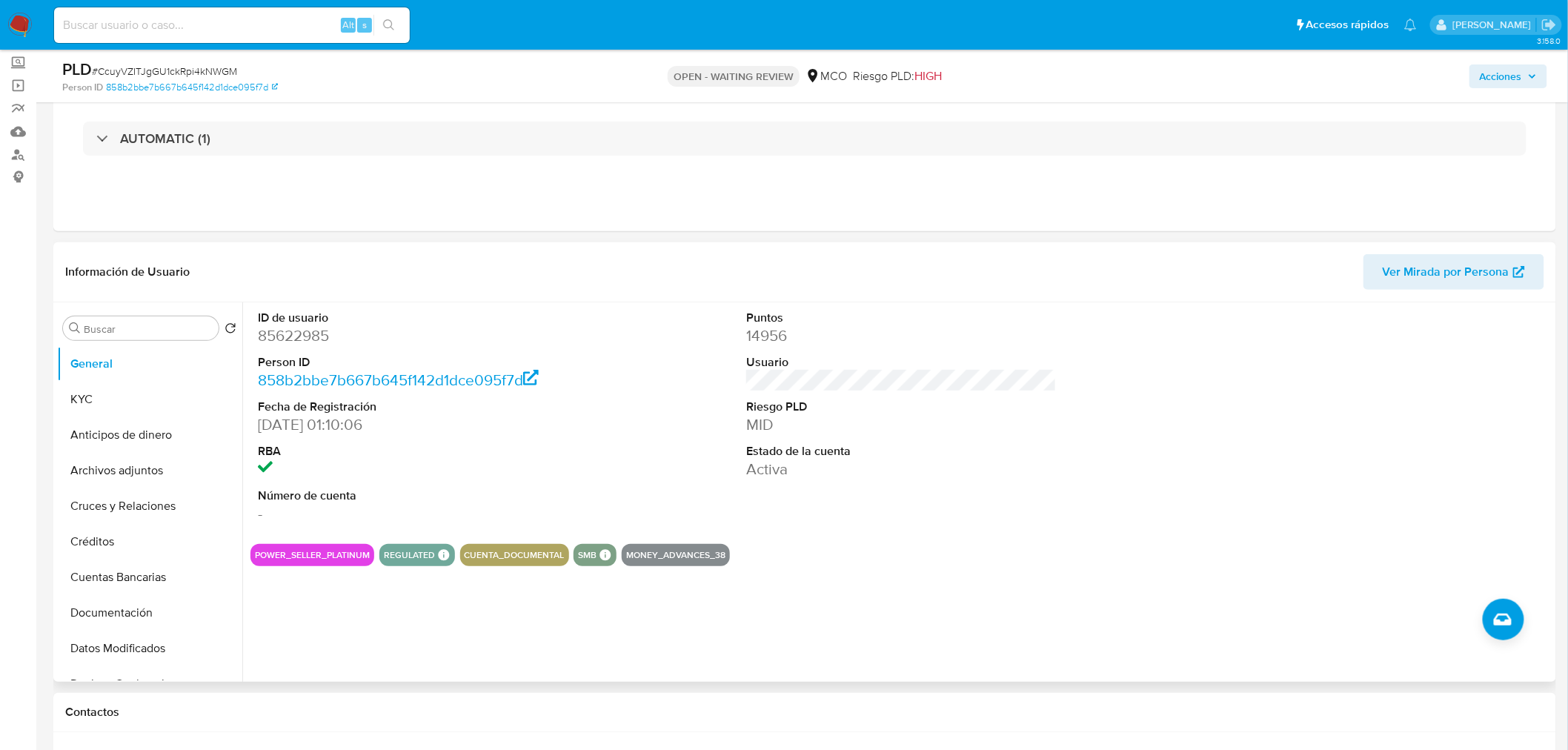
click at [302, 339] on dd "85622985" at bounding box center [413, 335] width 310 height 20
copy dd "85622985"
click at [134, 478] on button "Archivos adjuntos" at bounding box center [144, 471] width 174 height 36
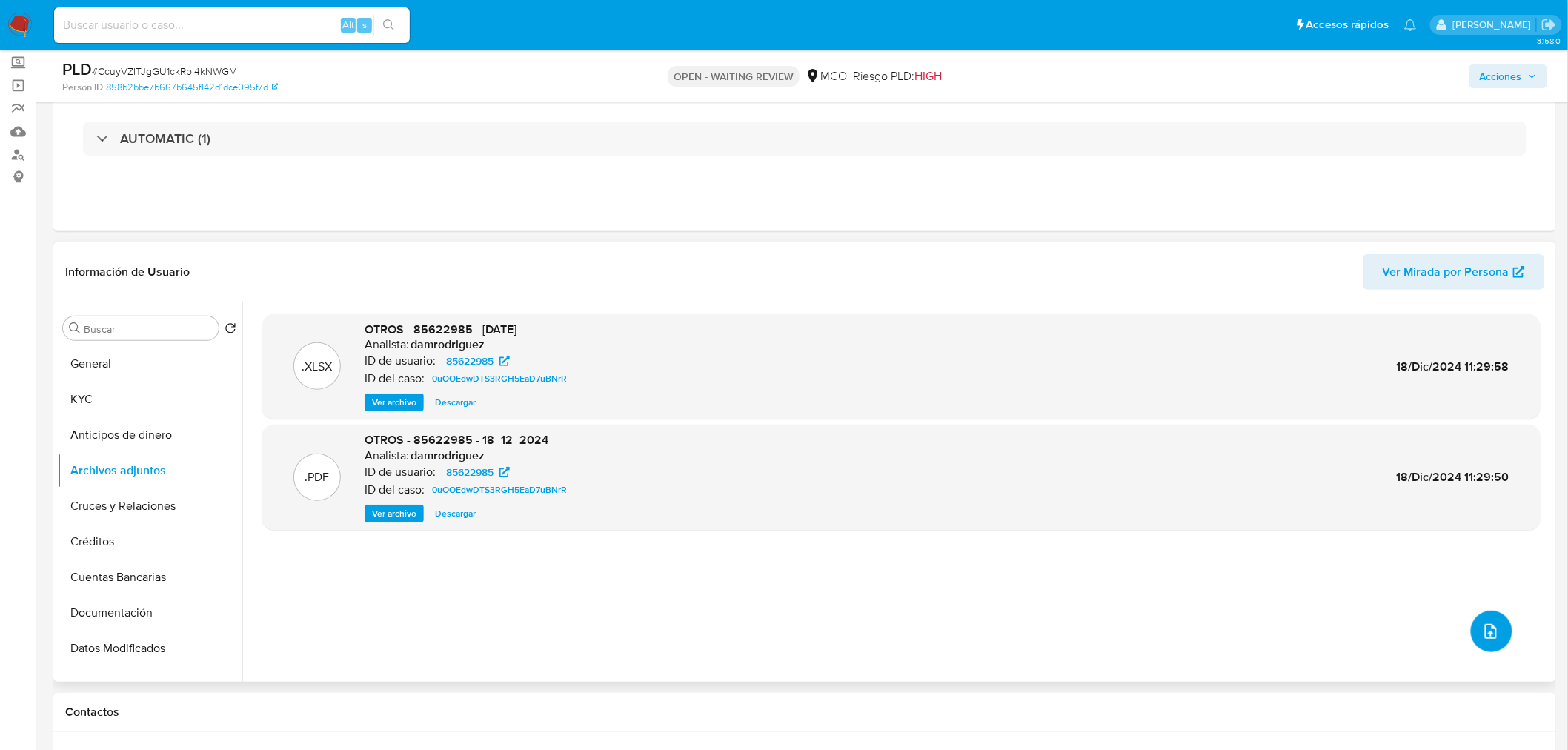
click at [1484, 633] on icon "upload-file" at bounding box center [1490, 632] width 17 height 17
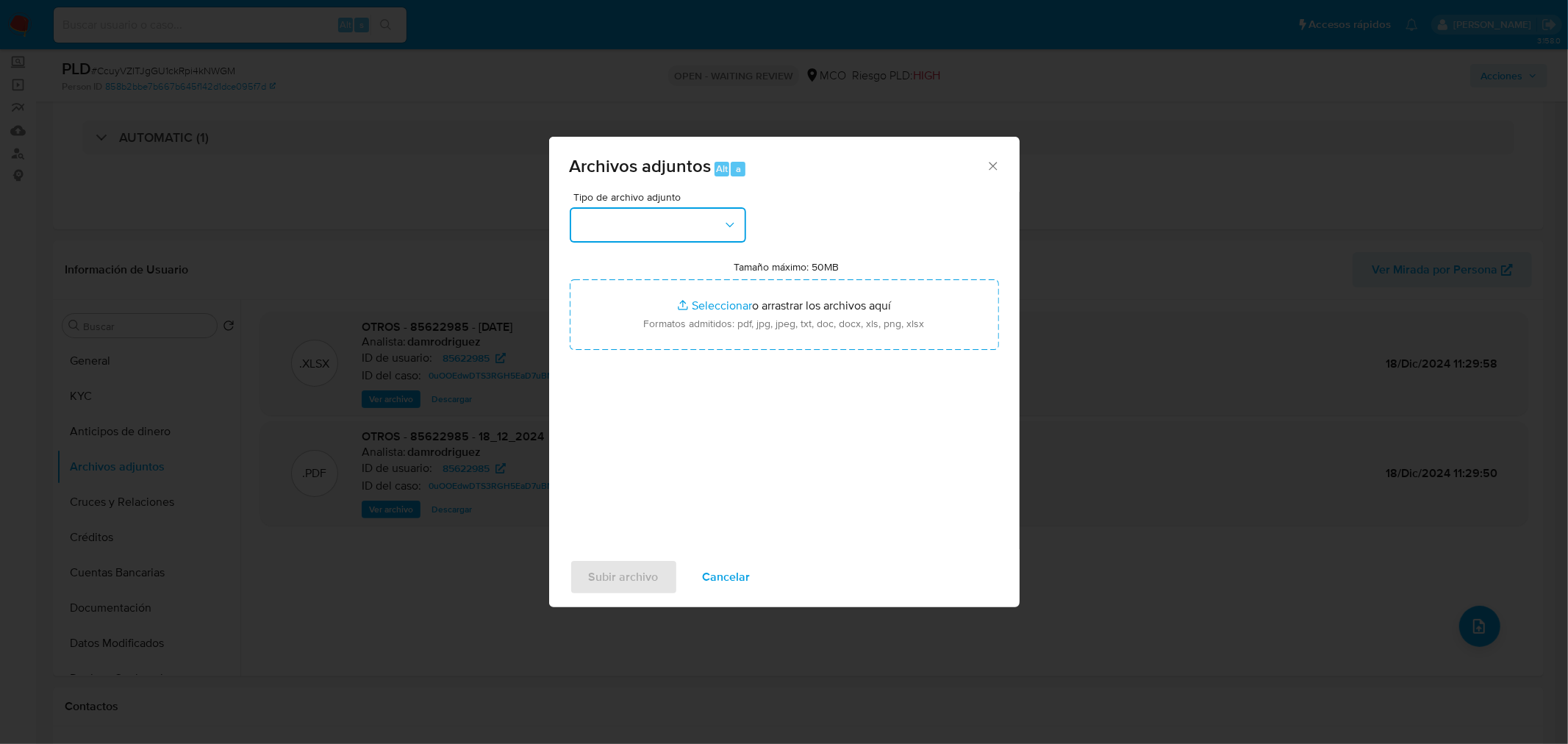
click at [680, 229] on button "button" at bounding box center [657, 224] width 176 height 36
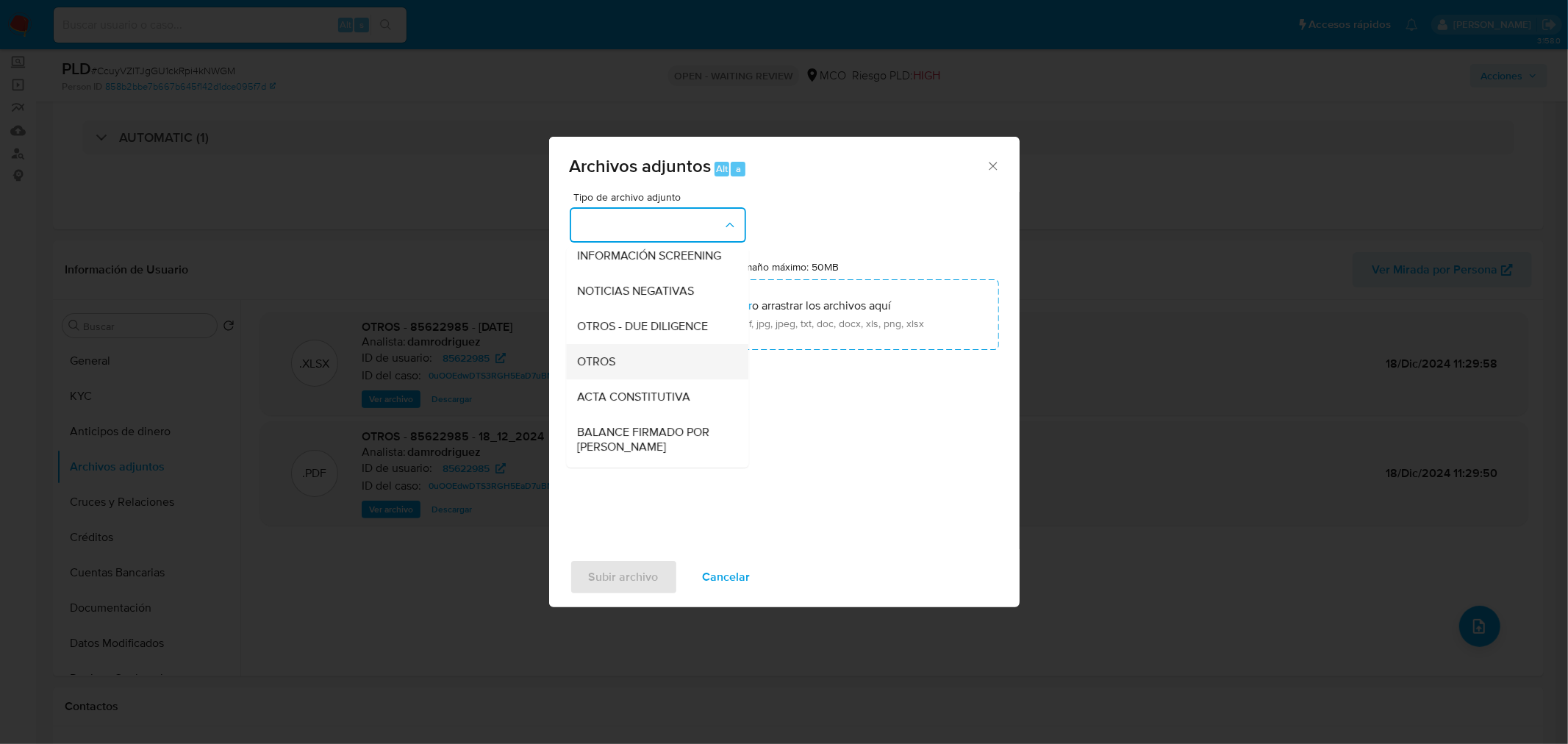
scroll to position [164, 0]
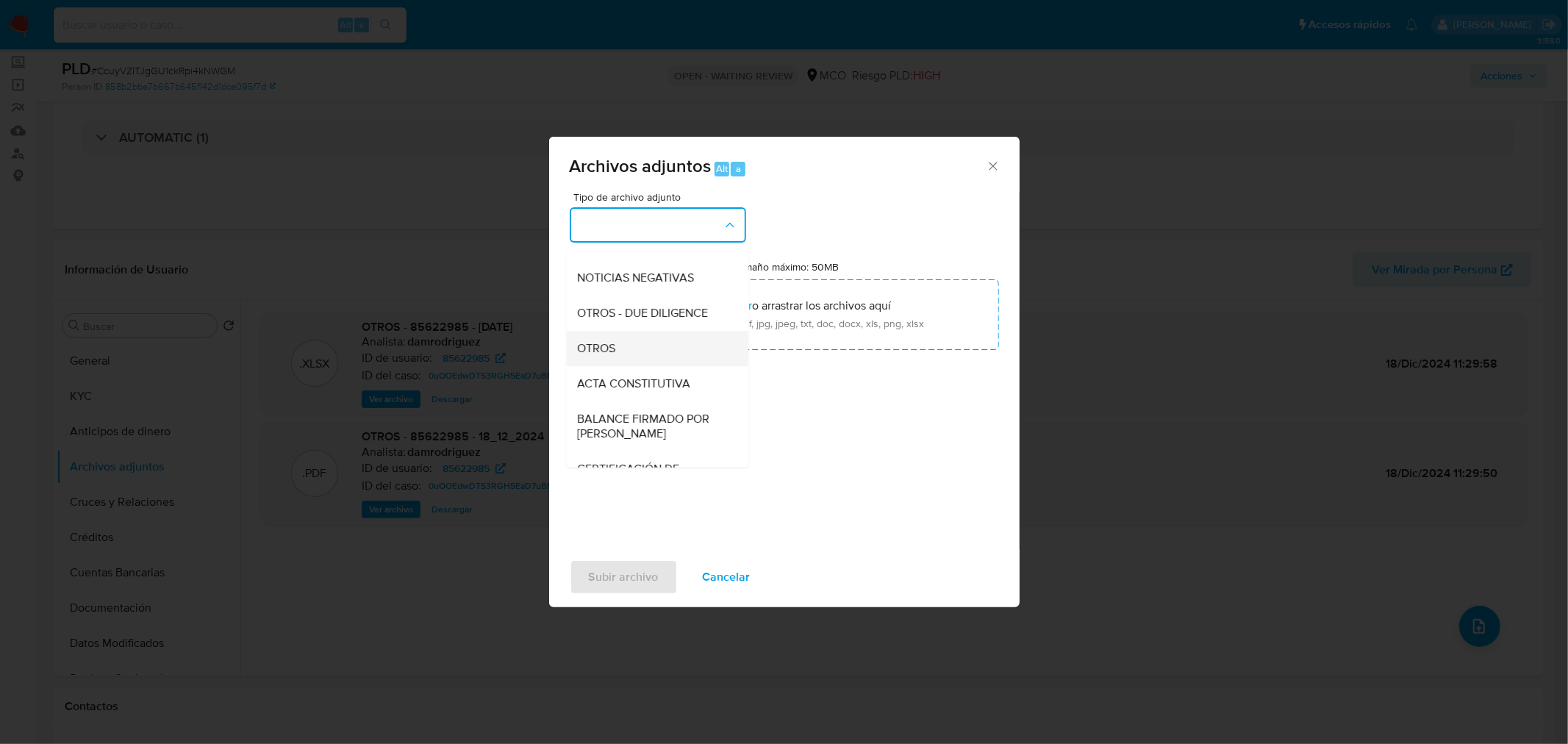
click at [603, 355] on span "OTROS" at bounding box center [596, 347] width 38 height 14
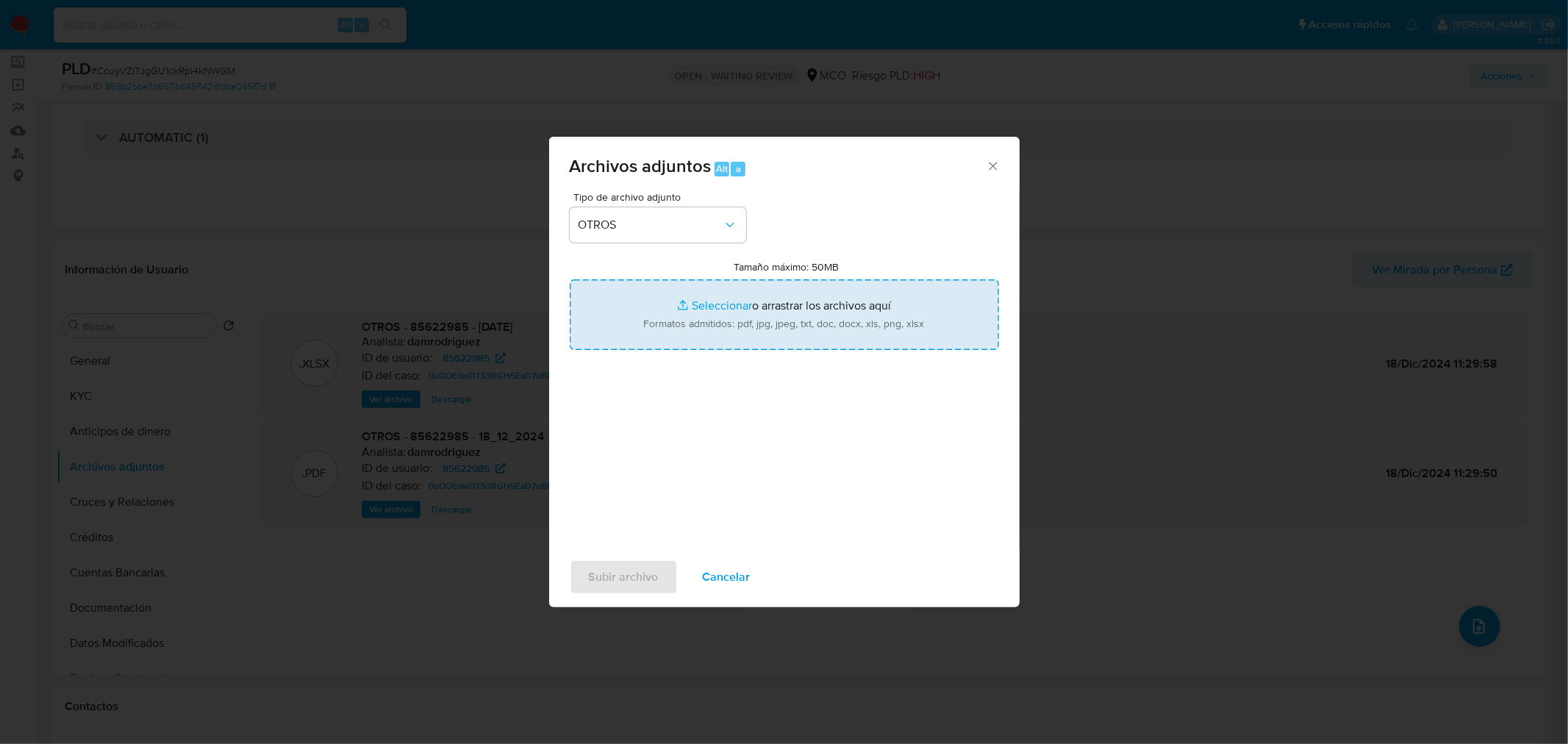
click at [730, 299] on input "Tamaño máximo: 50MB Seleccionar archivos" at bounding box center [784, 314] width 429 height 70
type input "C:\fakepath\85622985_060c79d3-ea12-4cdb-a41b-695faceeb1a1.jpg"
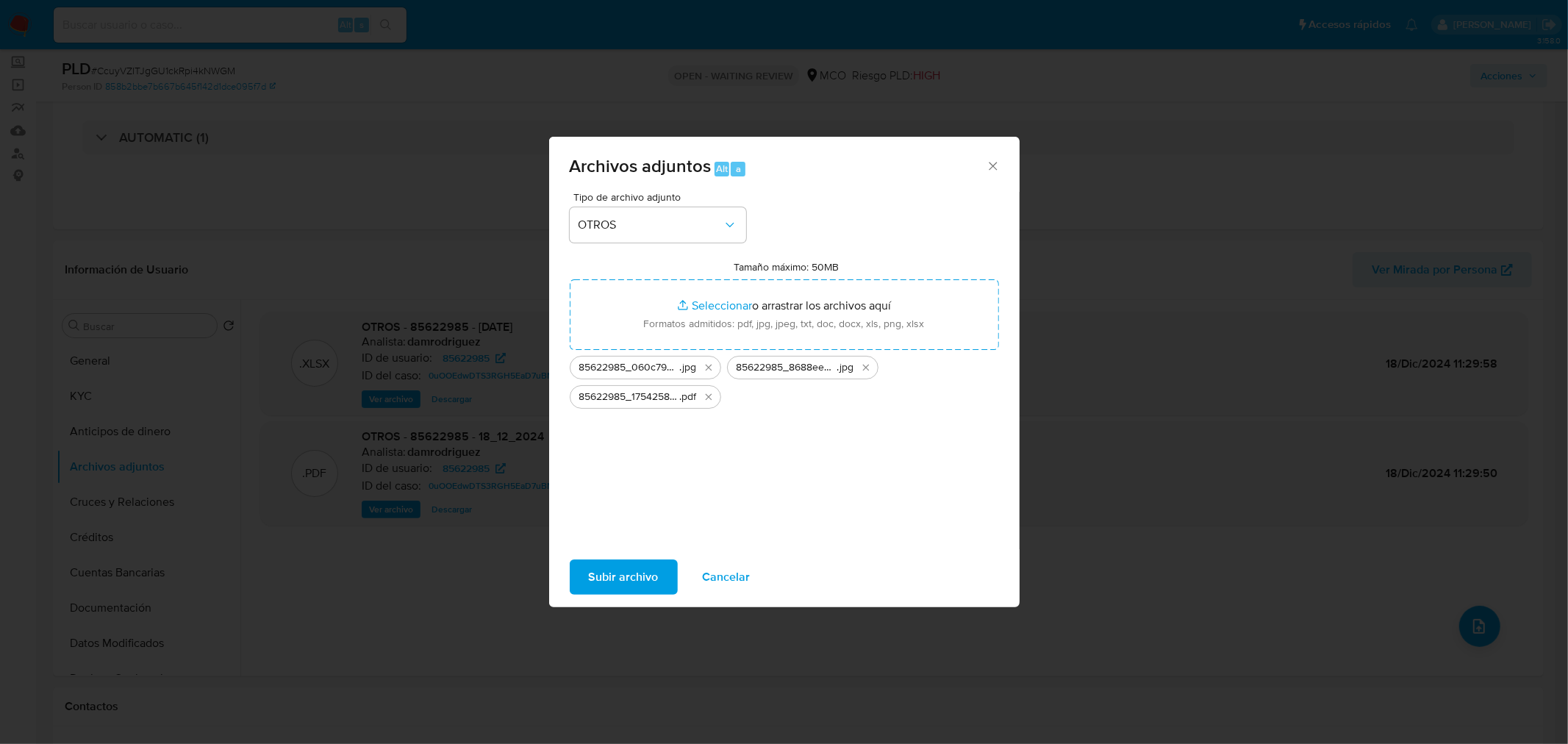
click at [638, 584] on span "Subir archivo" at bounding box center [623, 577] width 70 height 33
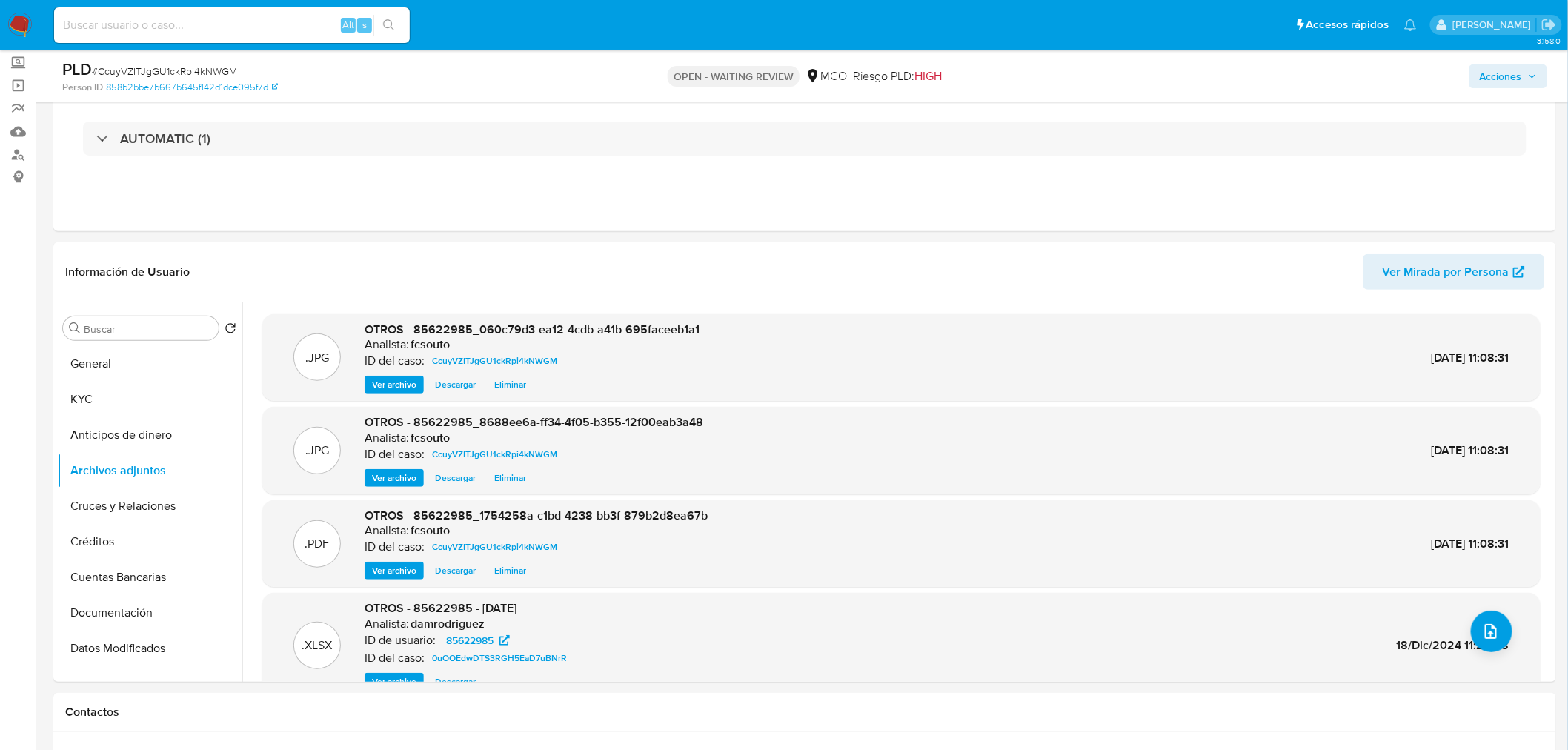
click at [1482, 78] on span "Acciones" at bounding box center [1501, 76] width 43 height 23
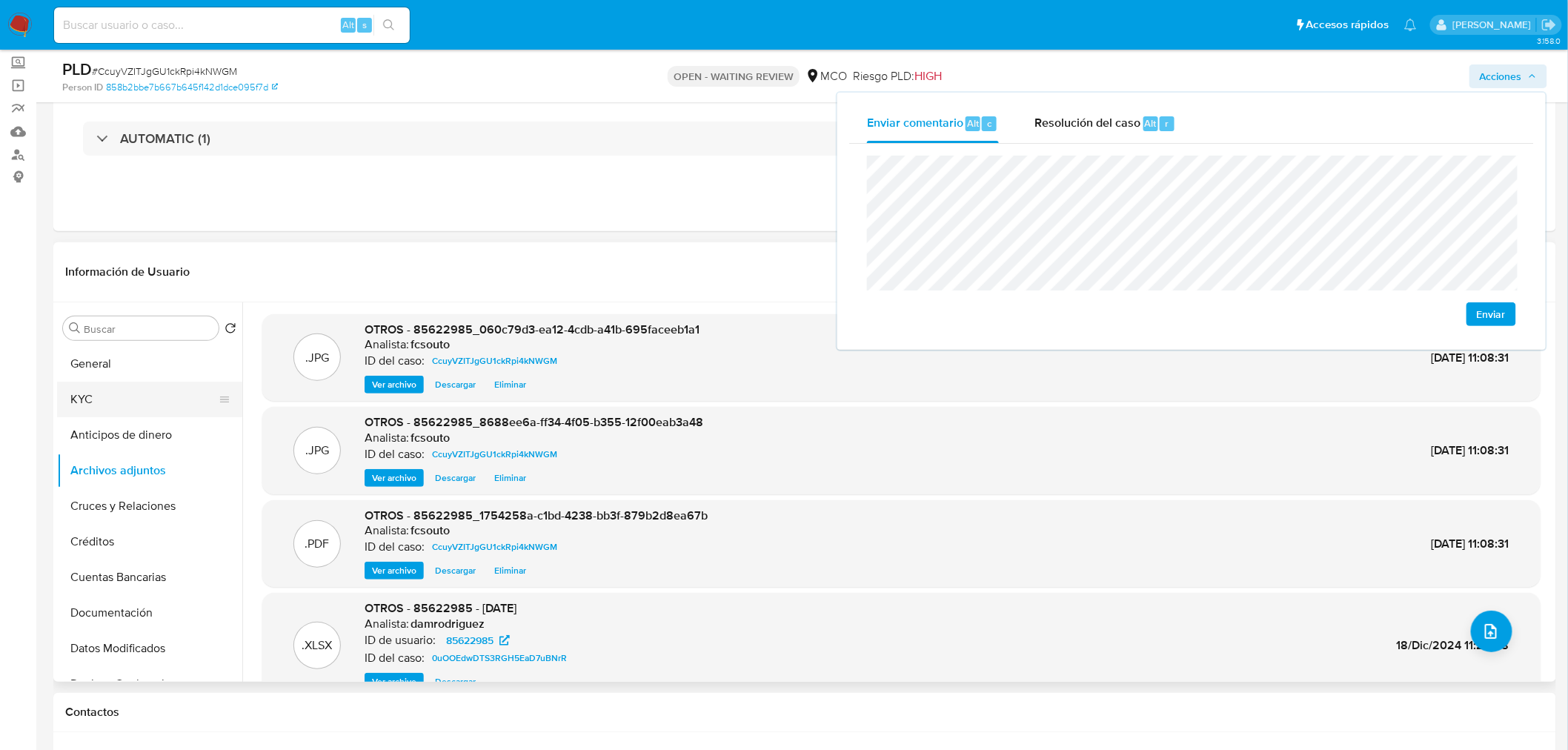
click at [95, 408] on button "KYC" at bounding box center [144, 399] width 174 height 36
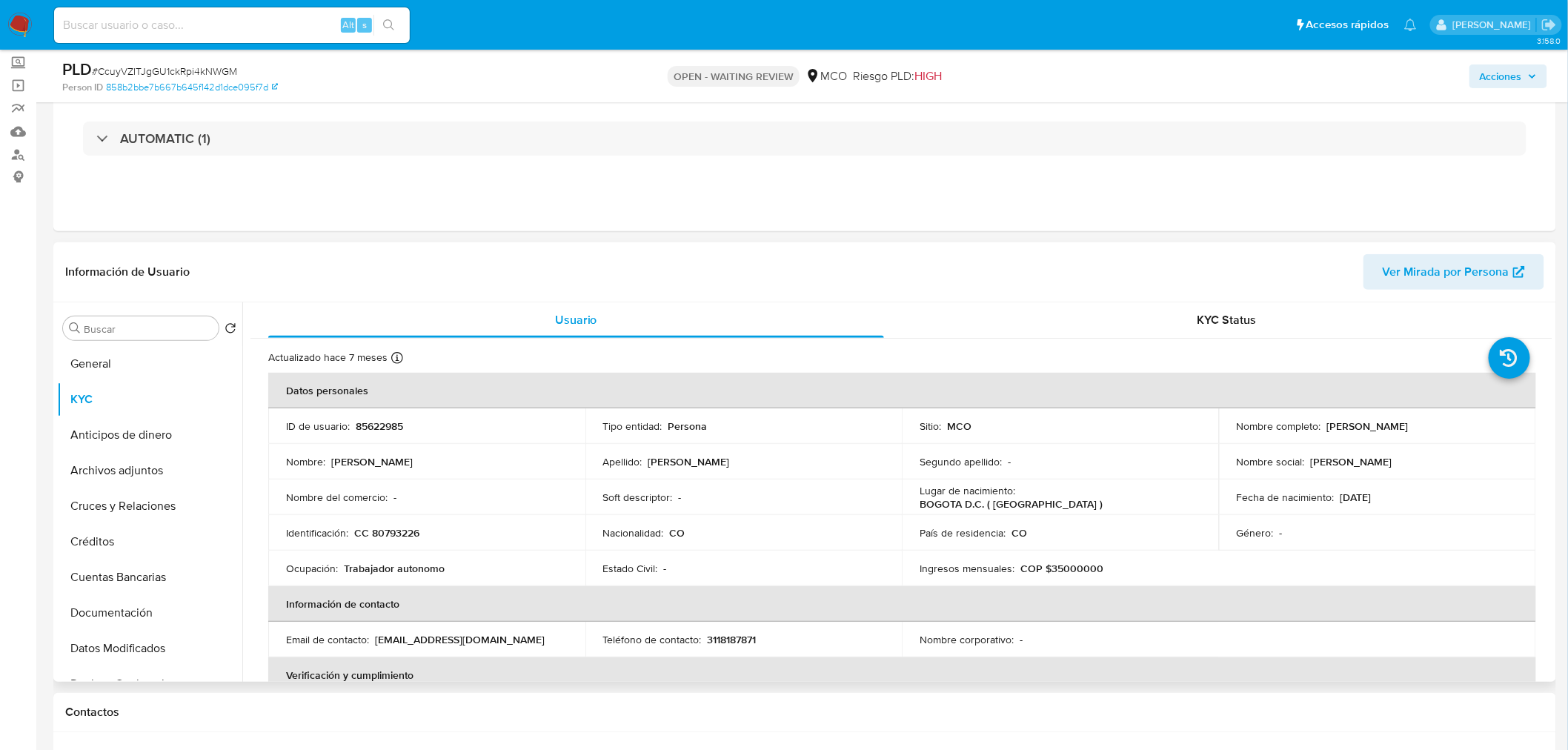
click at [371, 425] on p "85622985" at bounding box center [379, 426] width 48 height 14
copy p "85622985"
click at [1499, 78] on span "Acciones" at bounding box center [1501, 76] width 43 height 23
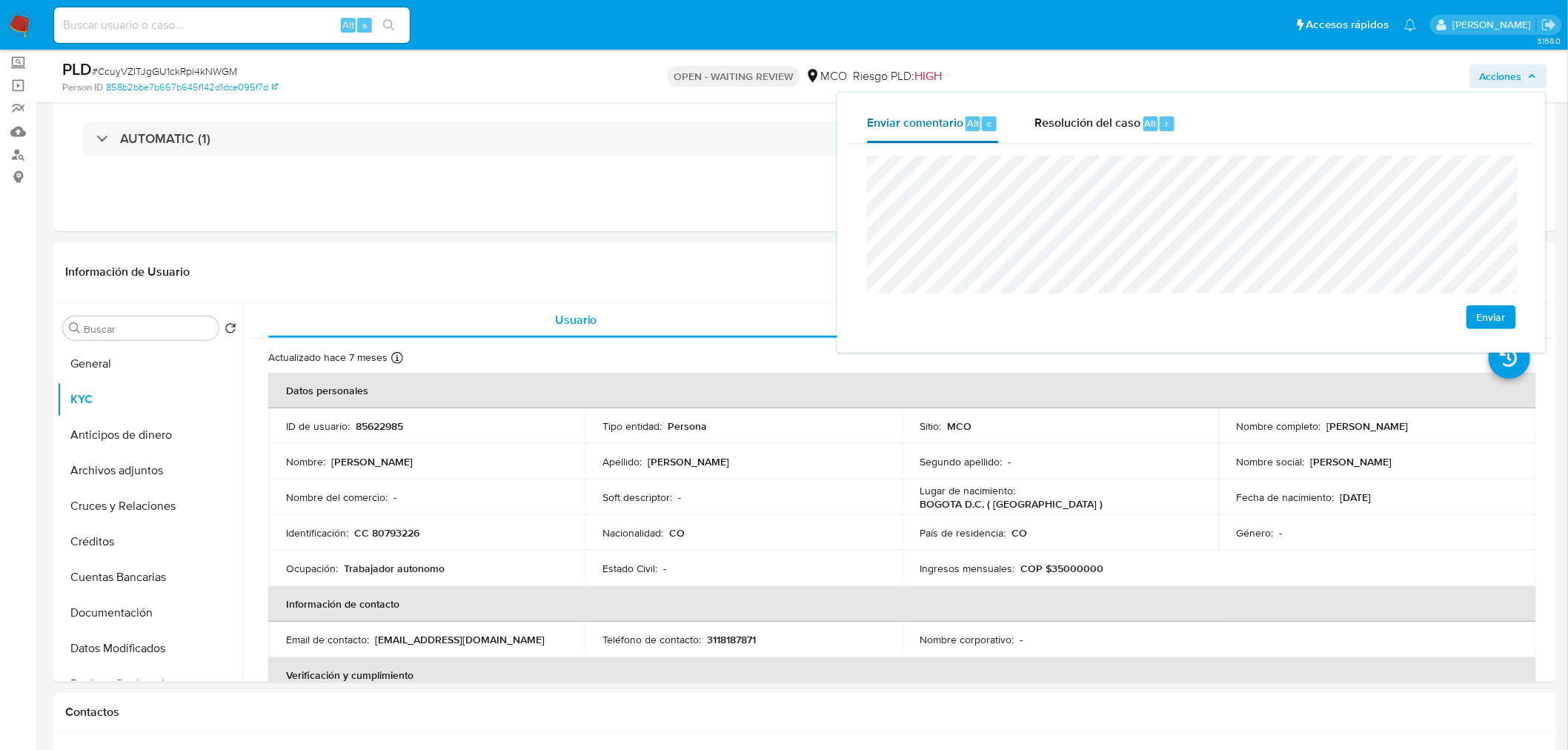
click at [861, 137] on div "Enviar comentario Alt c Resolución del caso Alt r Enviar" at bounding box center [1192, 223] width 685 height 237
click at [142, 476] on button "Archivos adjuntos" at bounding box center [144, 471] width 174 height 36
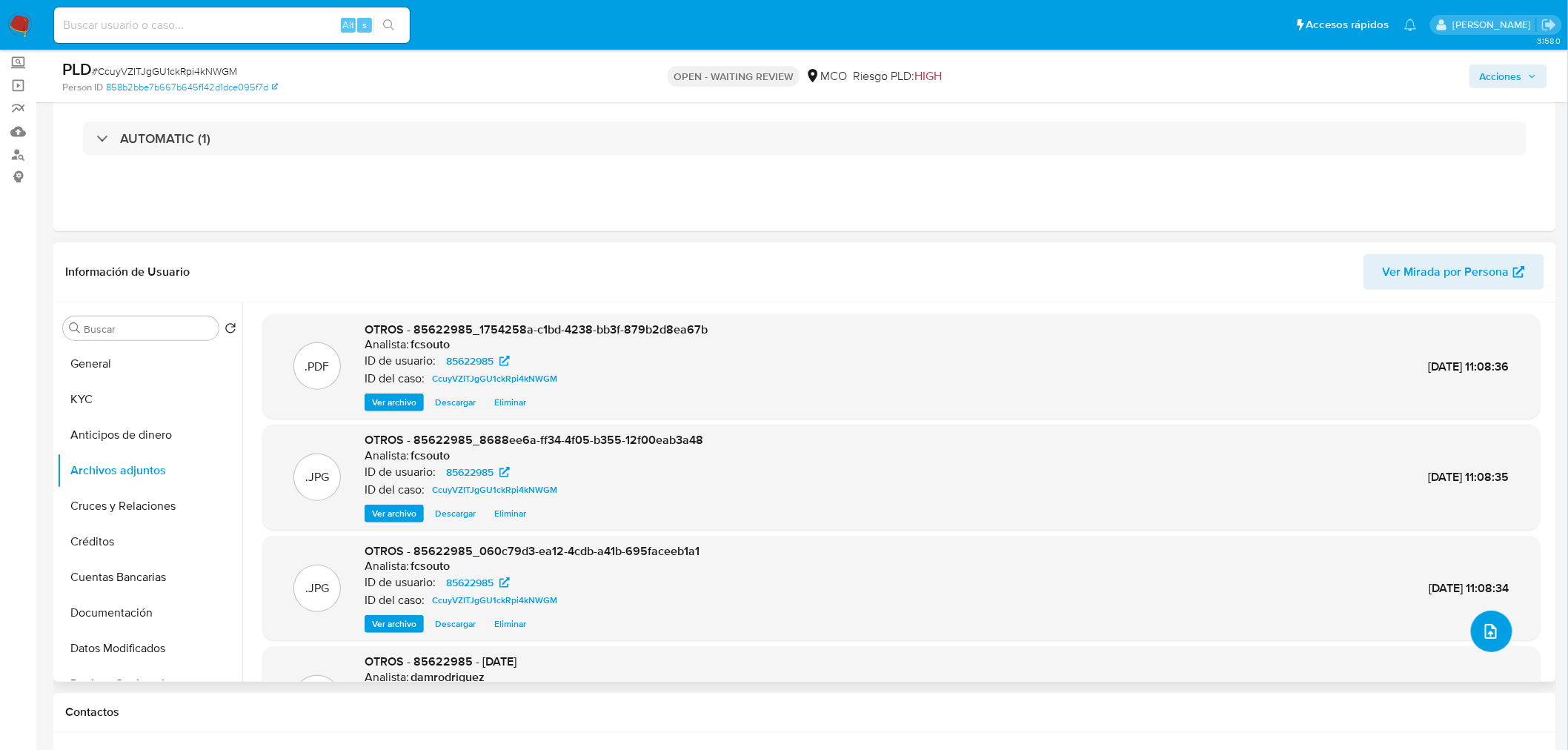
click at [1485, 630] on icon "upload-file" at bounding box center [1490, 631] width 12 height 15
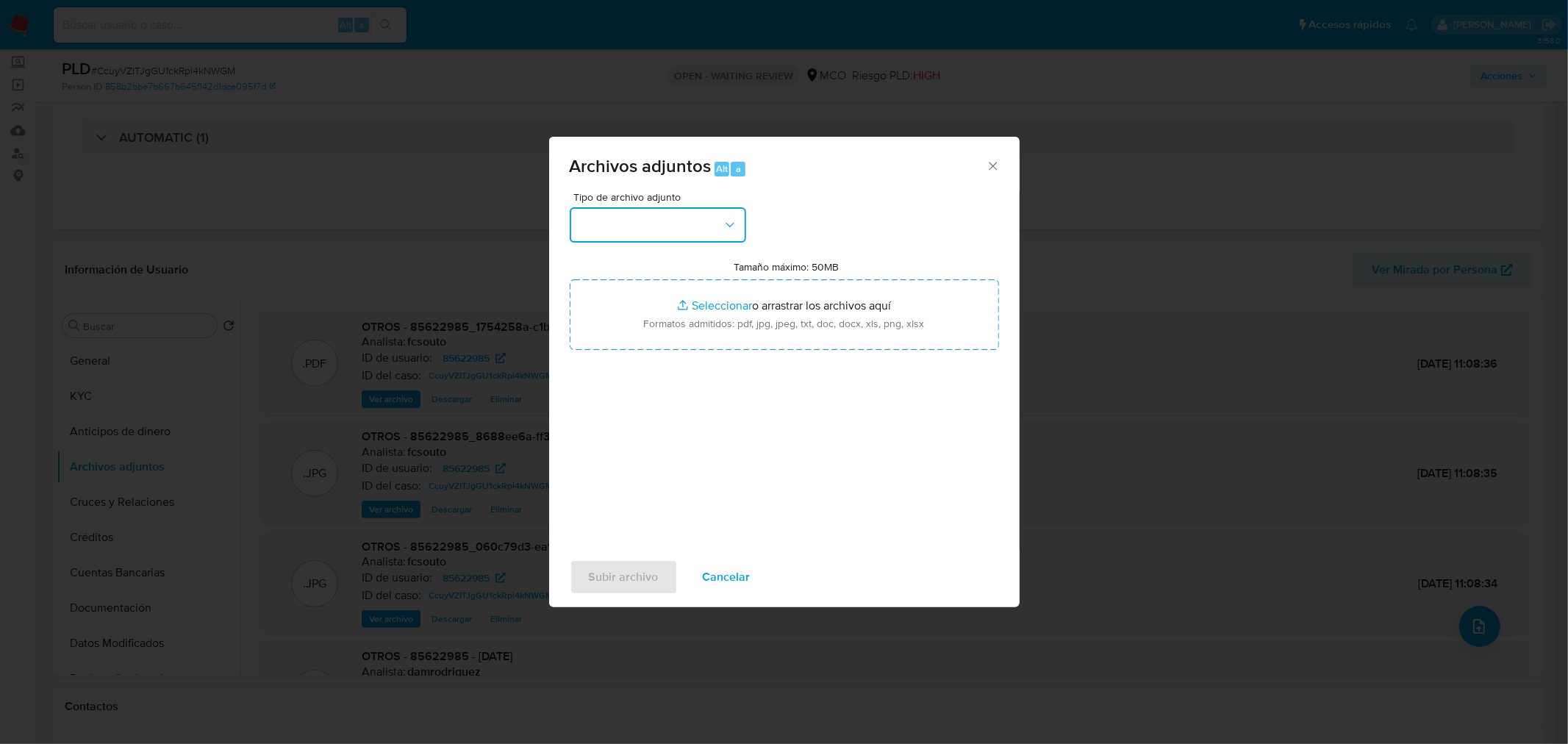
click at [637, 226] on button "button" at bounding box center [657, 224] width 176 height 36
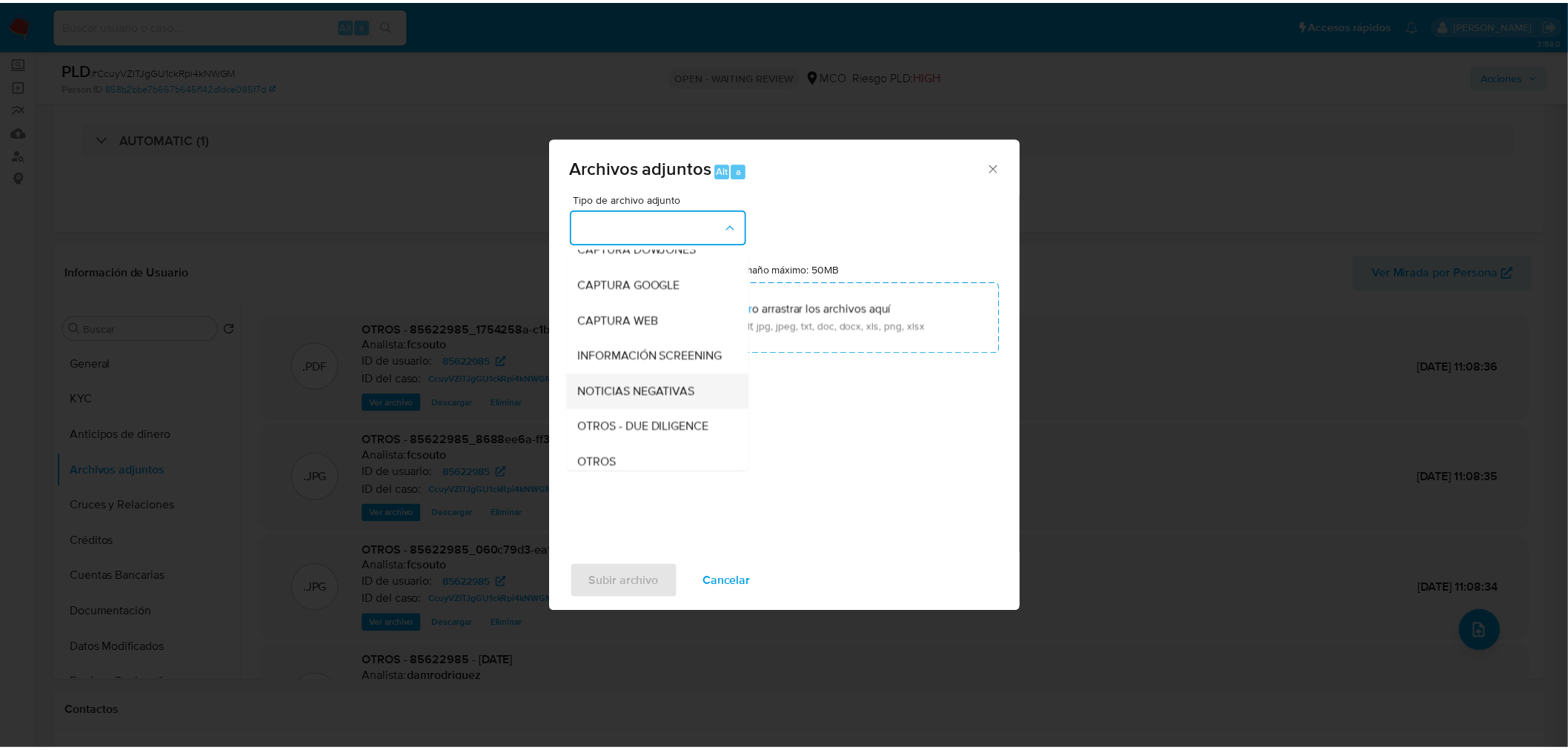
scroll to position [82, 0]
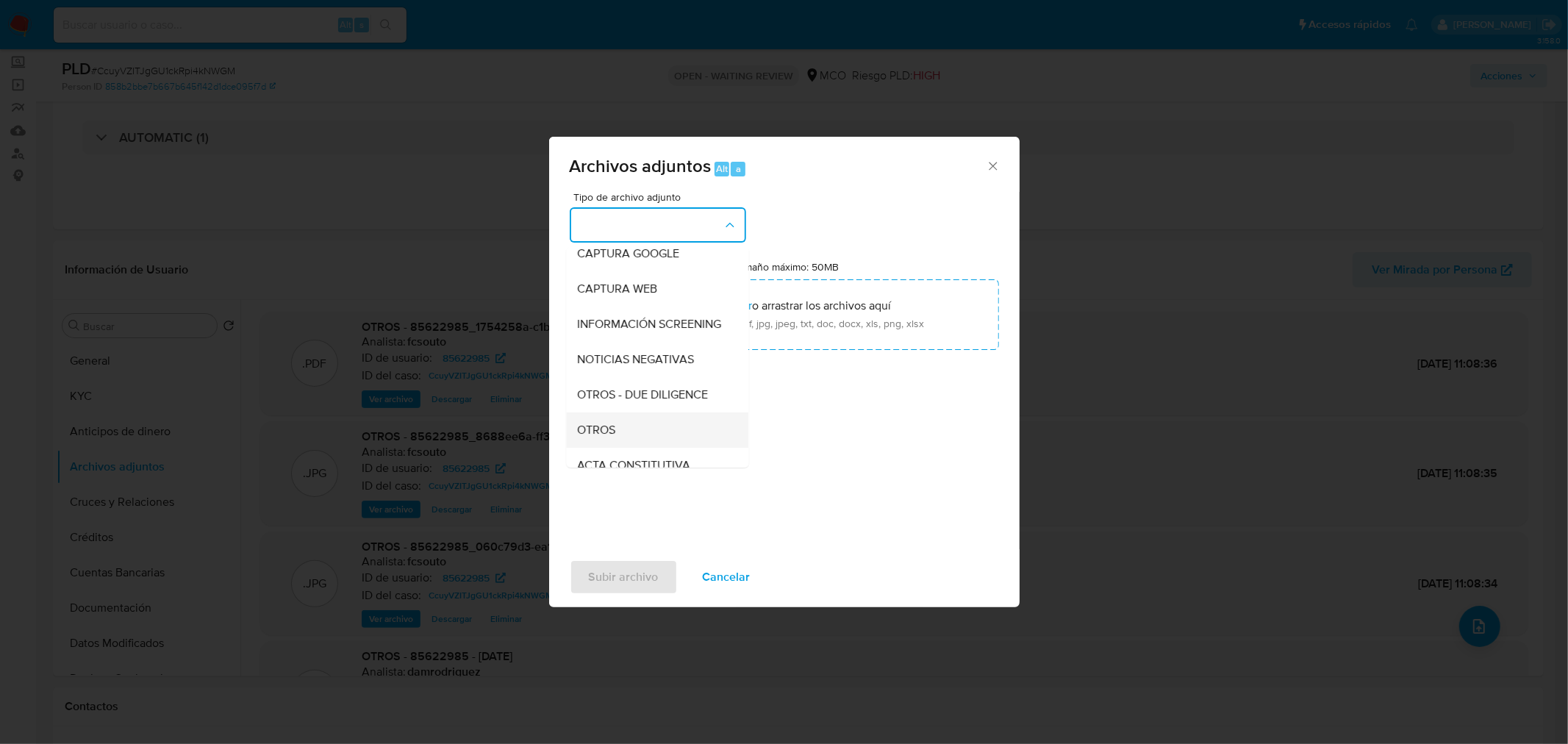
click at [651, 432] on div "OTROS" at bounding box center [652, 429] width 150 height 36
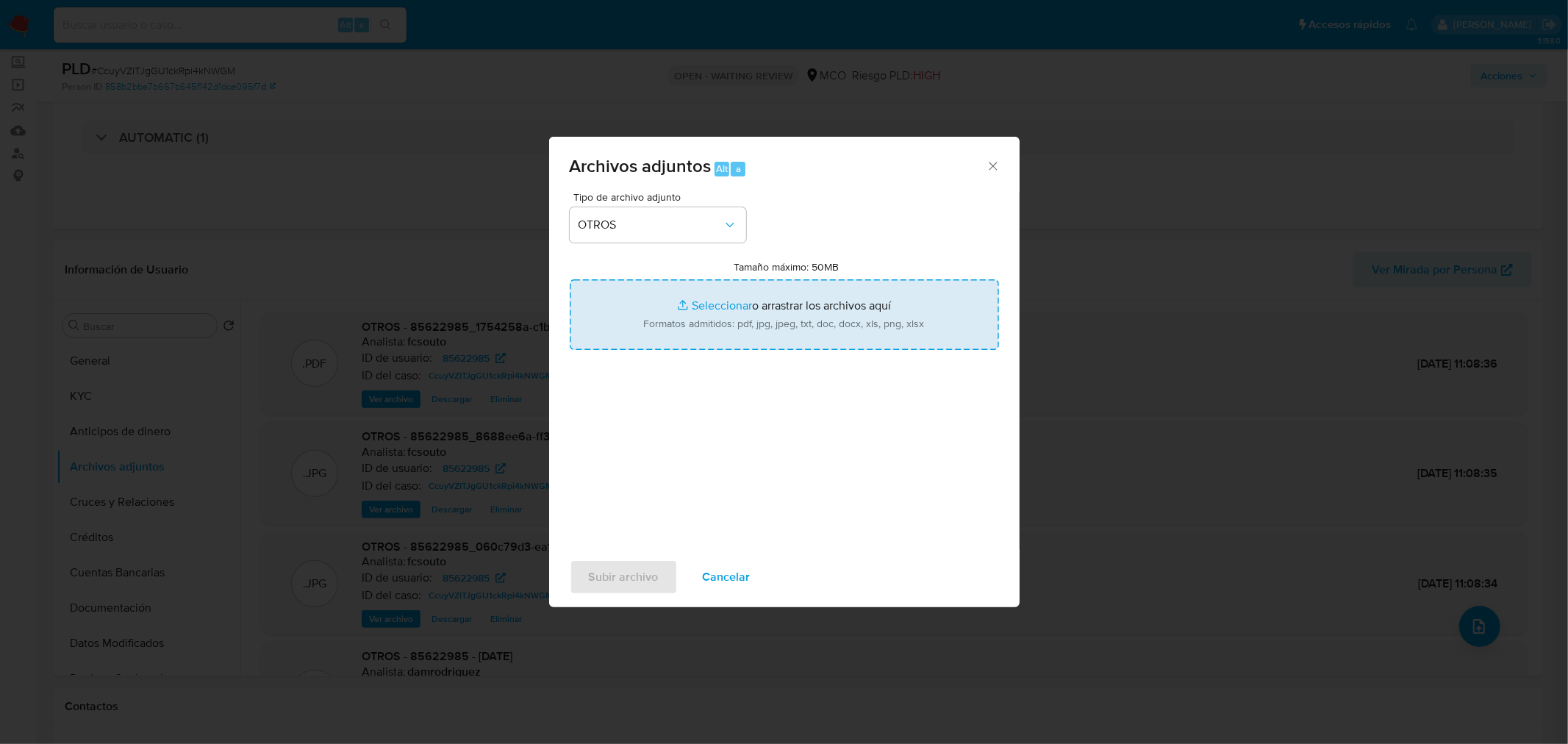
click at [740, 328] on input "Tamaño máximo: 50MB Seleccionar archivos" at bounding box center [784, 314] width 429 height 70
type input "C:\fakepath\85622985 - 11_9_2025.pdf"
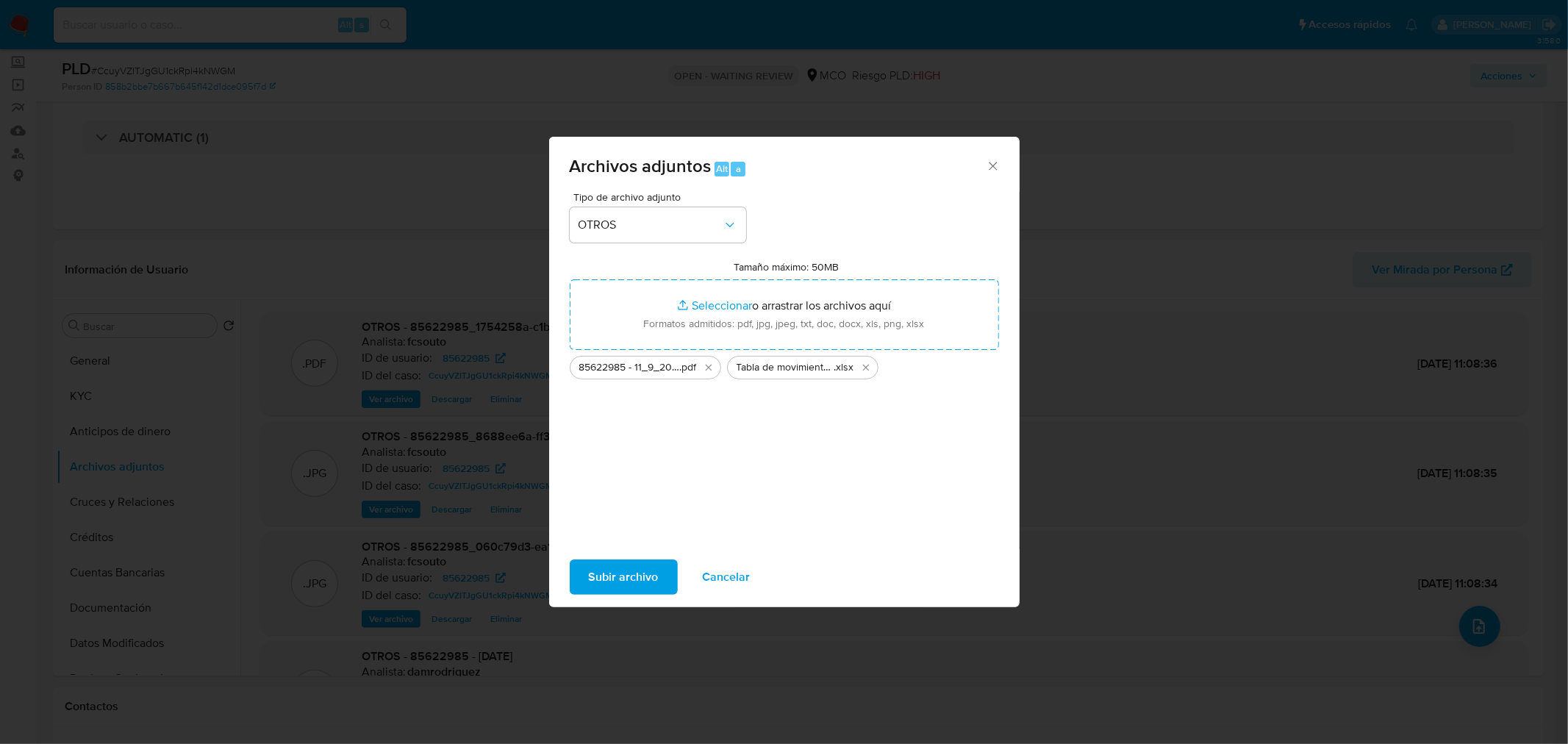
click at [649, 584] on span "Subir archivo" at bounding box center [623, 577] width 70 height 33
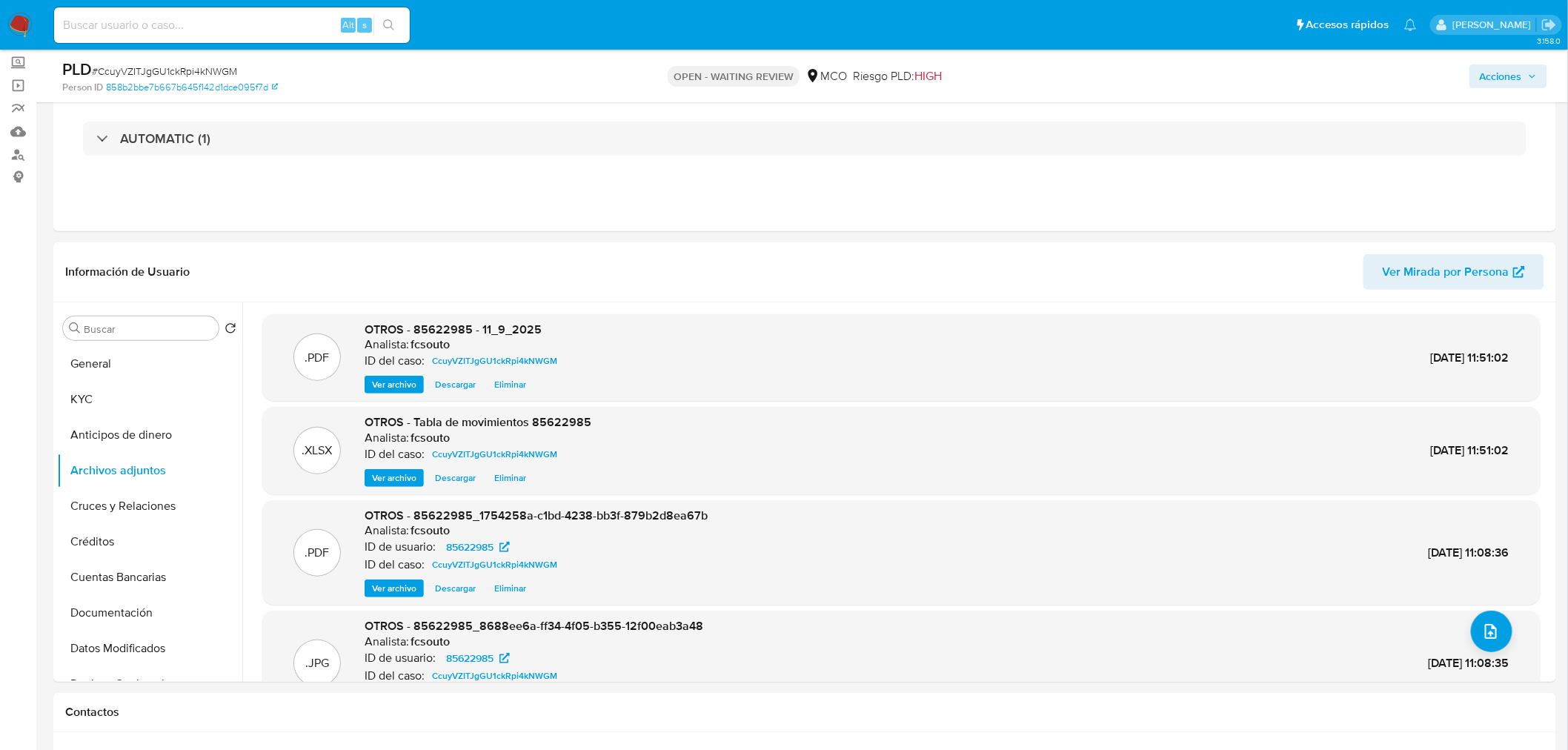
click at [1527, 71] on span "Acciones" at bounding box center [1508, 76] width 57 height 20
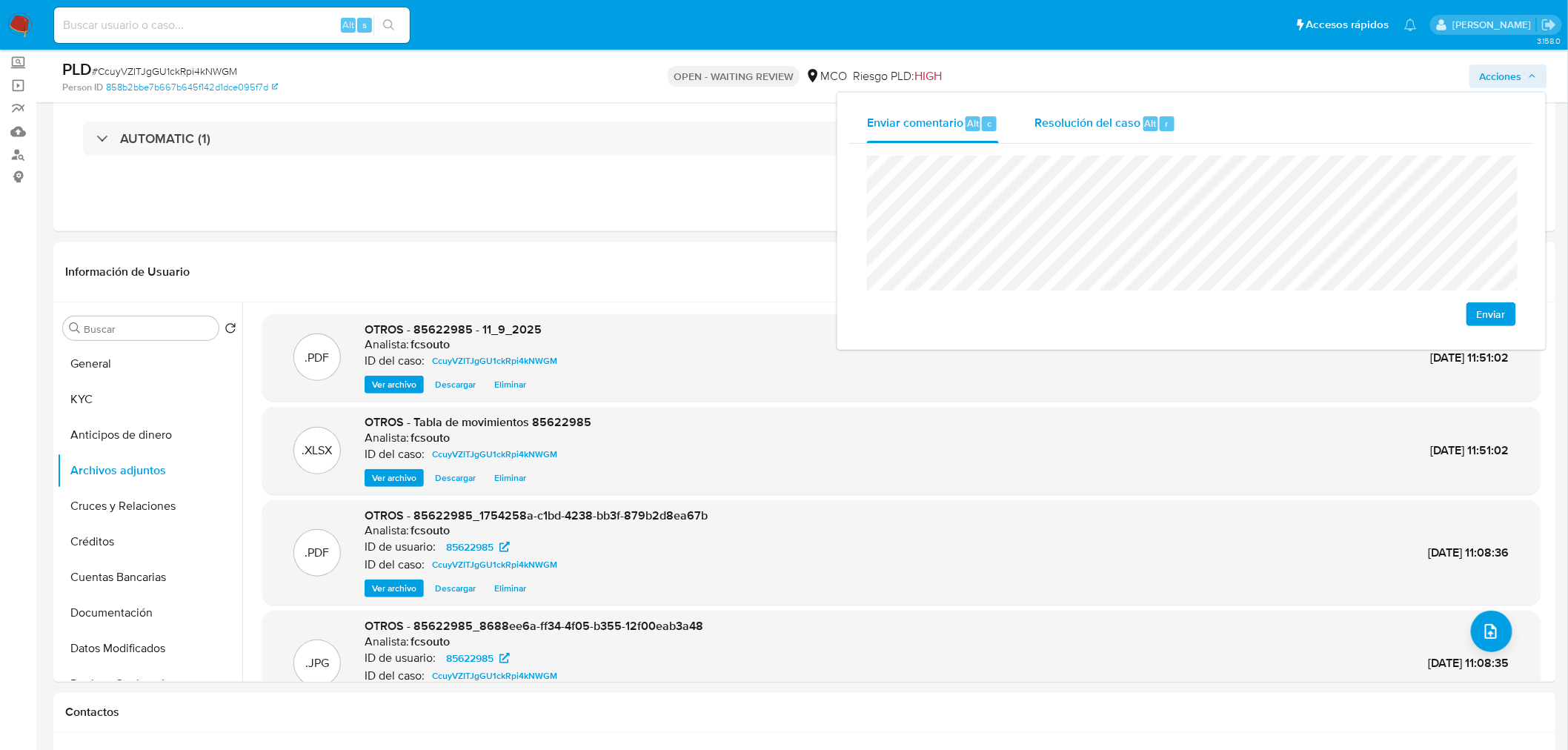
click at [1082, 128] on span "Resolución del caso" at bounding box center [1087, 123] width 106 height 17
click at [871, 136] on div "Enviar comentario Alt c" at bounding box center [933, 124] width 132 height 39
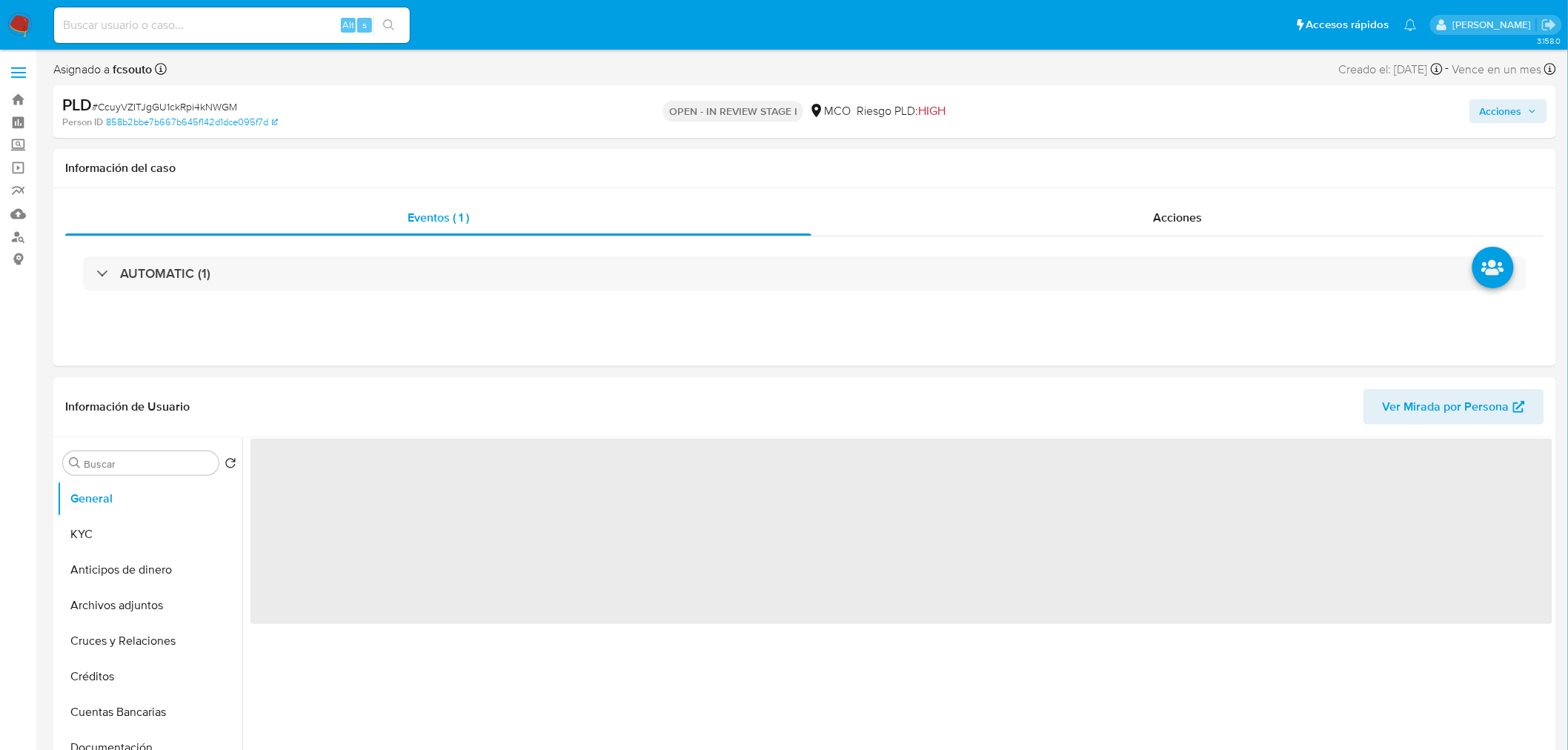
click at [1535, 119] on span "Acciones" at bounding box center [1508, 111] width 57 height 20
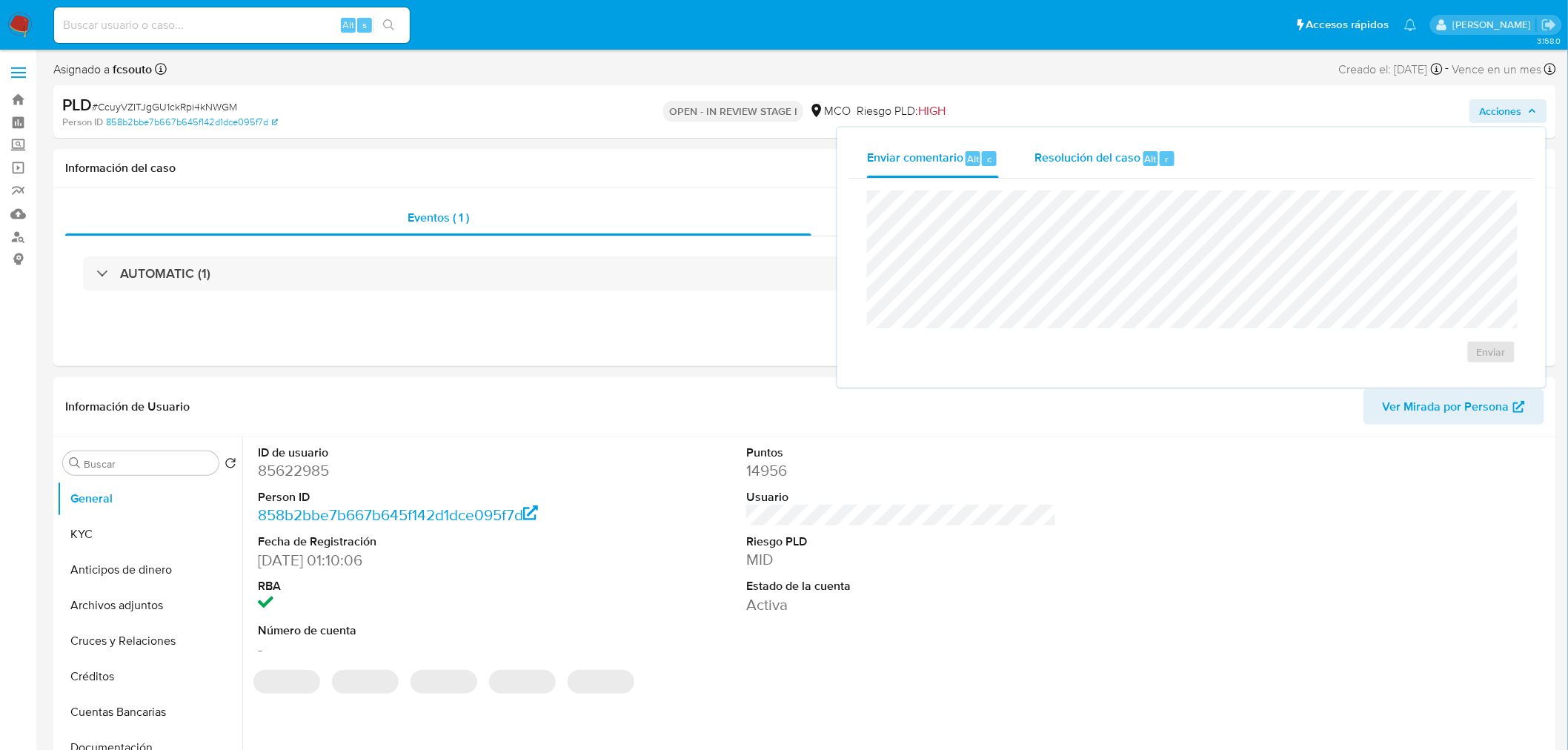
click at [1165, 151] on div "r" at bounding box center [1167, 158] width 15 height 15
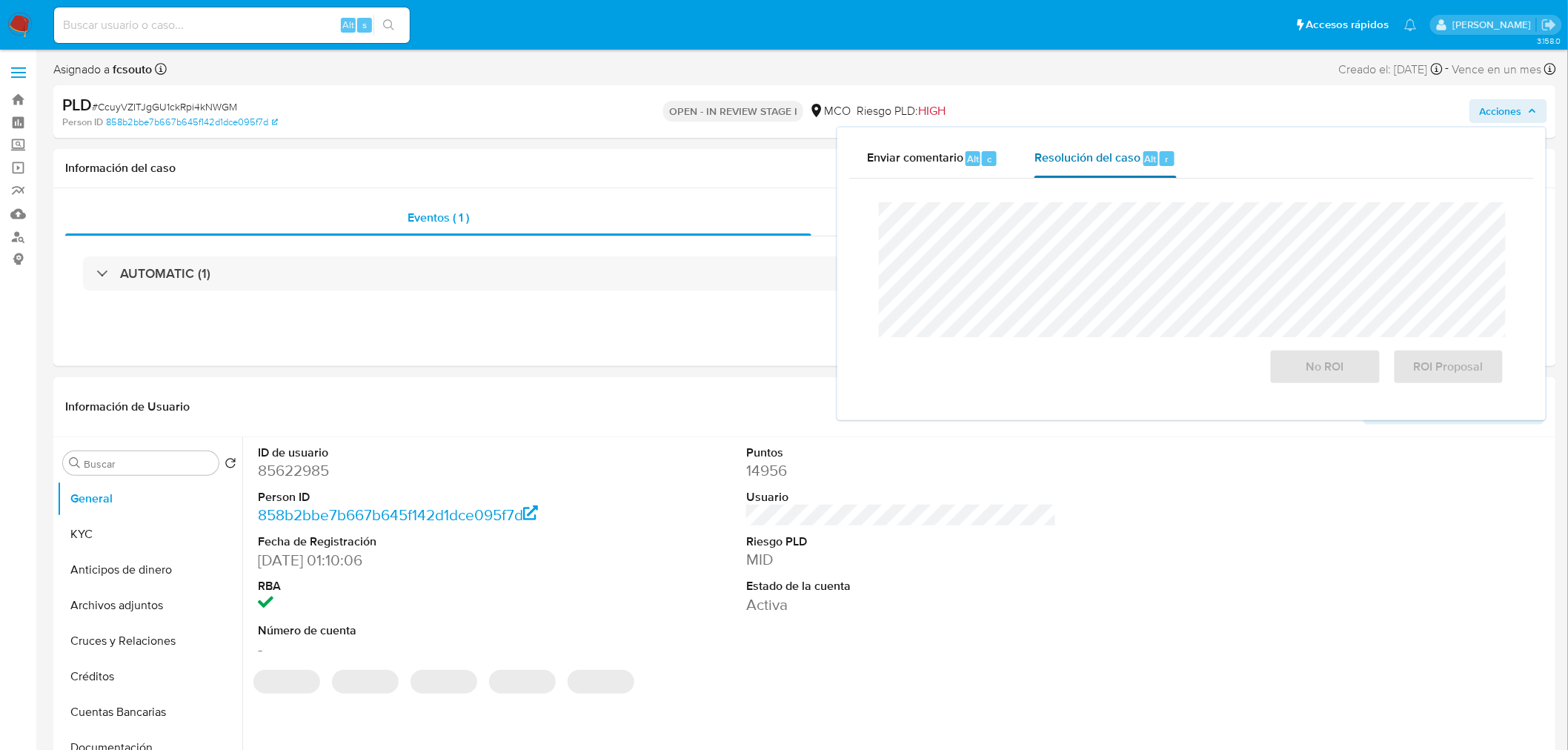
select select "10"
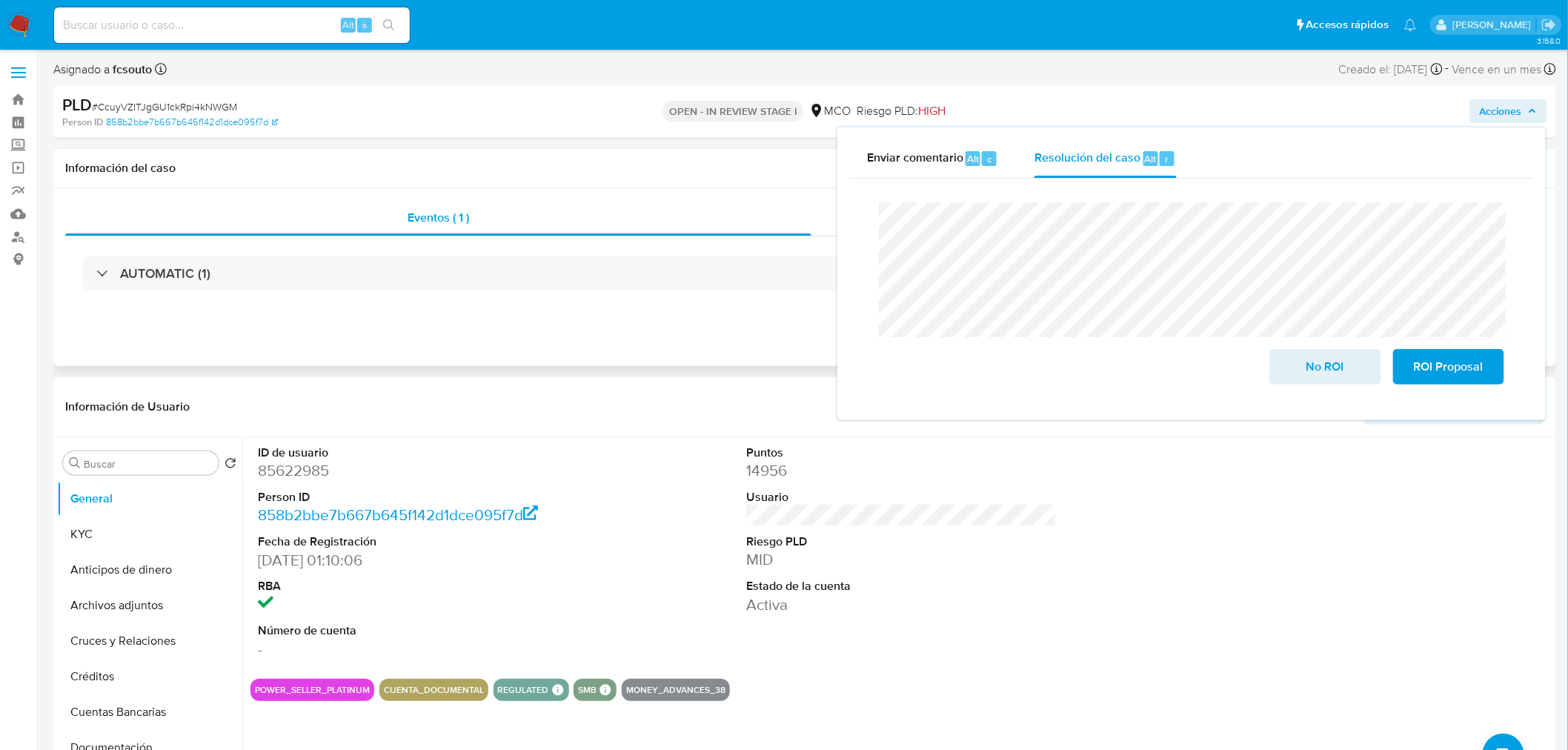
drag, startPoint x: 472, startPoint y: 158, endPoint x: 500, endPoint y: 159, distance: 28.0
click at [472, 158] on div "Información del caso" at bounding box center [804, 169] width 1502 height 39
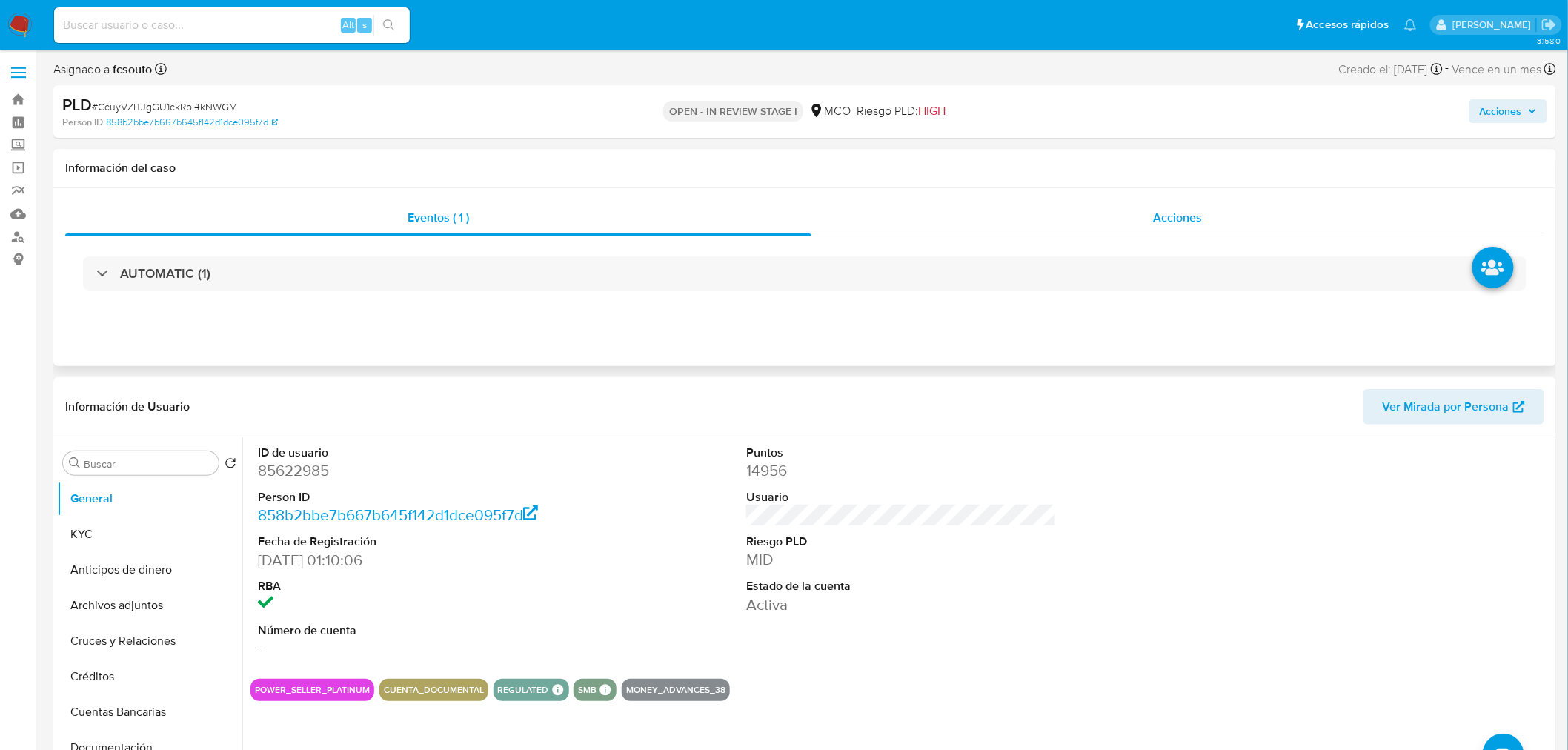
click at [1157, 203] on div "Acciones" at bounding box center [1178, 217] width 733 height 36
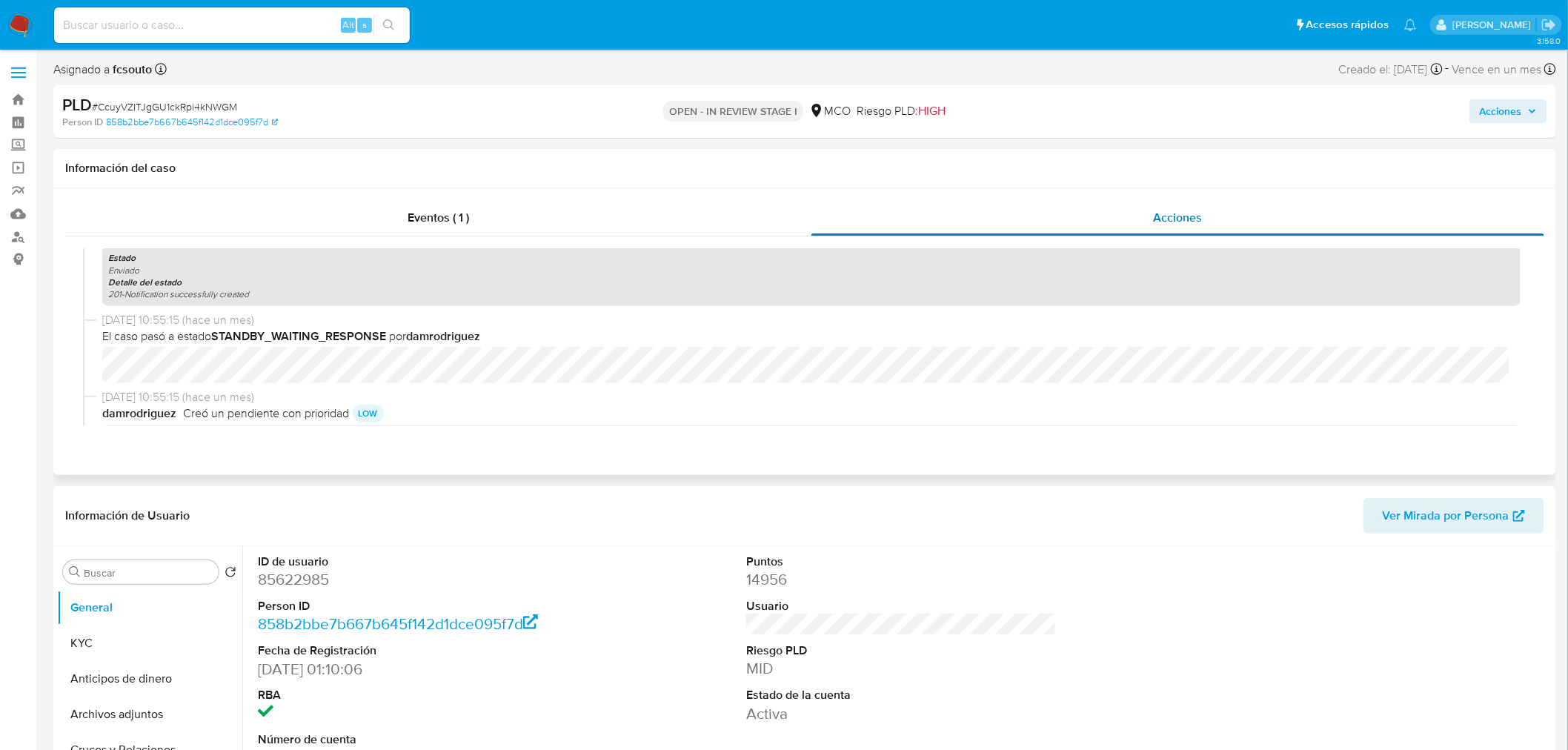
scroll to position [494, 0]
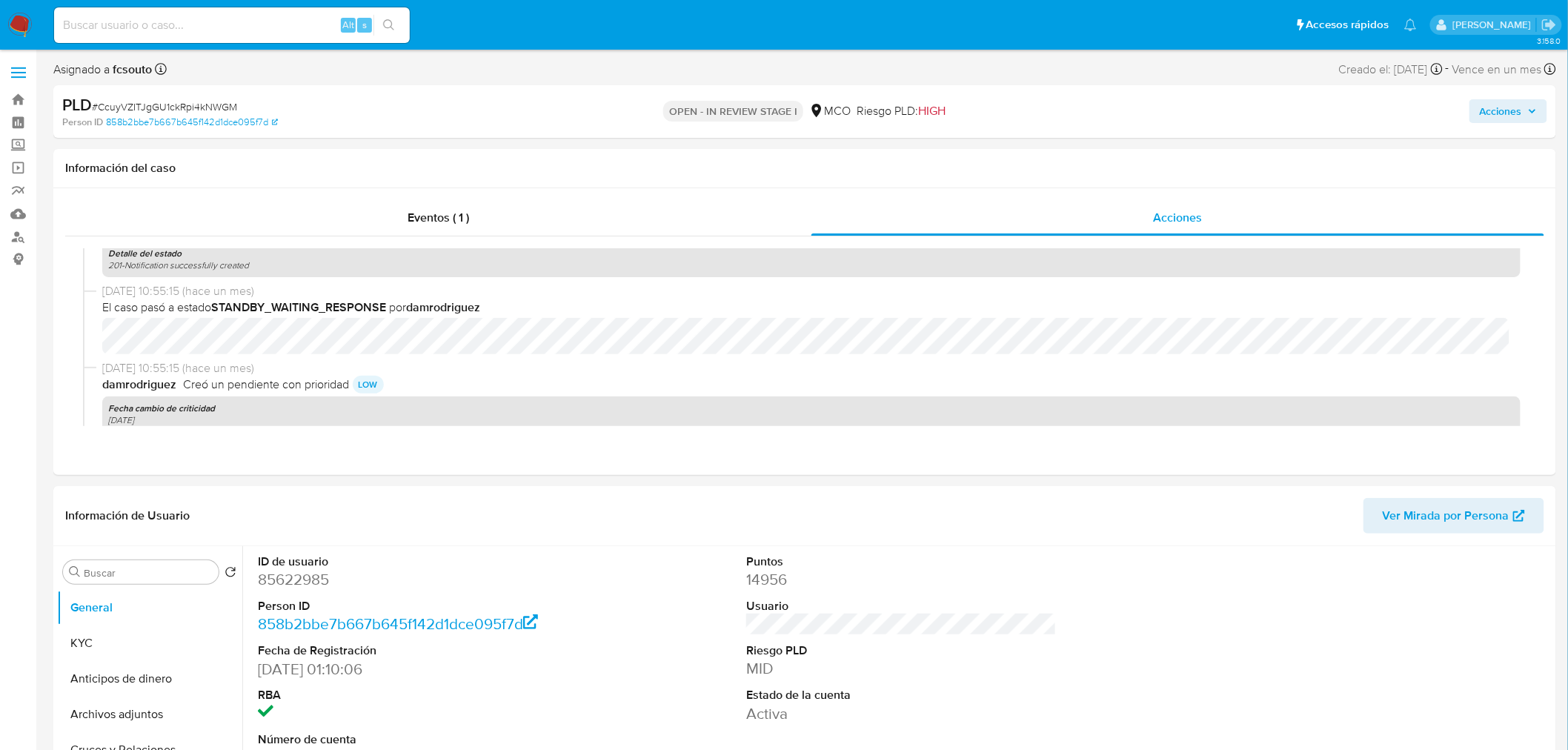
click at [1542, 109] on button "Acciones" at bounding box center [1508, 111] width 78 height 23
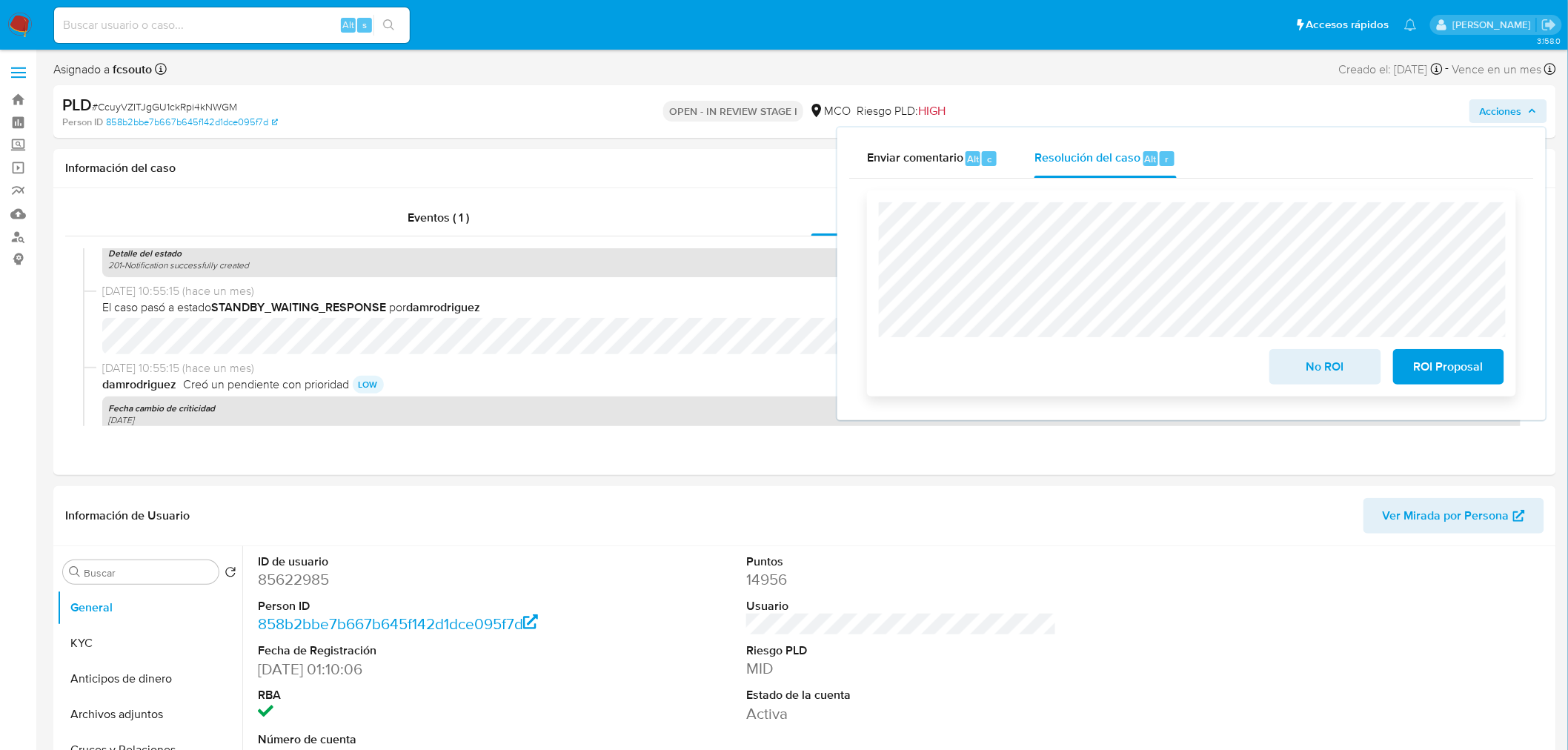
click at [1304, 360] on span "No ROI" at bounding box center [1325, 367] width 73 height 33
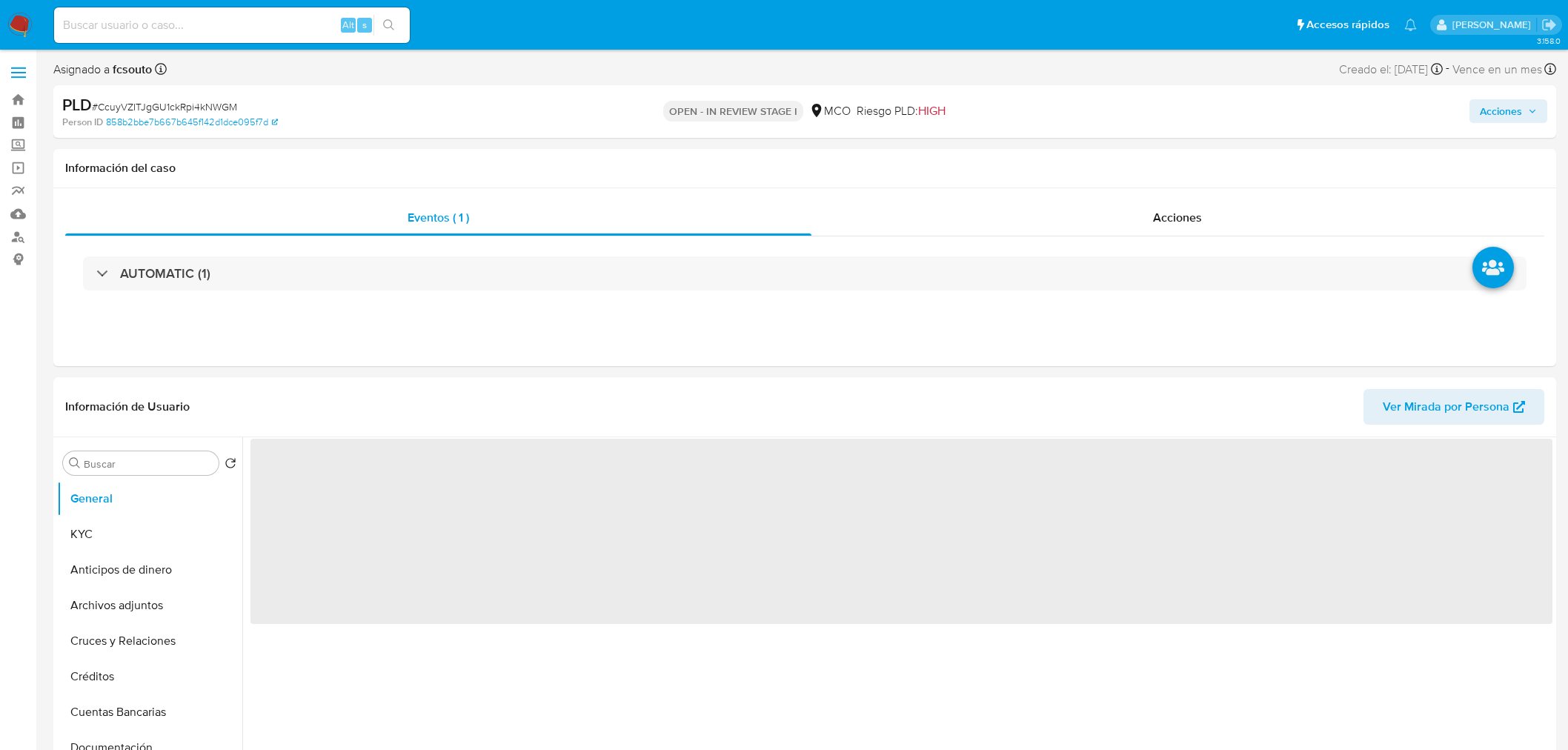
select select "10"
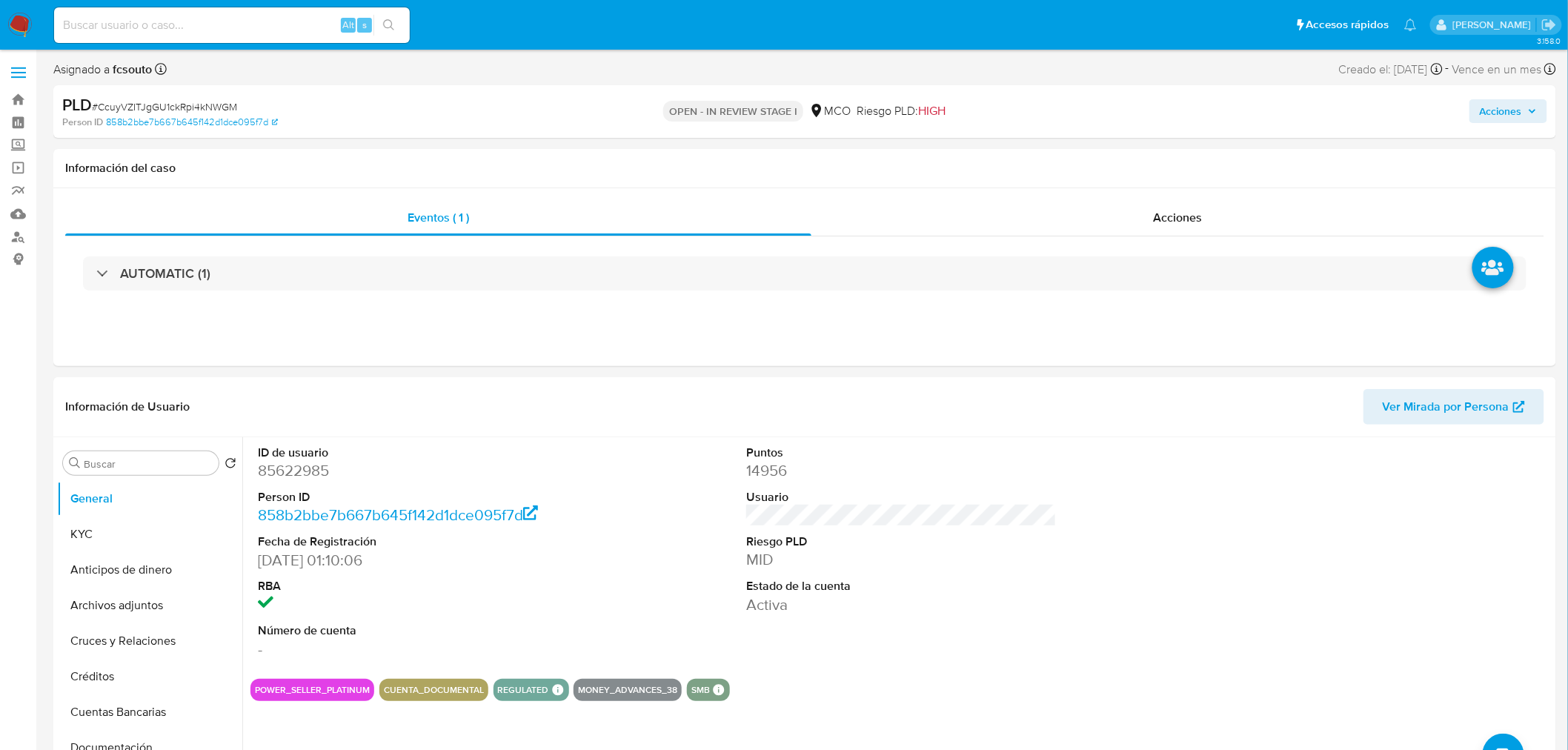
click at [1499, 114] on span "Acciones" at bounding box center [1501, 111] width 43 height 23
click at [698, 356] on div "Eventos ( 1 ) Acciones AUTOMATIC (1)" at bounding box center [804, 277] width 1502 height 178
click at [1233, 204] on div "Acciones" at bounding box center [1178, 217] width 733 height 36
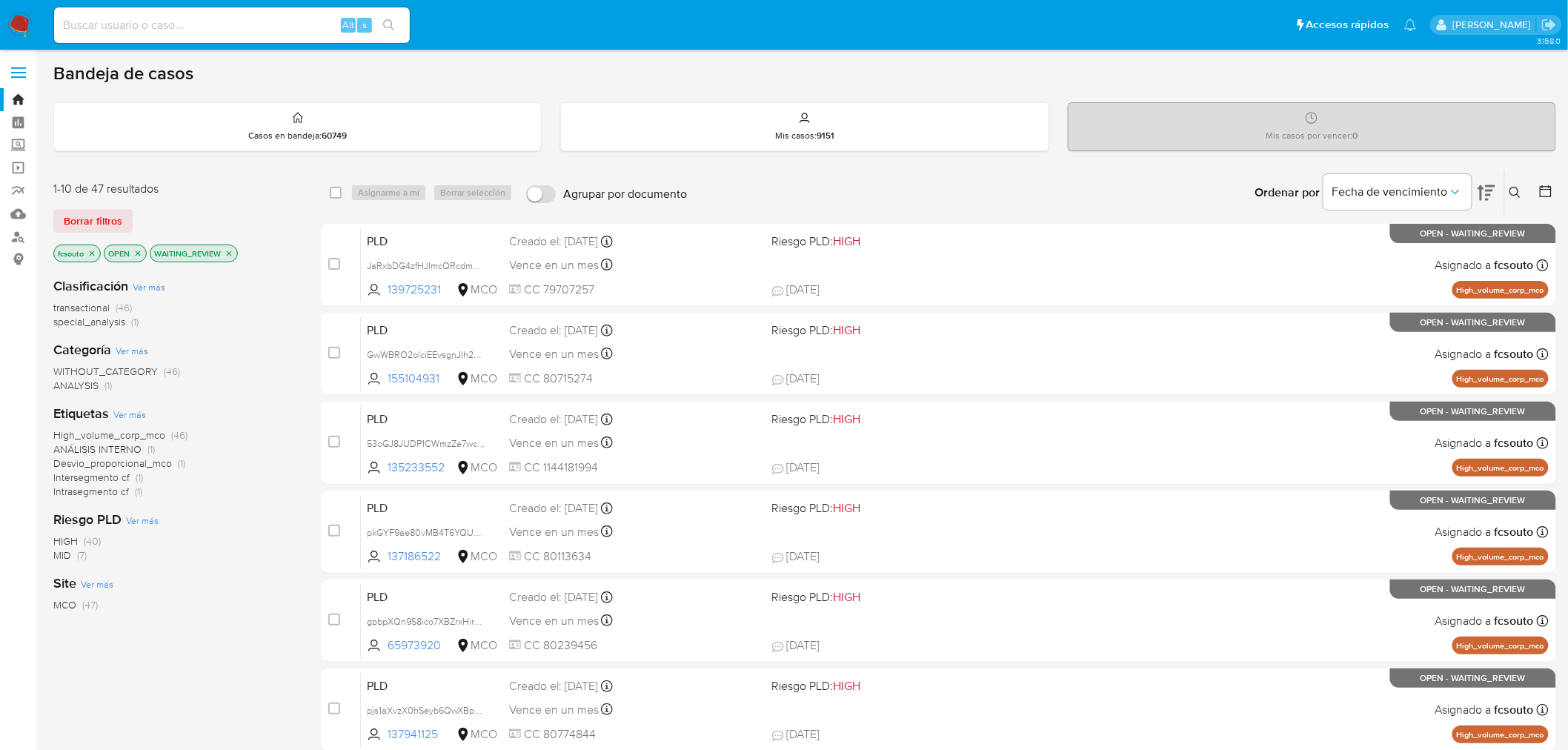
click at [195, 40] on div "Alt s" at bounding box center [232, 25] width 356 height 36
click at [199, 33] on input at bounding box center [232, 25] width 356 height 19
paste input "736375189"
type input "736375189"
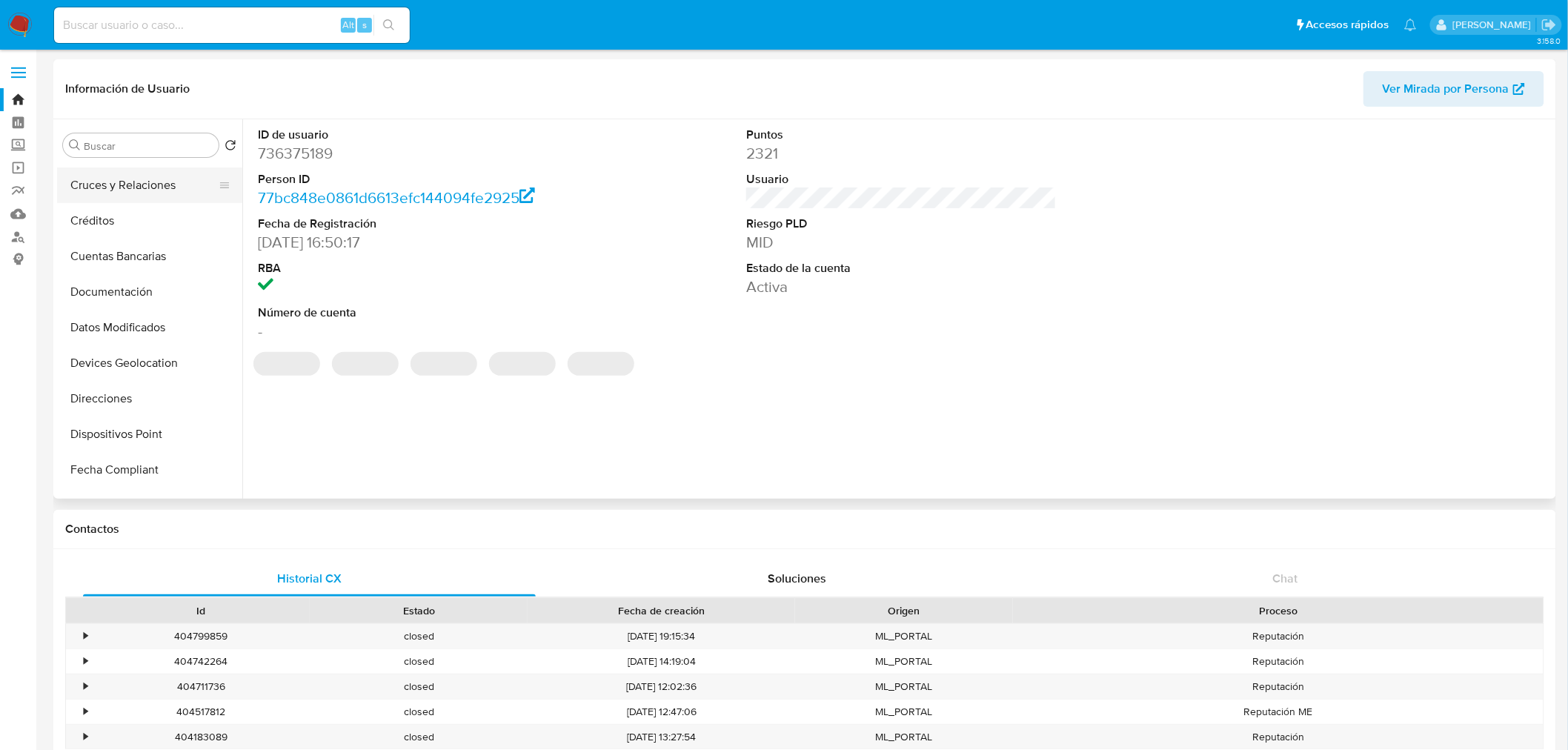
scroll to position [165, 0]
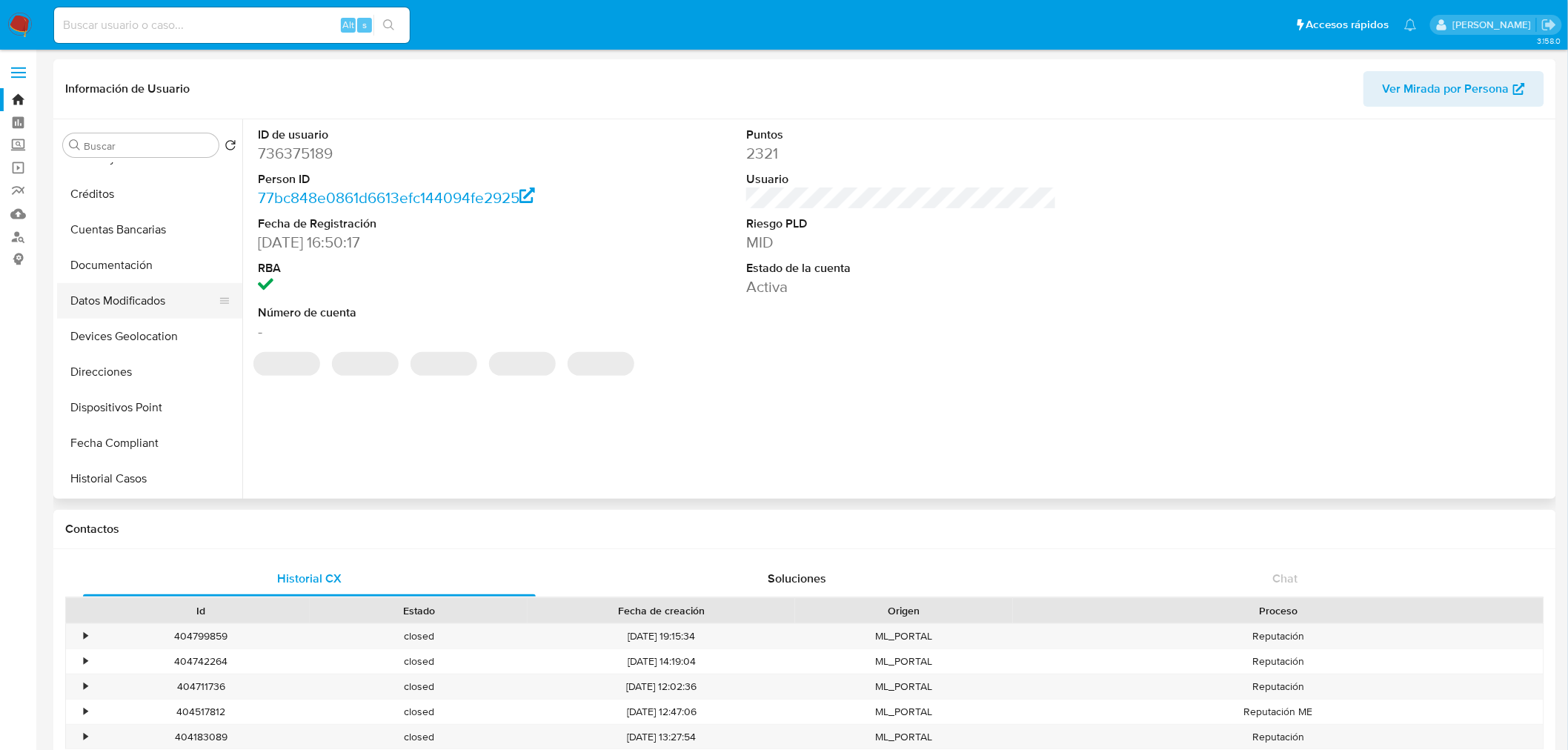
select select "10"
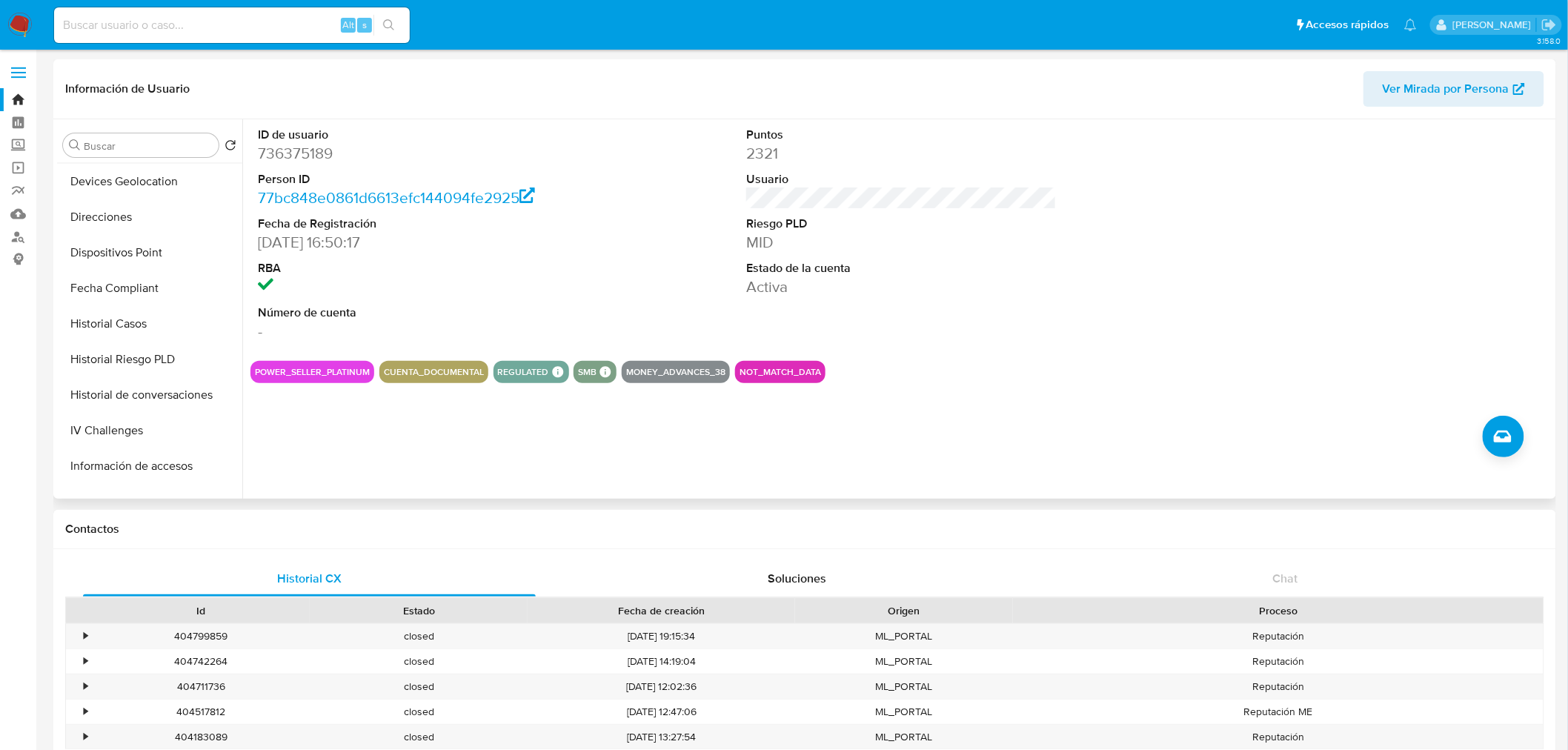
scroll to position [329, 0]
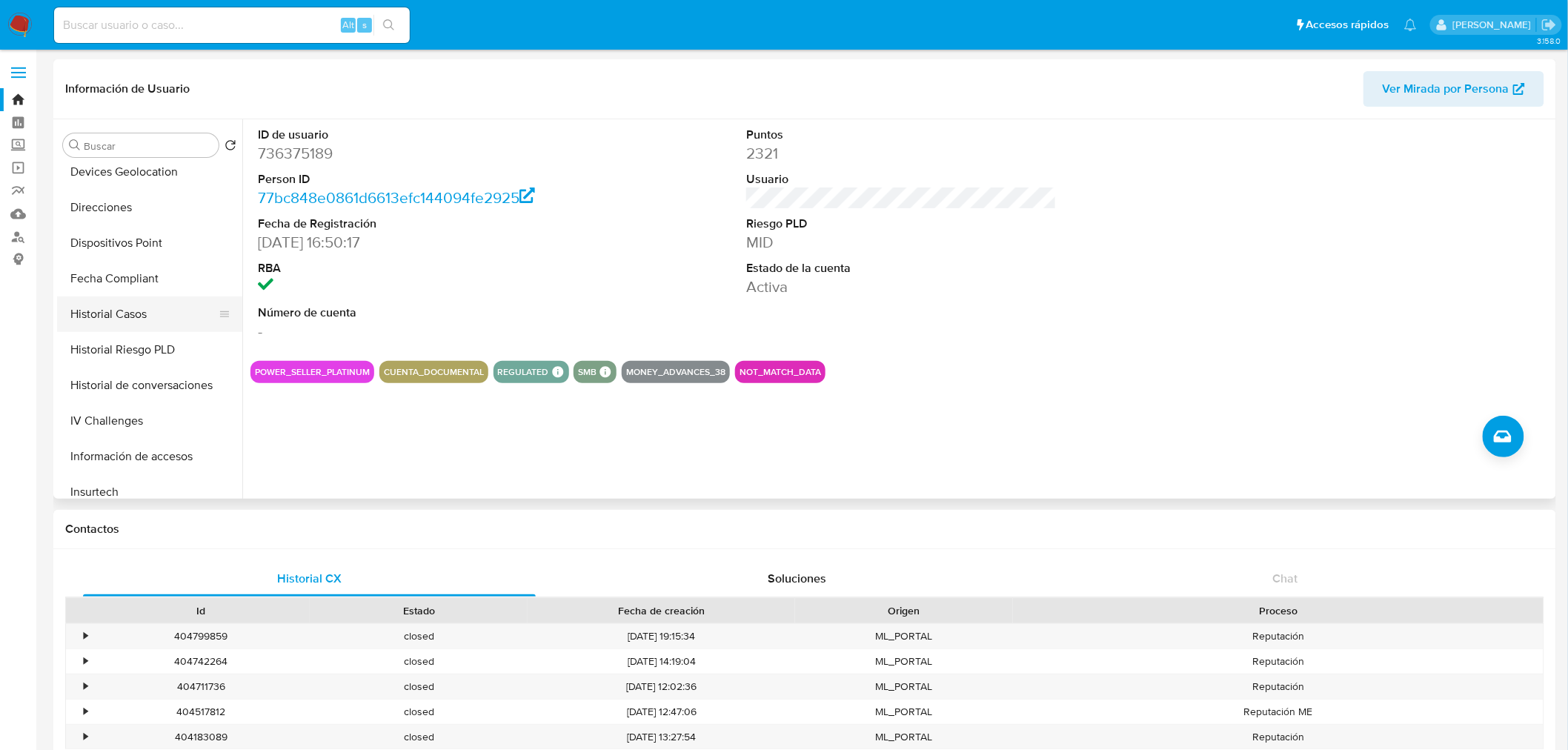
click at [167, 321] on button "Historial Casos" at bounding box center [144, 314] width 174 height 36
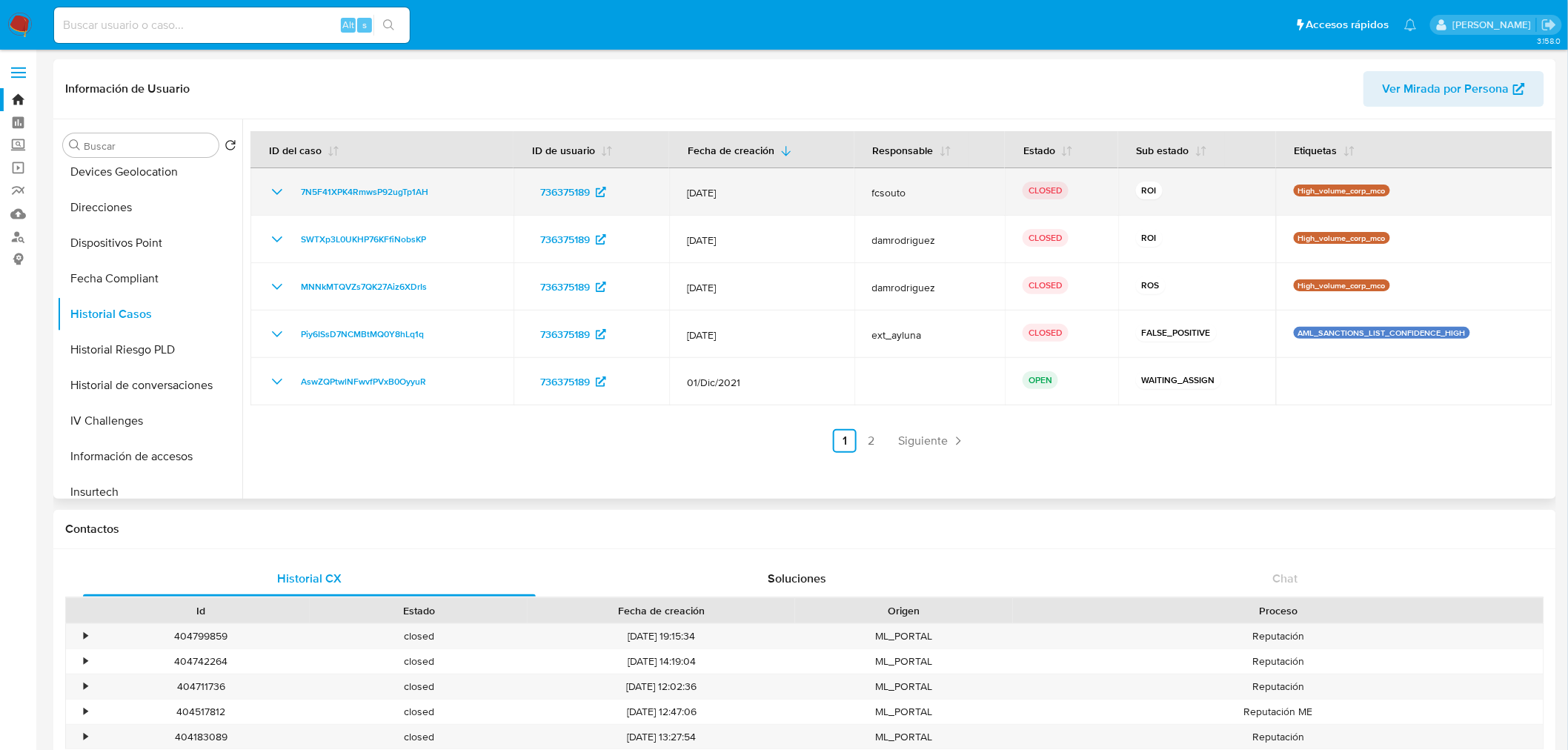
click at [272, 196] on icon "Mostrar/Ocultar" at bounding box center [277, 192] width 17 height 17
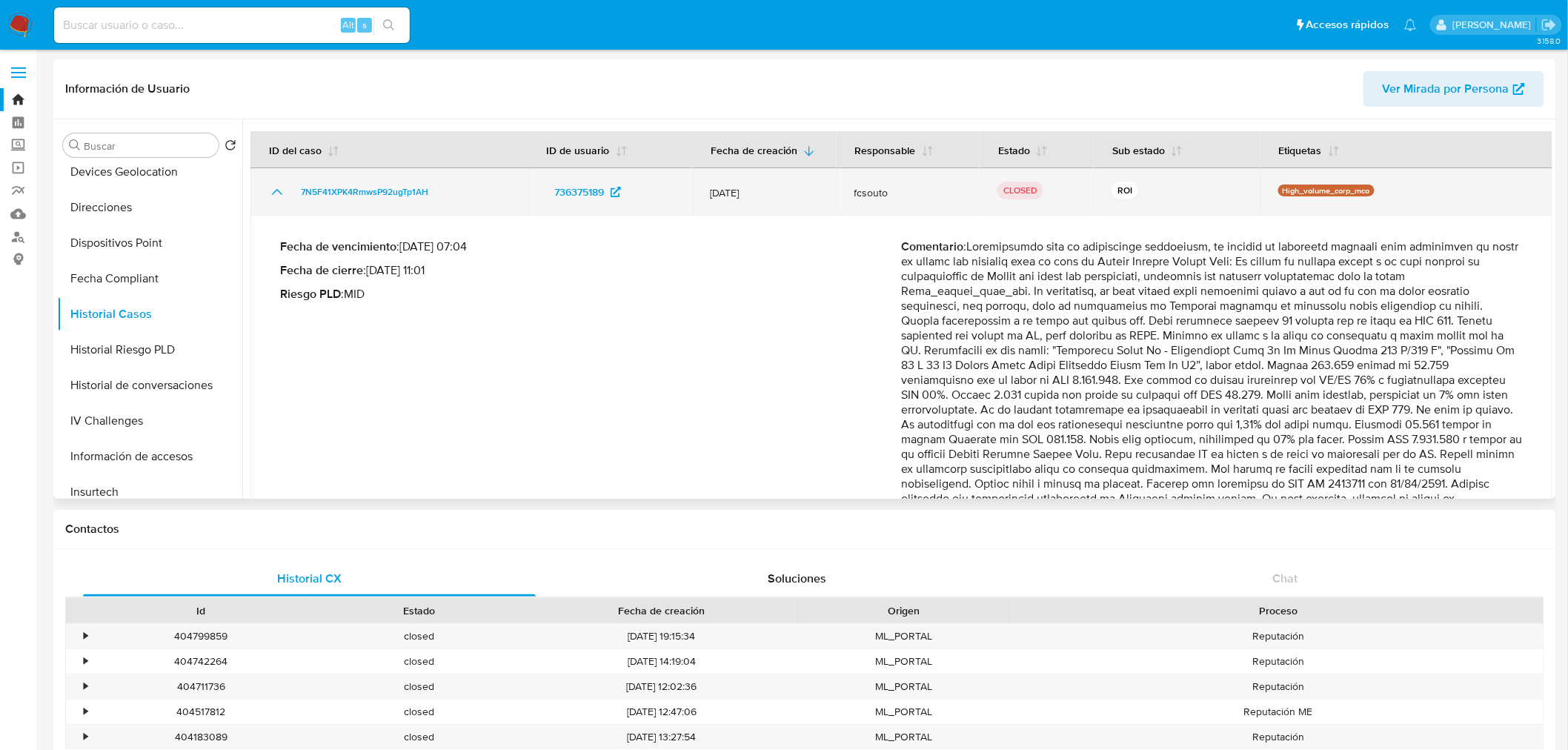
click at [272, 196] on icon "Mostrar/Ocultar" at bounding box center [277, 192] width 17 height 17
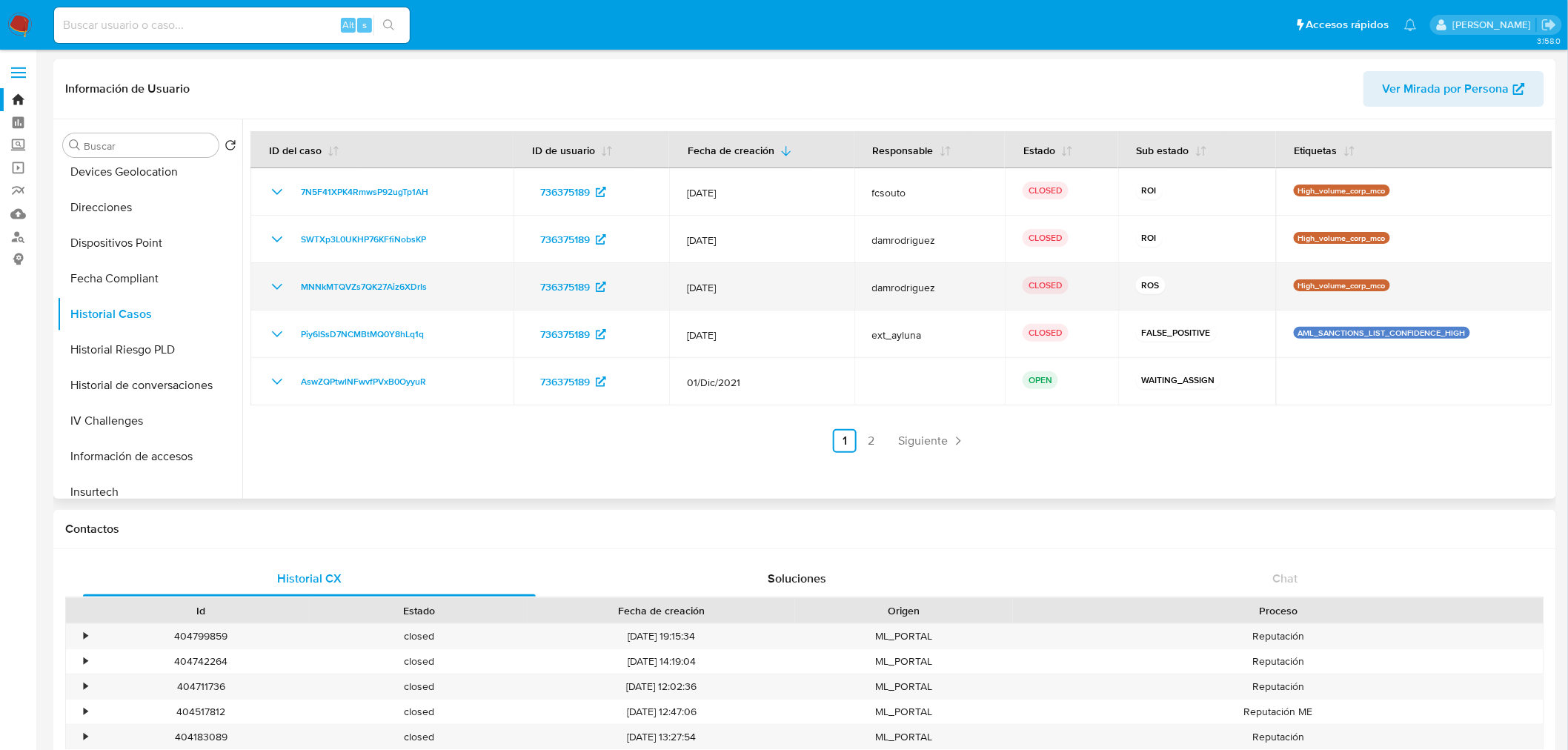
click at [279, 287] on icon "Mostrar/Ocultar" at bounding box center [277, 286] width 17 height 17
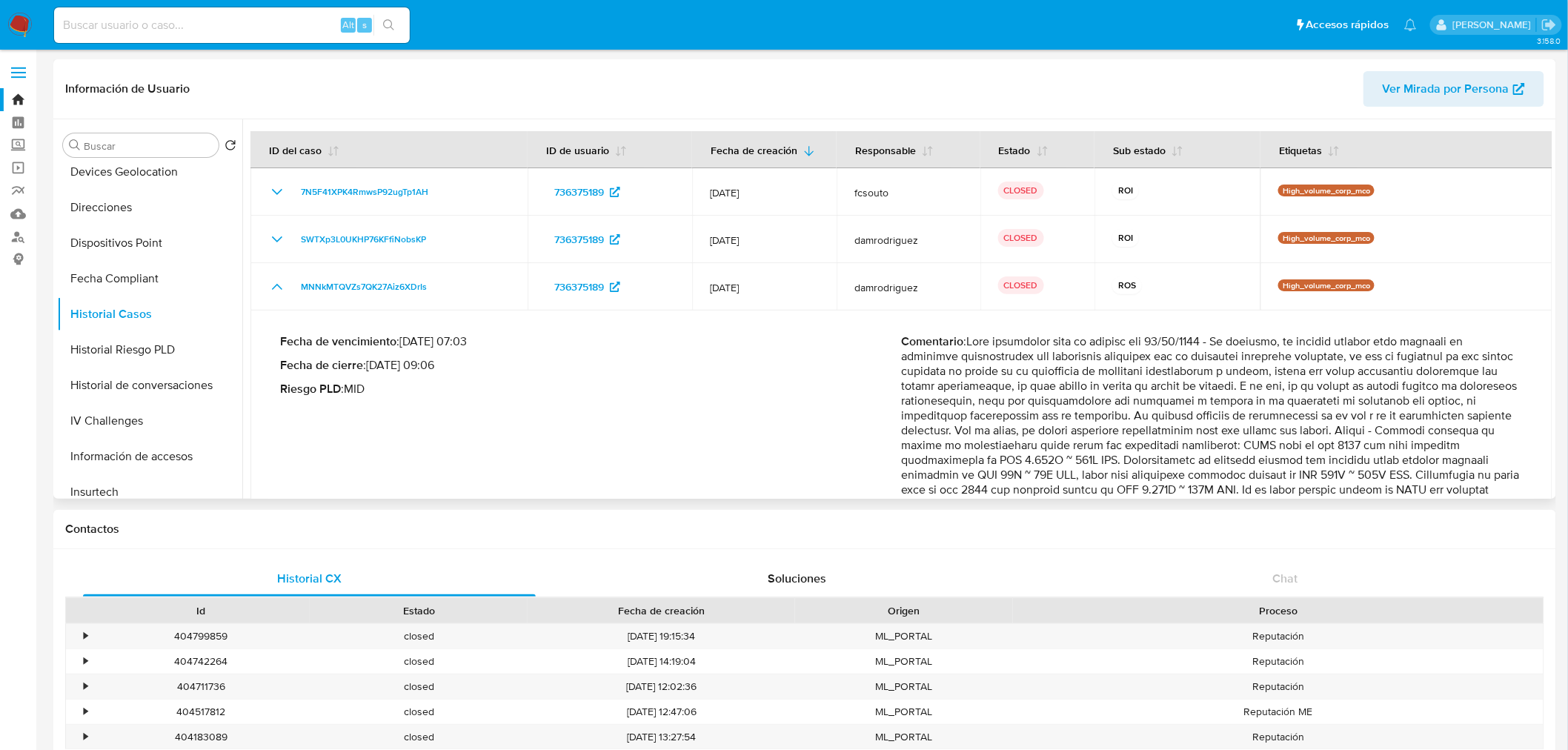
scroll to position [82, 0]
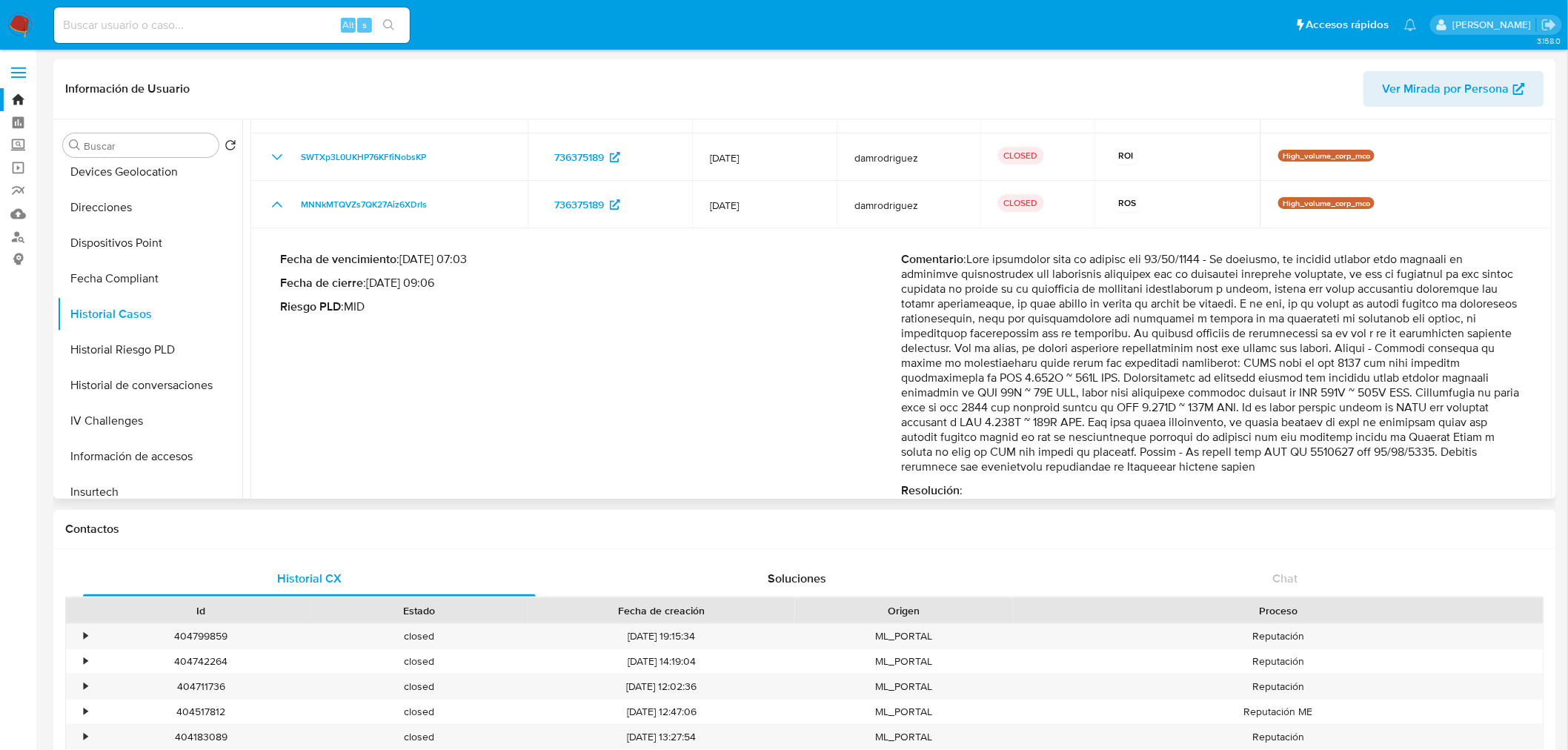
drag, startPoint x: 1146, startPoint y: 376, endPoint x: 1194, endPoint y: 388, distance: 49.5
click at [1194, 388] on p "Comentario :" at bounding box center [1212, 363] width 622 height 222
click at [1206, 384] on p "Comentario :" at bounding box center [1212, 363] width 622 height 222
drag, startPoint x: 1200, startPoint y: 375, endPoint x: 1227, endPoint y: 383, distance: 28.2
click at [1227, 383] on p "Comentario :" at bounding box center [1212, 363] width 622 height 222
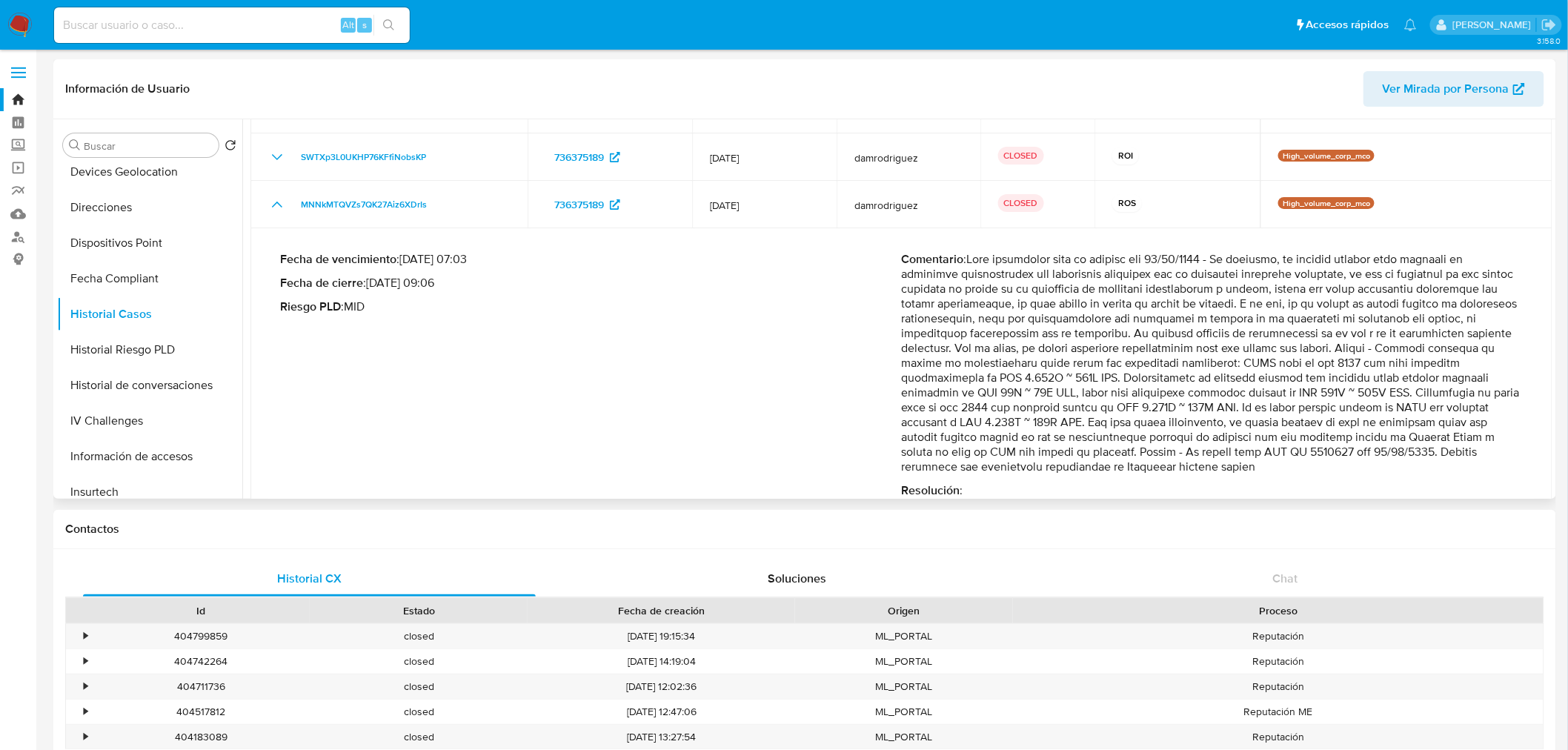
drag, startPoint x: 1164, startPoint y: 393, endPoint x: 1176, endPoint y: 391, distance: 12.2
click at [1176, 391] on p "Comentario :" at bounding box center [1212, 363] width 622 height 222
drag, startPoint x: 1235, startPoint y: 426, endPoint x: 1264, endPoint y: 429, distance: 29.2
click at [1264, 429] on p "Comentario :" at bounding box center [1212, 363] width 622 height 222
click at [1264, 428] on p "Comentario :" at bounding box center [1212, 363] width 622 height 222
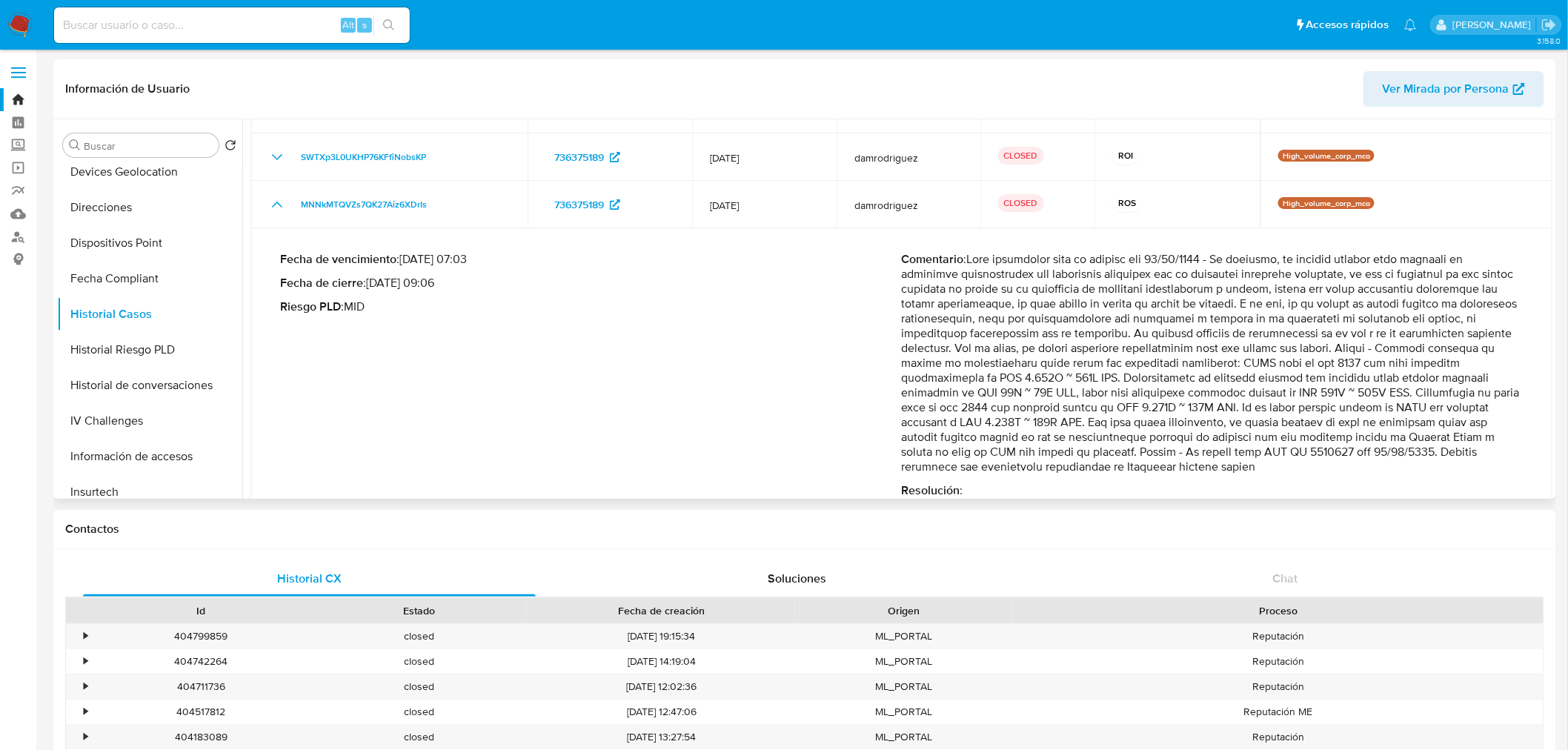
drag, startPoint x: 1366, startPoint y: 404, endPoint x: 1389, endPoint y: 405, distance: 23.0
click at [1389, 405] on p "Comentario :" at bounding box center [1212, 363] width 622 height 222
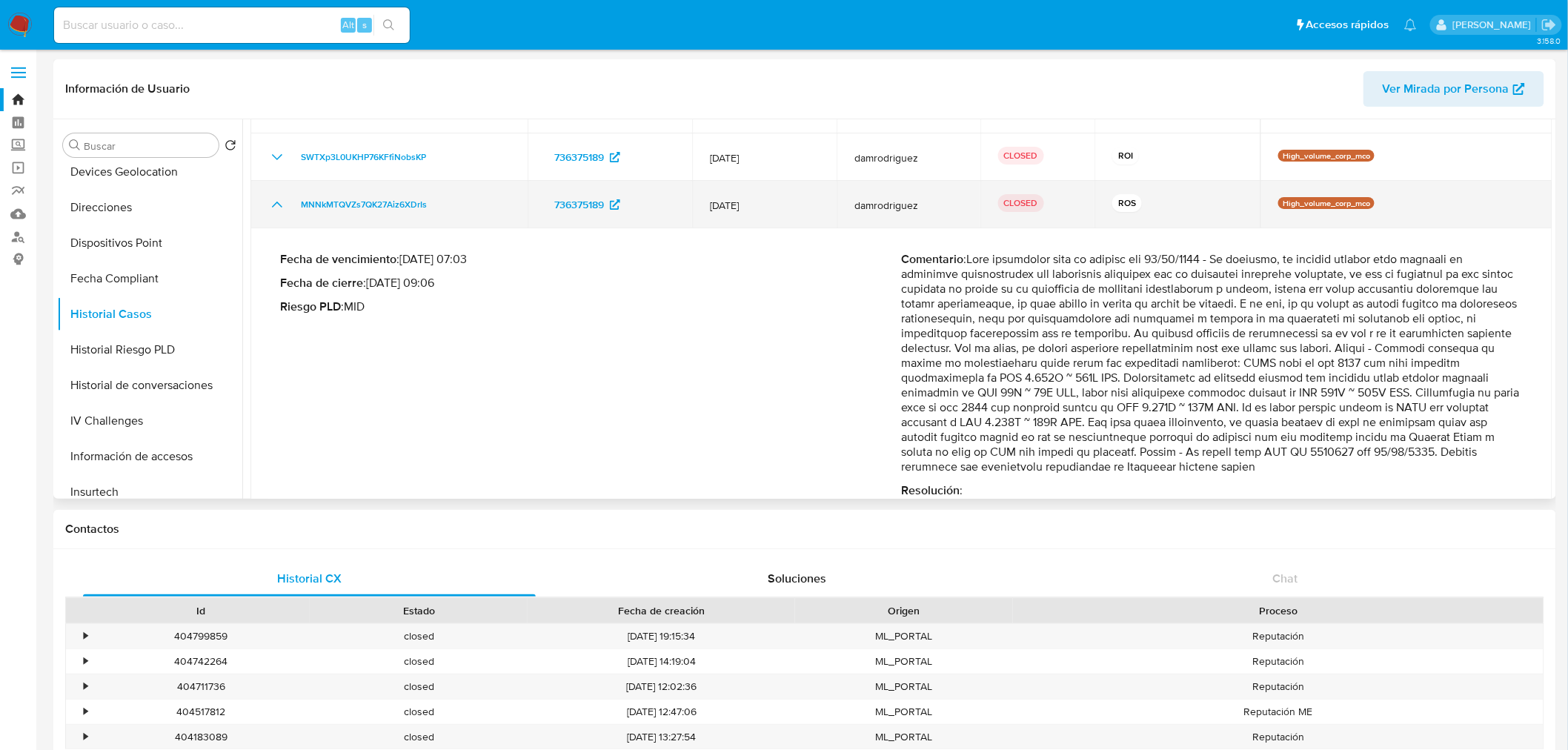
click at [281, 202] on icon "Mostrar/Ocultar" at bounding box center [277, 205] width 17 height 17
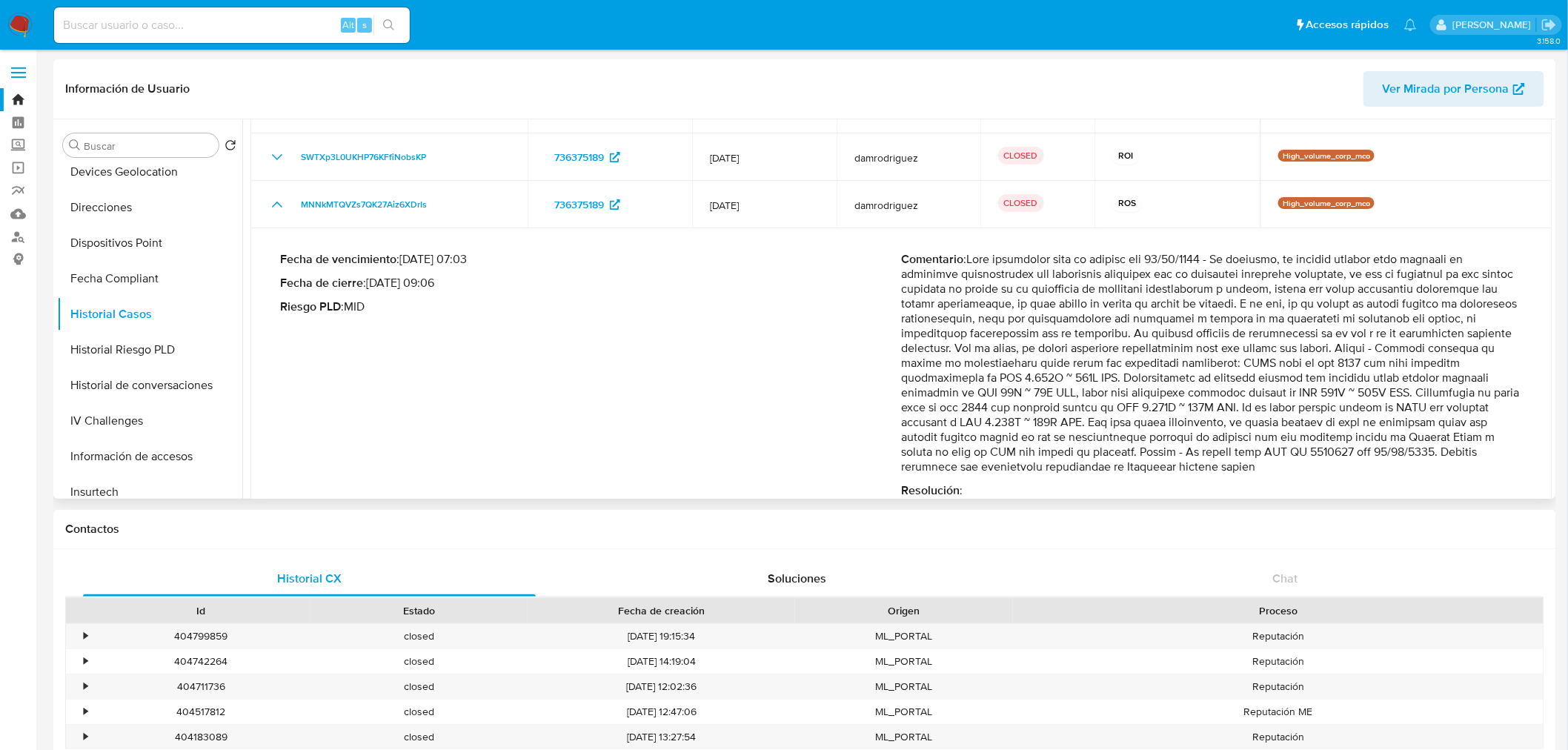
scroll to position [0, 0]
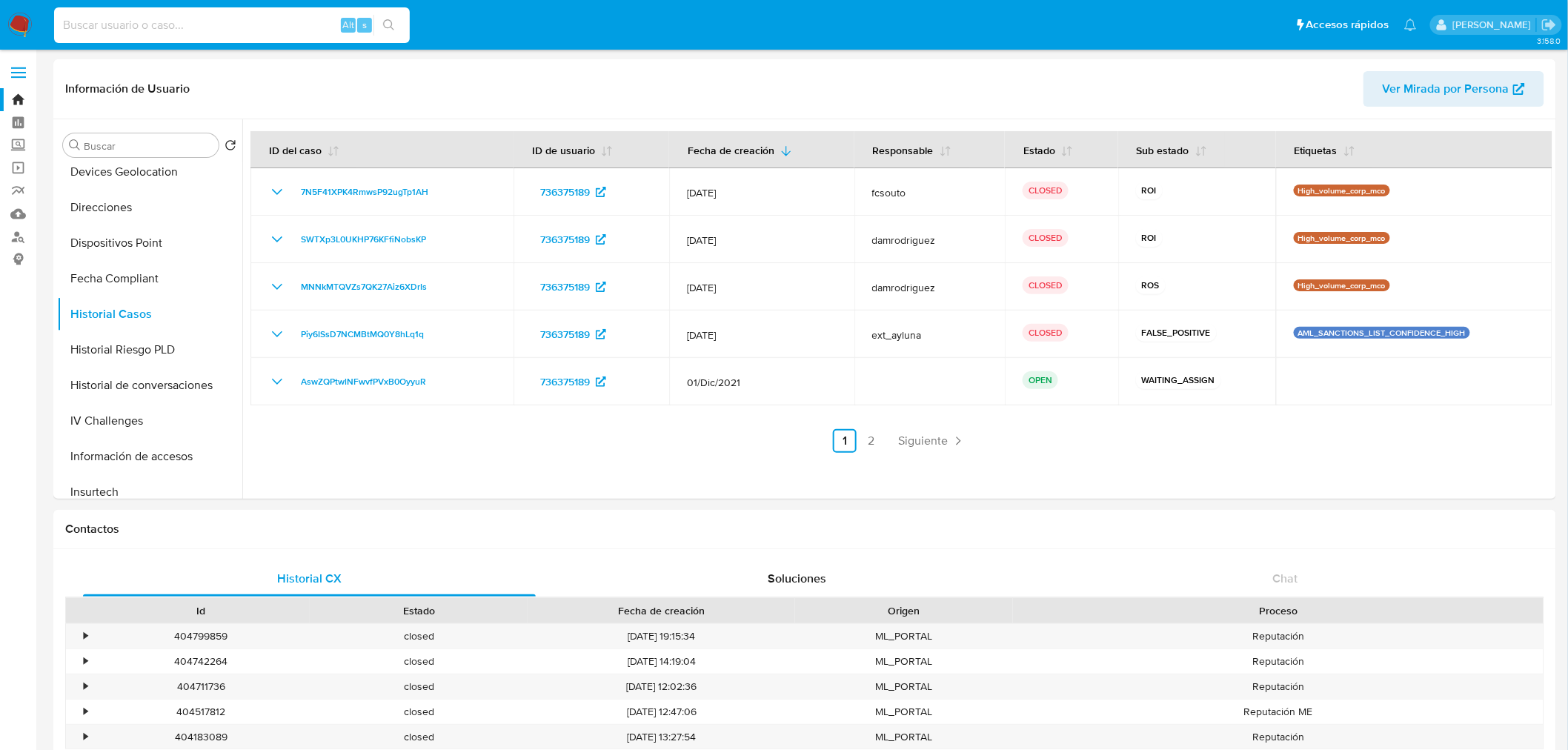
click at [169, 32] on input at bounding box center [232, 25] width 356 height 19
paste input "816184618"
type input "816184618"
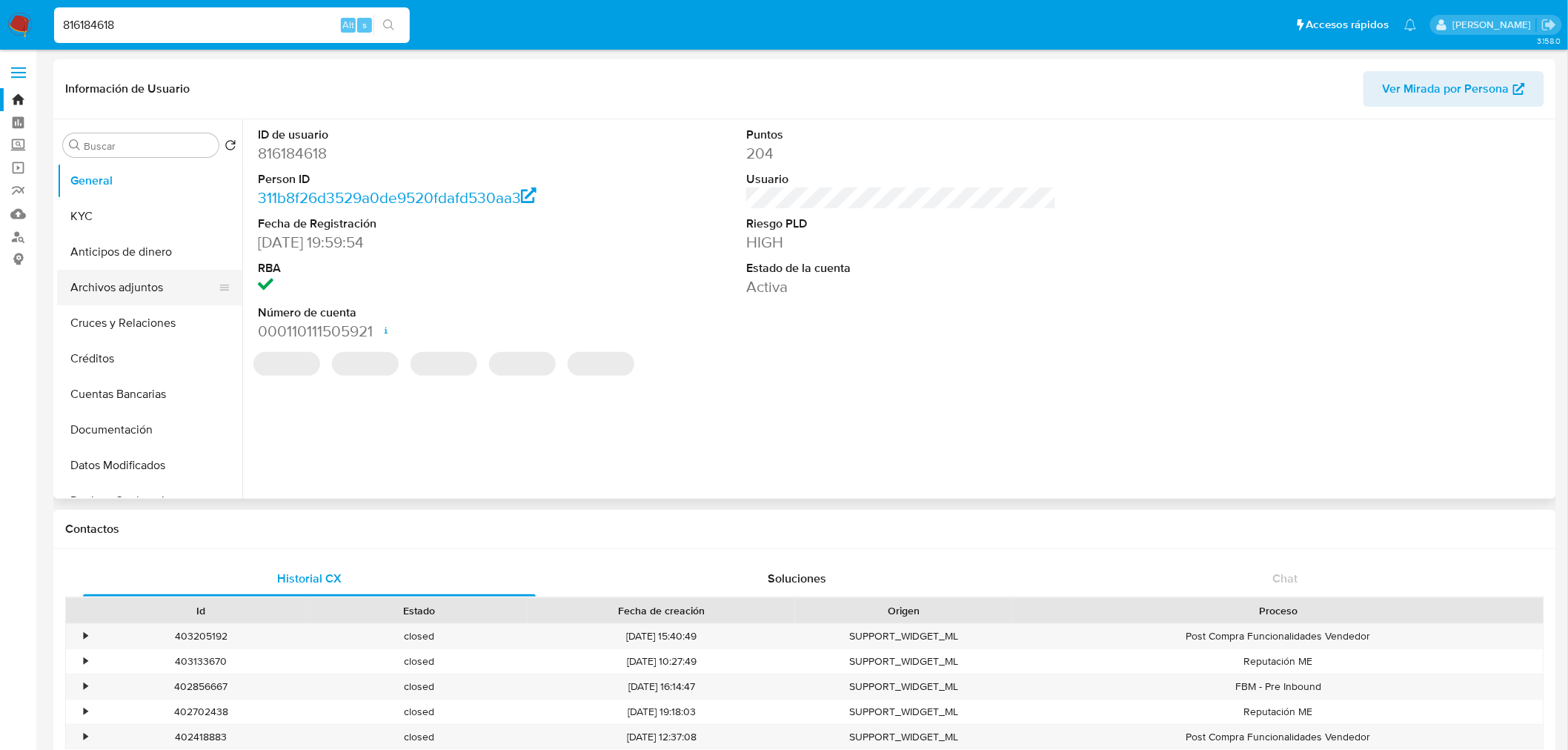
select select "10"
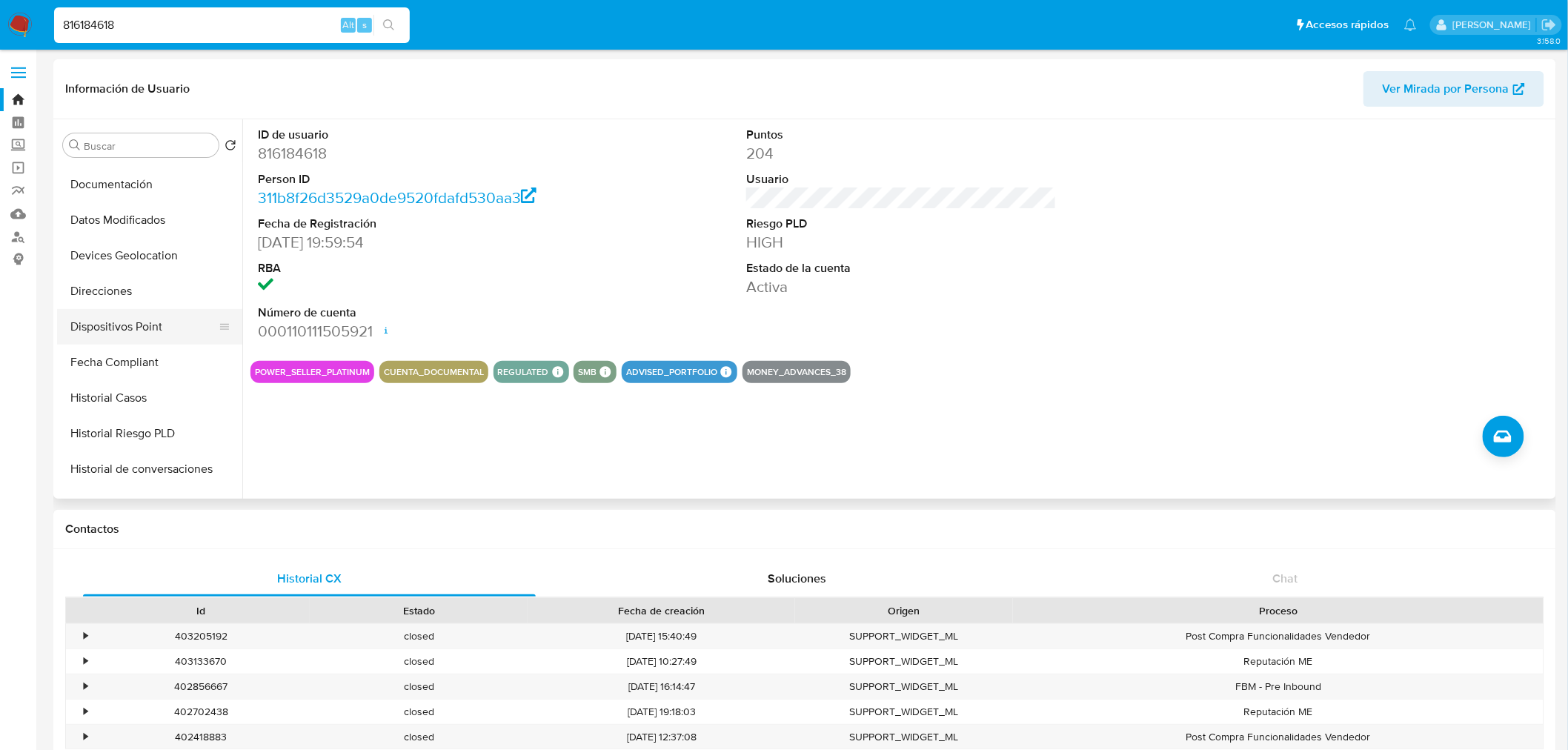
scroll to position [246, 0]
click at [146, 404] on button "Historial Casos" at bounding box center [144, 396] width 174 height 36
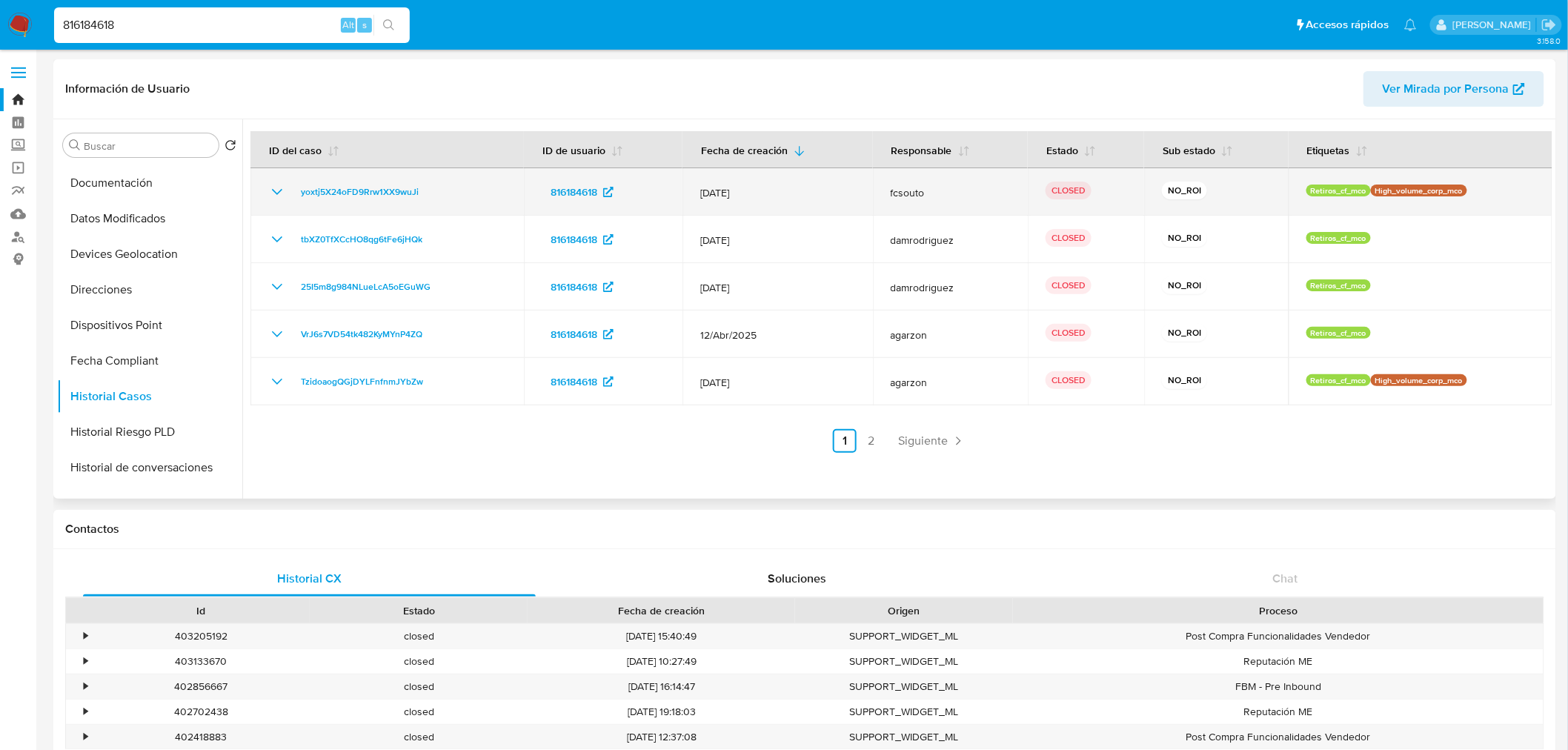
click at [274, 188] on icon "Mostrar/Ocultar" at bounding box center [277, 192] width 17 height 17
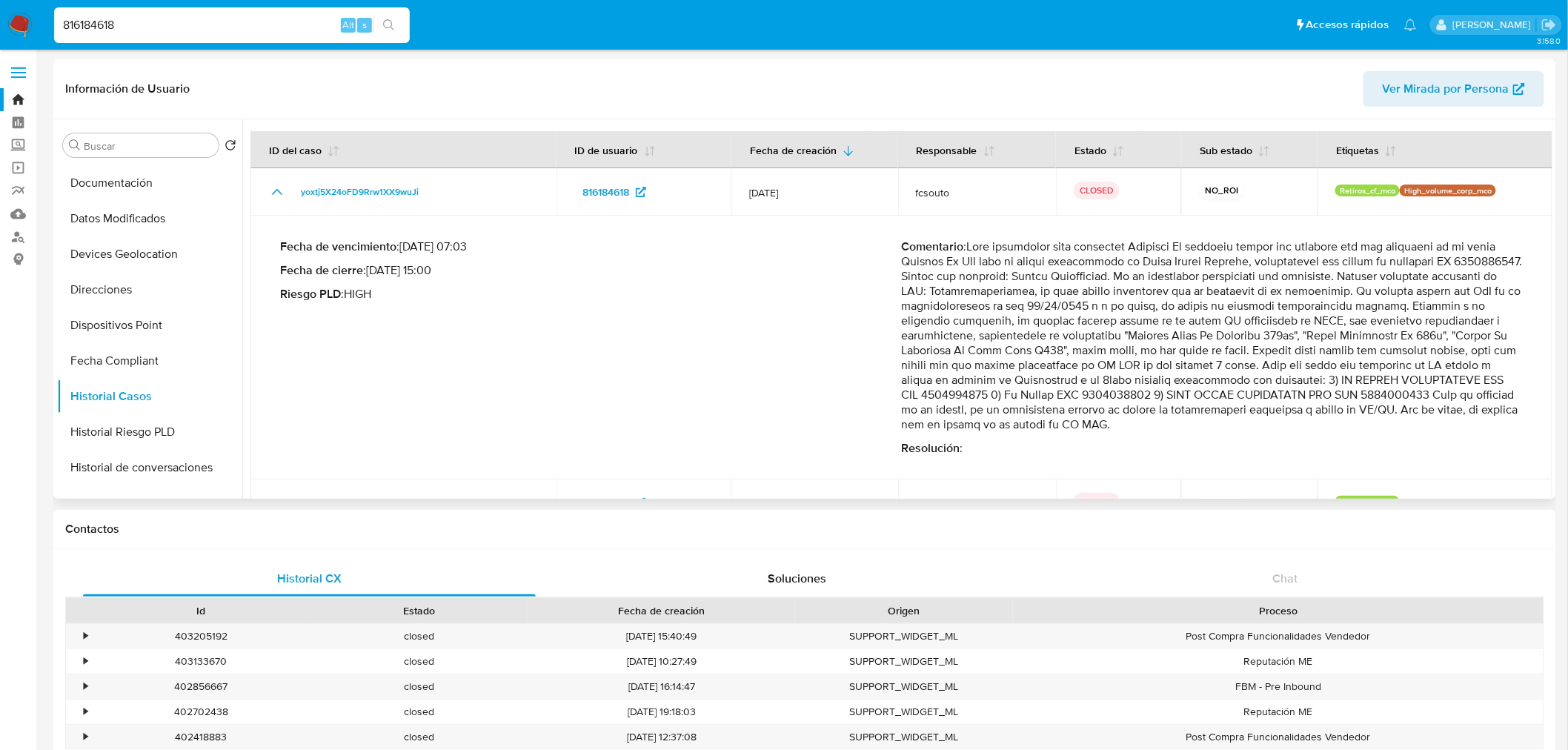
drag, startPoint x: 1286, startPoint y: 440, endPoint x: 1116, endPoint y: 369, distance: 184.2
click at [1116, 369] on div "Comentario : Resolución :" at bounding box center [1212, 347] width 622 height 216
click at [1111, 369] on p "Comentario :" at bounding box center [1212, 336] width 622 height 193
drag, startPoint x: 1015, startPoint y: 249, endPoint x: 1252, endPoint y: 253, distance: 237.0
click at [1252, 245] on p "Comentario :" at bounding box center [1212, 336] width 622 height 193
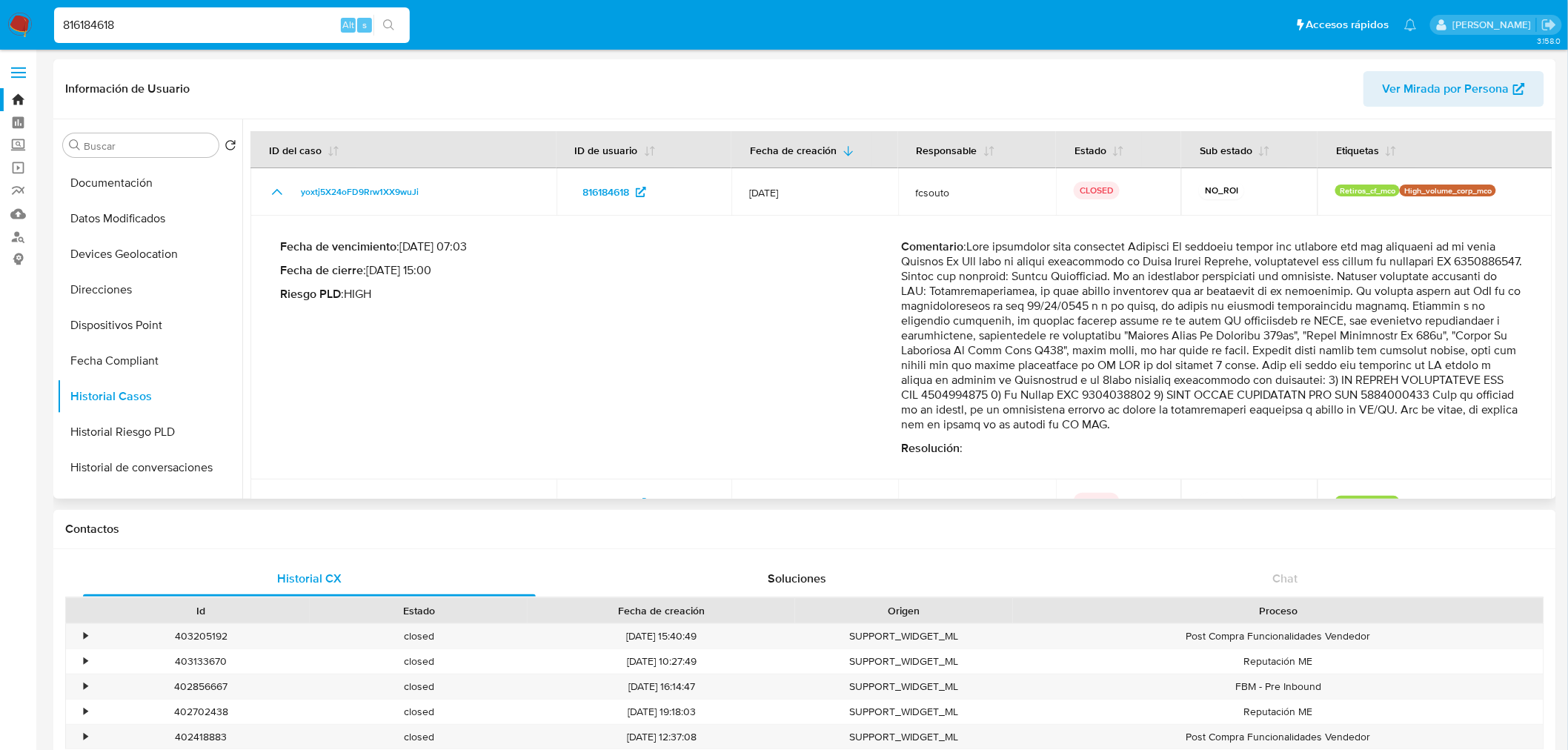
click at [1248, 255] on p "Comentario :" at bounding box center [1212, 336] width 622 height 193
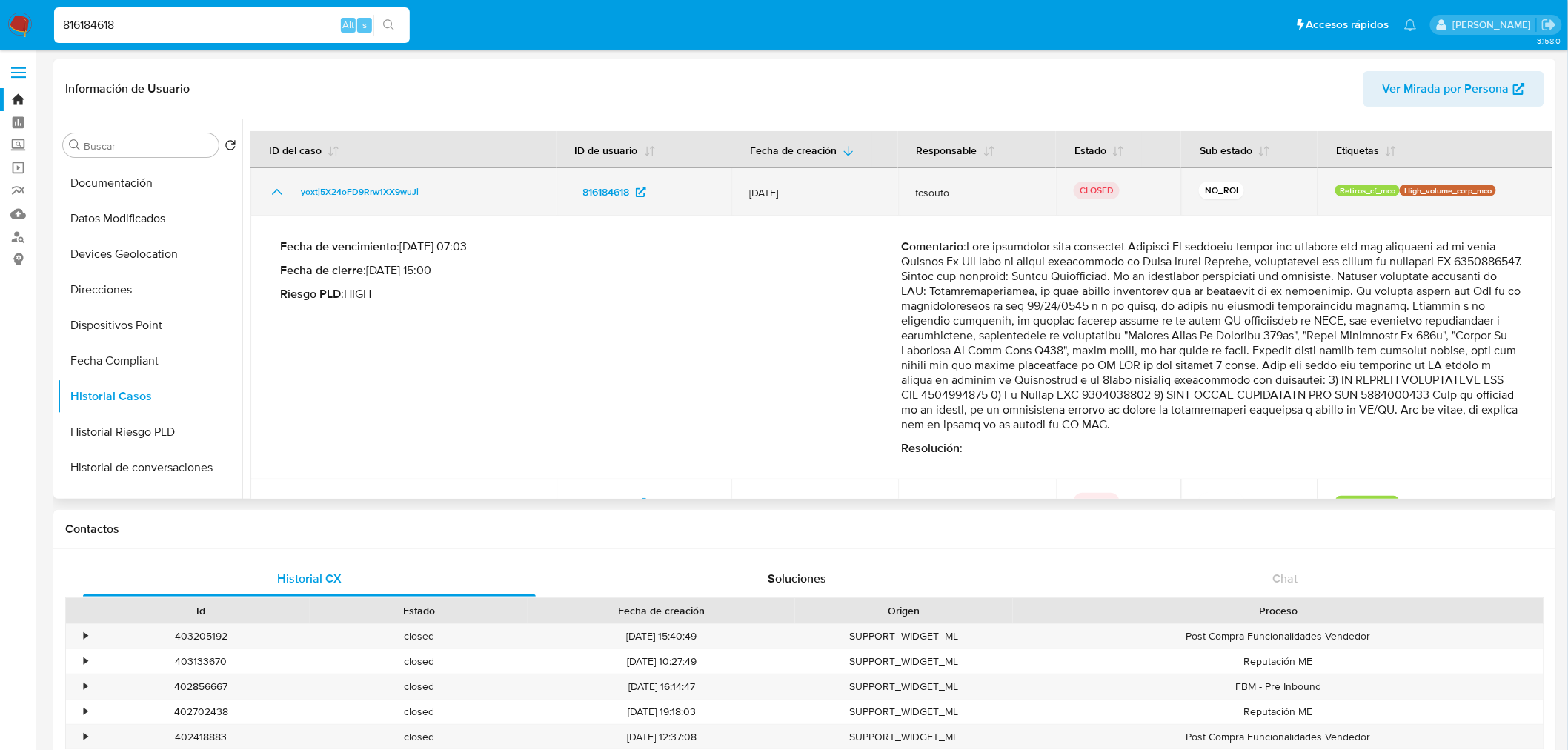
click at [274, 185] on icon "Mostrar/Ocultar" at bounding box center [277, 192] width 17 height 17
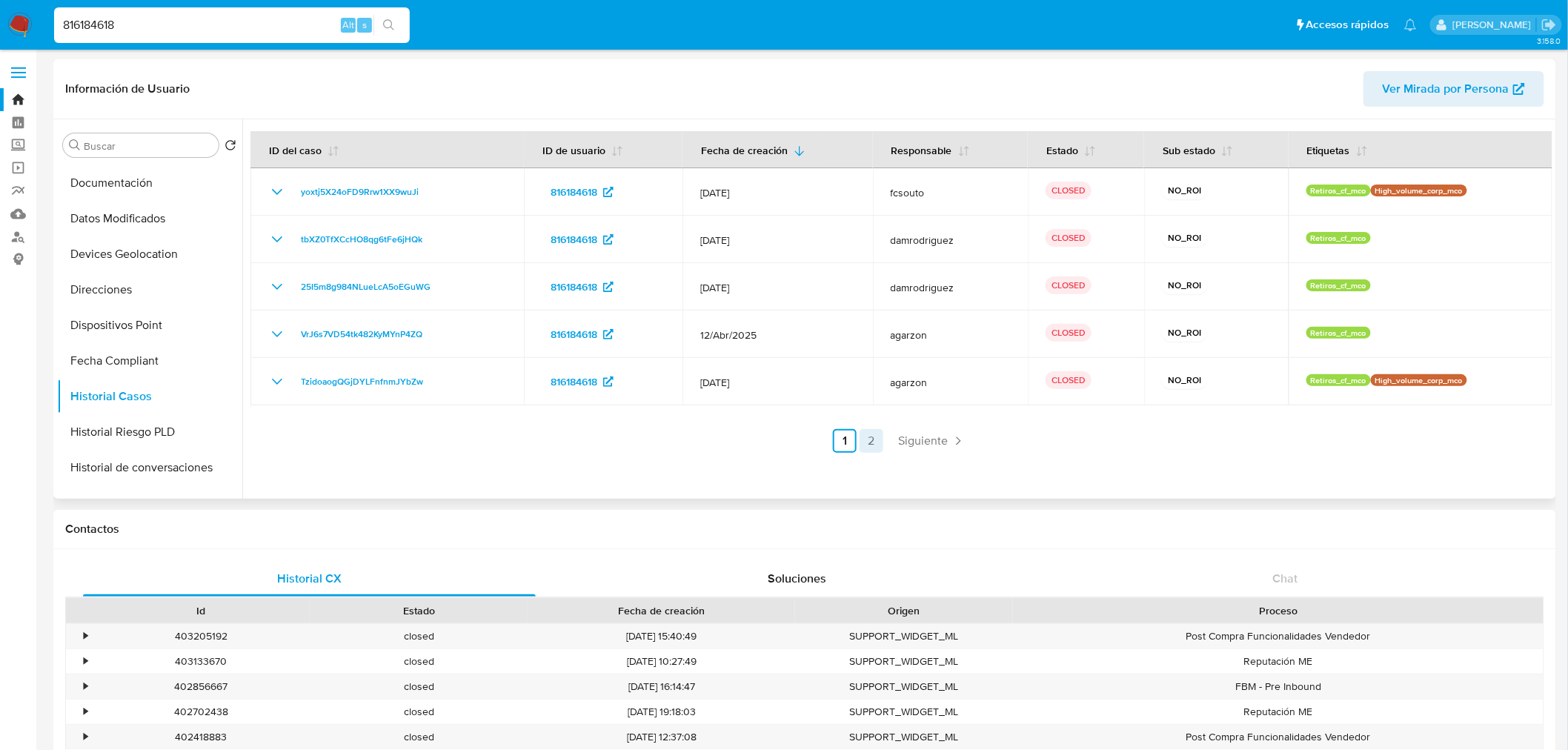
click at [868, 443] on link "2" at bounding box center [871, 440] width 23 height 23
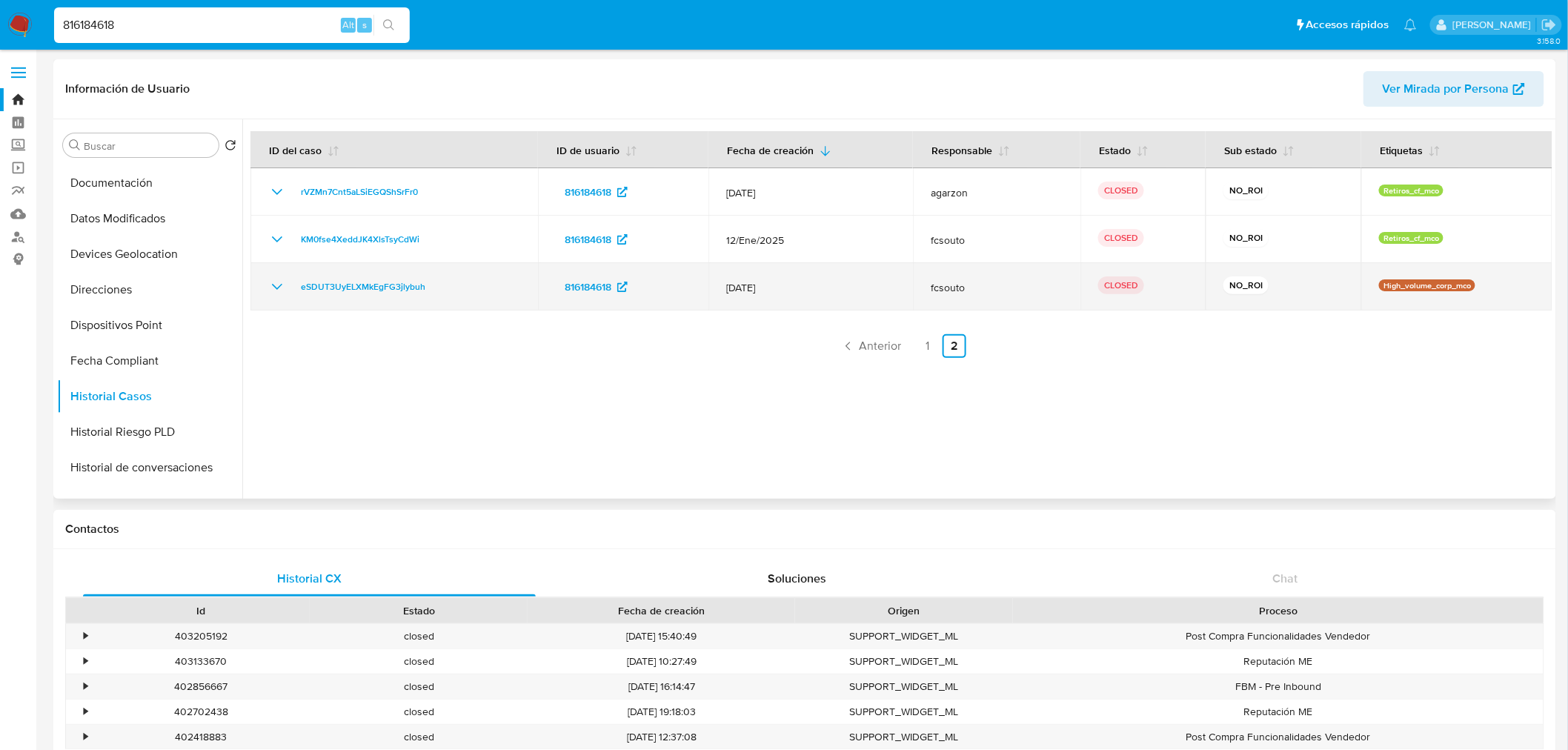
click at [272, 286] on icon "Mostrar/Ocultar" at bounding box center [277, 286] width 17 height 17
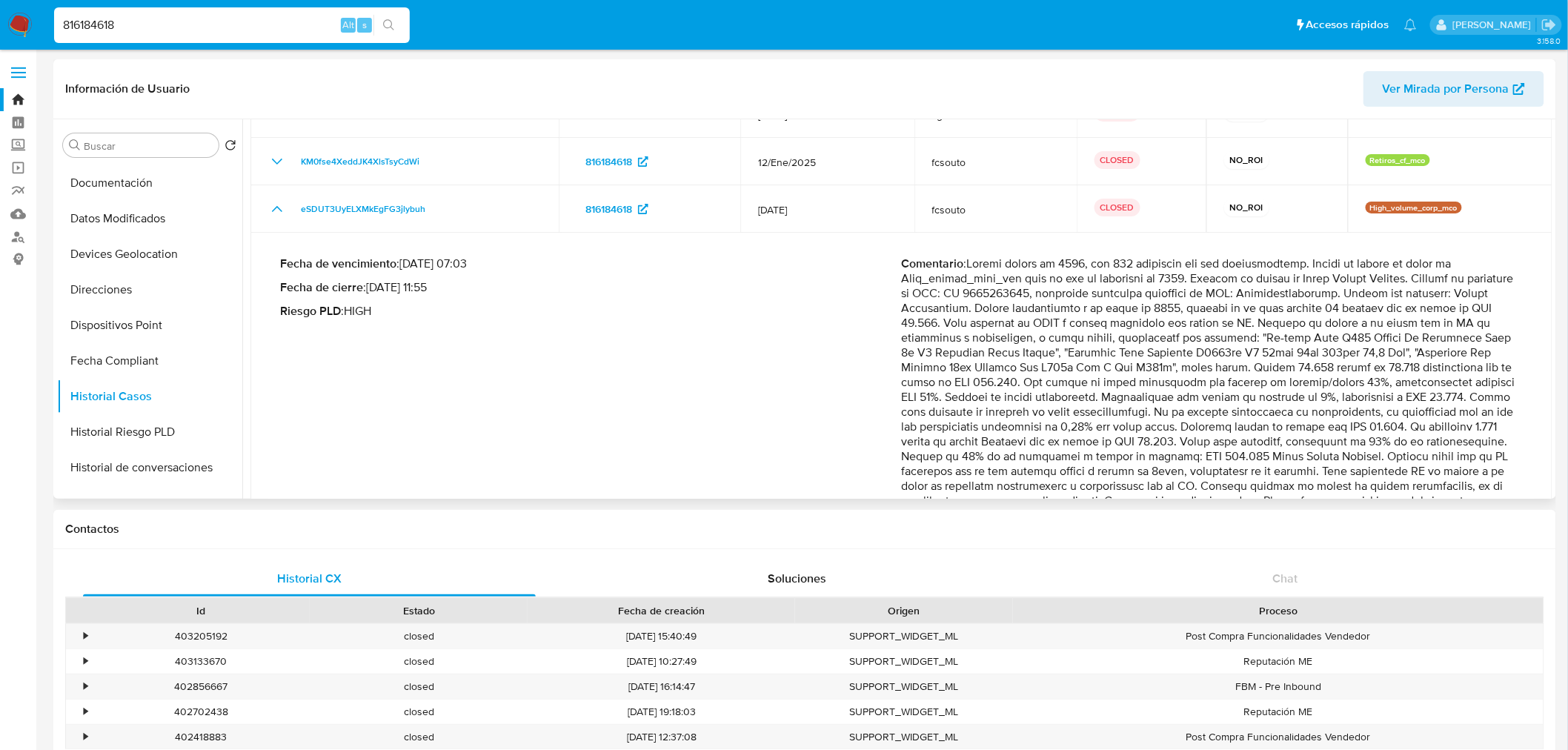
scroll to position [165, 0]
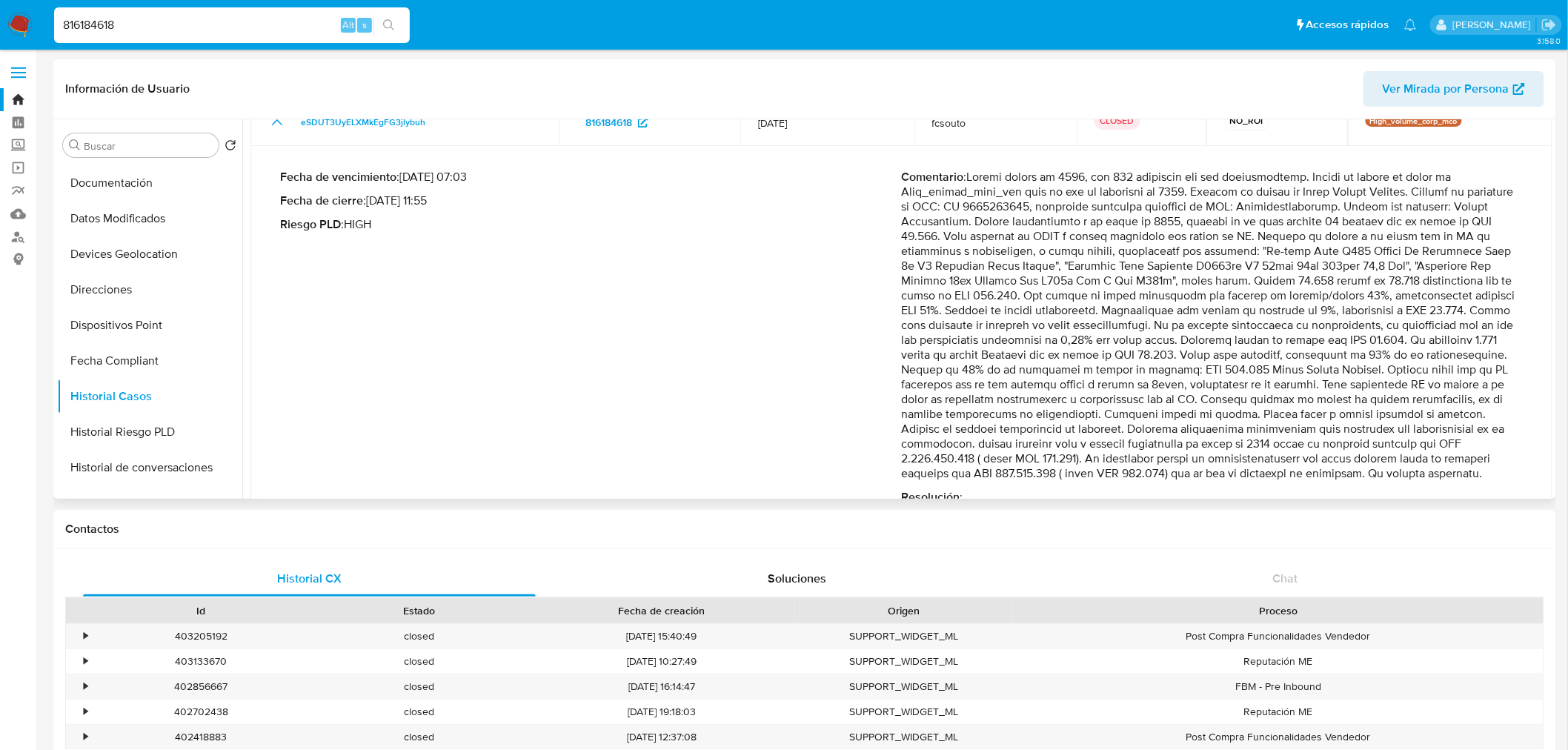
drag, startPoint x: 944, startPoint y: 430, endPoint x: 1266, endPoint y: 477, distance: 325.4
click at [1266, 477] on p "Comentario :" at bounding box center [1212, 325] width 622 height 311
drag, startPoint x: 899, startPoint y: 458, endPoint x: 1008, endPoint y: 460, distance: 109.0
click at [1008, 460] on p "Comentario :" at bounding box center [1212, 325] width 622 height 311
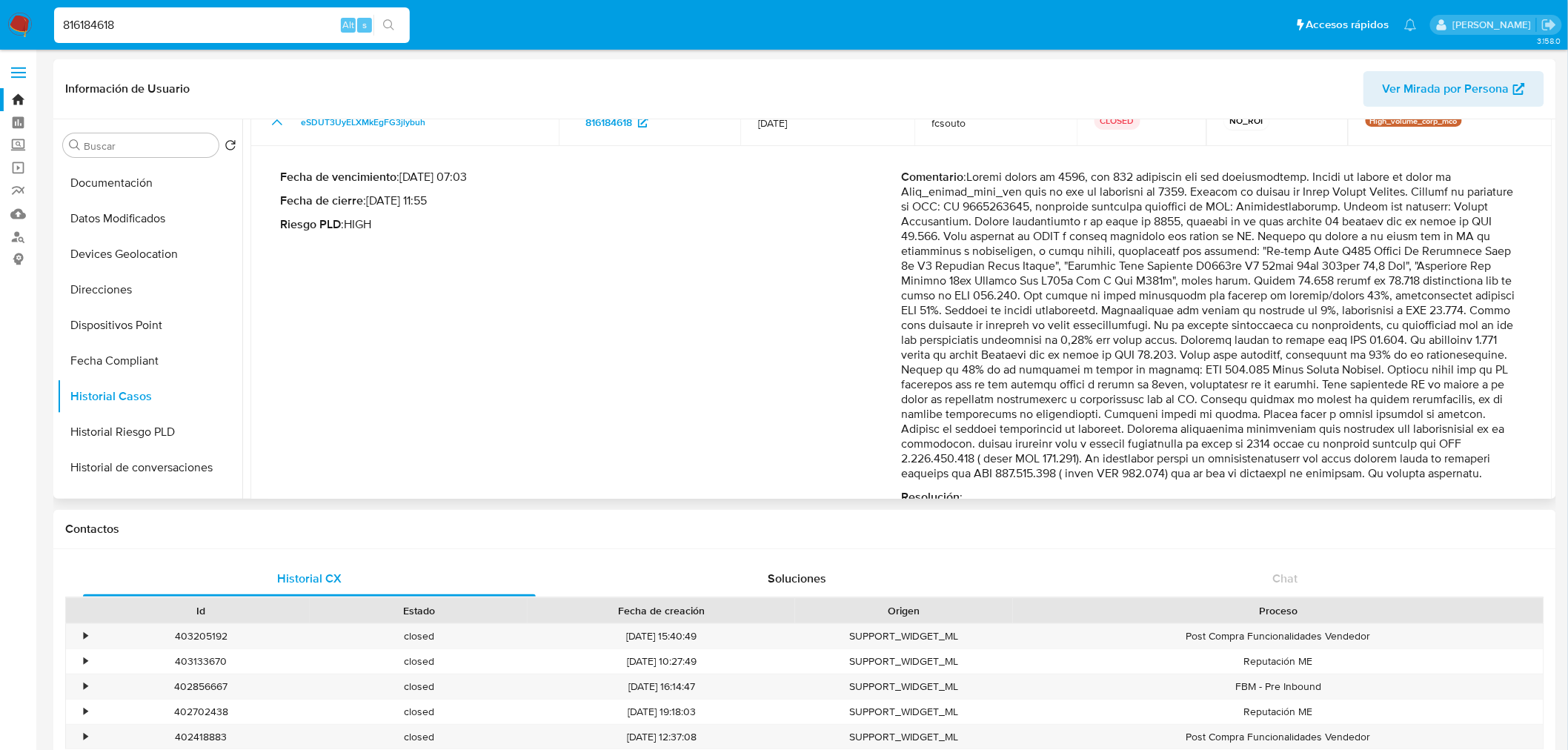
click at [1038, 460] on p "Comentario :" at bounding box center [1212, 325] width 622 height 311
click at [159, 22] on input "816184618" at bounding box center [232, 25] width 356 height 19
paste input "358429075"
type input "358429075"
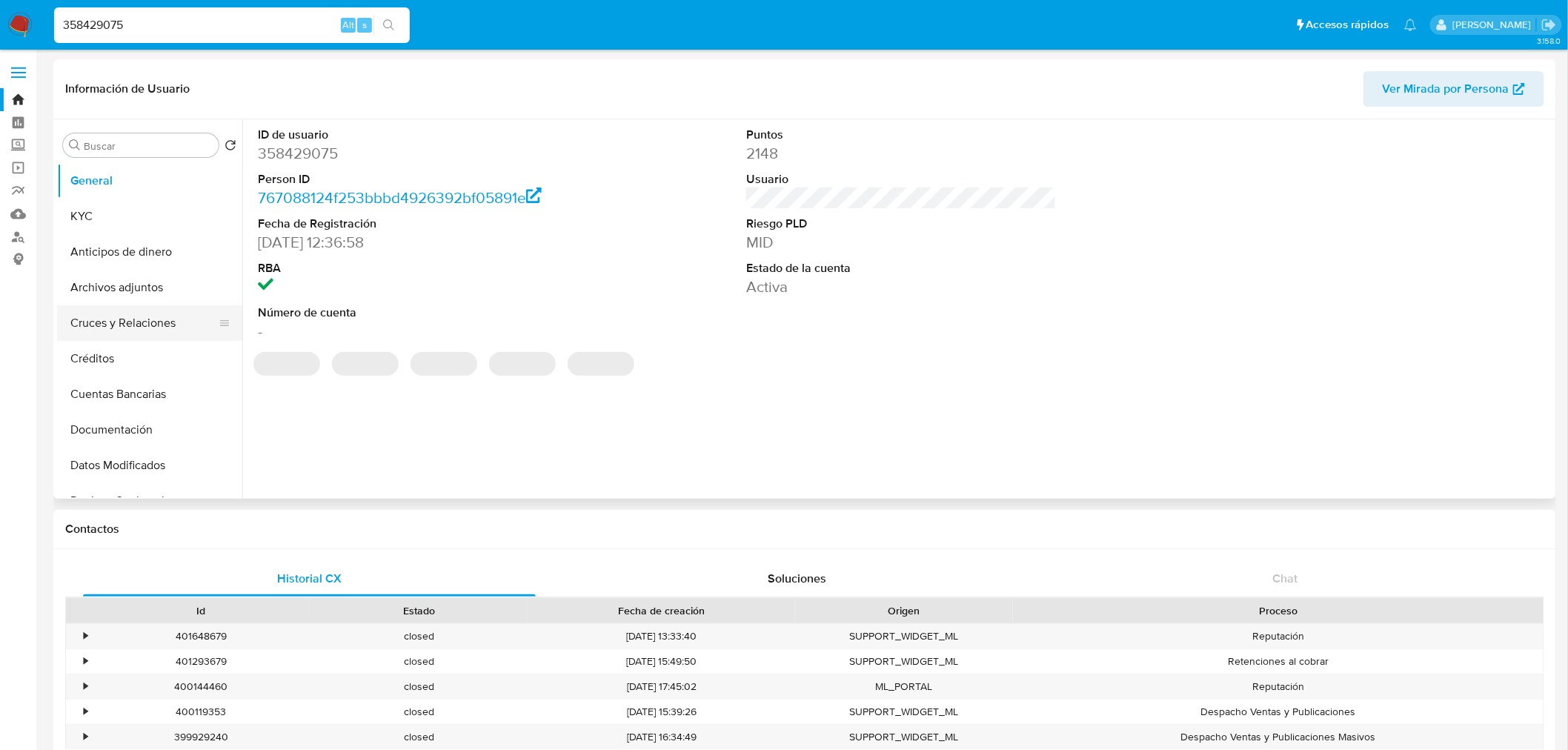
select select "10"
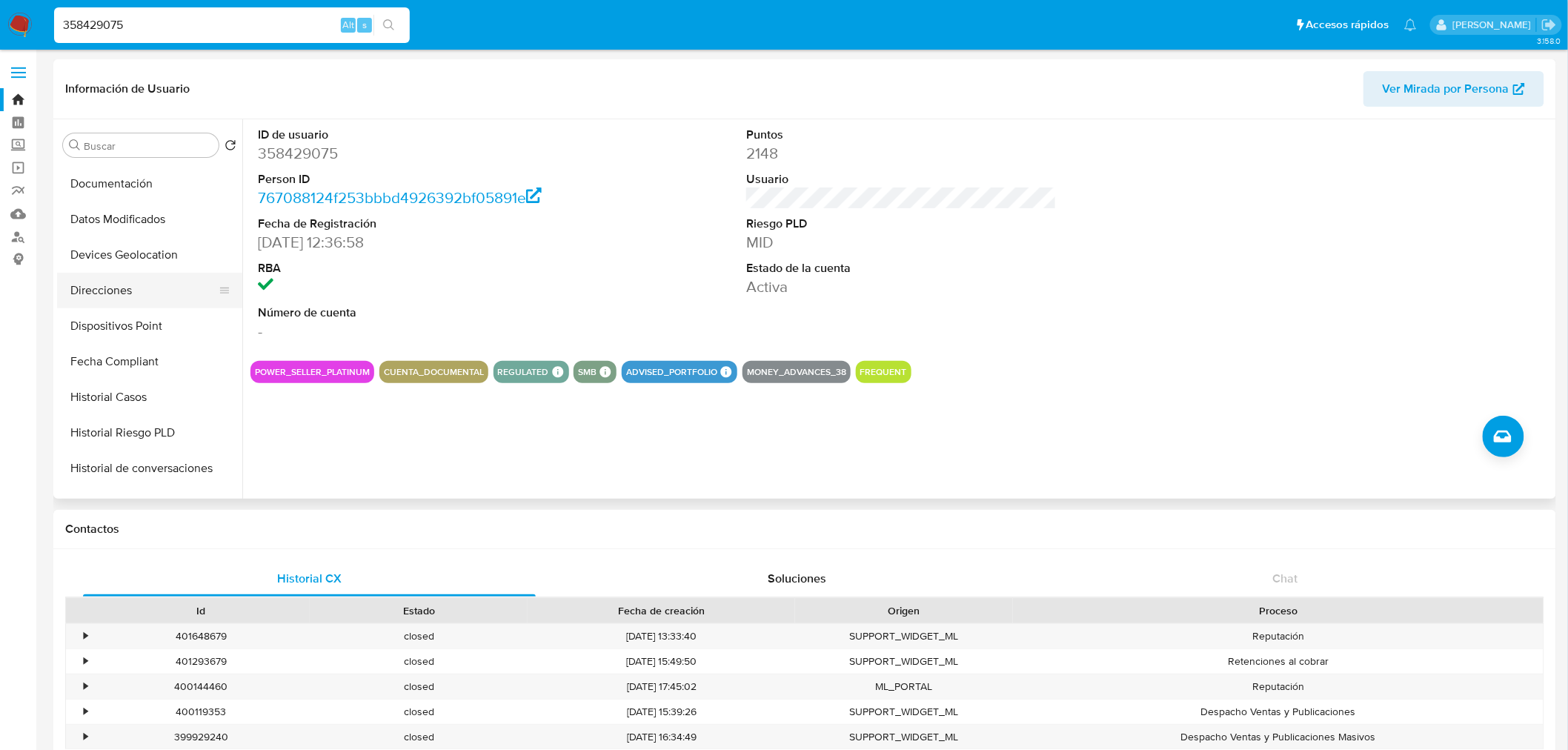
scroll to position [246, 0]
click at [154, 383] on button "Historial Casos" at bounding box center [144, 396] width 174 height 36
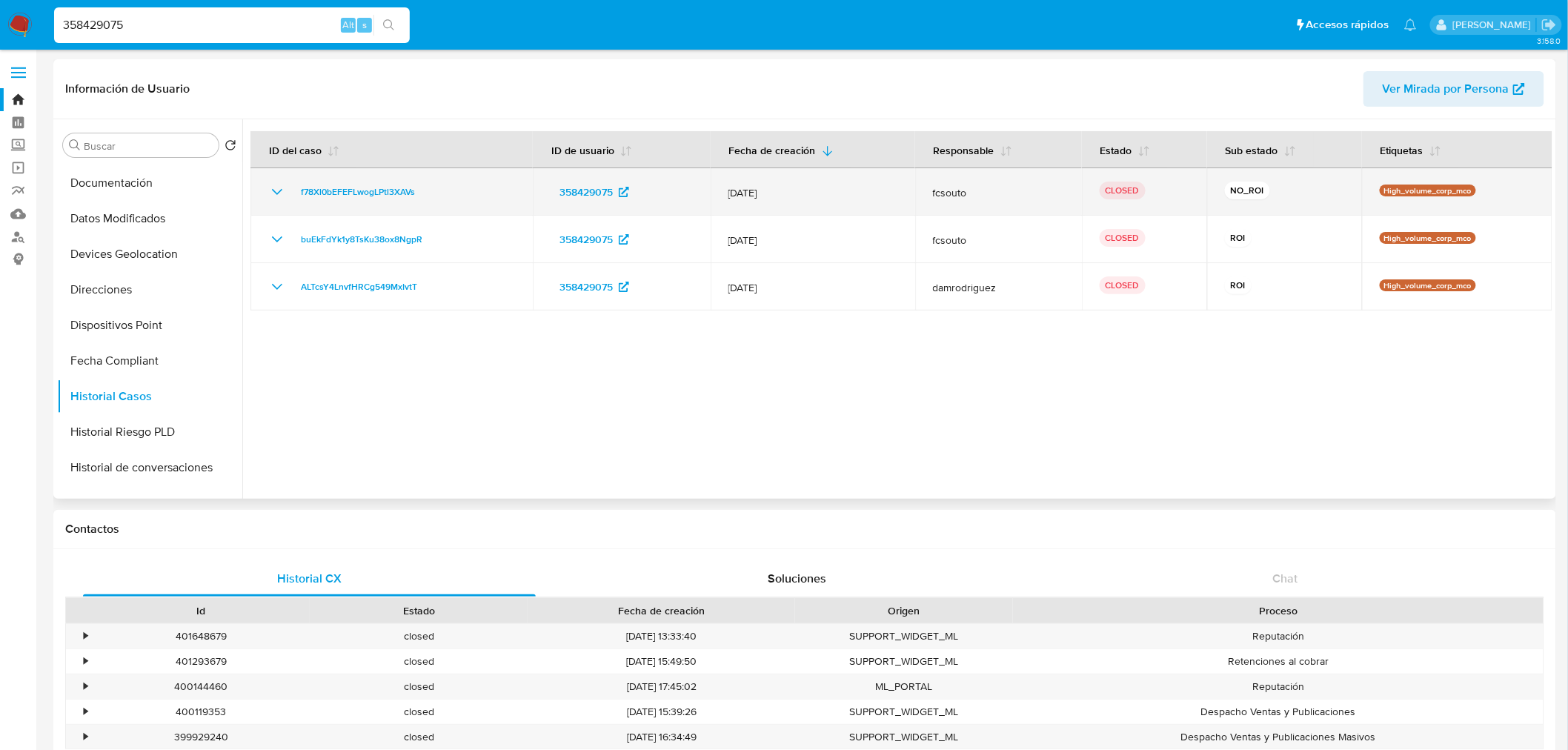
click at [271, 195] on icon "Mostrar/Ocultar" at bounding box center [277, 192] width 17 height 17
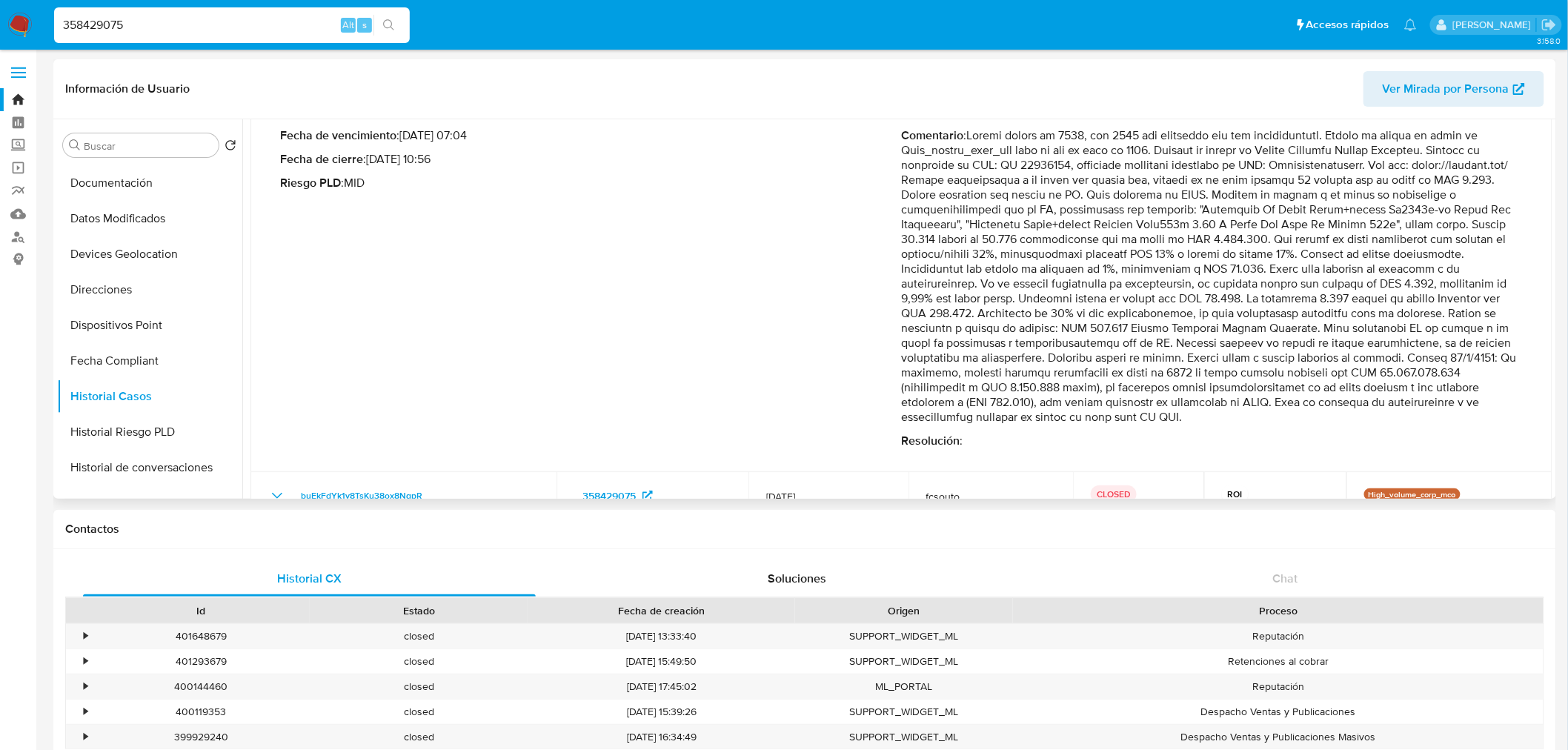
scroll to position [82, 0]
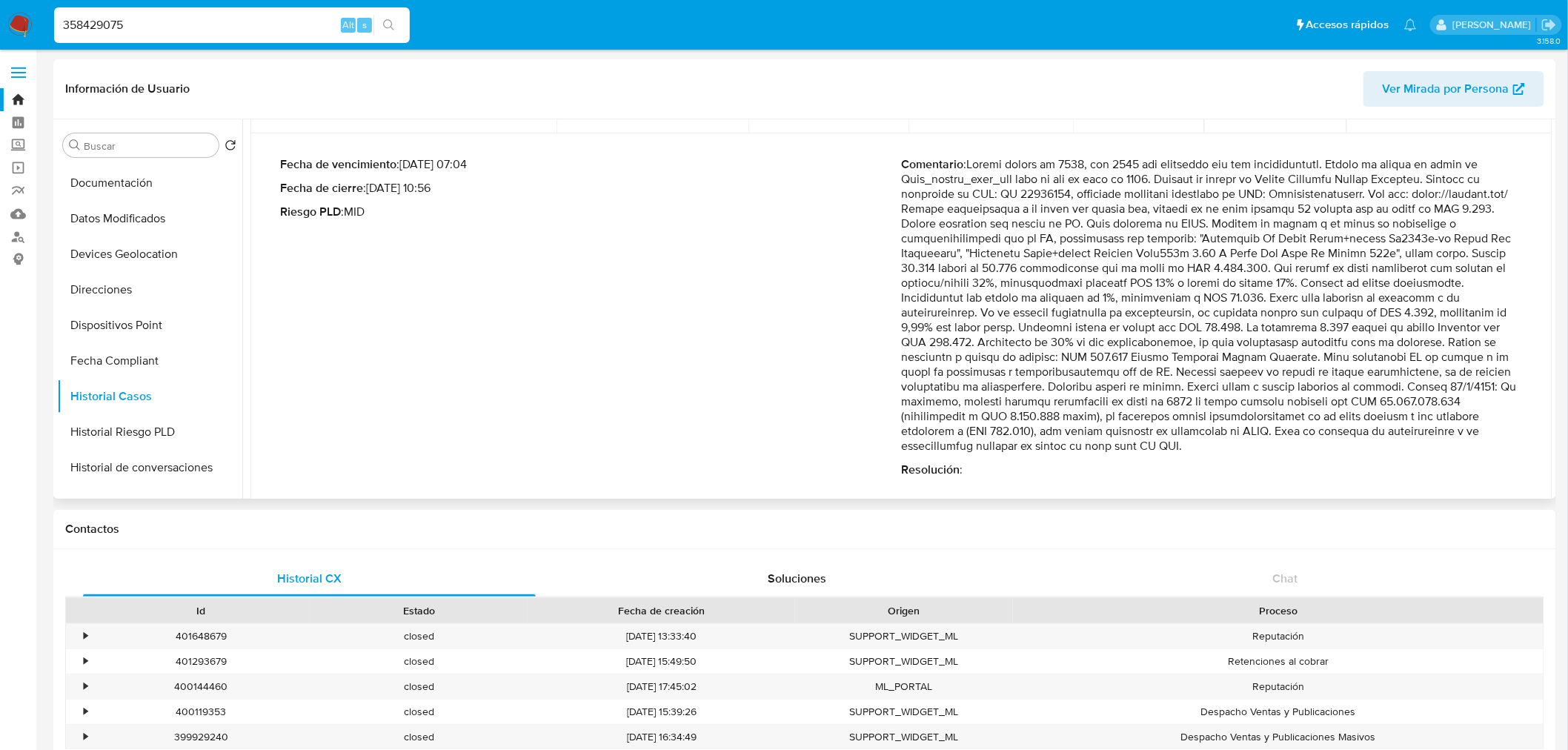
drag, startPoint x: 1380, startPoint y: 401, endPoint x: 1449, endPoint y: 454, distance: 87.0
click at [1451, 454] on div "Comentario : Resolución :" at bounding box center [1212, 317] width 622 height 320
click at [1315, 399] on p "Comentario :" at bounding box center [1212, 306] width 622 height 297
drag, startPoint x: 1411, startPoint y: 385, endPoint x: 1435, endPoint y: 443, distance: 62.8
click at [1435, 443] on p "Comentario :" at bounding box center [1212, 306] width 622 height 297
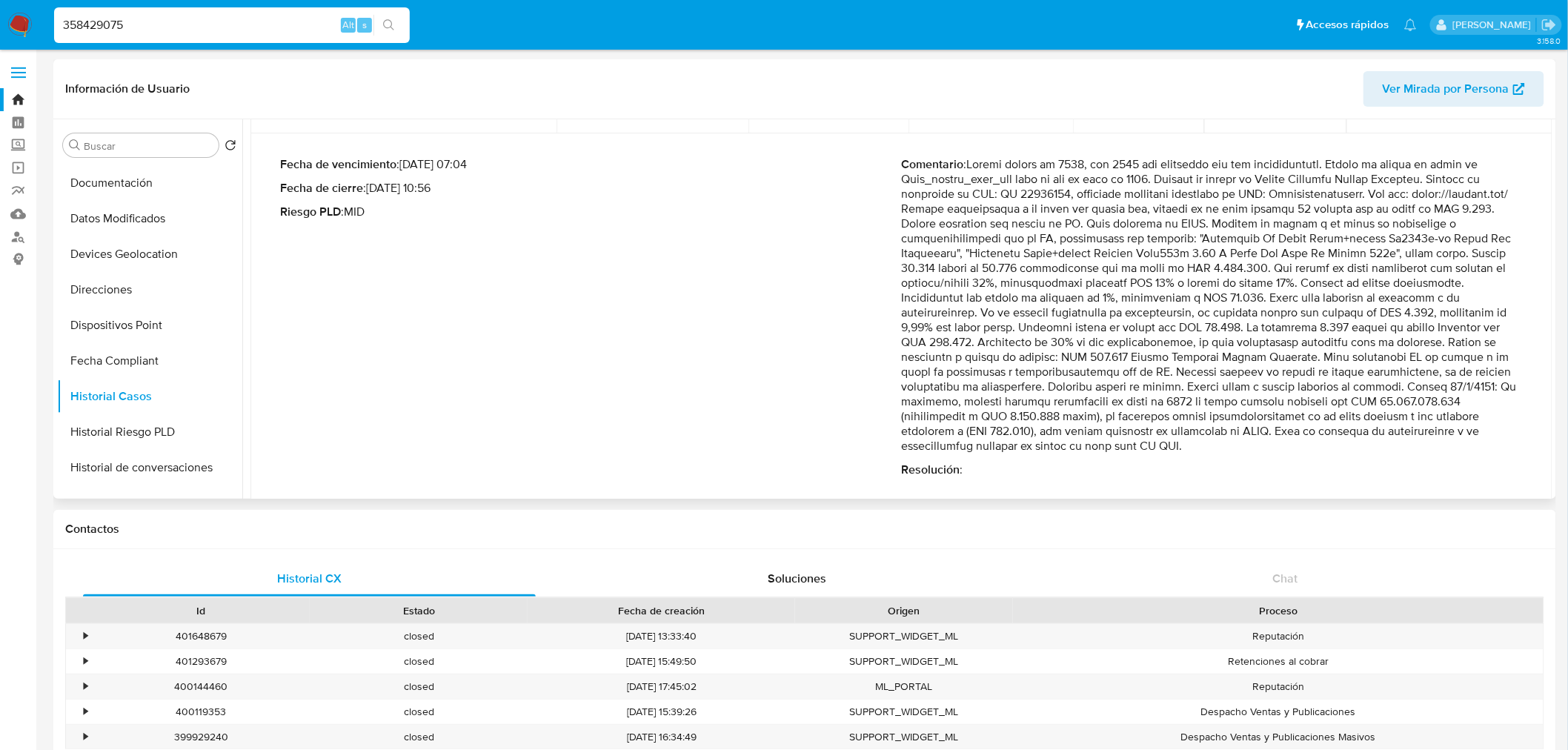
click at [1464, 390] on p "Comentario :" at bounding box center [1212, 306] width 622 height 297
click at [1424, 398] on p "Comentario :" at bounding box center [1212, 306] width 622 height 297
drag, startPoint x: 1411, startPoint y: 388, endPoint x: 1424, endPoint y: 455, distance: 68.2
click at [1424, 455] on div "Comentario : Resolución :" at bounding box center [1212, 317] width 622 height 320
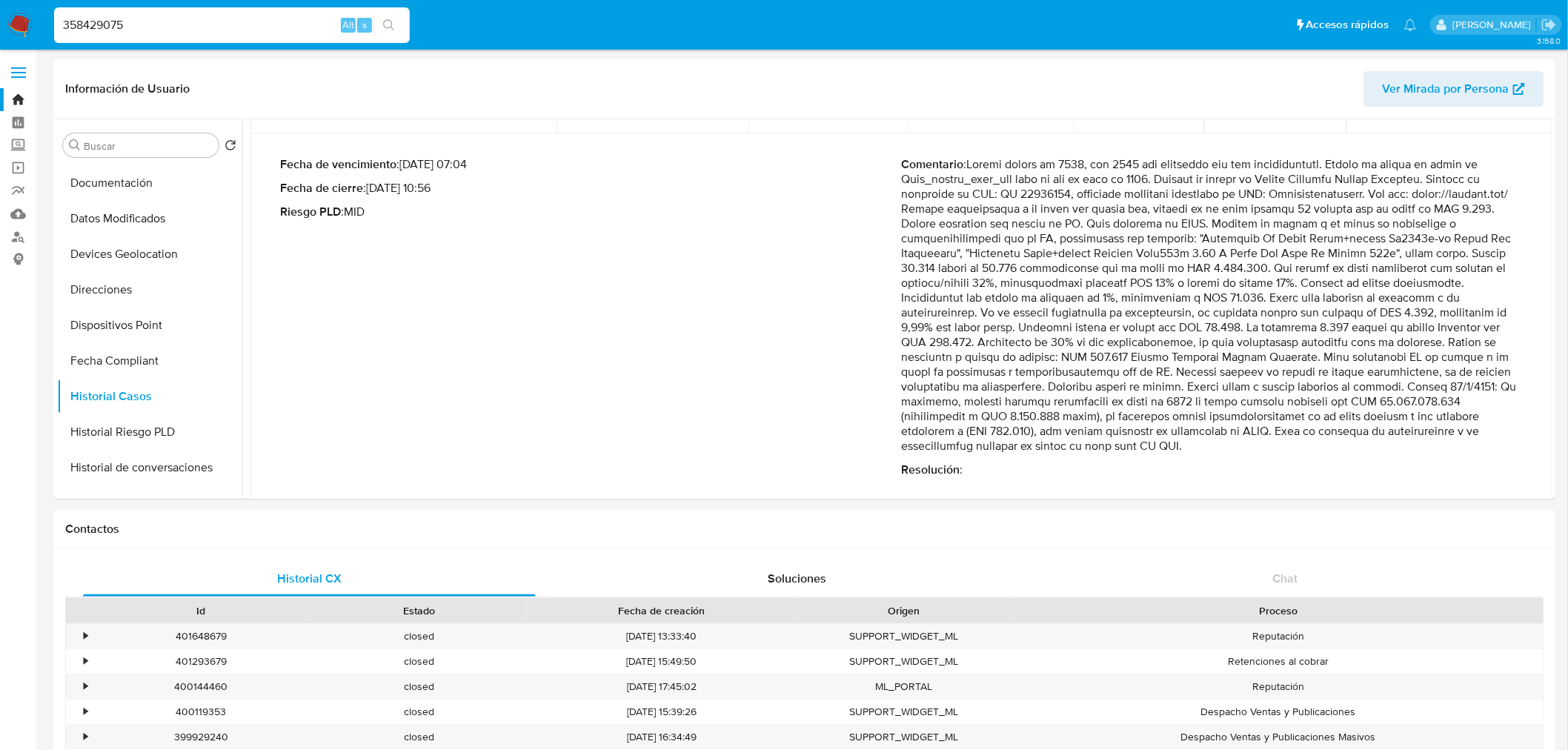
click at [3, 25] on nav "Pausado Ver notificaciones 358429075 Alt s Accesos rápidos Presiona las siguien…" at bounding box center [784, 24] width 1568 height 49
click at [27, 31] on img at bounding box center [20, 25] width 25 height 25
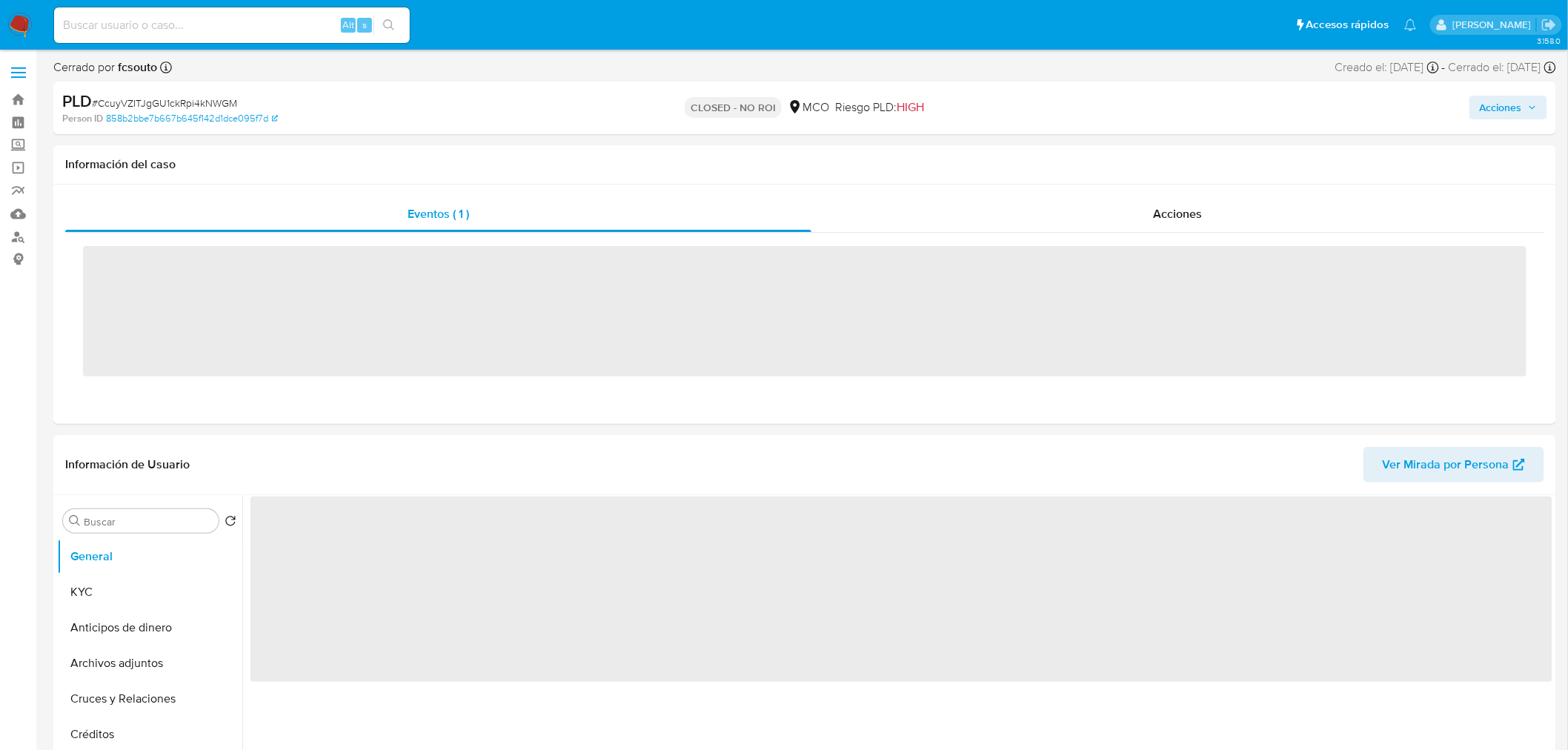
click at [218, 30] on input at bounding box center [232, 25] width 356 height 19
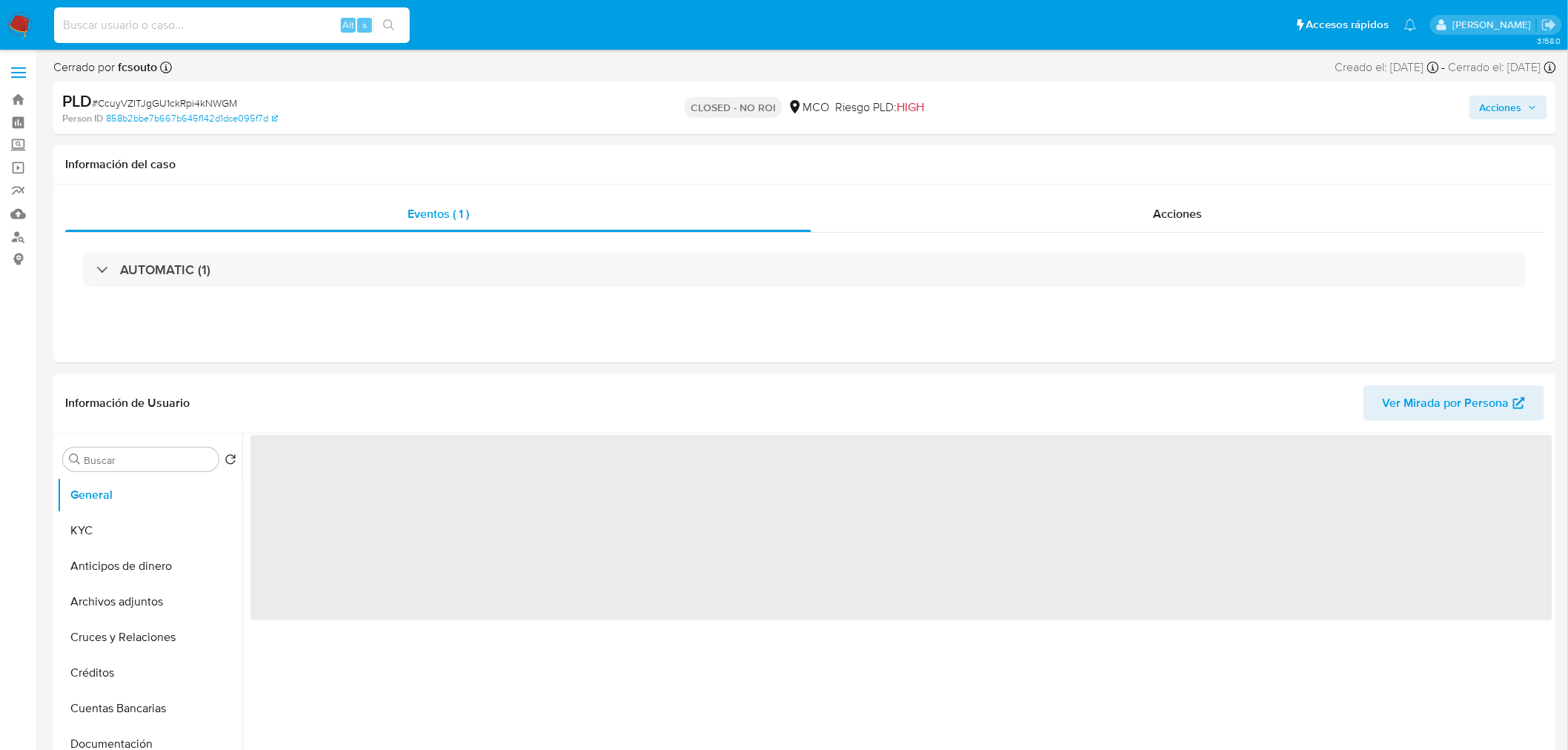
paste input "127637522"
type input "127637522"
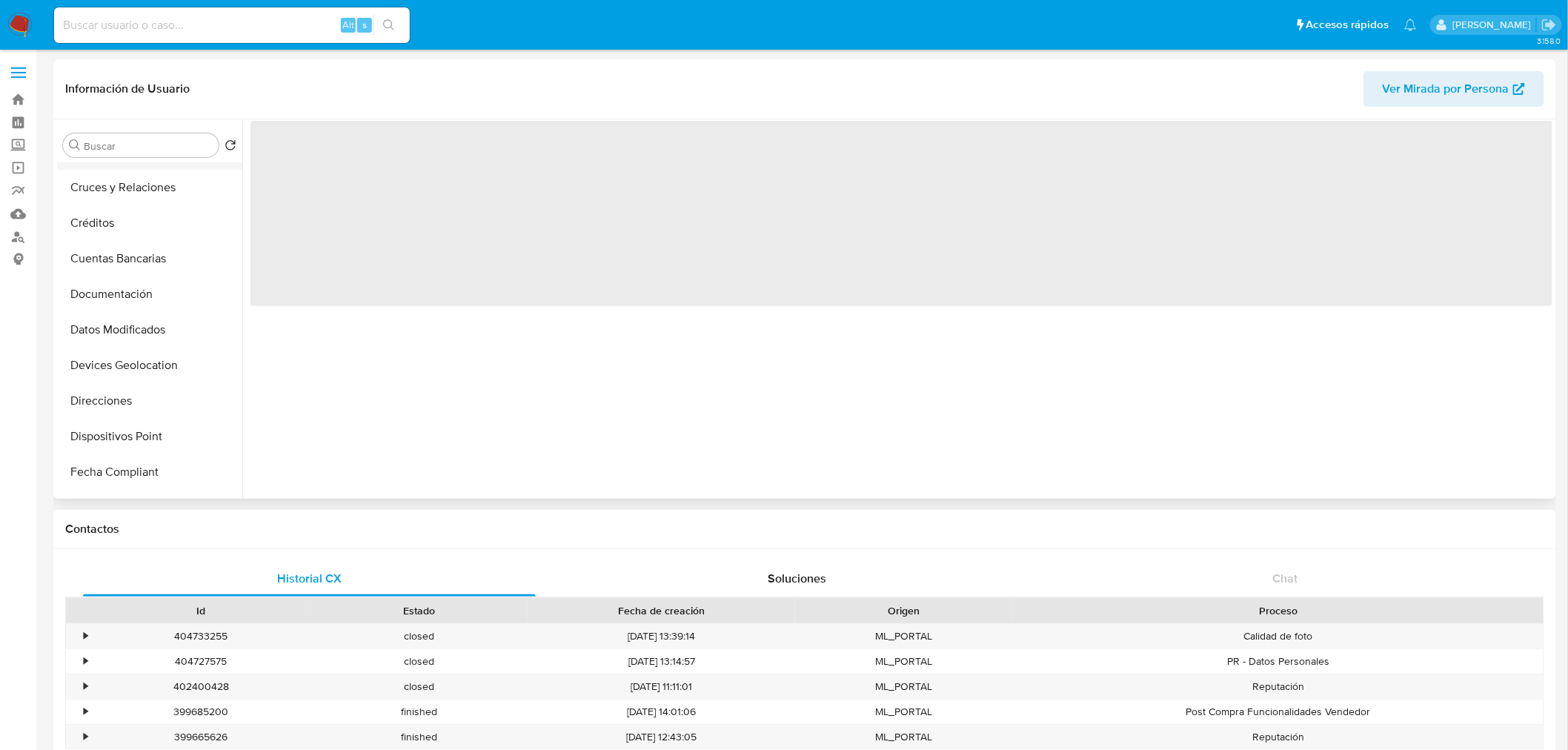
scroll to position [164, 0]
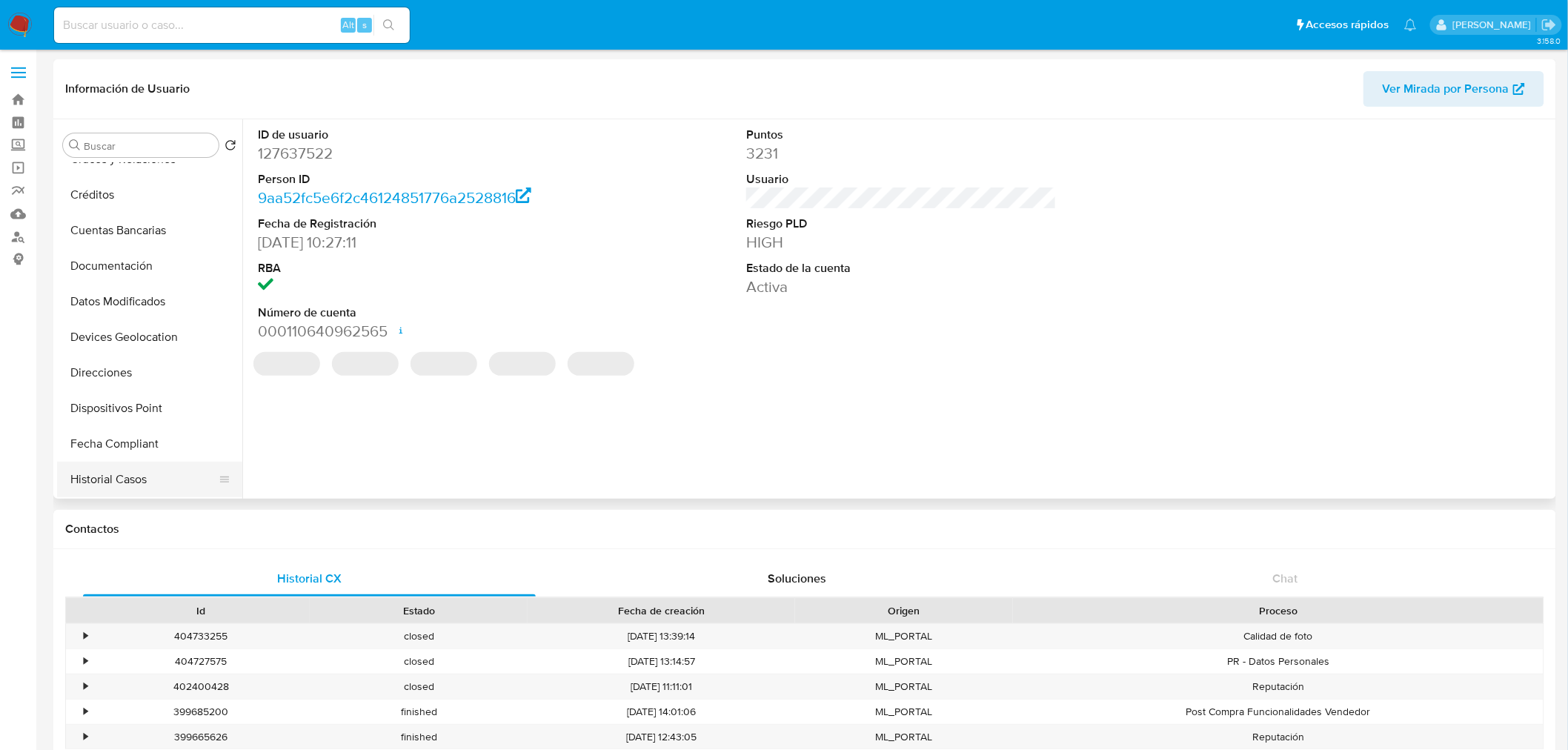
click at [150, 480] on button "Historial Casos" at bounding box center [144, 479] width 174 height 36
select select "10"
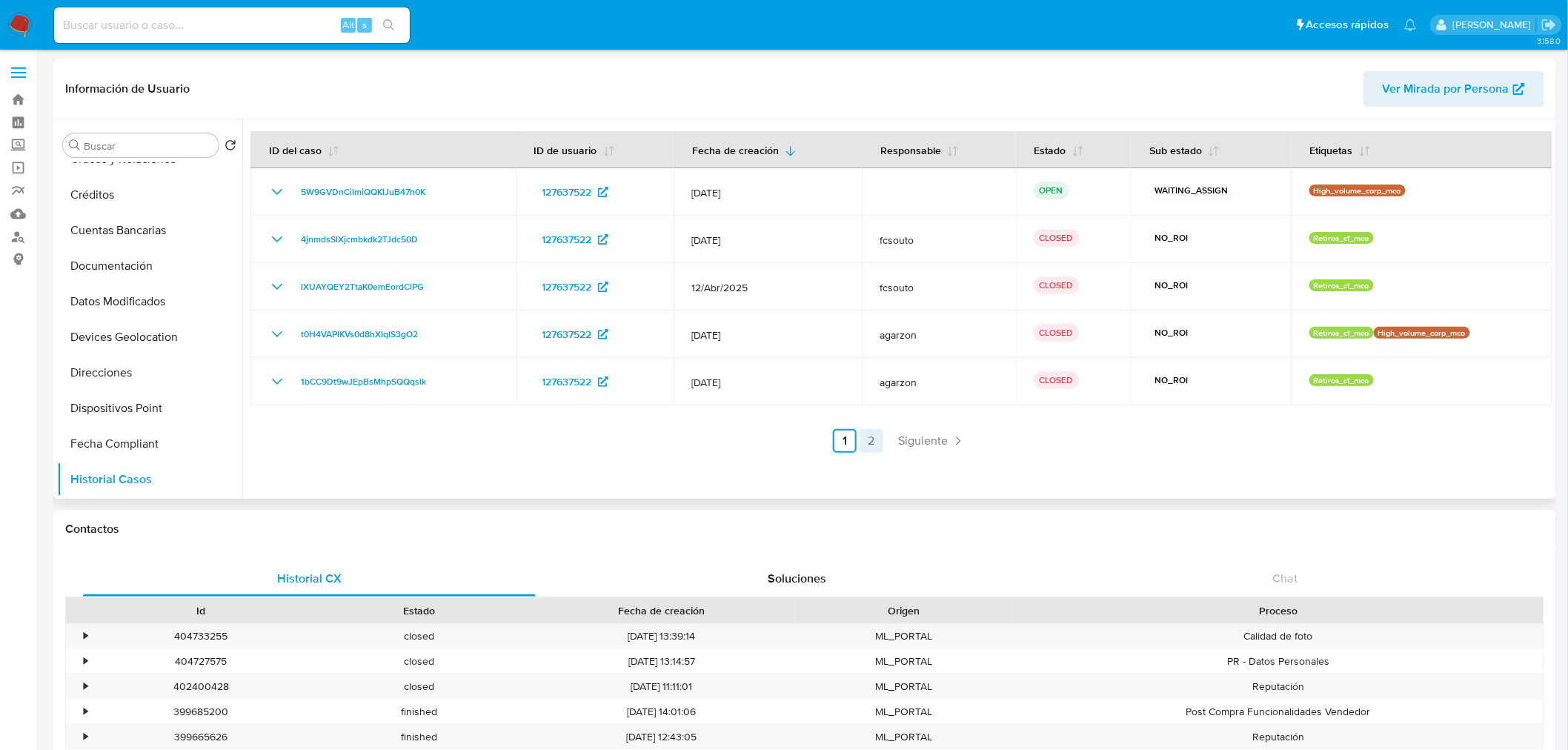
click at [860, 450] on link "2" at bounding box center [871, 440] width 23 height 23
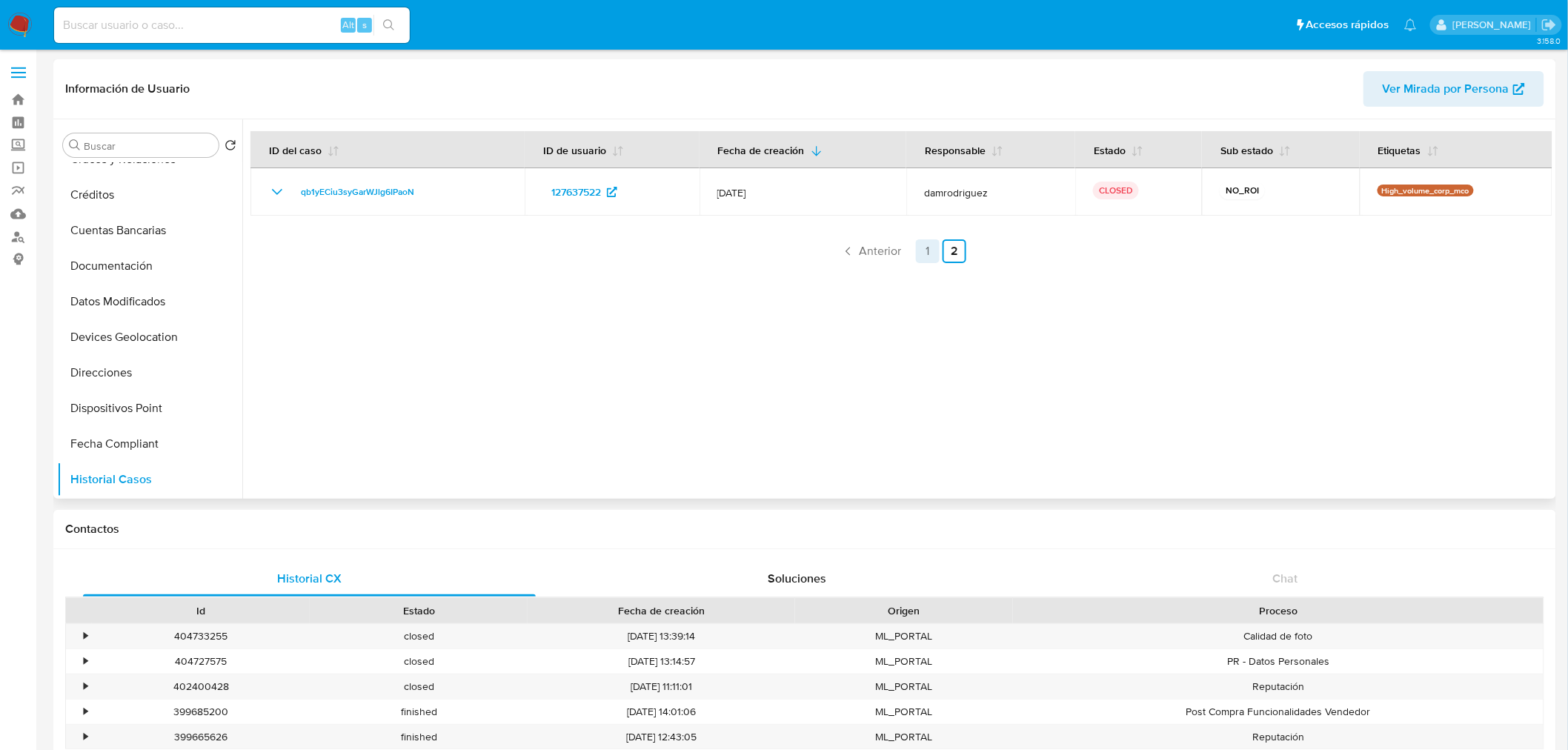
click at [932, 241] on link "1" at bounding box center [927, 251] width 23 height 23
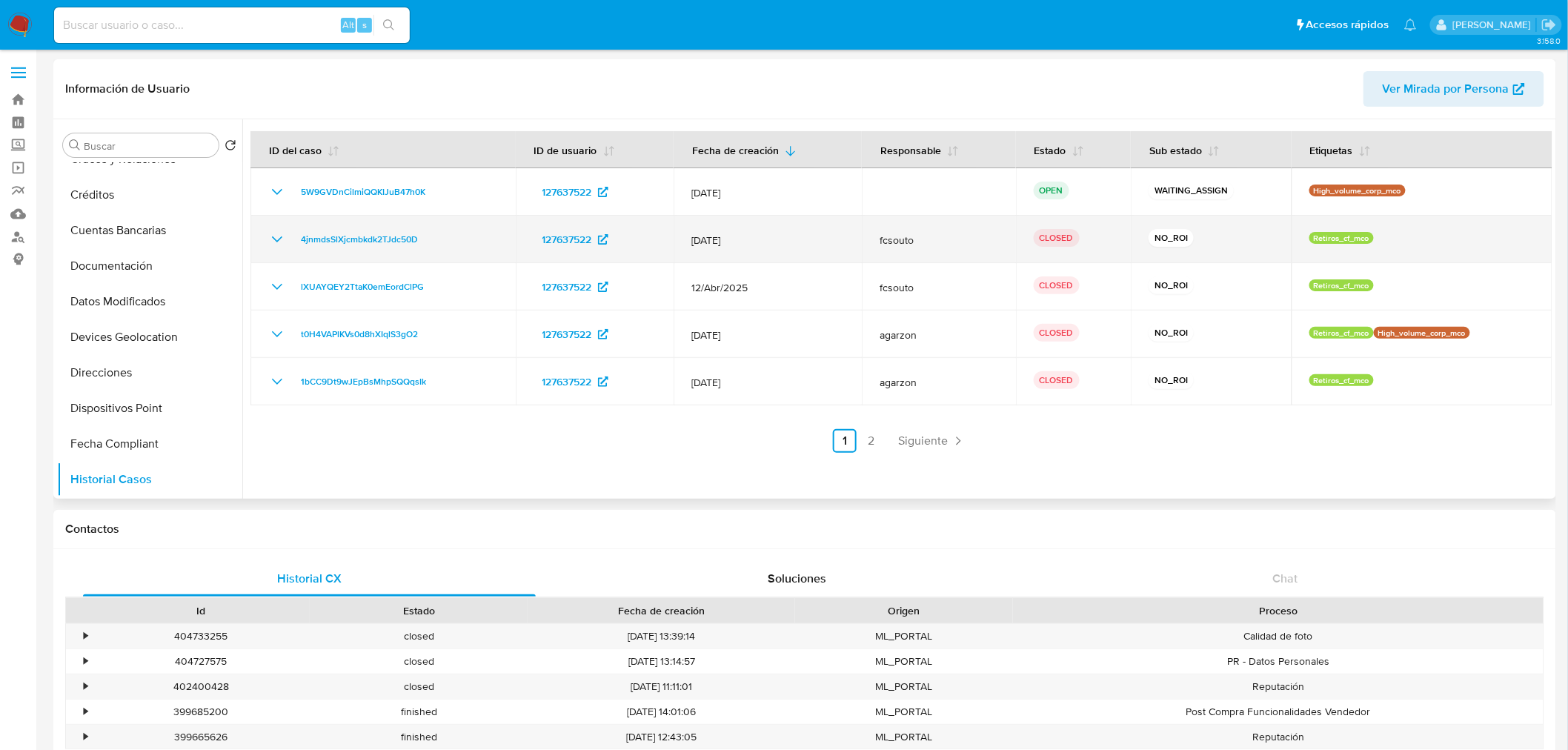
click at [272, 244] on icon "Mostrar/Ocultar" at bounding box center [277, 240] width 17 height 17
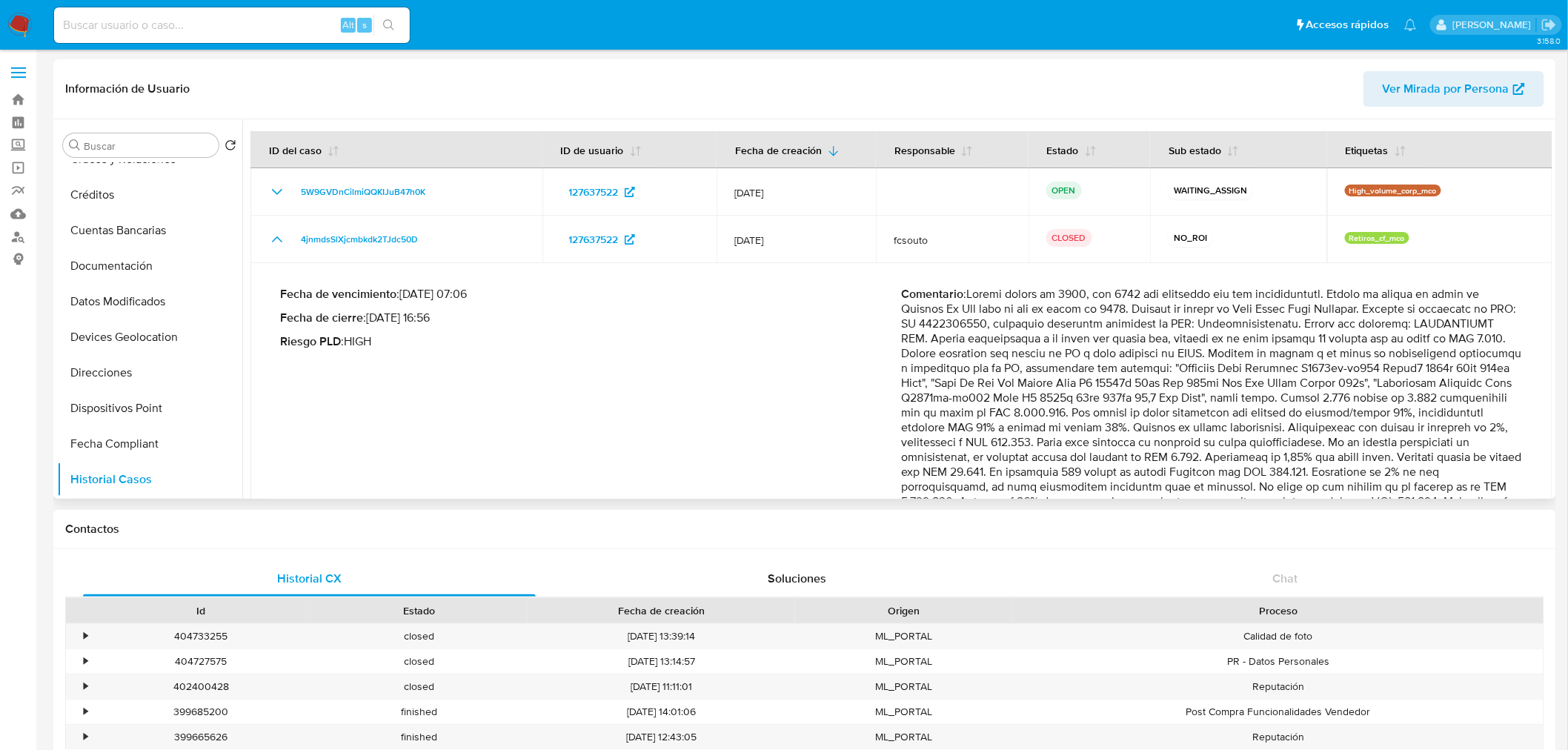
scroll to position [165, 0]
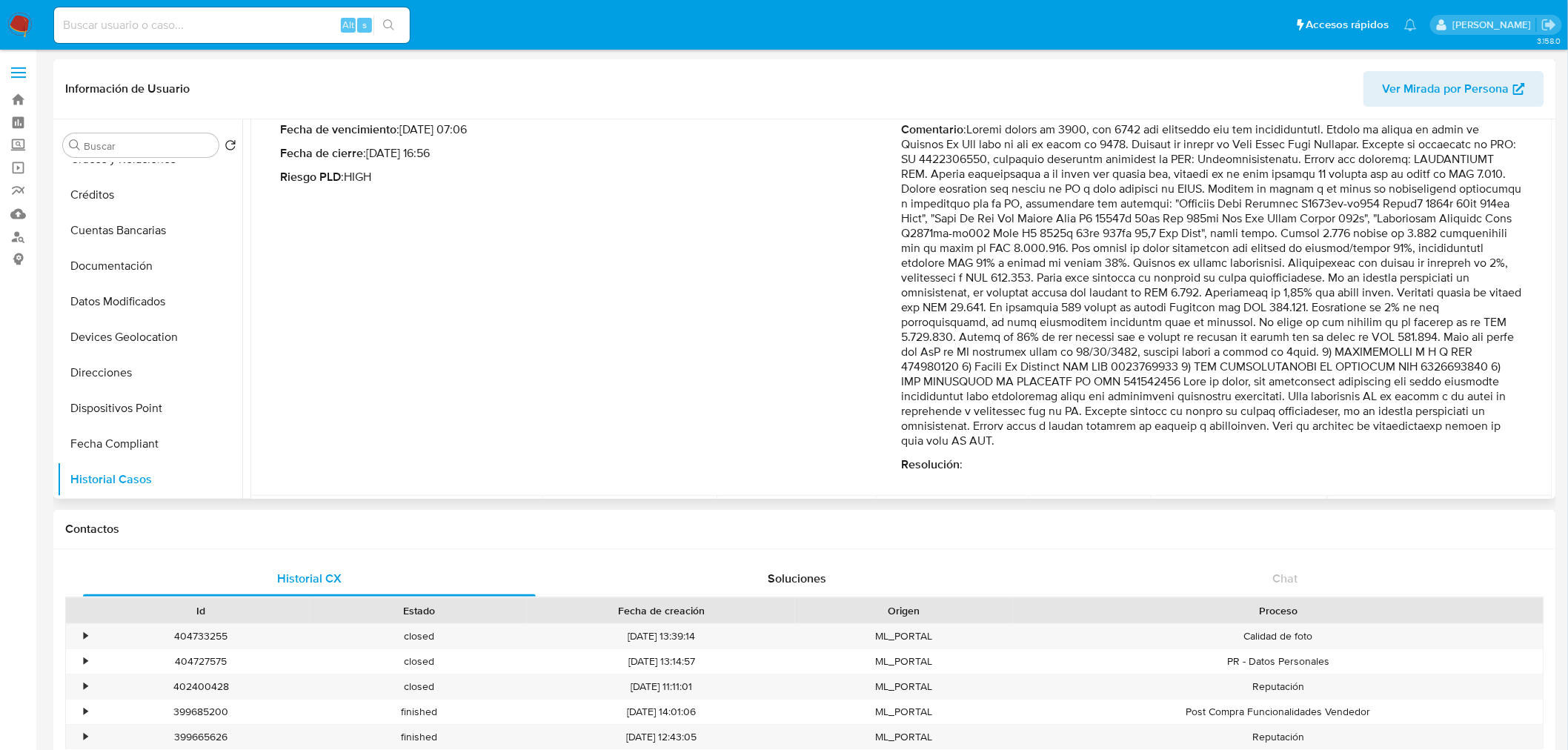
drag, startPoint x: 963, startPoint y: 361, endPoint x: 1220, endPoint y: 408, distance: 261.3
click at [1220, 408] on p "Comentario :" at bounding box center [1212, 285] width 622 height 326
click at [1220, 406] on p "Comentario :" at bounding box center [1212, 285] width 622 height 326
drag, startPoint x: 1146, startPoint y: 446, endPoint x: 1031, endPoint y: 397, distance: 125.0
click at [1031, 397] on p "Comentario :" at bounding box center [1212, 285] width 622 height 326
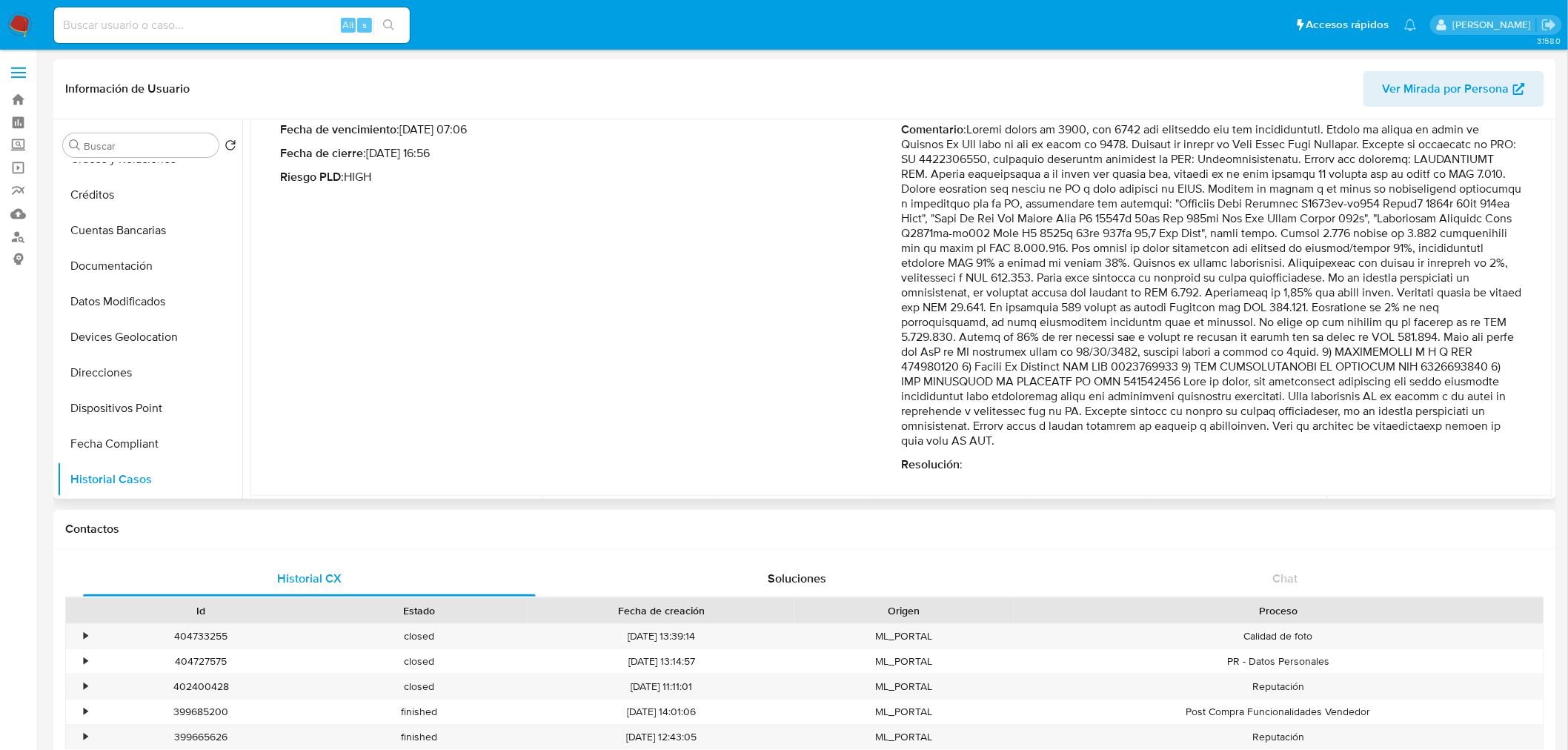
click at [1032, 397] on p "Comentario :" at bounding box center [1212, 285] width 622 height 326
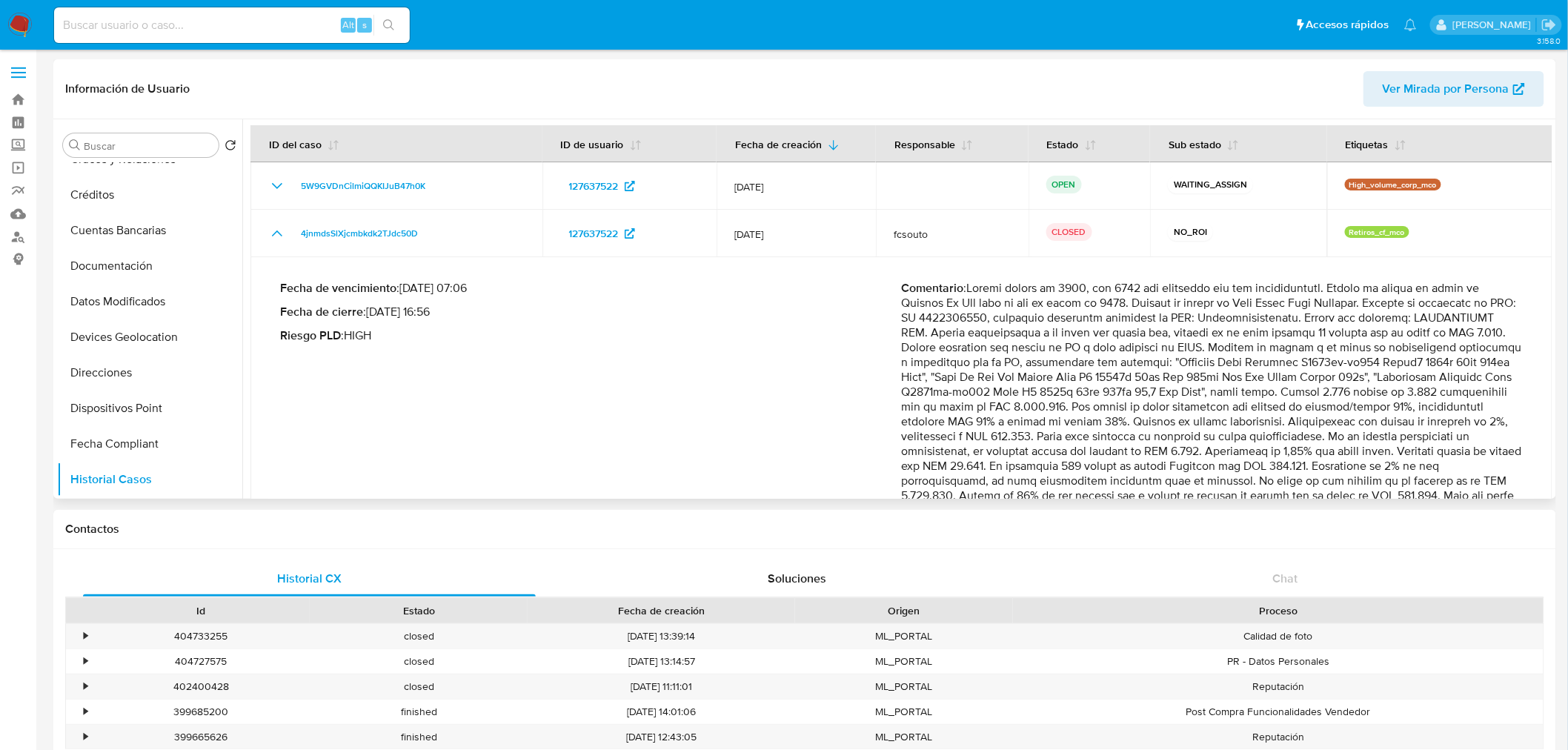
scroll to position [0, 0]
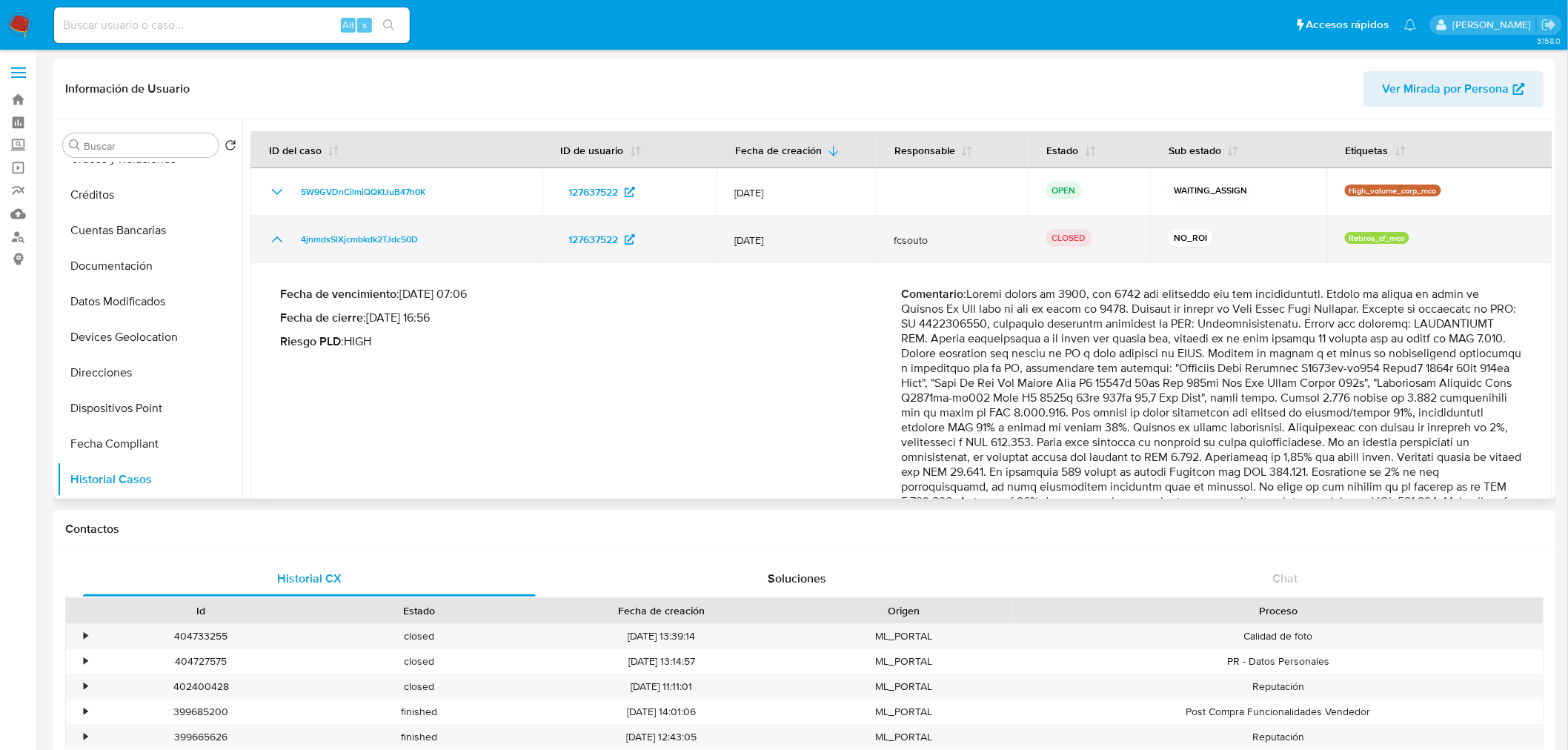
click at [277, 245] on icon "Mostrar/Ocultar" at bounding box center [277, 240] width 17 height 17
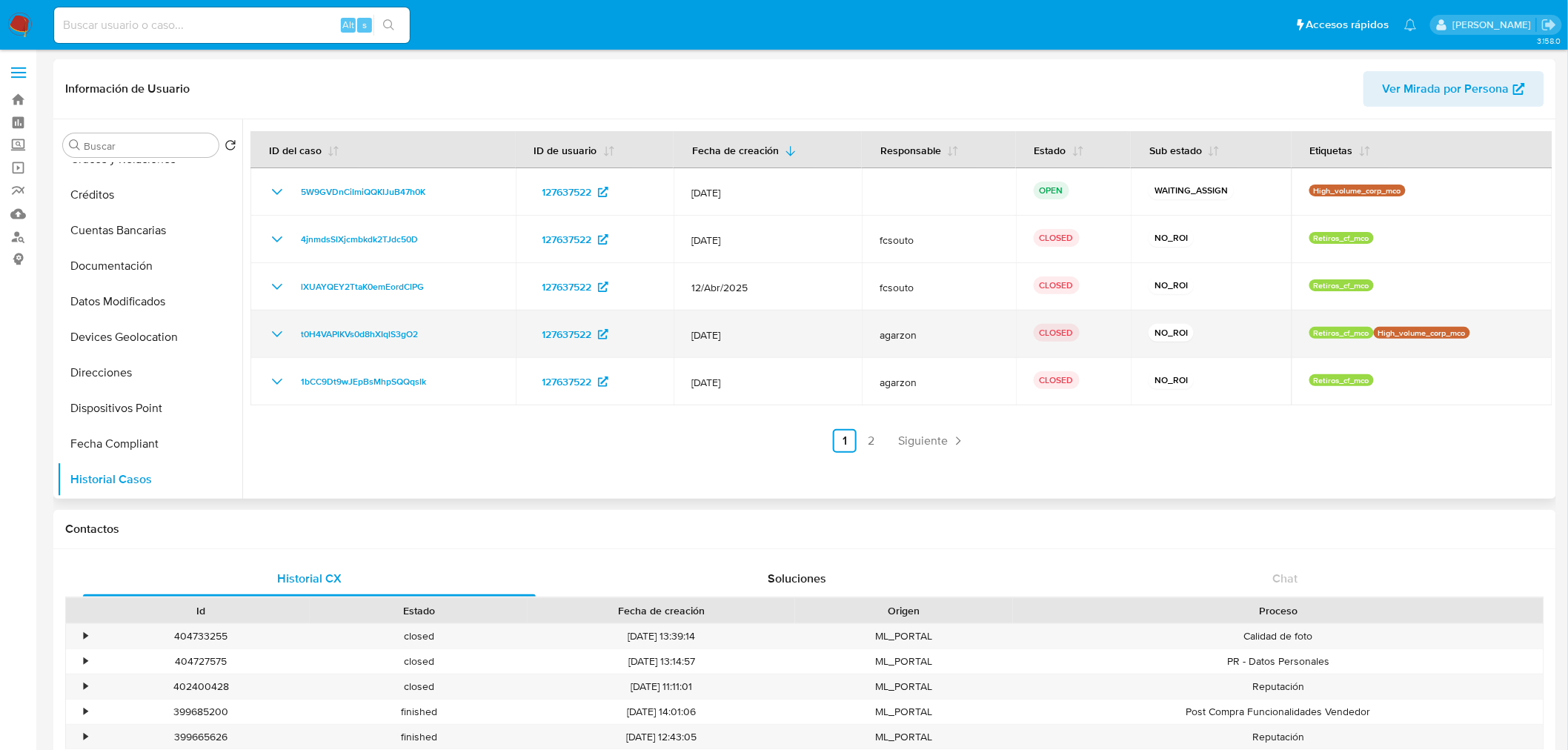
click at [280, 328] on icon "Mostrar/Ocultar" at bounding box center [277, 334] width 17 height 17
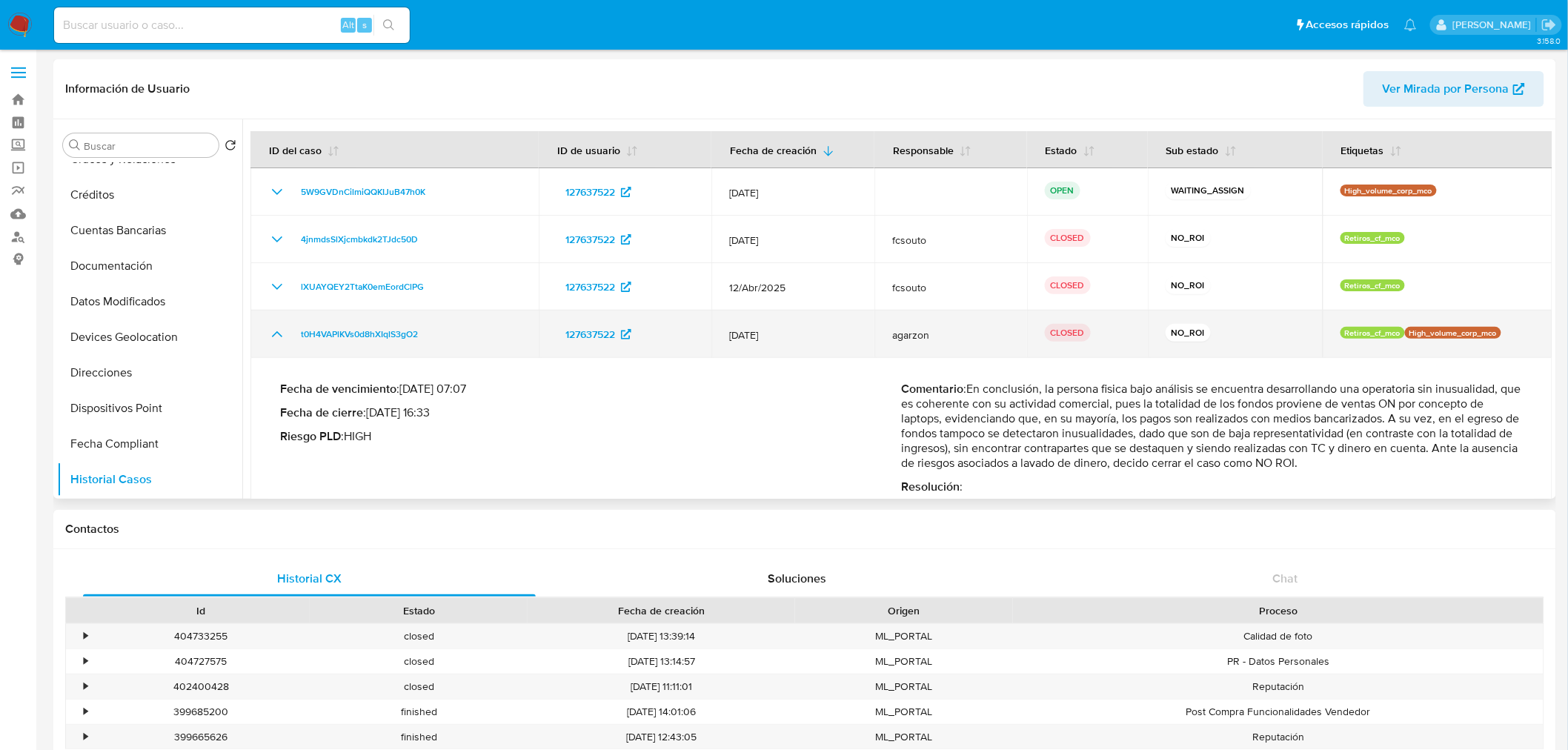
click at [281, 323] on td "t0H4VAPlKVs0d8hXIqlS3gO2" at bounding box center [394, 334] width 288 height 48
click at [280, 327] on icon "Mostrar/Ocultar" at bounding box center [277, 334] width 17 height 17
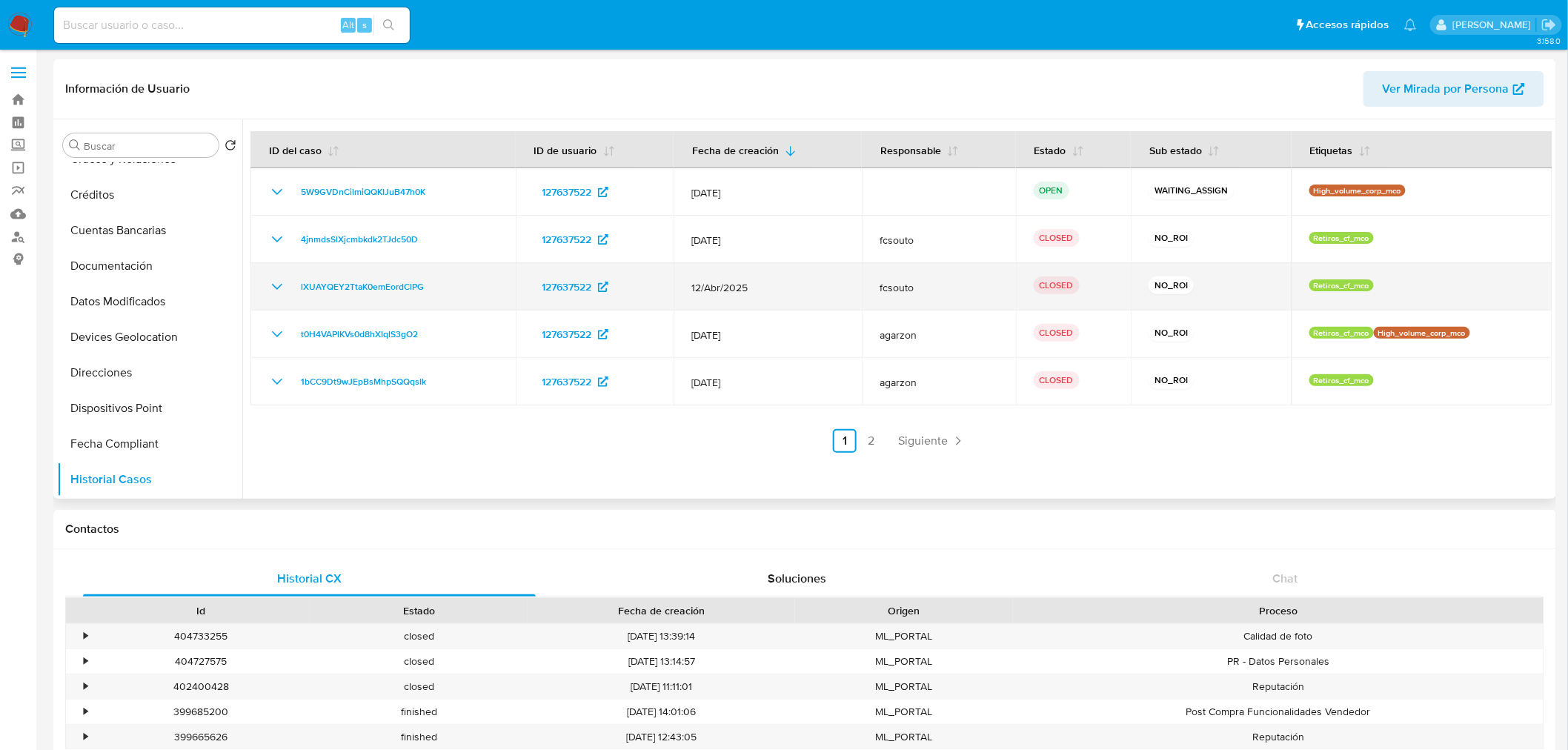
click at [272, 277] on td "lXUAYQEY2TtaK0emEordClPG" at bounding box center [383, 286] width 266 height 48
click at [276, 287] on icon "Mostrar/Ocultar" at bounding box center [276, 287] width 11 height 6
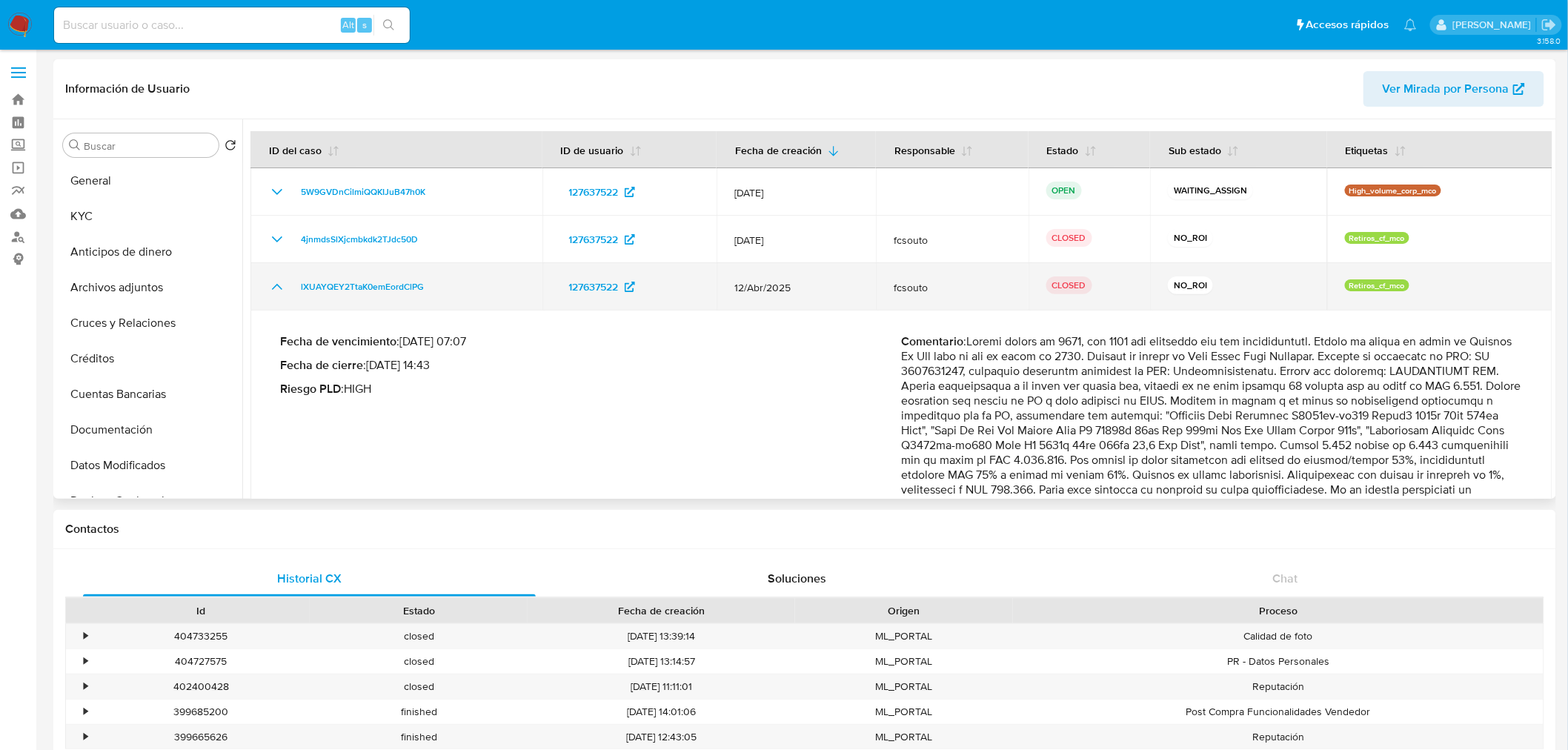
click at [280, 282] on icon "Mostrar/Ocultar" at bounding box center [277, 286] width 17 height 17
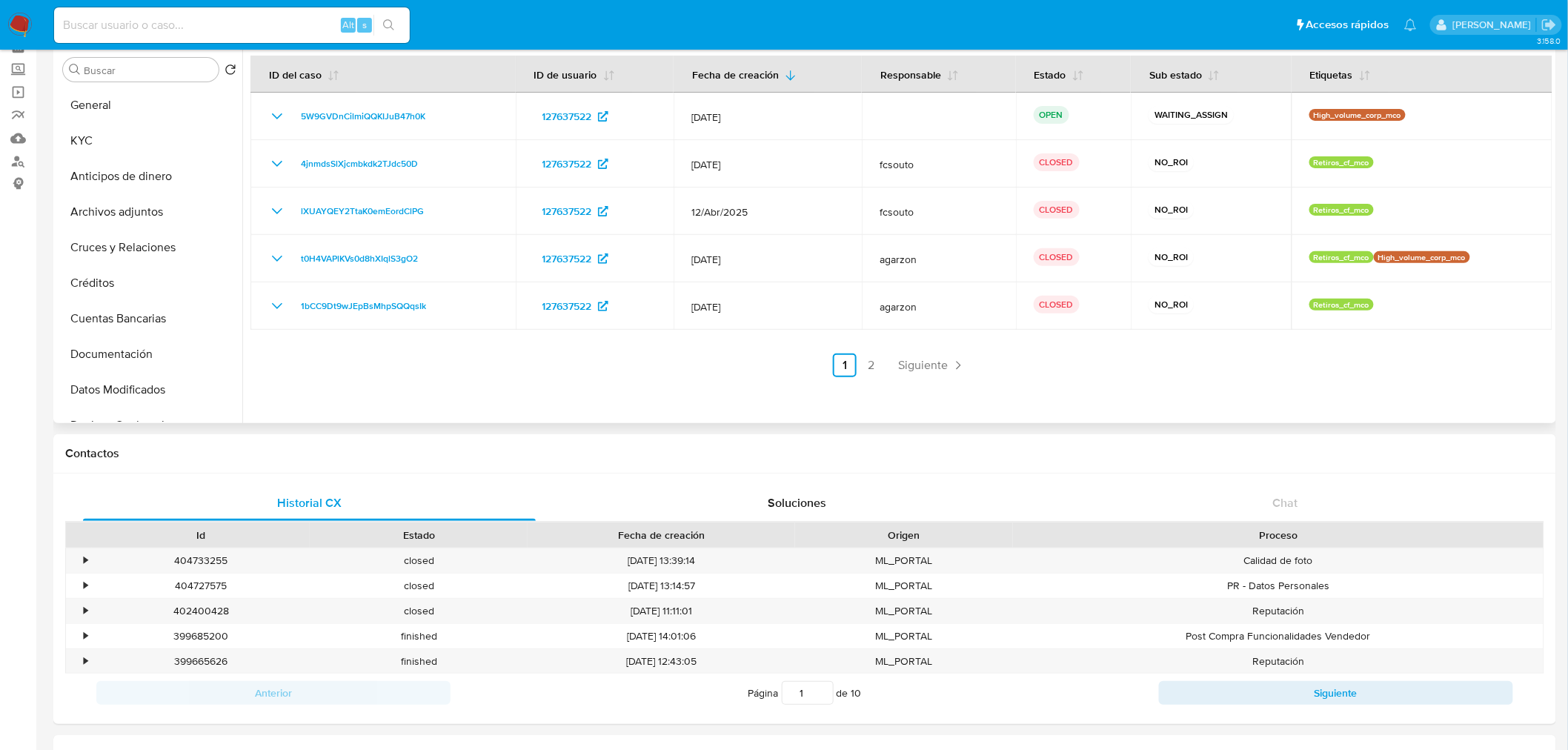
scroll to position [165, 0]
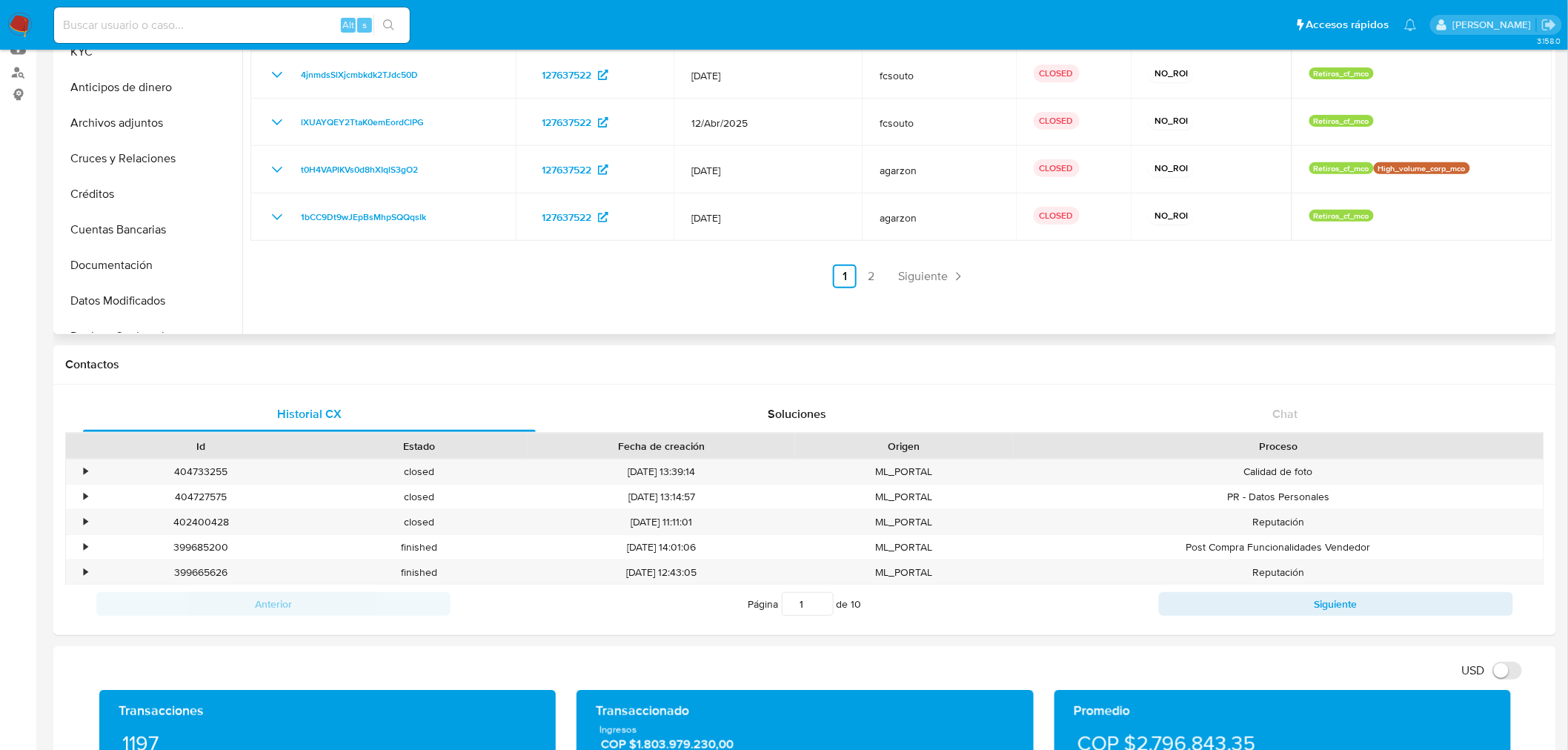
click at [887, 270] on ul "Anterior 1 2 Siguiente" at bounding box center [901, 277] width 1301 height 23
click at [879, 276] on link "2" at bounding box center [871, 277] width 23 height 23
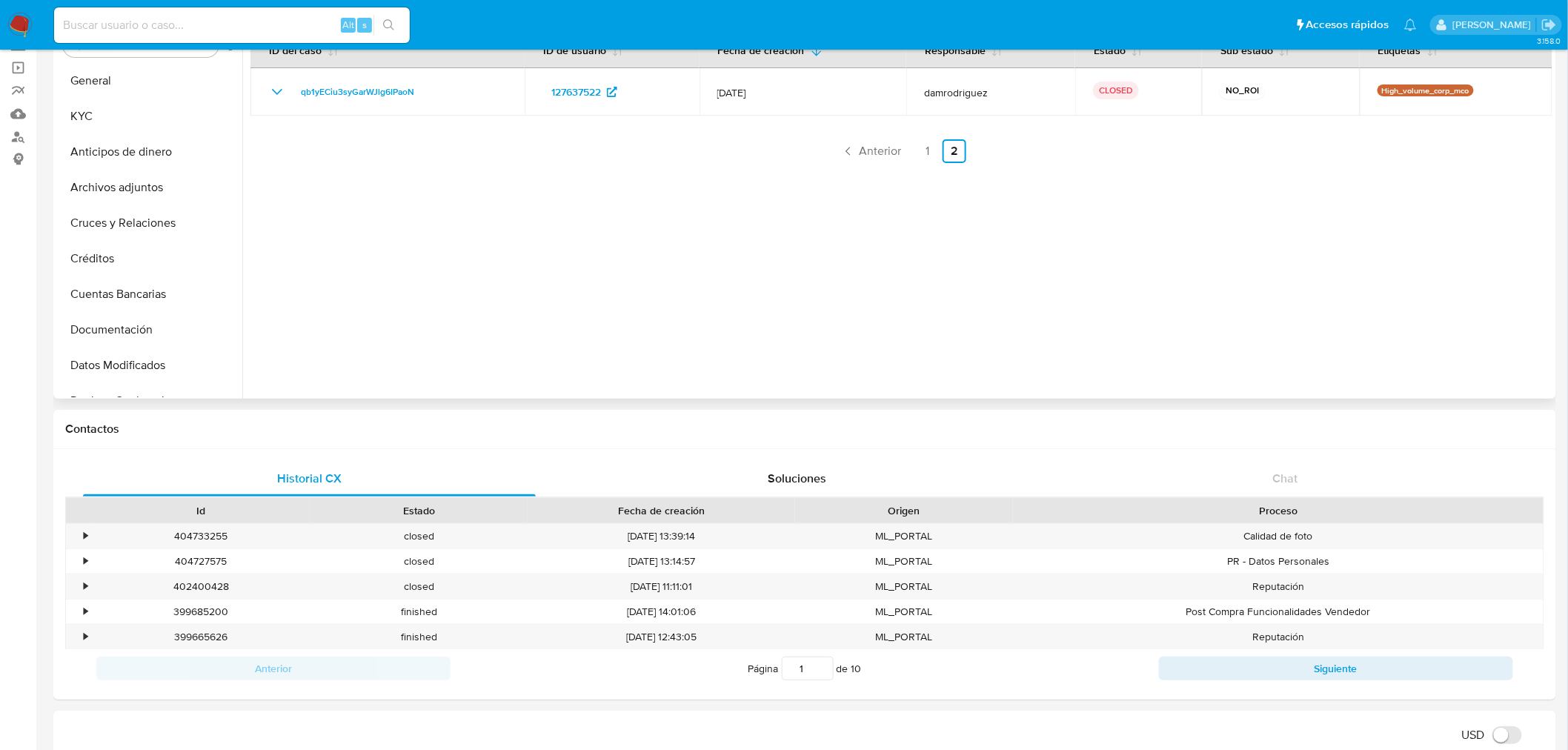
scroll to position [0, 0]
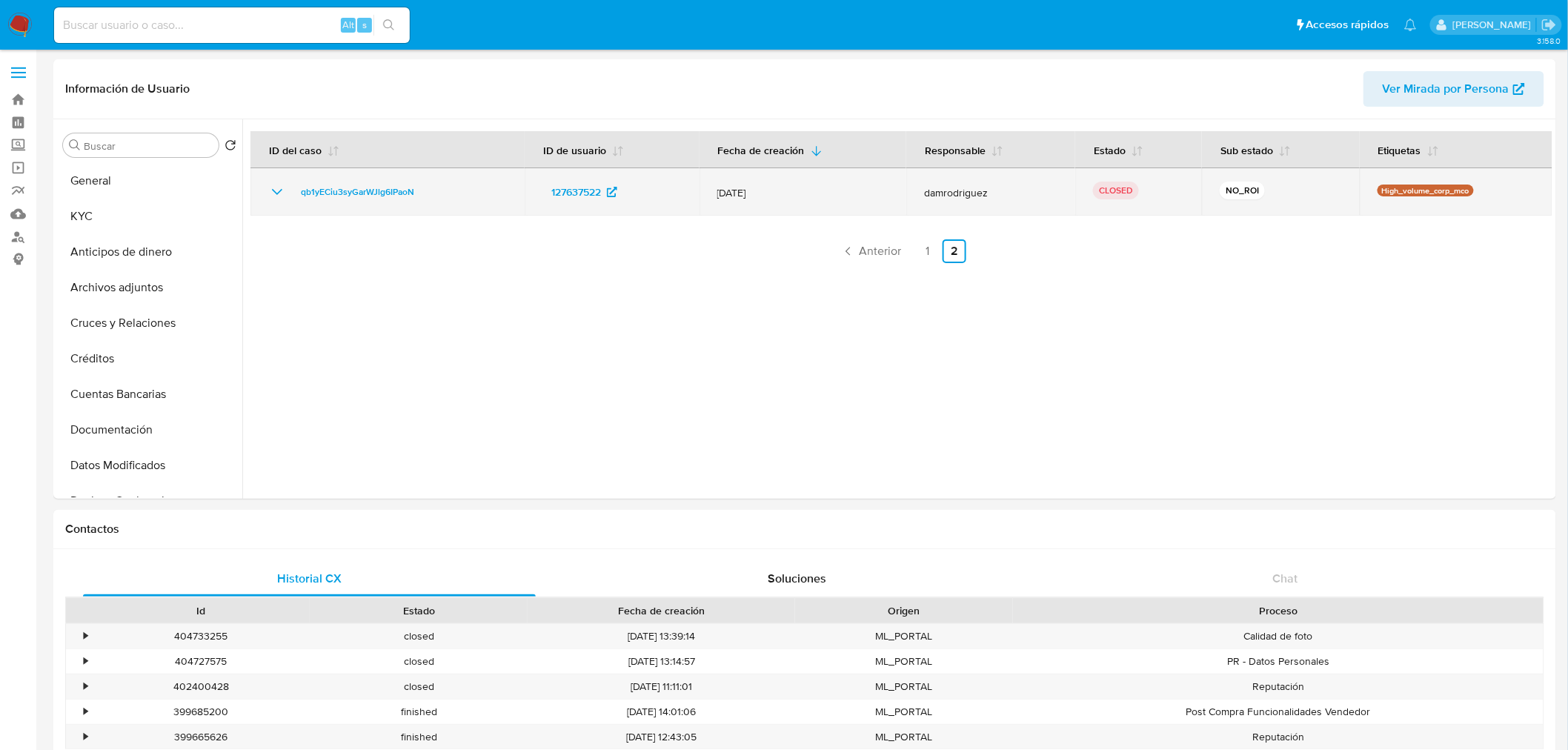
click at [268, 187] on td "qb1yECiu3syGarWJlg6IPaoN" at bounding box center [387, 191] width 274 height 48
click at [269, 187] on icon "Mostrar/Ocultar" at bounding box center [277, 192] width 17 height 17
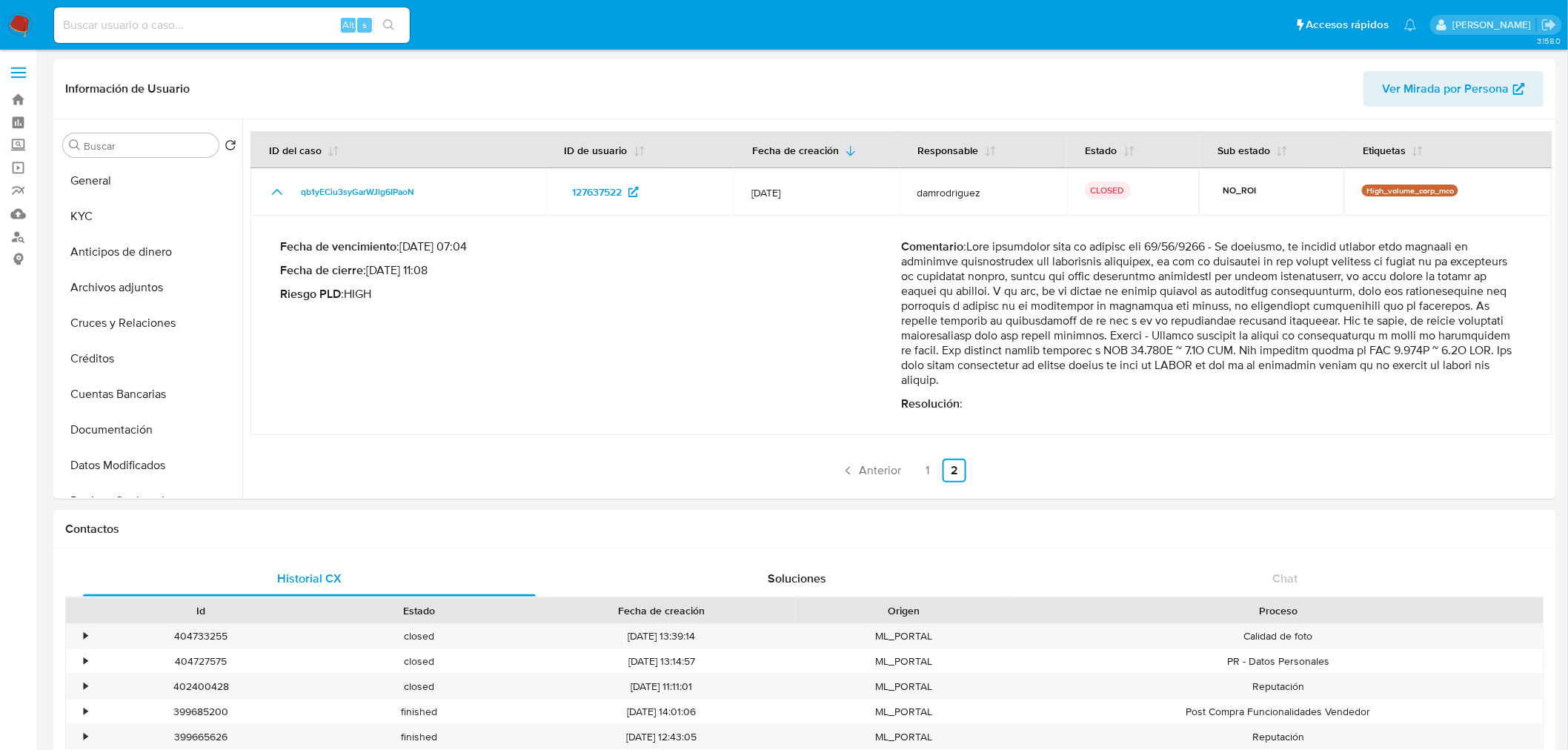
drag, startPoint x: 964, startPoint y: 359, endPoint x: 1261, endPoint y: 375, distance: 297.4
click at [1260, 381] on p "Comentario :" at bounding box center [1212, 313] width 622 height 148
click at [1264, 369] on p "Comentario :" at bounding box center [1212, 313] width 622 height 148
drag, startPoint x: 1254, startPoint y: 357, endPoint x: 1341, endPoint y: 345, distance: 87.8
click at [1341, 345] on p "Comentario :" at bounding box center [1212, 313] width 622 height 148
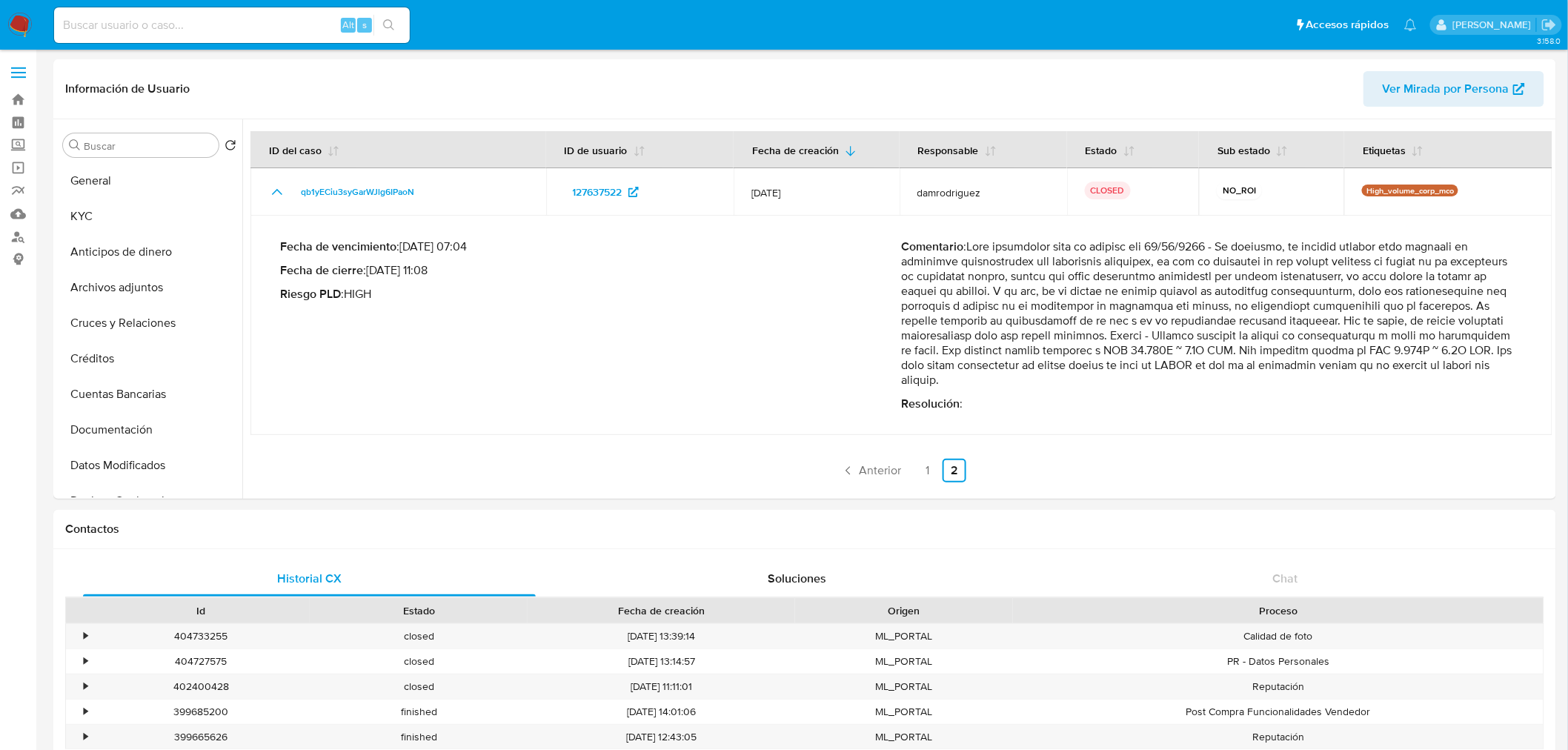
click at [1352, 353] on p "Comentario :" at bounding box center [1212, 313] width 622 height 148
drag, startPoint x: 1253, startPoint y: 351, endPoint x: 1336, endPoint y: 346, distance: 83.2
click at [1336, 346] on p "Comentario :" at bounding box center [1212, 313] width 622 height 148
click at [1335, 346] on p "Comentario :" at bounding box center [1212, 313] width 622 height 148
drag, startPoint x: 950, startPoint y: 366, endPoint x: 1030, endPoint y: 363, distance: 80.1
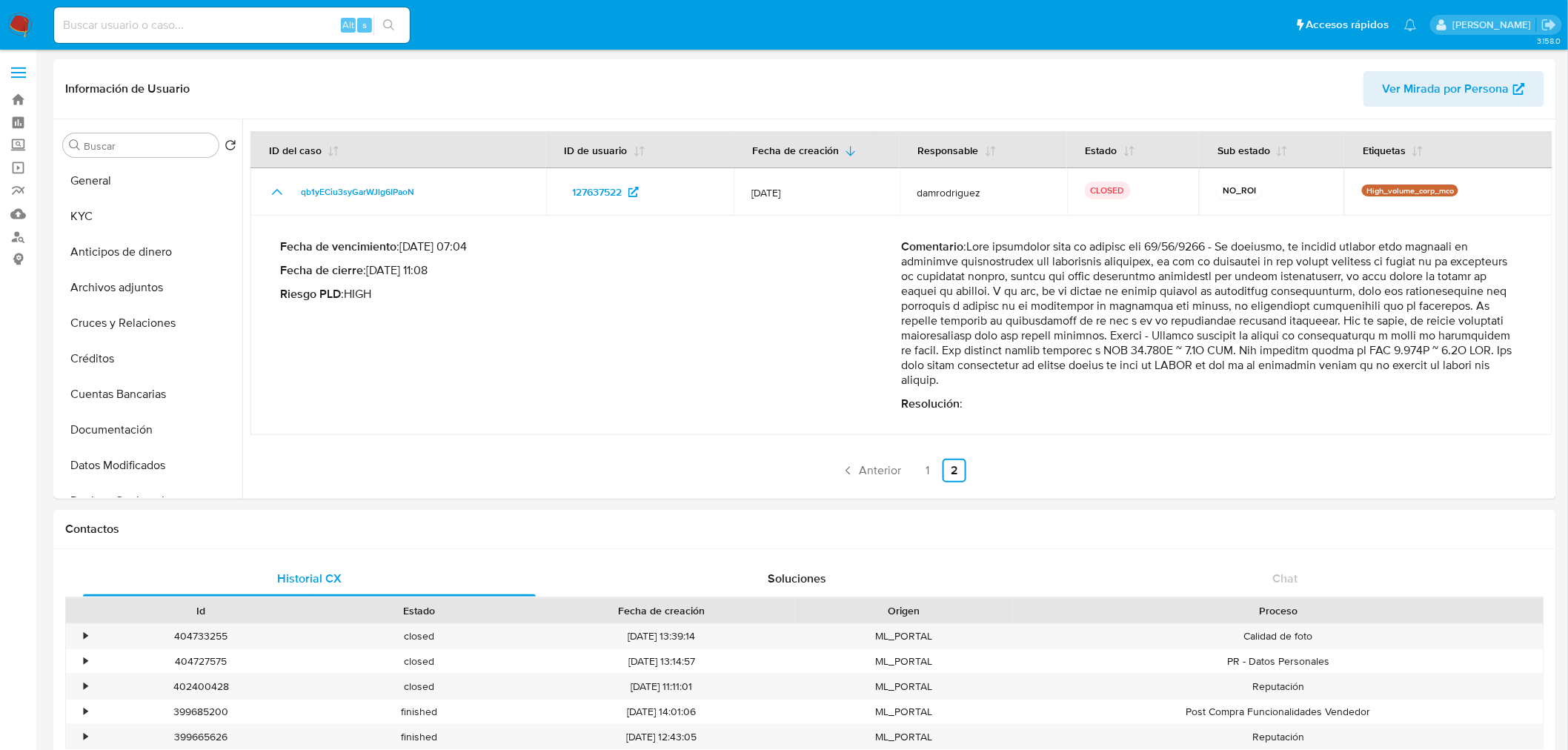
click at [1030, 363] on p "Comentario :" at bounding box center [1212, 313] width 622 height 148
click at [1044, 372] on p "Comentario :" at bounding box center [1212, 313] width 622 height 148
drag, startPoint x: 1279, startPoint y: 344, endPoint x: 1084, endPoint y: 350, distance: 195.1
click at [1084, 350] on p "Comentario :" at bounding box center [1212, 313] width 622 height 148
drag, startPoint x: 1070, startPoint y: 347, endPoint x: 1026, endPoint y: 348, distance: 44.0
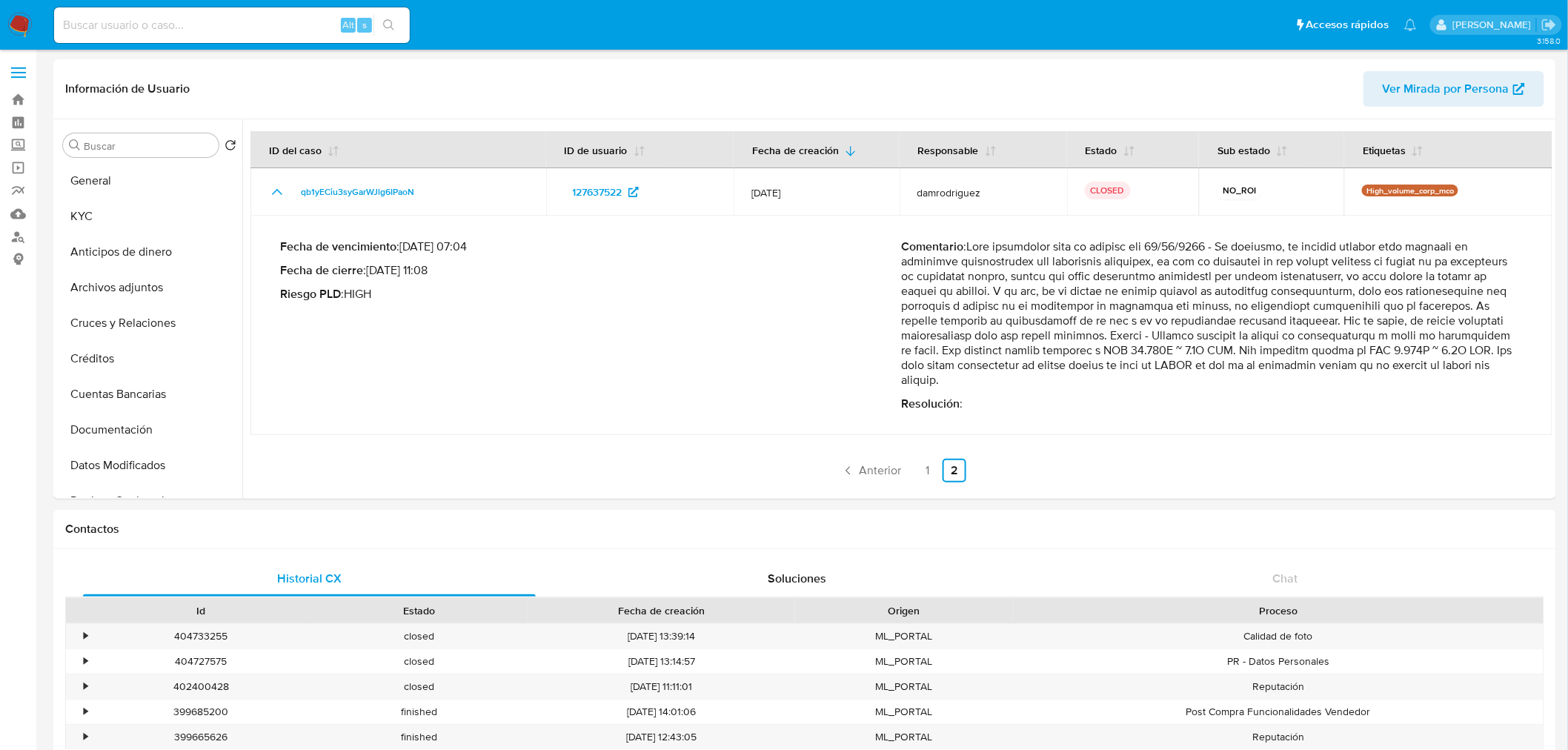
click at [1069, 347] on p "Comentario :" at bounding box center [1212, 313] width 622 height 148
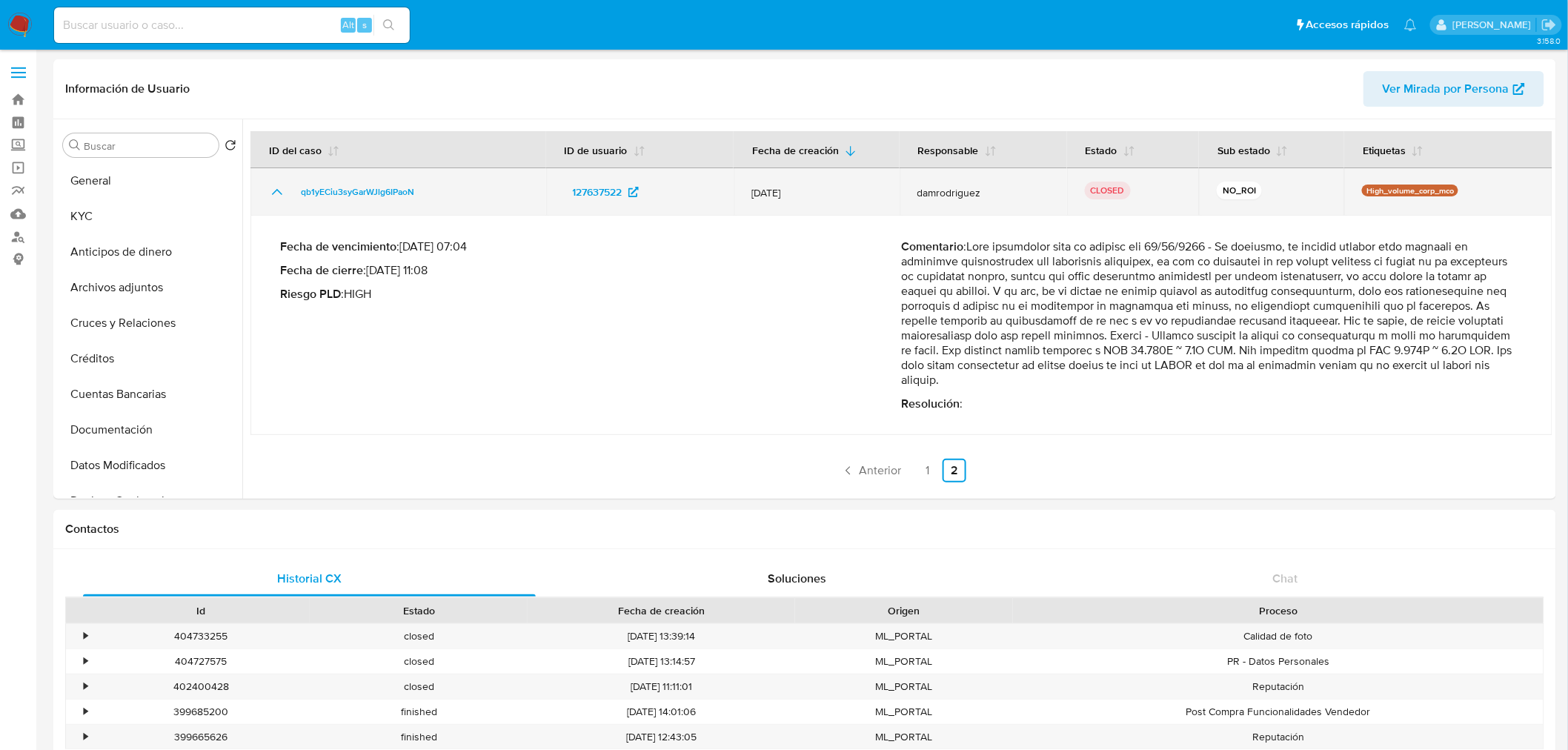
drag, startPoint x: 266, startPoint y: 188, endPoint x: 267, endPoint y: 198, distance: 10.0
click at [265, 188] on td "qb1yECiu3syGarWJlg6IPaoN" at bounding box center [398, 191] width 296 height 48
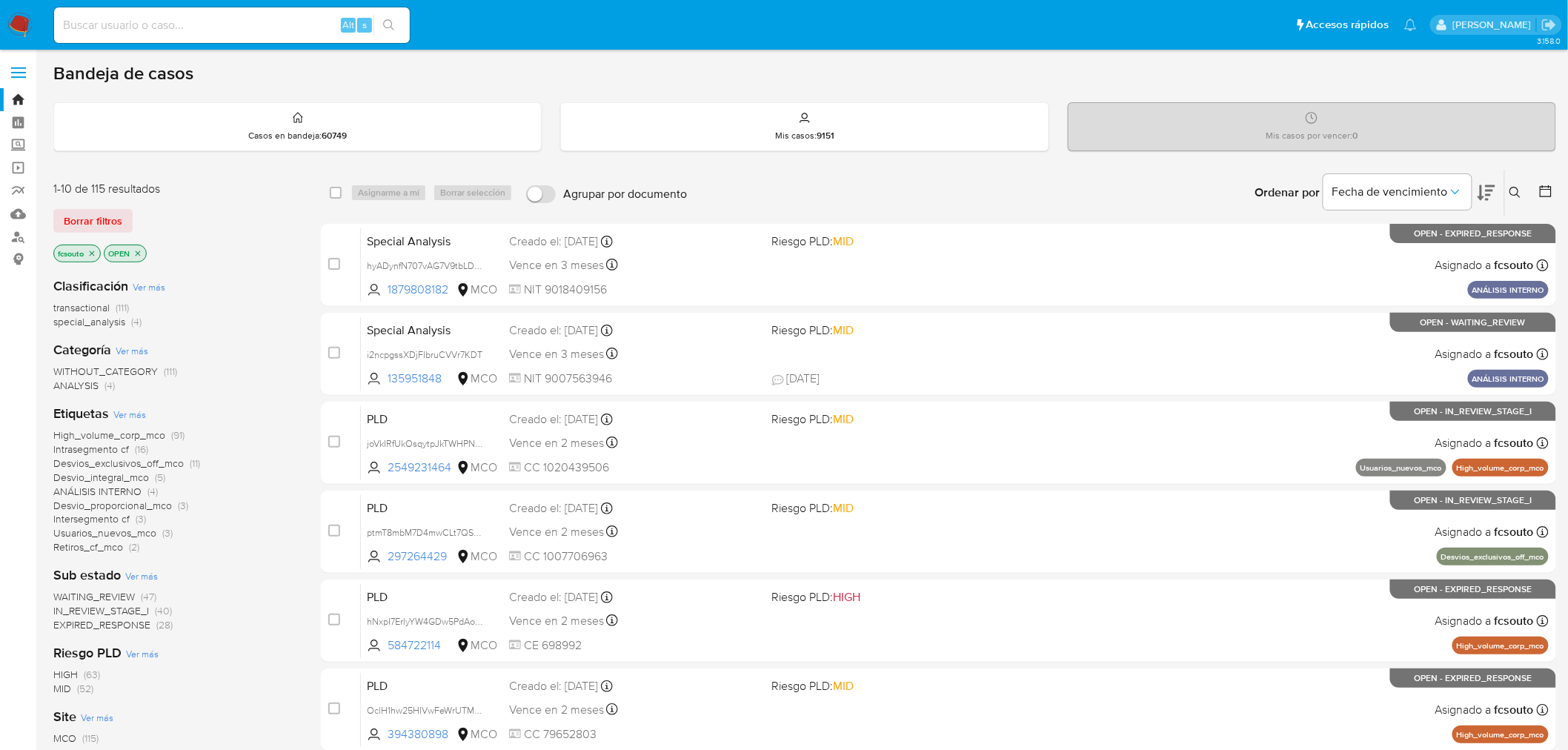
click at [87, 595] on span "WAITING_REVIEW" at bounding box center [94, 596] width 81 height 15
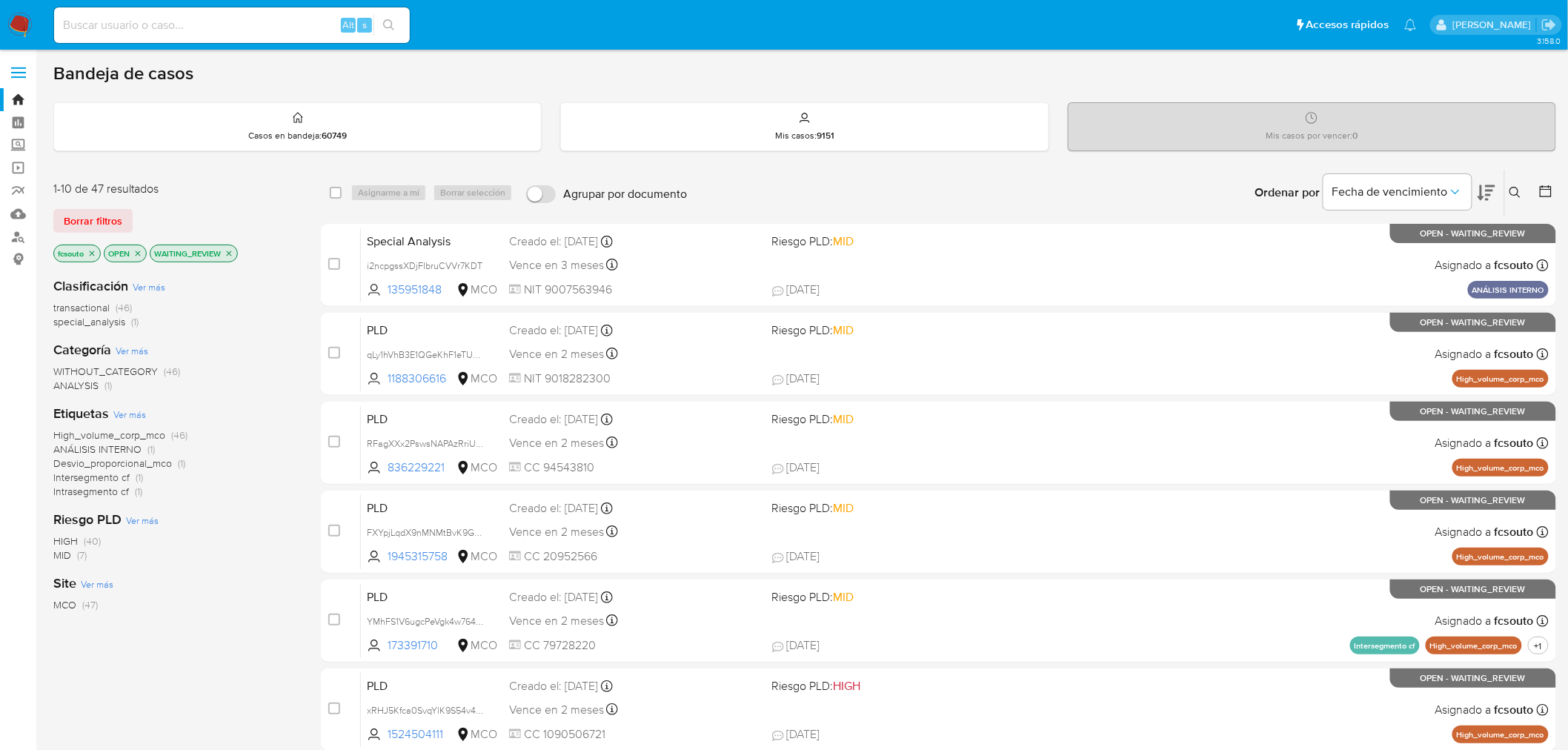
click at [1486, 194] on icon at bounding box center [1486, 192] width 17 height 17
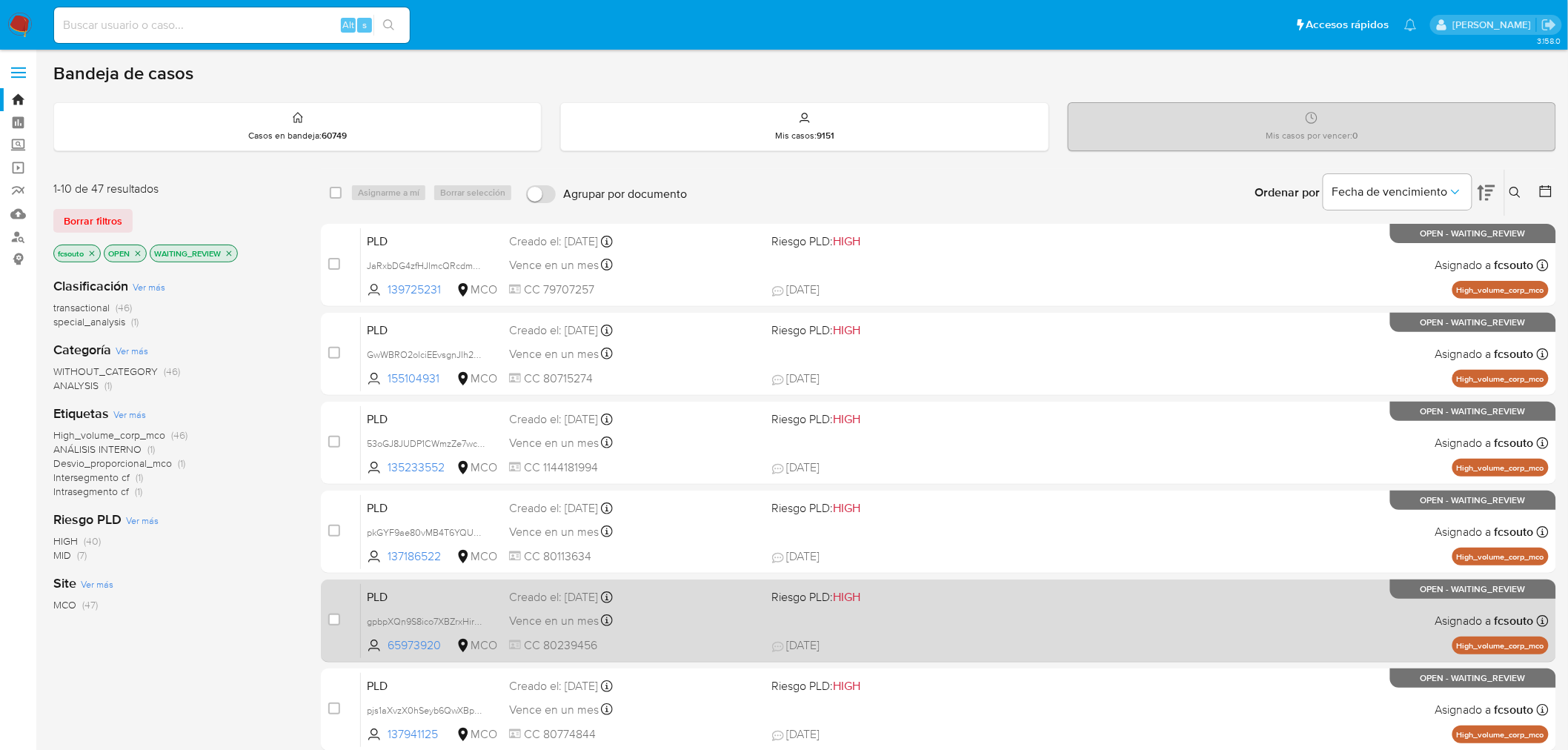
scroll to position [473, 0]
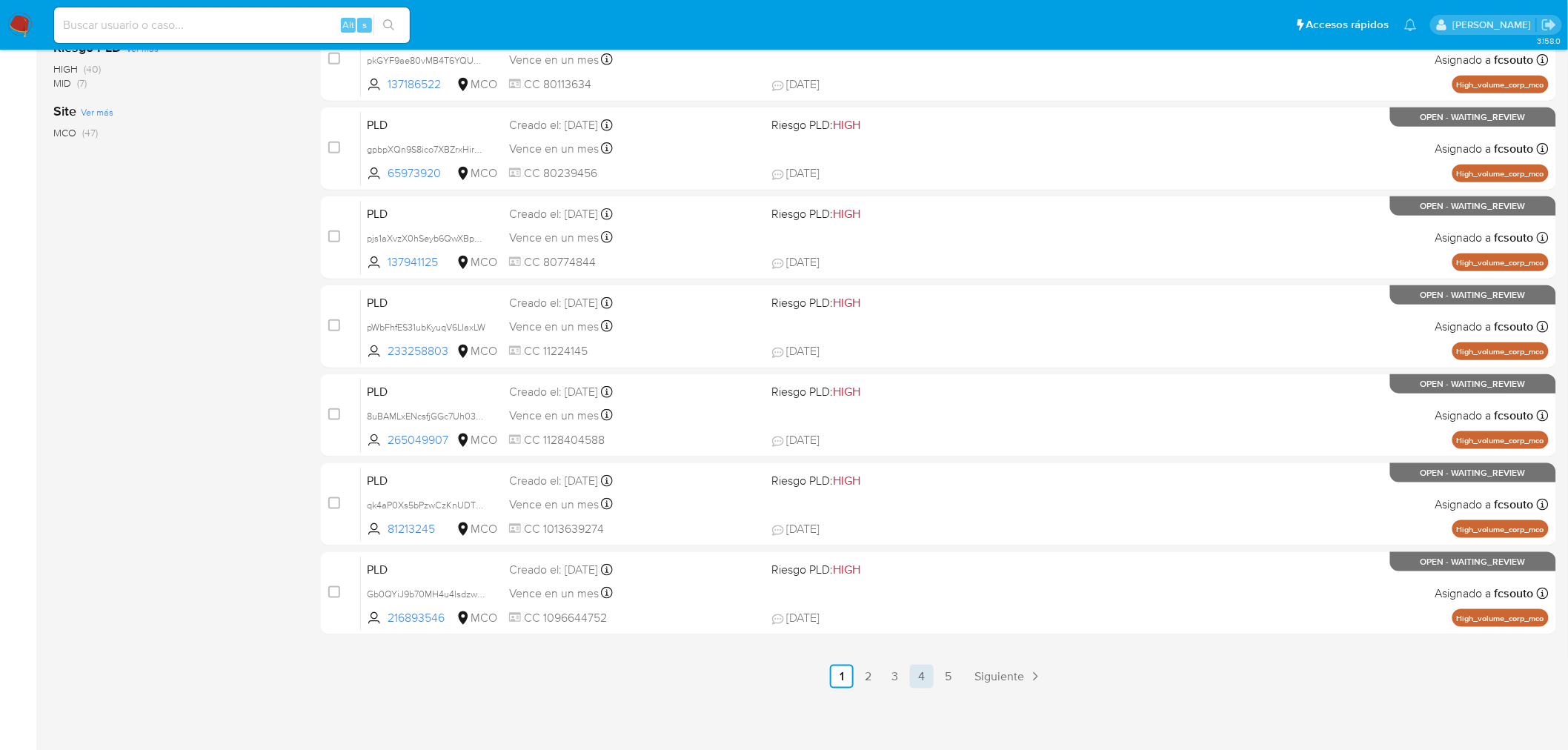
click at [921, 670] on link "4" at bounding box center [921, 676] width 23 height 23
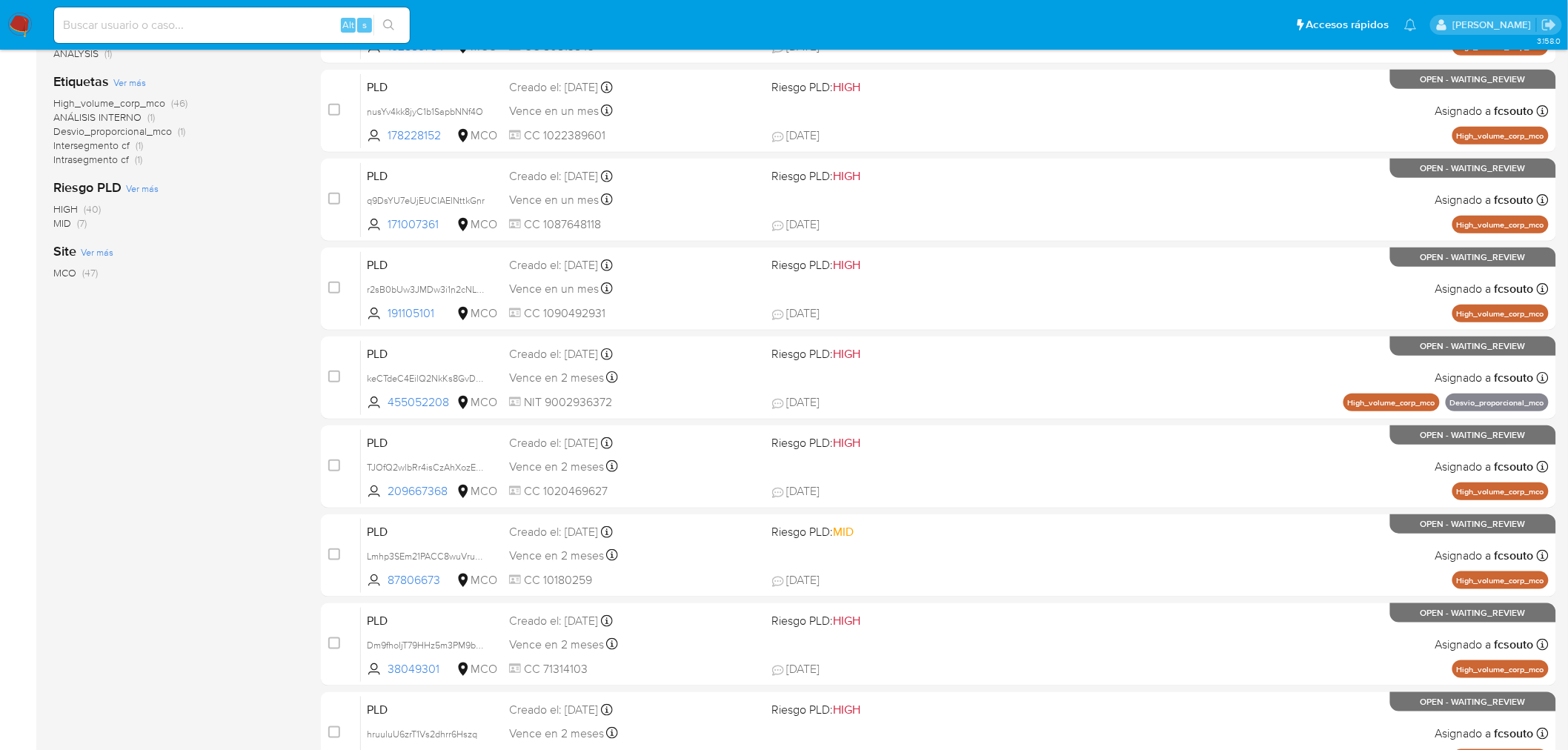
scroll to position [473, 0]
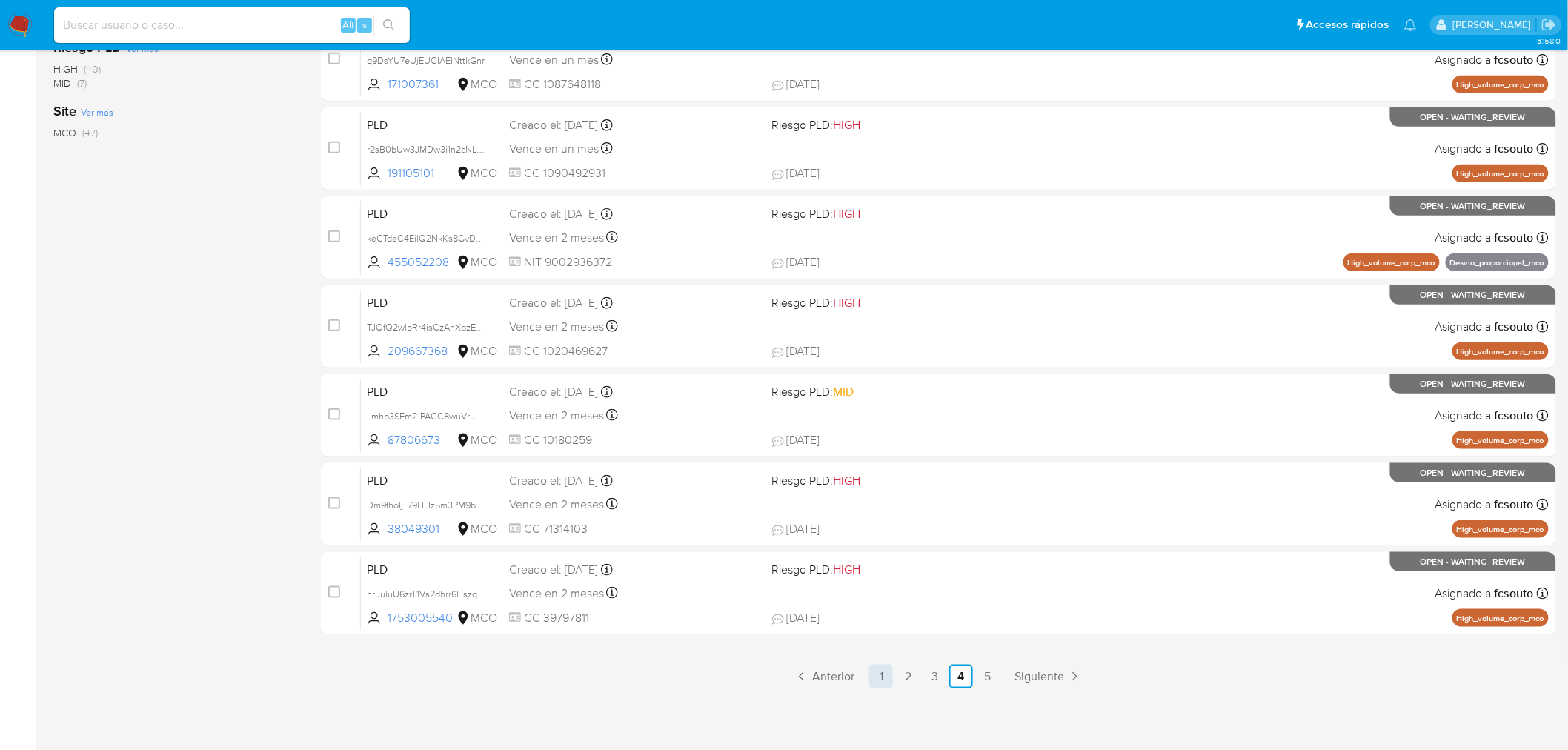
click at [873, 665] on link "1" at bounding box center [880, 676] width 23 height 23
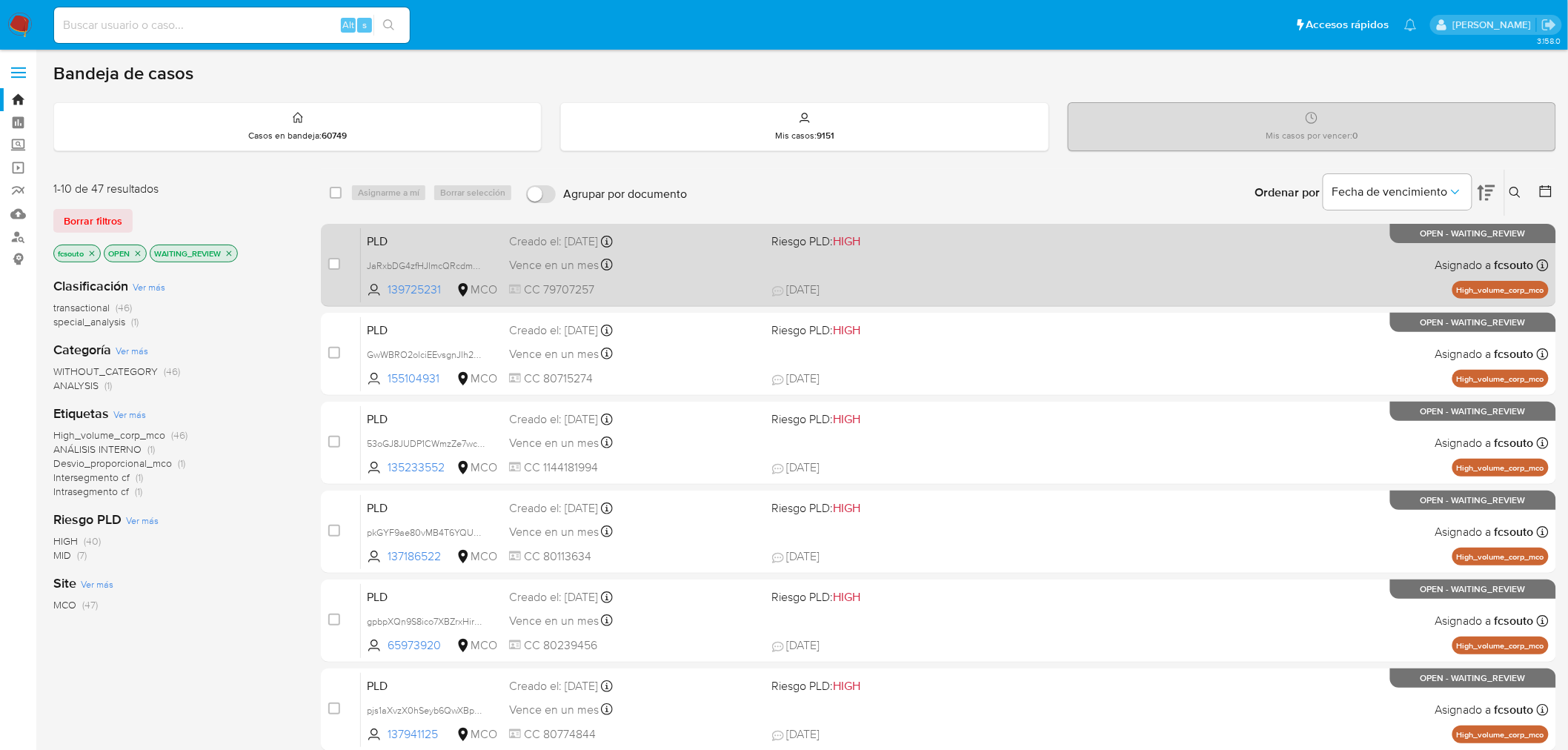
click at [683, 276] on div "PLD JaRxbDG4zfHJImcQRcdmbjqk 139725231 MCO Riesgo PLD: HIGH Creado el: 12/07/20…" at bounding box center [954, 265] width 1188 height 75
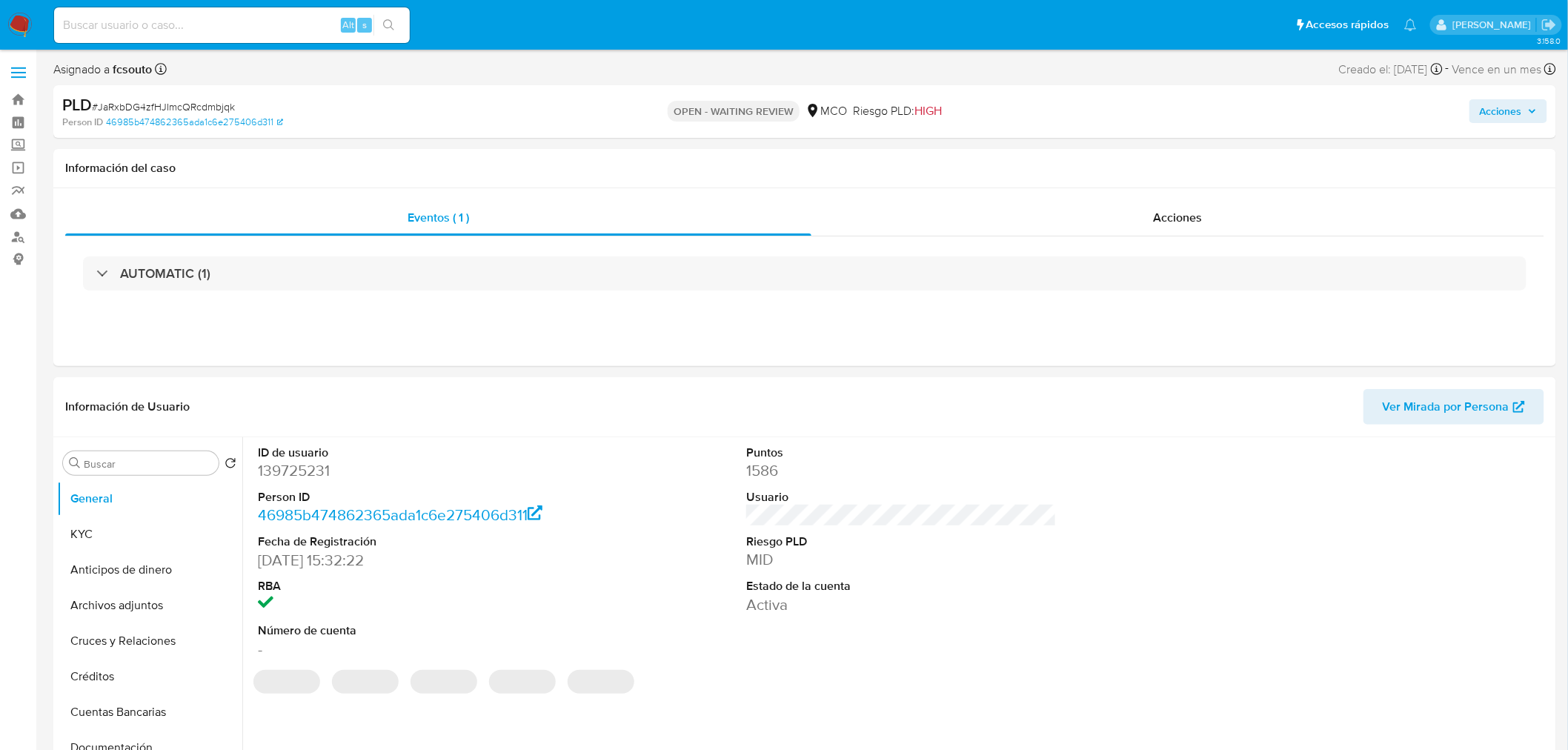
select select "10"
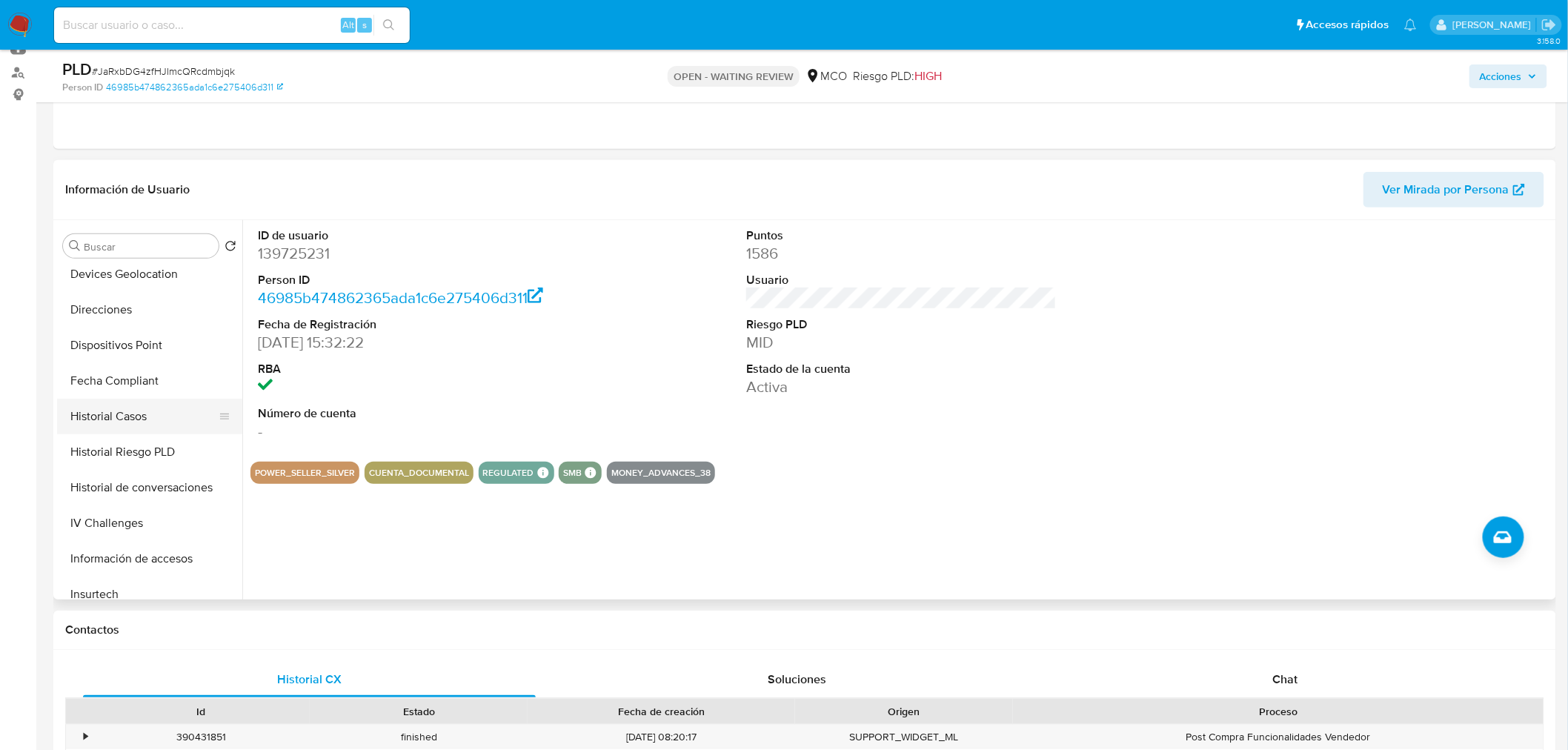
scroll to position [329, 0]
click at [169, 424] on button "Historial Casos" at bounding box center [144, 414] width 174 height 36
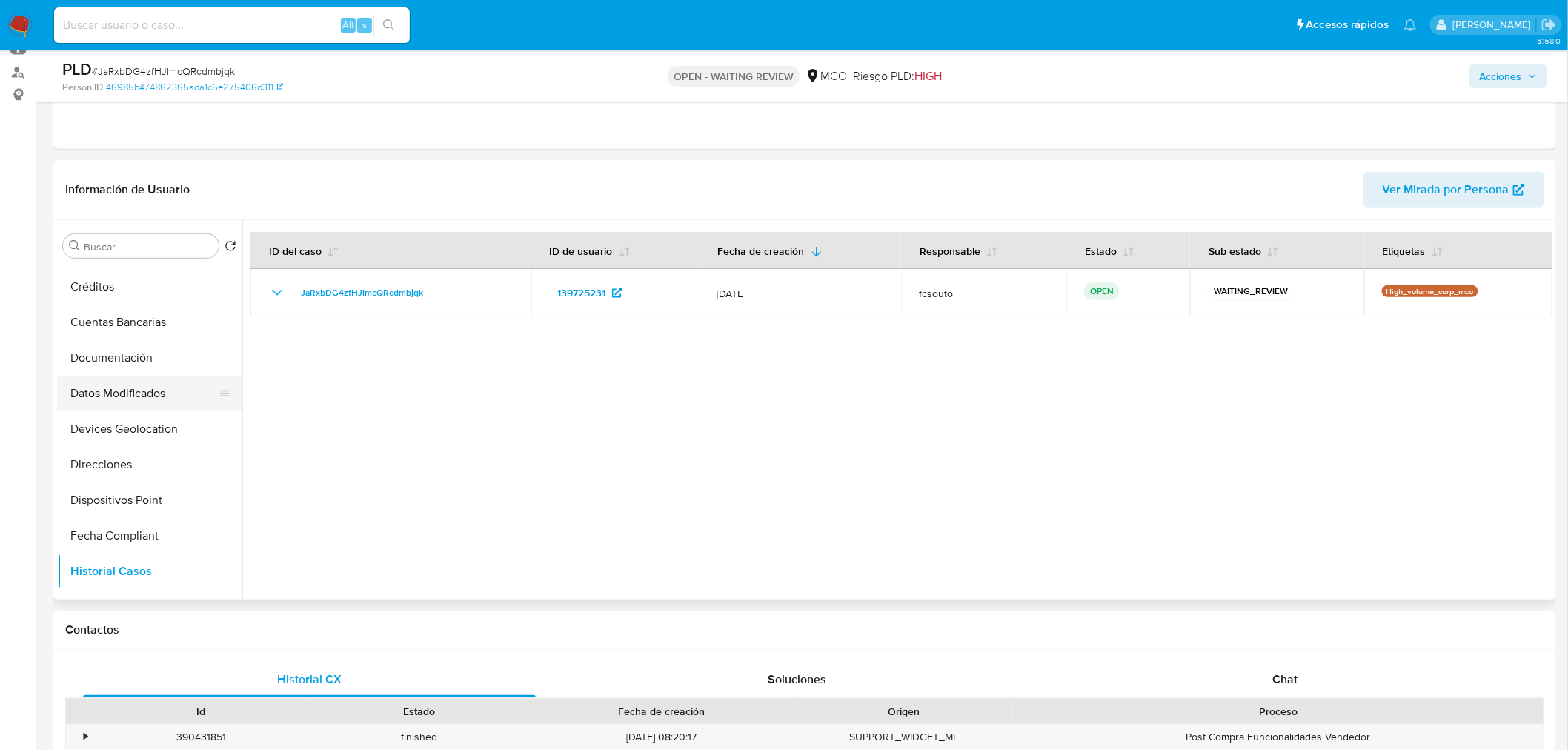
scroll to position [0, 0]
click at [119, 326] on button "KYC" at bounding box center [144, 317] width 174 height 36
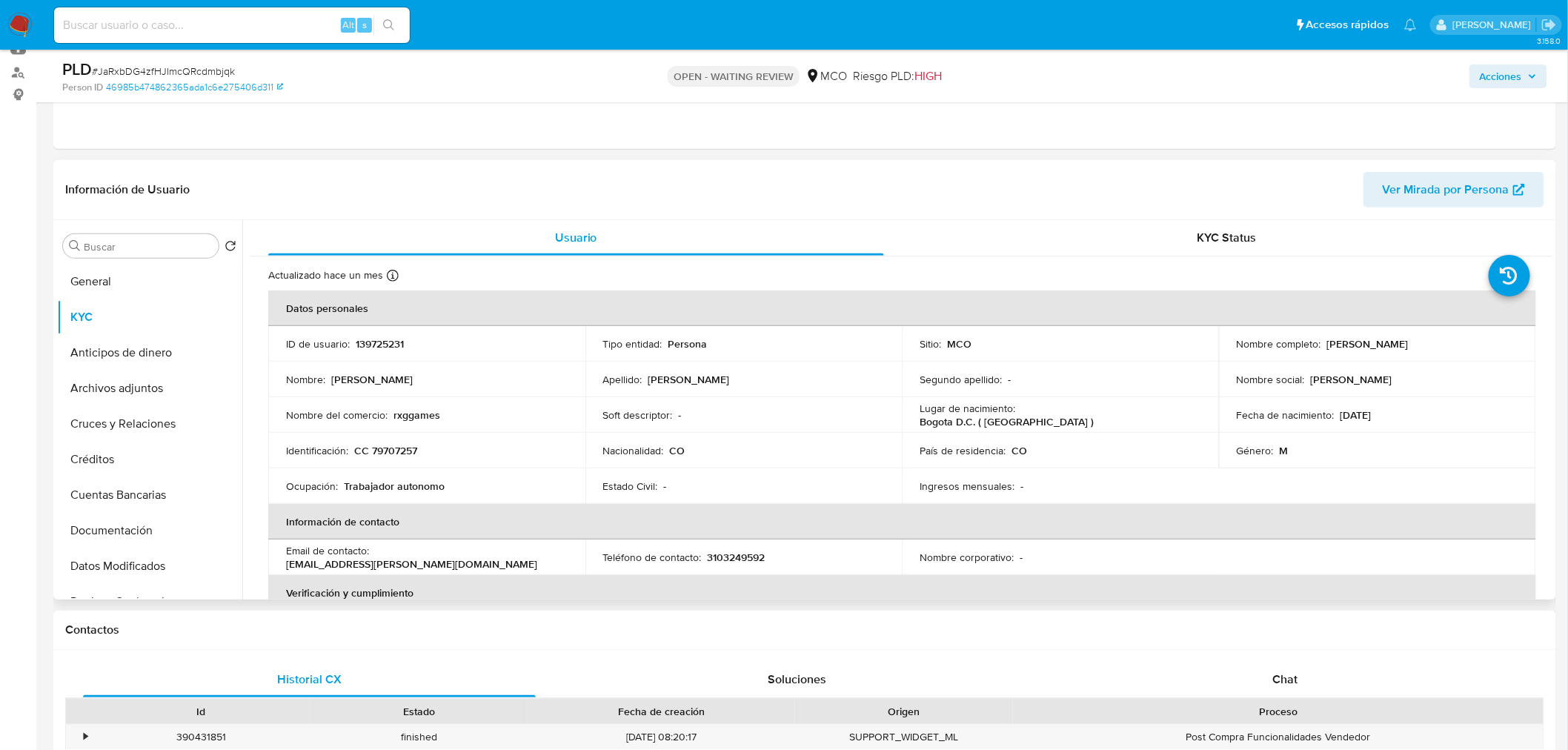
click at [384, 344] on p "139725231" at bounding box center [380, 344] width 48 height 14
copy p "139725231"
click at [381, 347] on p "139725231" at bounding box center [380, 344] width 48 height 14
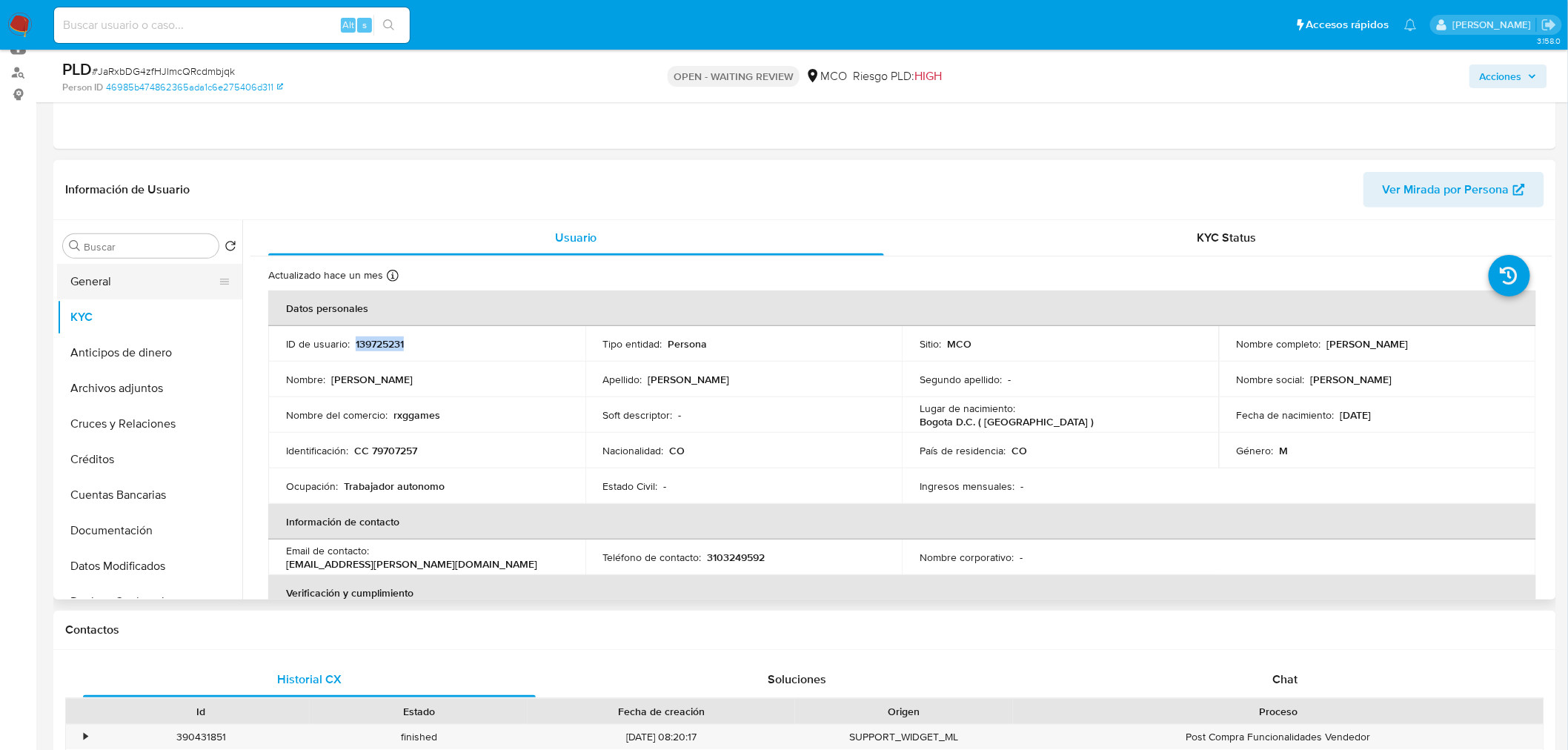
click at [128, 280] on button "General" at bounding box center [144, 281] width 174 height 36
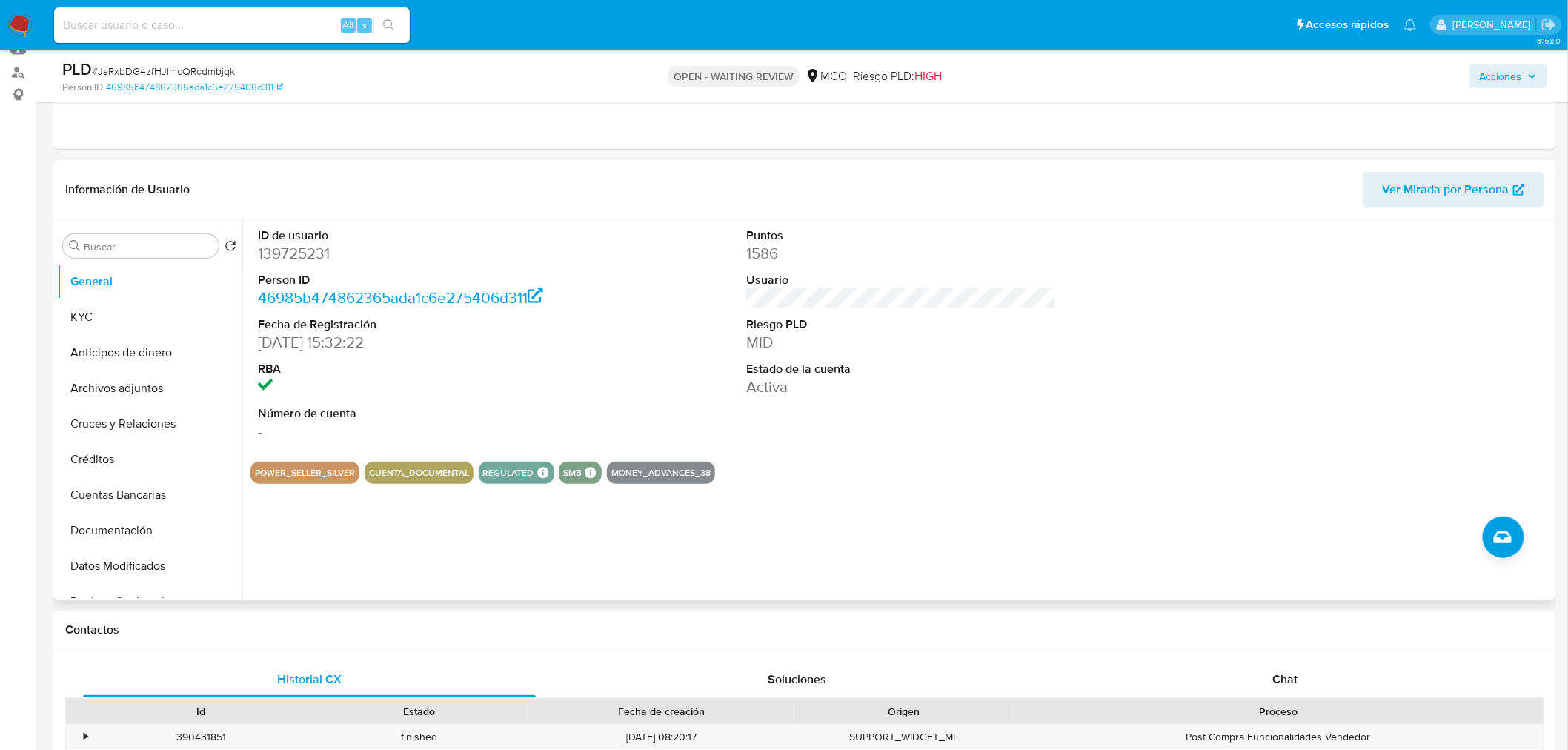
click at [312, 256] on dd "139725231" at bounding box center [413, 253] width 310 height 20
copy dd "139725231"
click at [287, 249] on dd "139725231" at bounding box center [413, 253] width 310 height 20
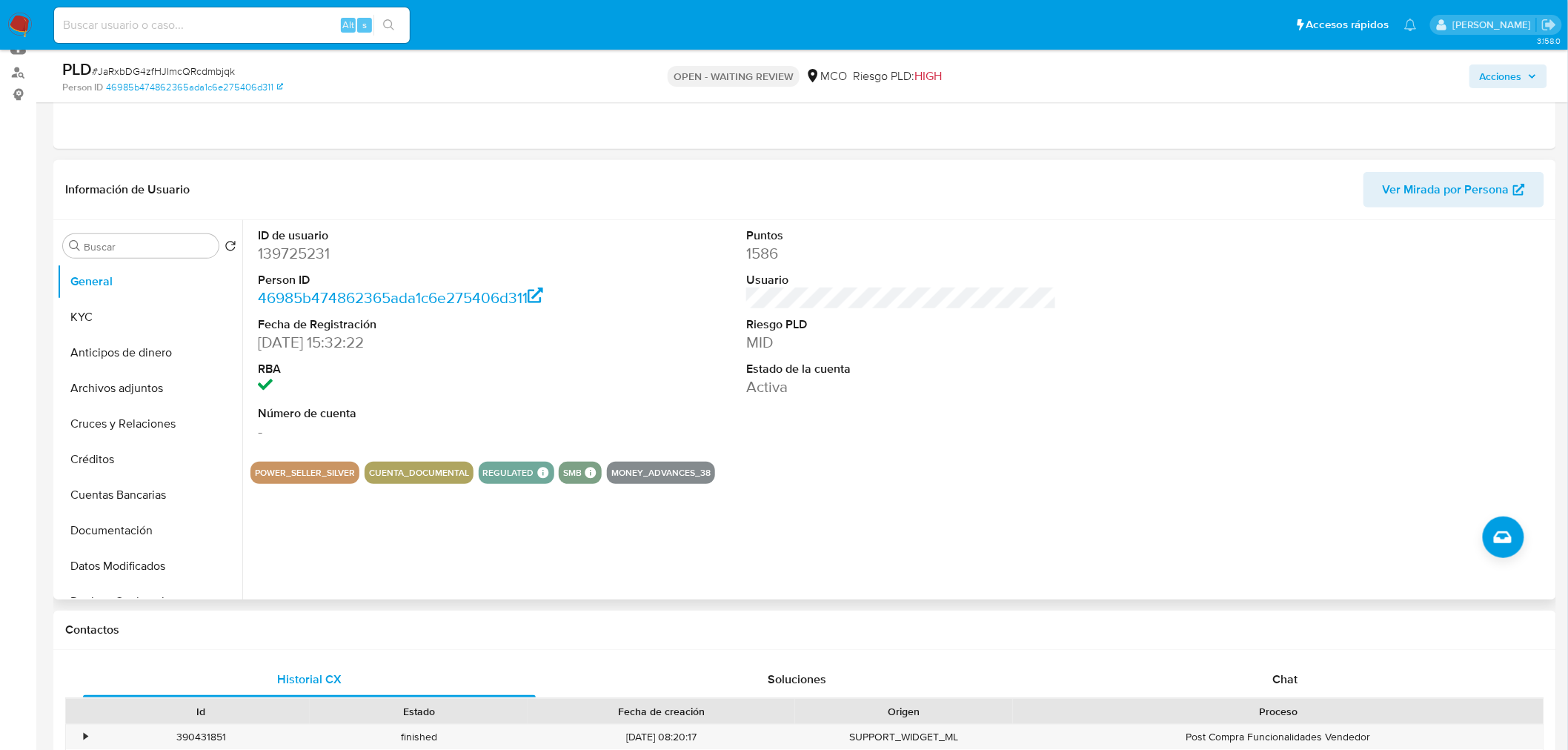
click at [567, 376] on div "ID de usuario 139725231 Person ID 46985b474862365ada1c6e275406d311 Fecha de Reg…" at bounding box center [412, 335] width 325 height 230
click at [295, 249] on dd "139725231" at bounding box center [413, 253] width 310 height 20
copy dd "139725231"
click at [1521, 72] on span "Acciones" at bounding box center [1501, 76] width 43 height 23
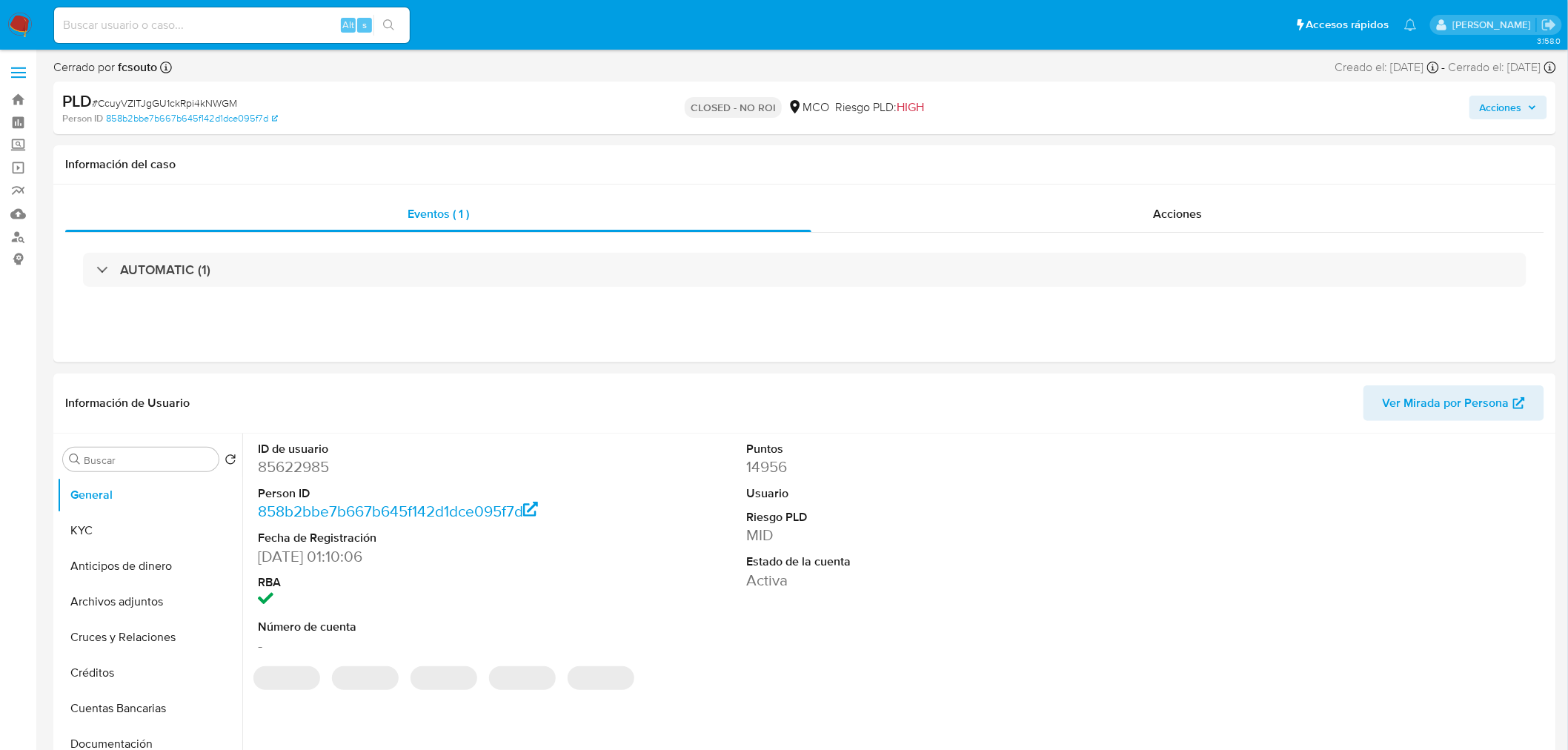
select select "10"
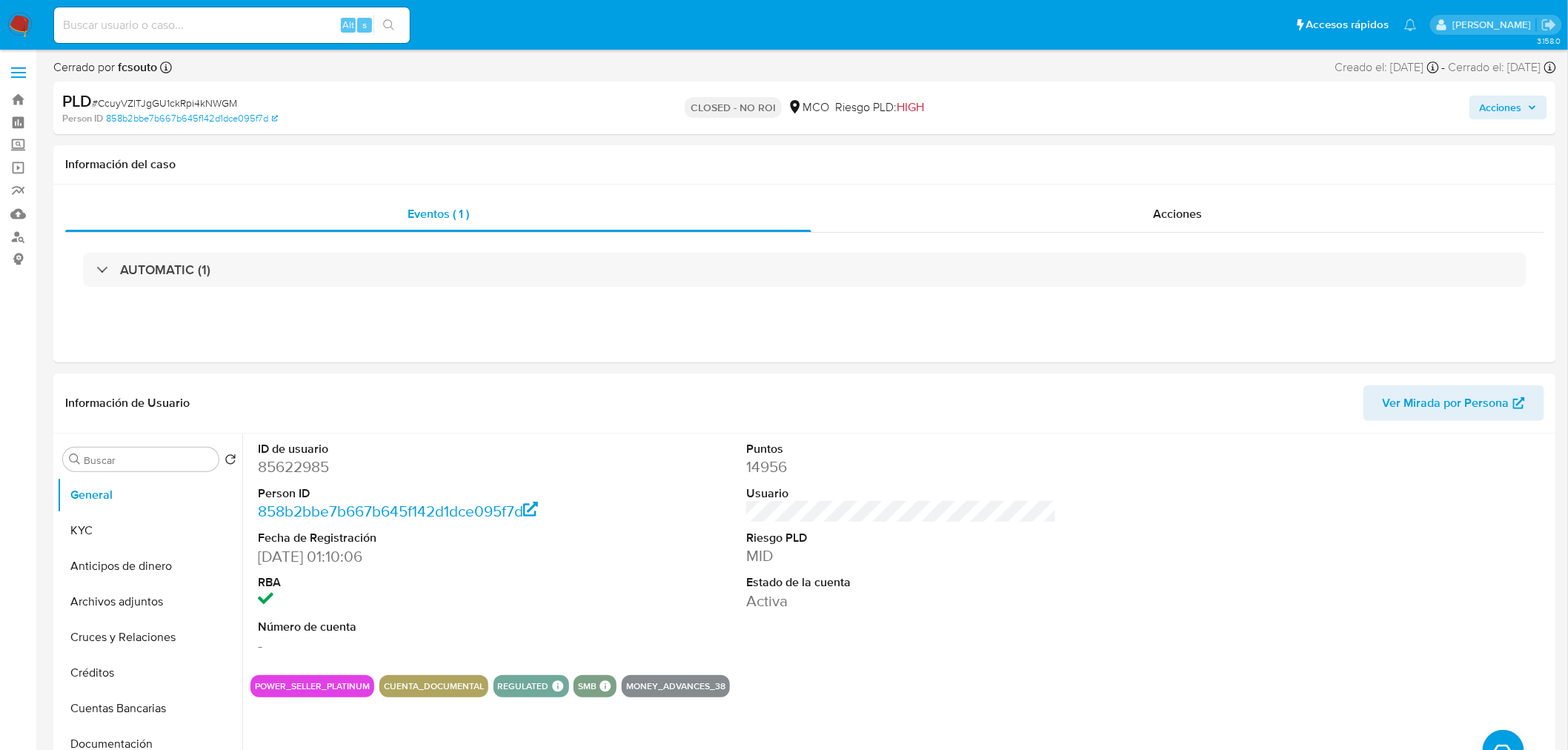
click at [1502, 115] on span "Acciones" at bounding box center [1501, 108] width 43 height 23
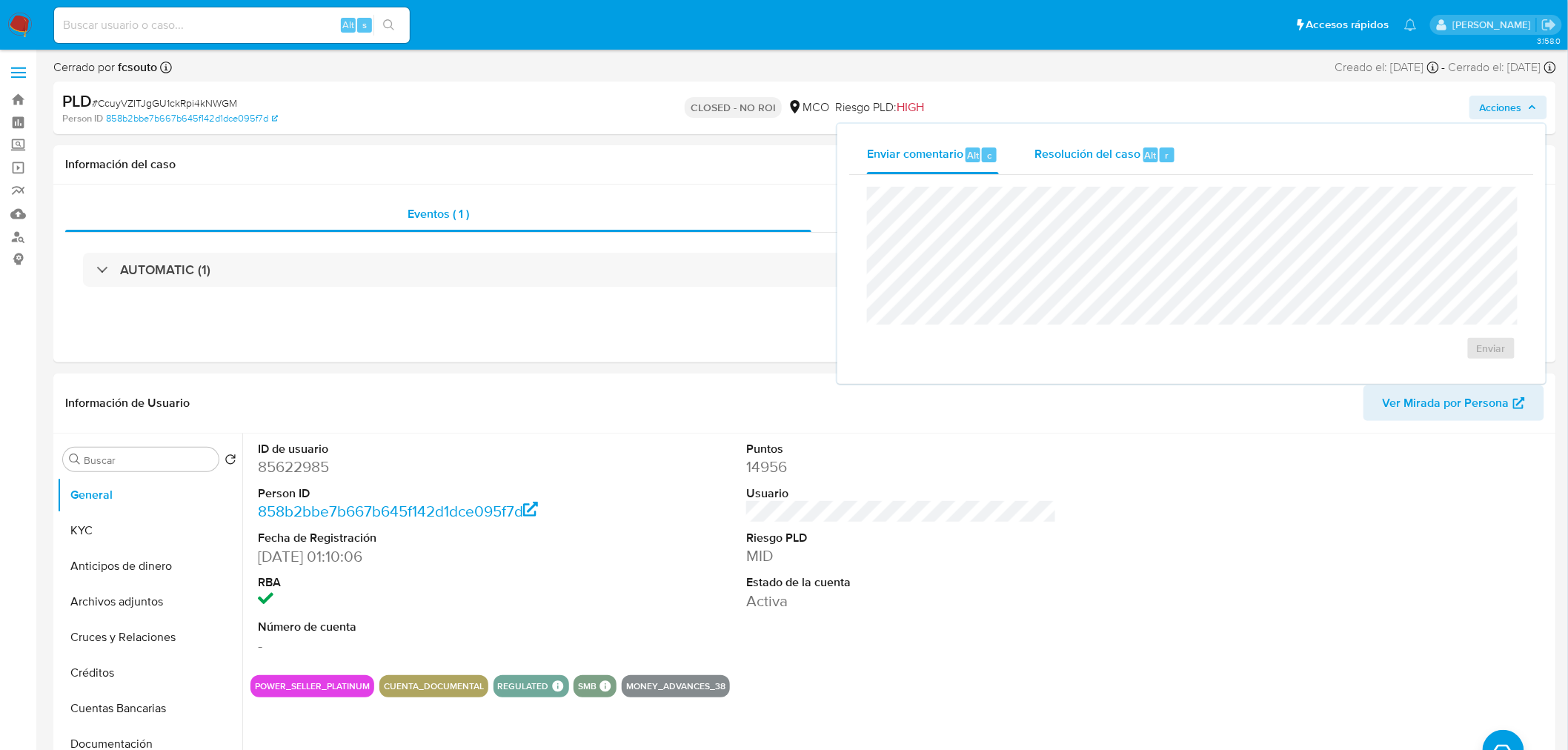
click at [1094, 164] on div "Resolución del caso Alt r" at bounding box center [1105, 155] width 142 height 39
